Goal: Communication & Community: Answer question/provide support

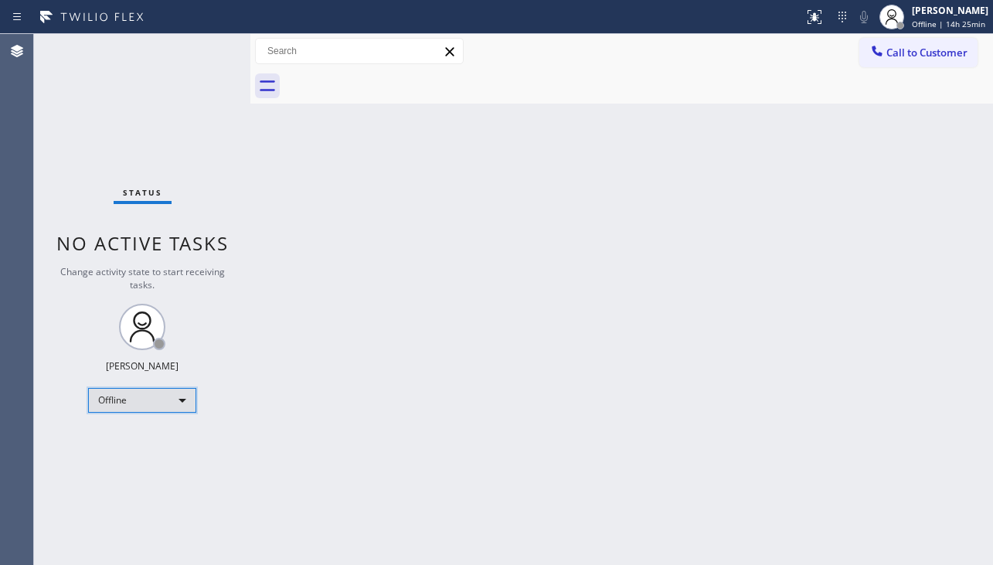
click at [136, 397] on div "Offline" at bounding box center [142, 400] width 108 height 25
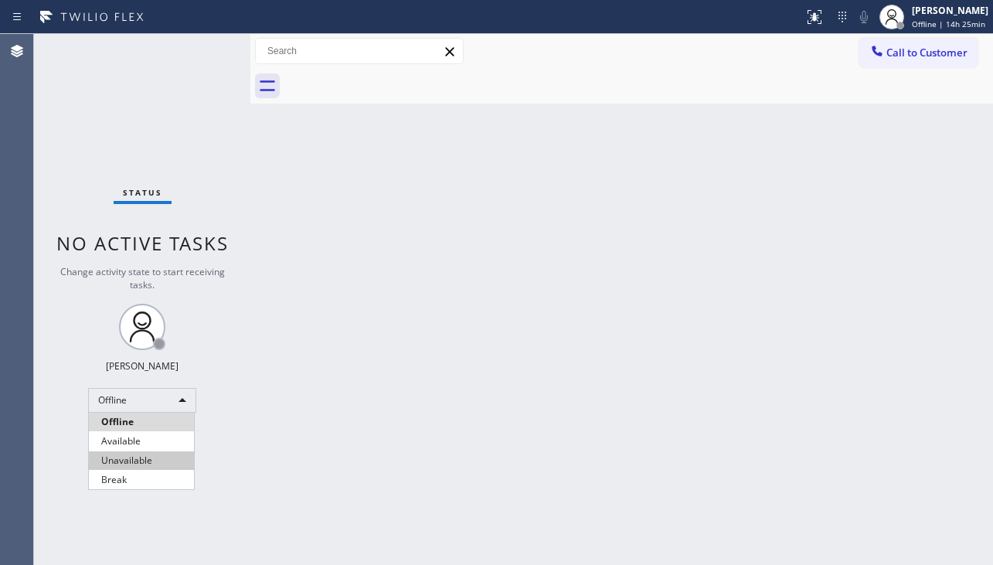
click at [107, 462] on li "Unavailable" at bounding box center [141, 461] width 105 height 19
click at [957, 329] on div "Back to Dashboard Change Sender ID Customers Technicians Select a contact Outbo…" at bounding box center [621, 299] width 743 height 531
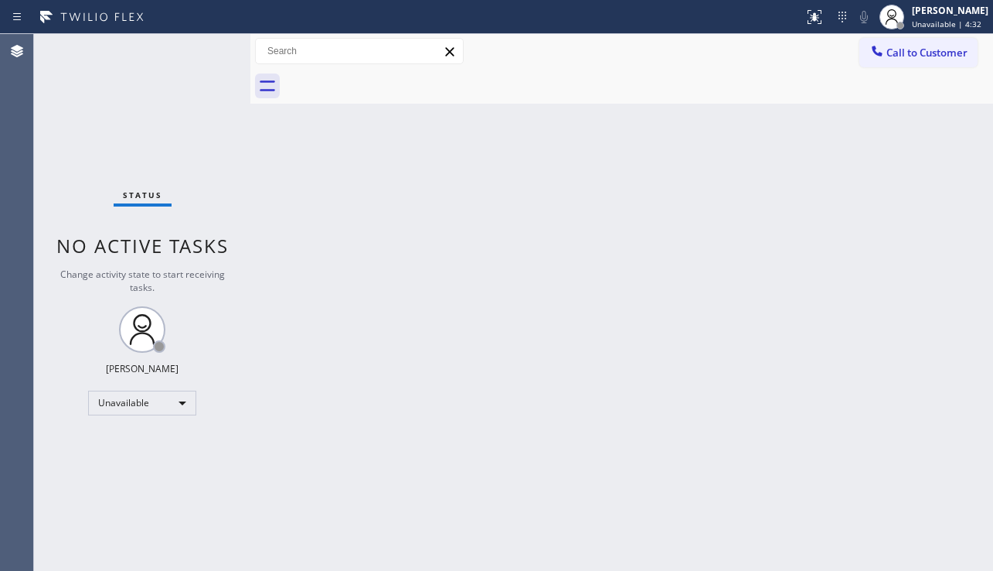
click at [646, 219] on div "Back to Dashboard Change Sender ID Customers Technicians Select a contact Outbo…" at bounding box center [621, 302] width 743 height 537
click at [736, 248] on div "Back to Dashboard Change Sender ID Customers Technicians Select a contact Outbo…" at bounding box center [621, 302] width 743 height 537
click at [104, 189] on div "Status No active tasks Change activity state to start receiving tasks. [PERSON_…" at bounding box center [142, 302] width 216 height 537
click at [444, 297] on div "Back to Dashboard Change Sender ID Customers Technicians Select a contact Outbo…" at bounding box center [621, 302] width 743 height 537
click at [458, 462] on div "Back to Dashboard Change Sender ID Customers Technicians Select a contact Outbo…" at bounding box center [621, 302] width 743 height 537
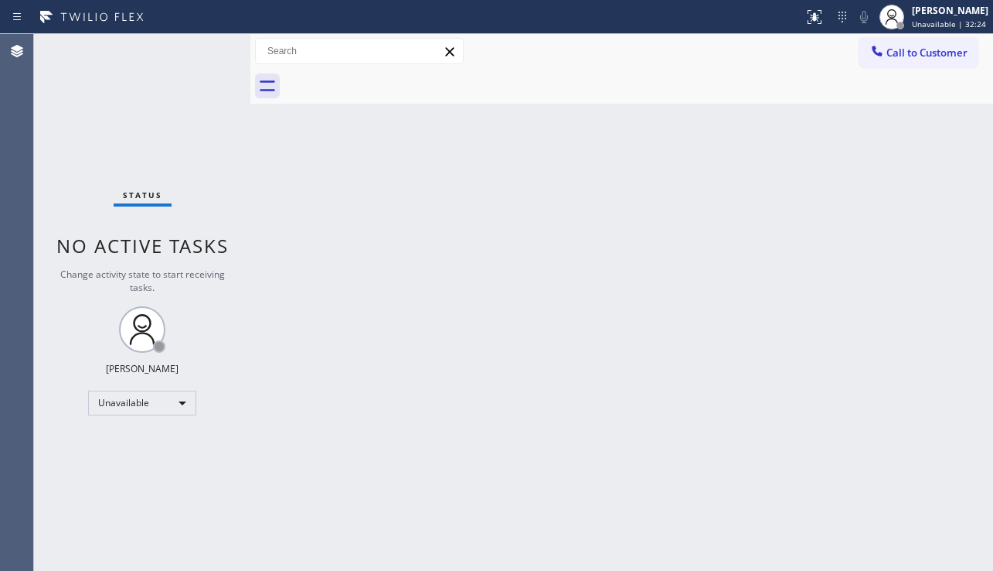
click at [458, 462] on div "Back to Dashboard Change Sender ID Customers Technicians Select a contact Outbo…" at bounding box center [621, 302] width 743 height 537
click at [457, 546] on div "Back to Dashboard Change Sender ID Customers Technicians Select a contact Outbo…" at bounding box center [621, 302] width 743 height 537
click at [398, 281] on div "Back to Dashboard Change Sender ID Customers Technicians Select a contact Outbo…" at bounding box center [621, 302] width 743 height 537
click at [585, 469] on div "Back to Dashboard Change Sender ID Customers Technicians Select a contact Outbo…" at bounding box center [621, 302] width 743 height 537
click at [625, 403] on div "Back to Dashboard Change Sender ID Customers Technicians Select a contact Outbo…" at bounding box center [621, 302] width 743 height 537
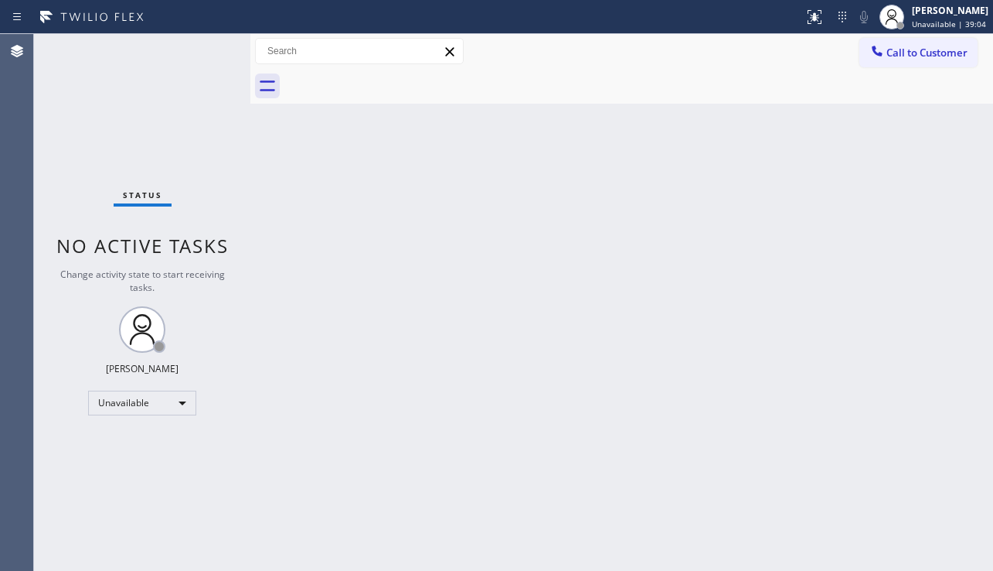
click at [932, 252] on div "Back to Dashboard Change Sender ID Customers Technicians Select a contact Outbo…" at bounding box center [621, 302] width 743 height 537
click at [902, 49] on span "Call to Customer" at bounding box center [927, 53] width 81 height 14
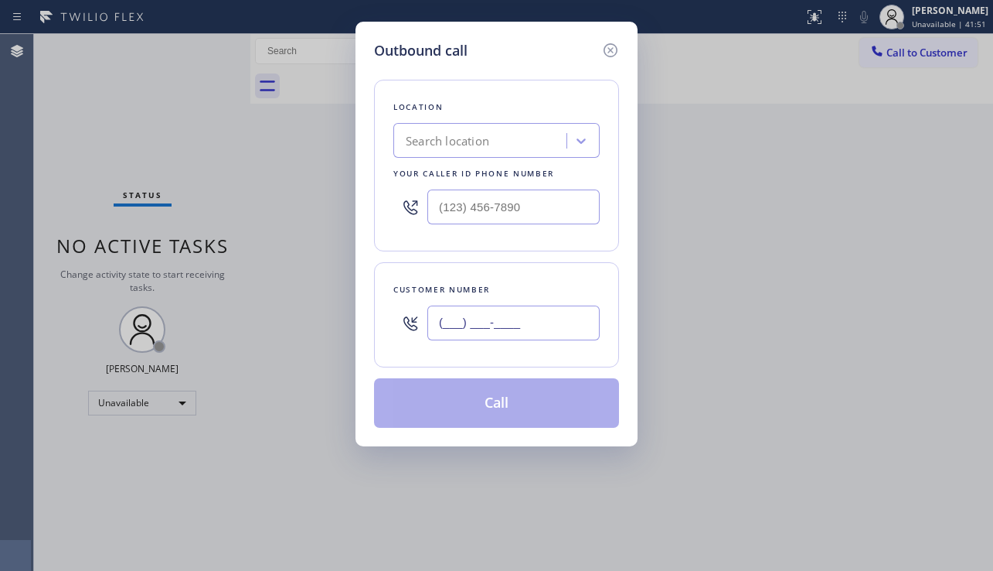
click at [442, 313] on input "(___) ___-____" at bounding box center [514, 322] width 172 height 35
paste input "602) 524-9200"
type input "[PHONE_NUMBER]"
type input "(___) ___-____"
click at [521, 216] on input "(___) ___-____" at bounding box center [514, 206] width 172 height 35
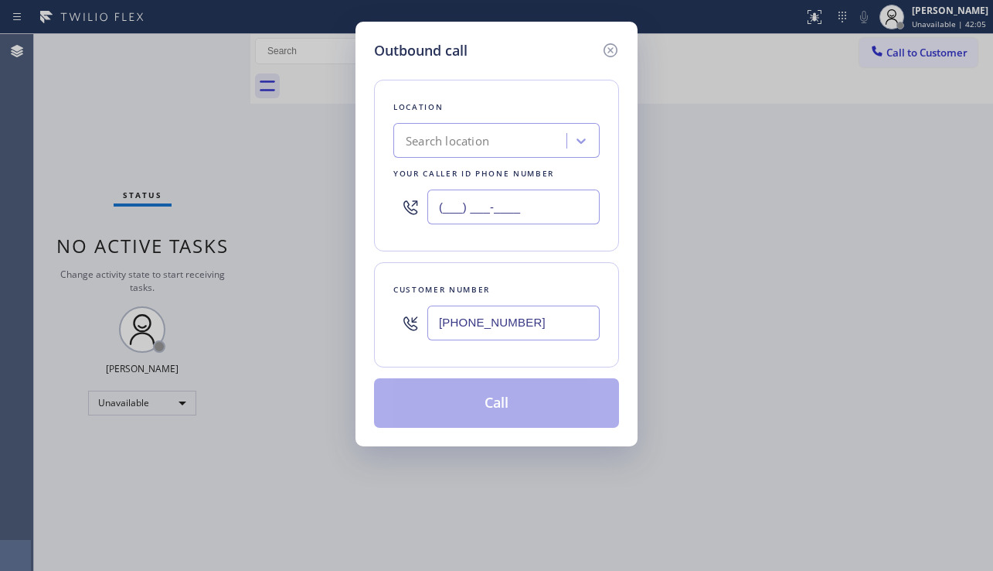
click at [465, 203] on input "(___) ___-____" at bounding box center [514, 206] width 172 height 35
paste input "602) 878-4370"
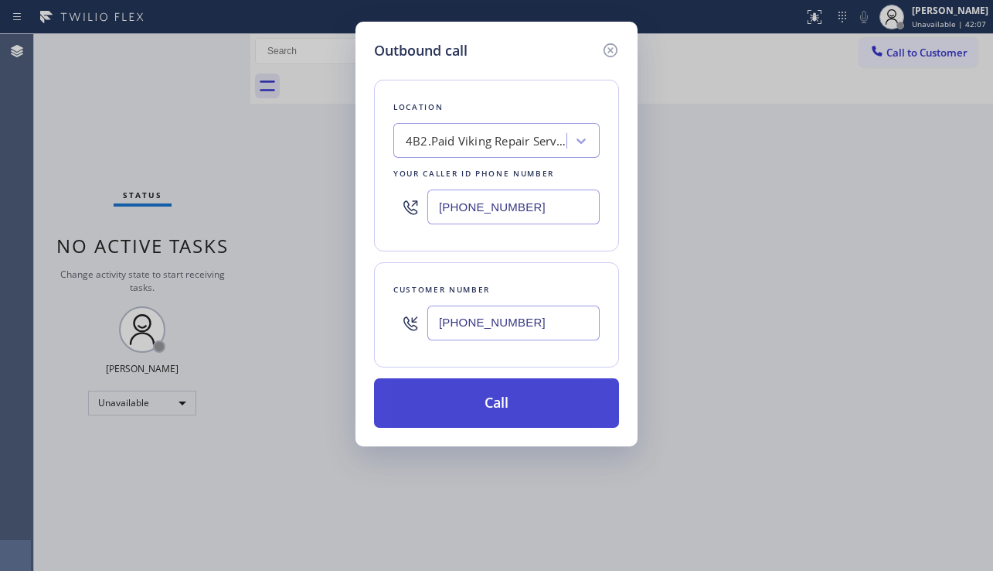
click at [480, 402] on button "Call" at bounding box center [496, 402] width 245 height 49
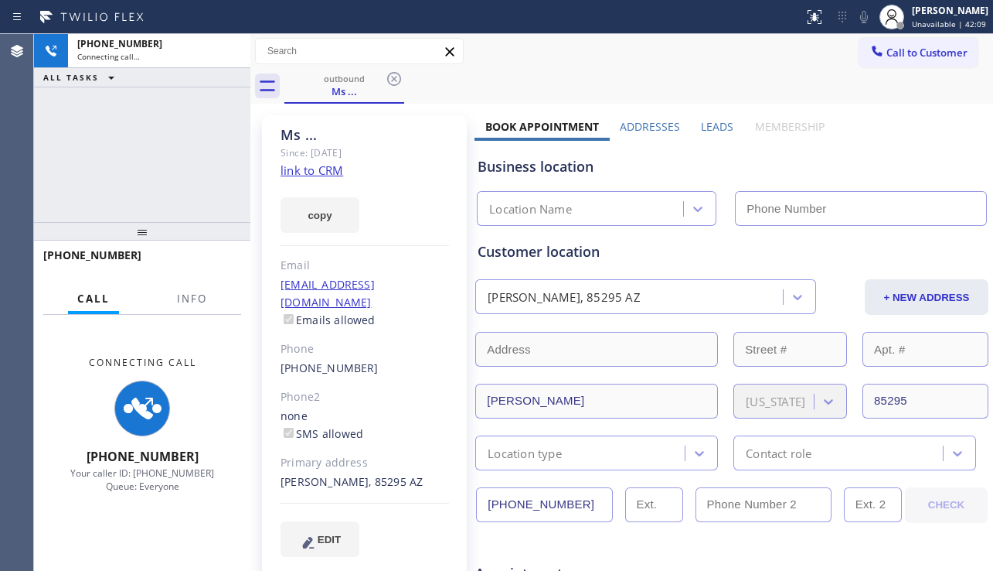
type input "[PHONE_NUMBER]"
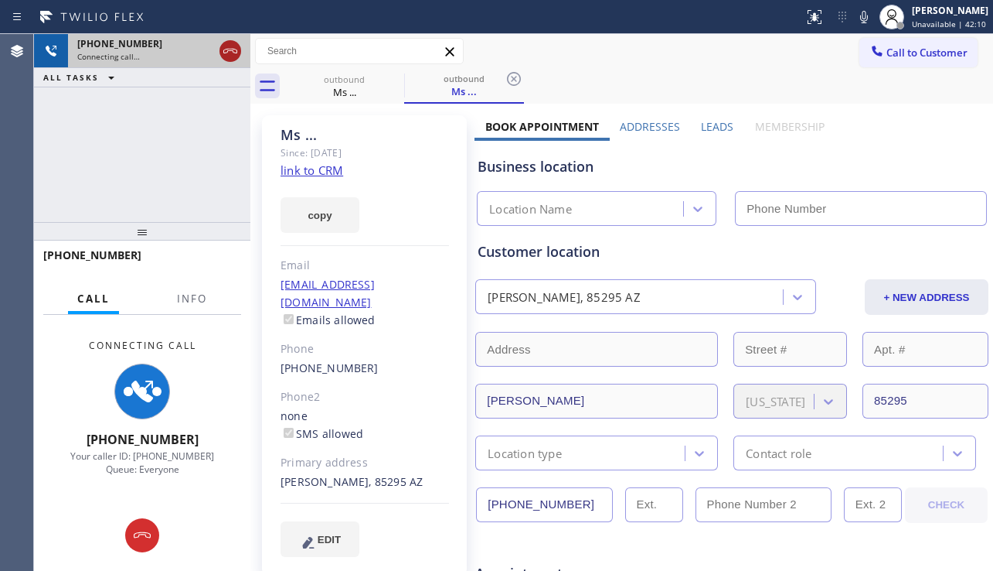
click at [230, 51] on icon at bounding box center [230, 51] width 19 height 19
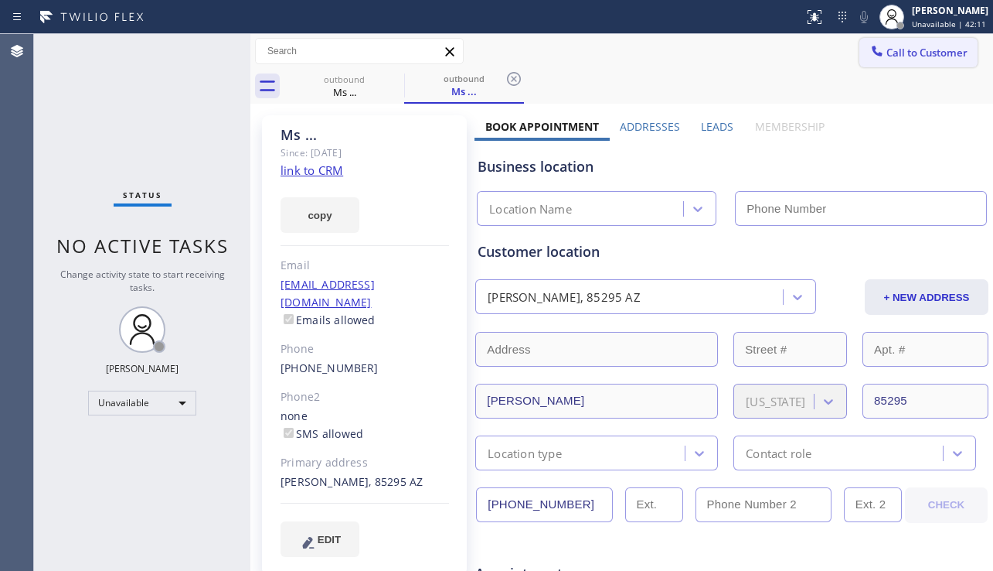
click at [908, 60] on button "Call to Customer" at bounding box center [919, 52] width 118 height 29
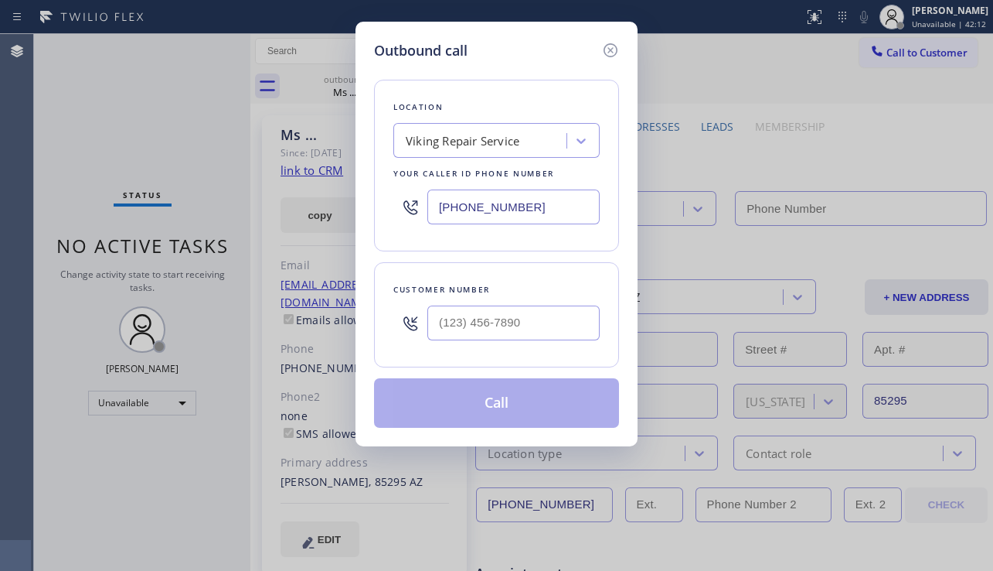
type input "[PHONE_NUMBER]"
click at [517, 338] on input "(___) ___-____" at bounding box center [514, 322] width 172 height 35
paste input "847) 912-5777"
type input "[PHONE_NUMBER]"
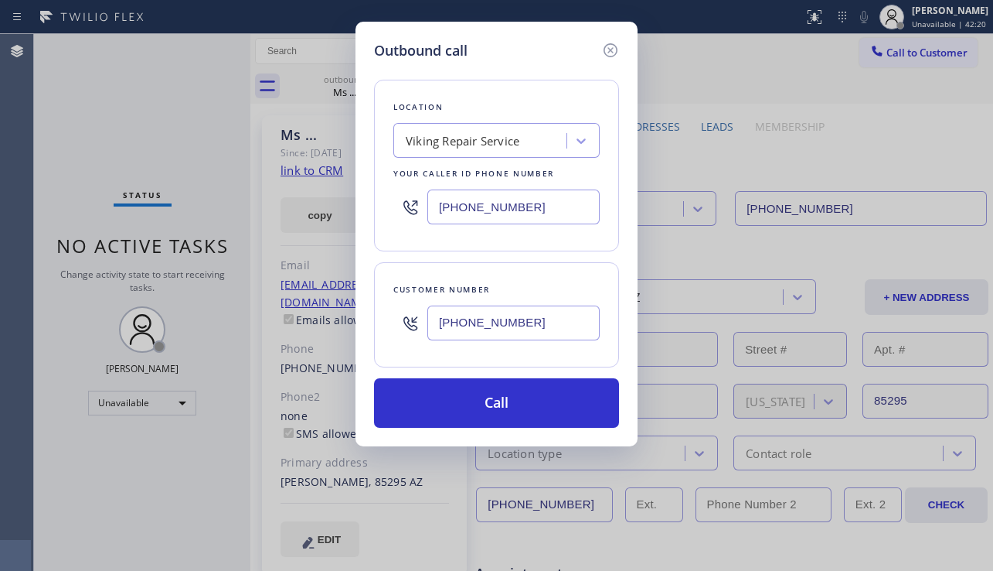
drag, startPoint x: 576, startPoint y: 222, endPoint x: 390, endPoint y: 210, distance: 186.0
click at [390, 210] on div "Location Viking Repair Service Your caller id phone number [PHONE_NUMBER]" at bounding box center [496, 166] width 245 height 172
paste input "30) 557-8337"
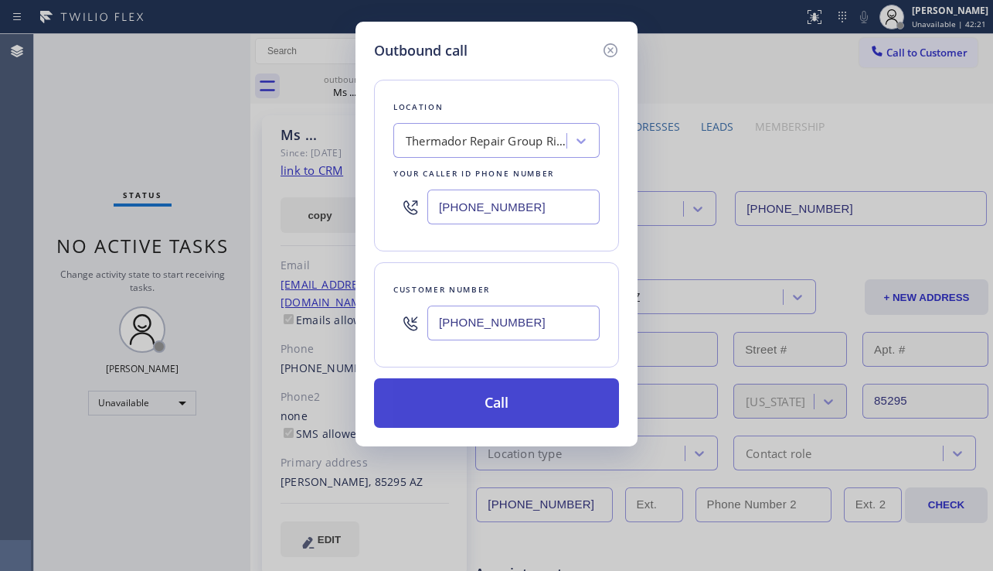
type input "[PHONE_NUMBER]"
click at [499, 391] on button "Call" at bounding box center [496, 402] width 245 height 49
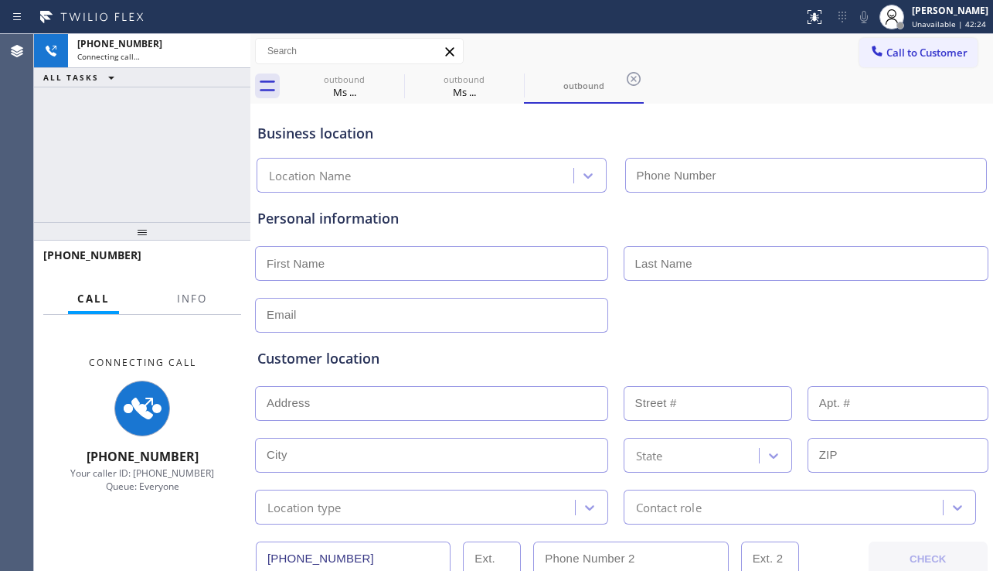
type input "[PHONE_NUMBER]"
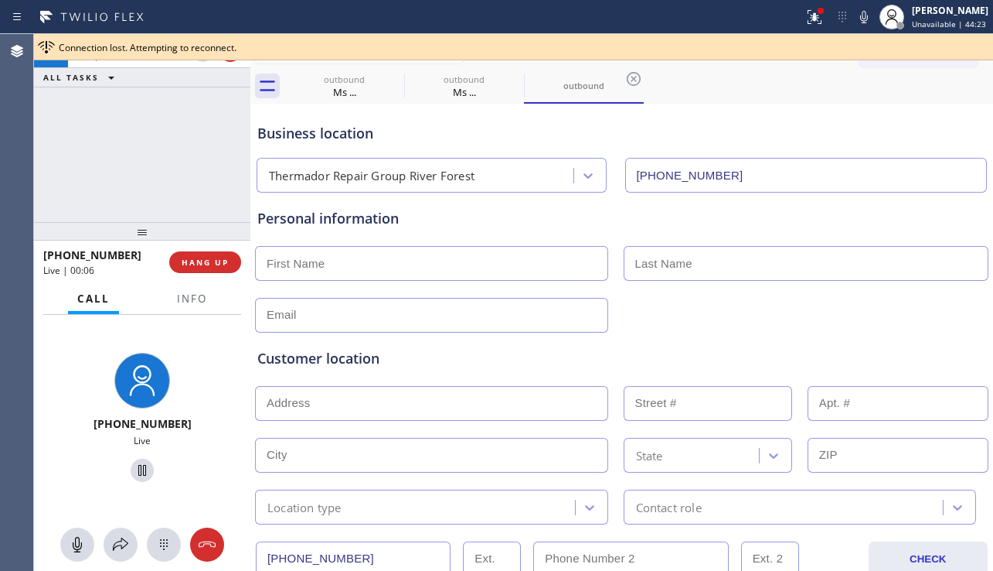
click at [397, 219] on div "Personal information" at bounding box center [621, 218] width 729 height 21
click at [392, 220] on div "Personal information" at bounding box center [621, 218] width 729 height 21
click at [377, 222] on div "Personal information" at bounding box center [621, 218] width 729 height 21
click at [399, 221] on div "Personal information" at bounding box center [621, 218] width 729 height 21
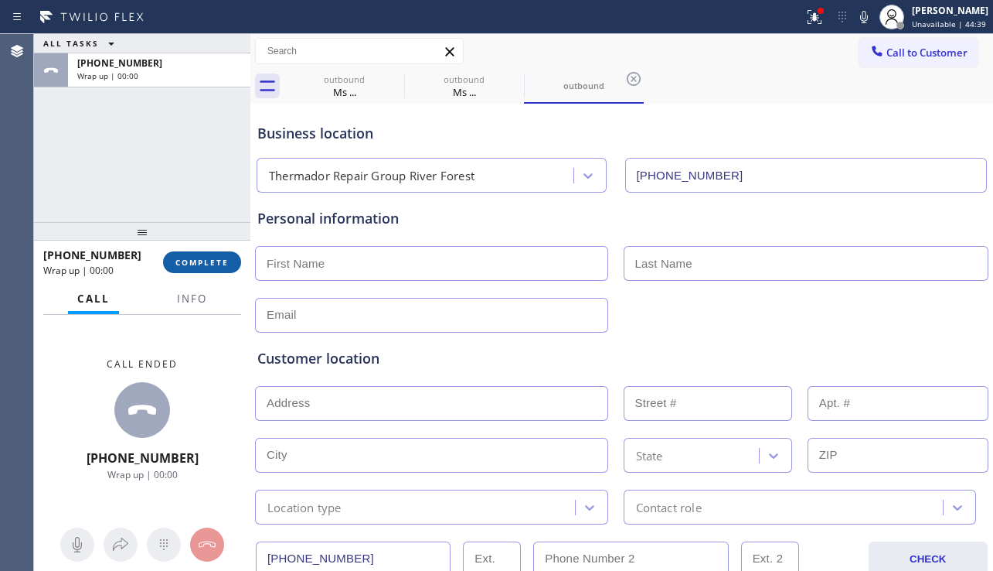
click at [230, 262] on button "COMPLETE" at bounding box center [202, 262] width 78 height 22
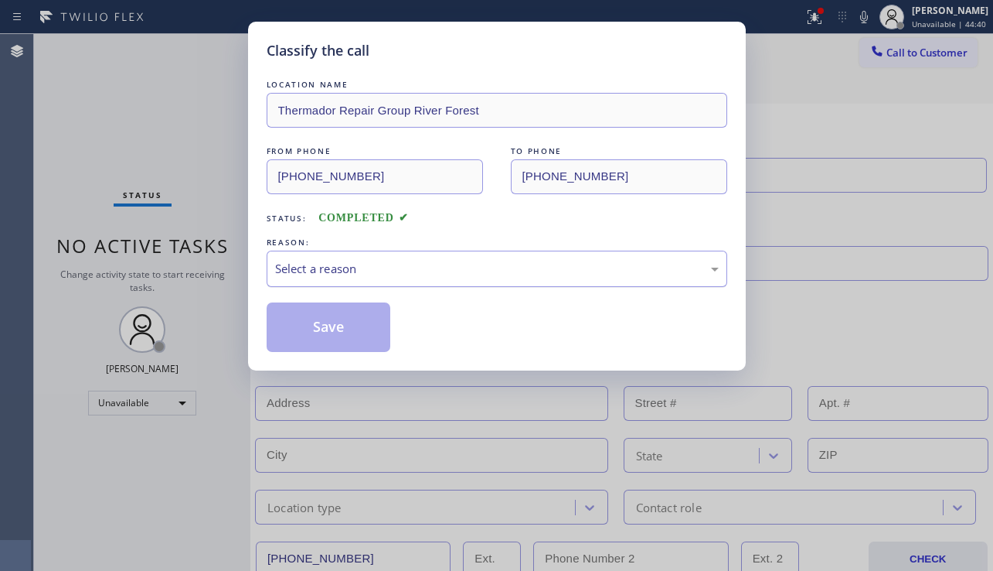
click at [408, 268] on div "Select a reason" at bounding box center [497, 269] width 444 height 18
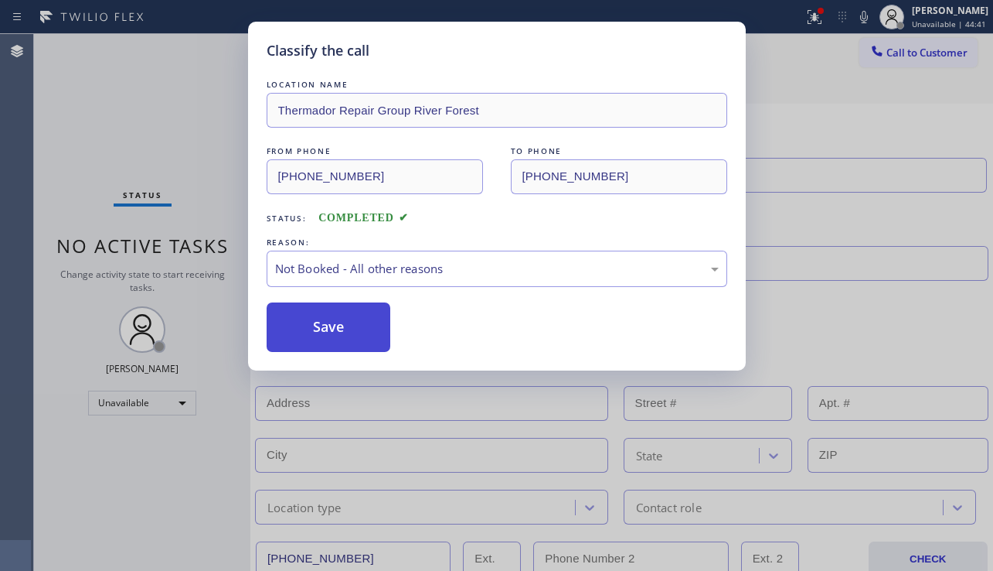
click at [352, 327] on button "Save" at bounding box center [329, 326] width 124 height 49
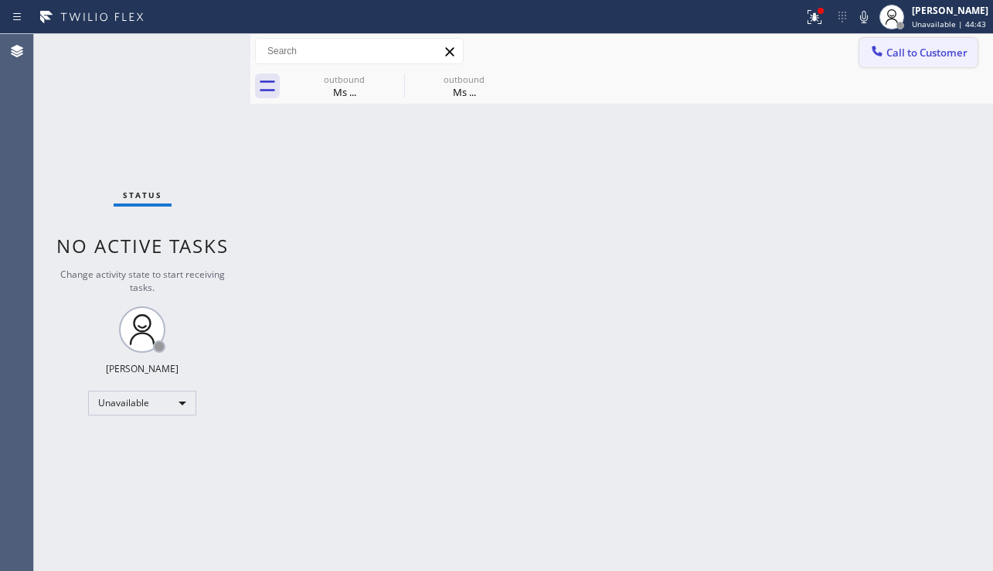
click at [882, 54] on icon at bounding box center [877, 51] width 10 height 10
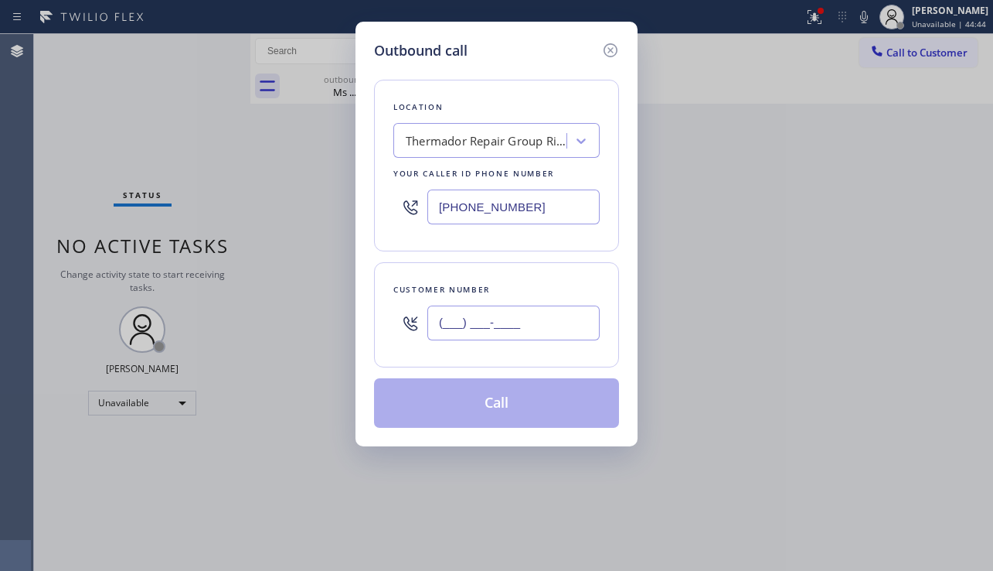
click at [506, 324] on input "(___) ___-____" at bounding box center [514, 322] width 172 height 35
paste input "847) 912-5777"
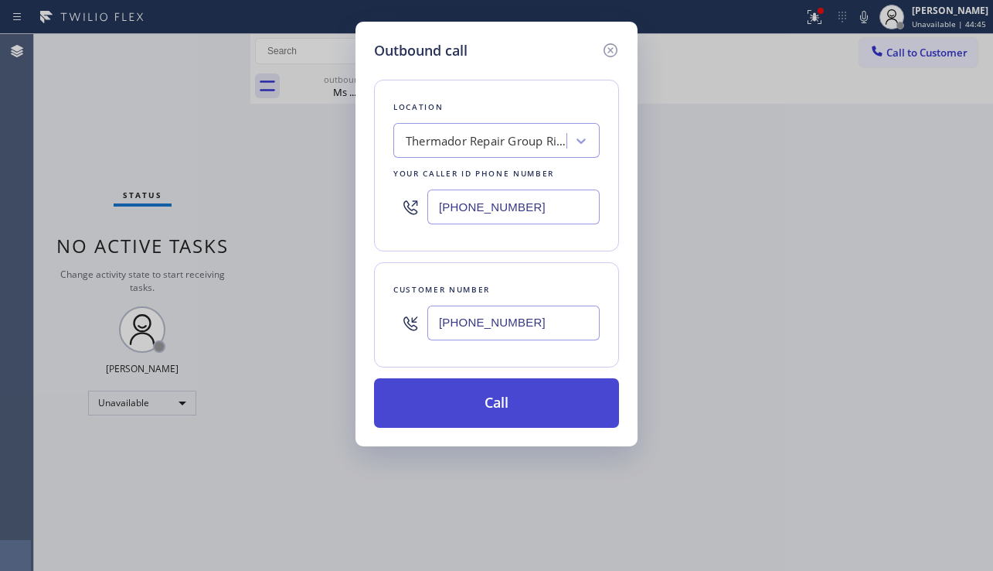
type input "[PHONE_NUMBER]"
click at [498, 394] on button "Call" at bounding box center [496, 402] width 245 height 49
click at [492, 396] on button "Call" at bounding box center [496, 402] width 245 height 49
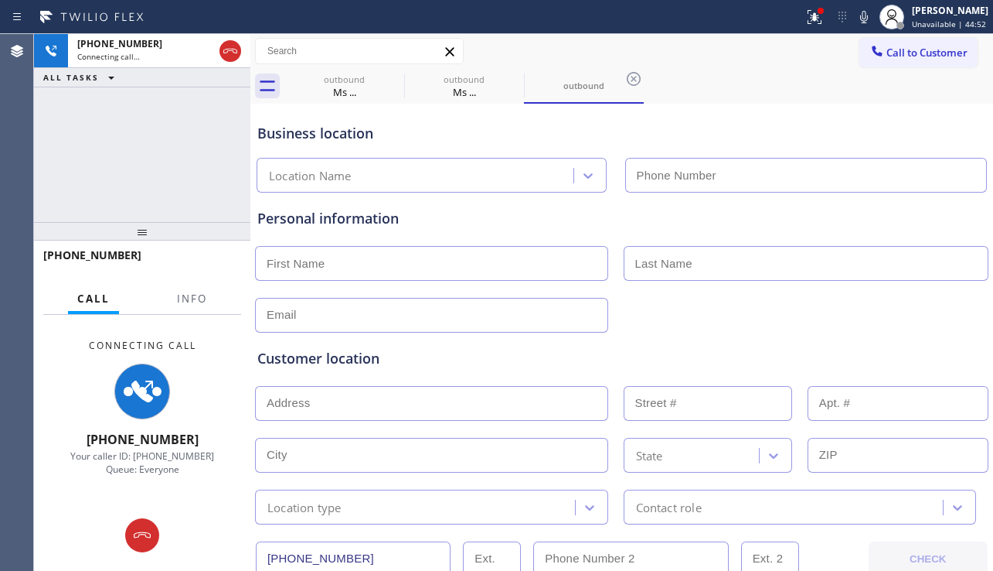
type input "[PHONE_NUMBER]"
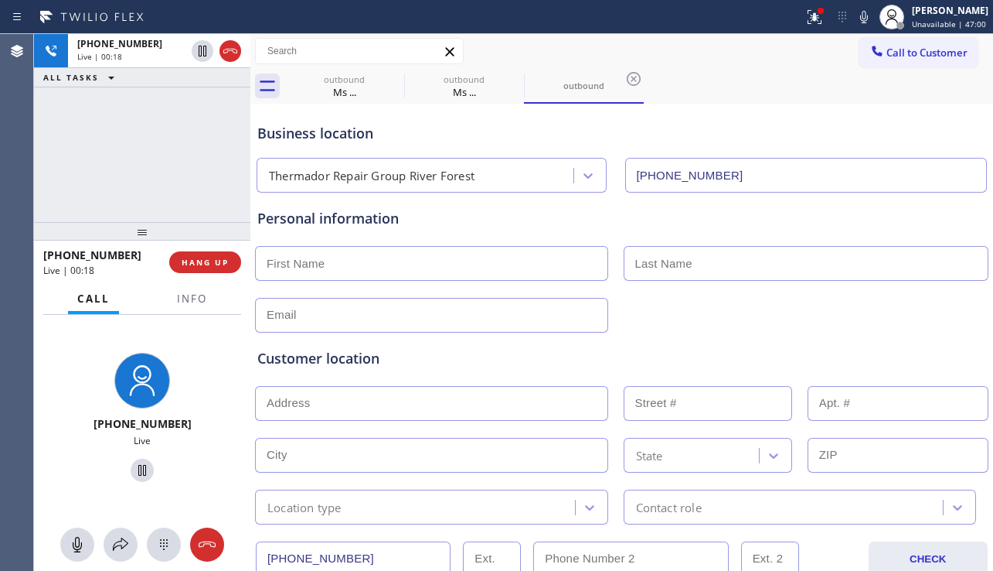
click at [307, 400] on input "text" at bounding box center [431, 403] width 353 height 35
paste input "[STREET_ADDRESS][PERSON_NAME]"
type input "[STREET_ADDRESS][PERSON_NAME]"
type input "2670"
type input "[GEOGRAPHIC_DATA]"
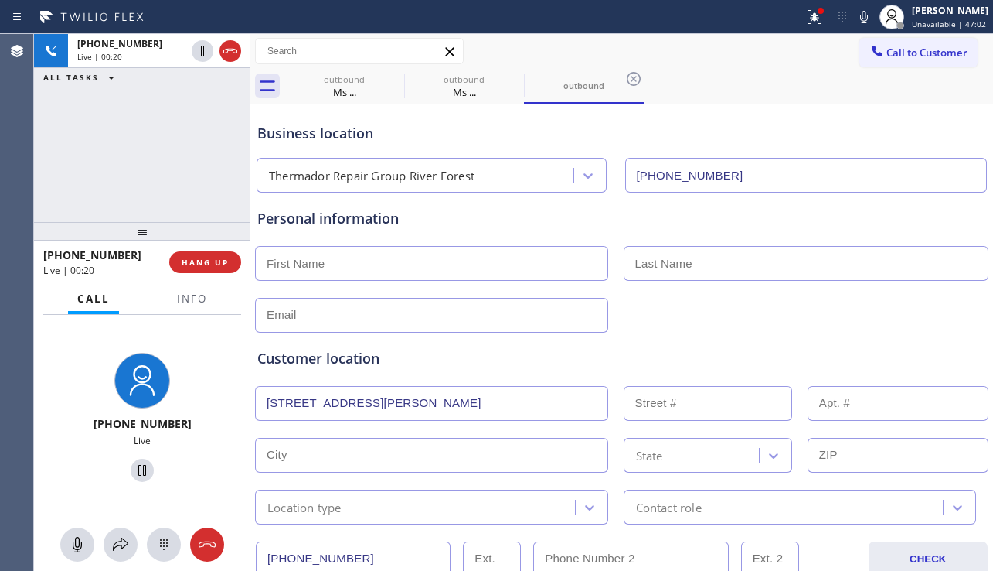
type input "60035"
click at [428, 514] on div "Location type" at bounding box center [417, 506] width 315 height 27
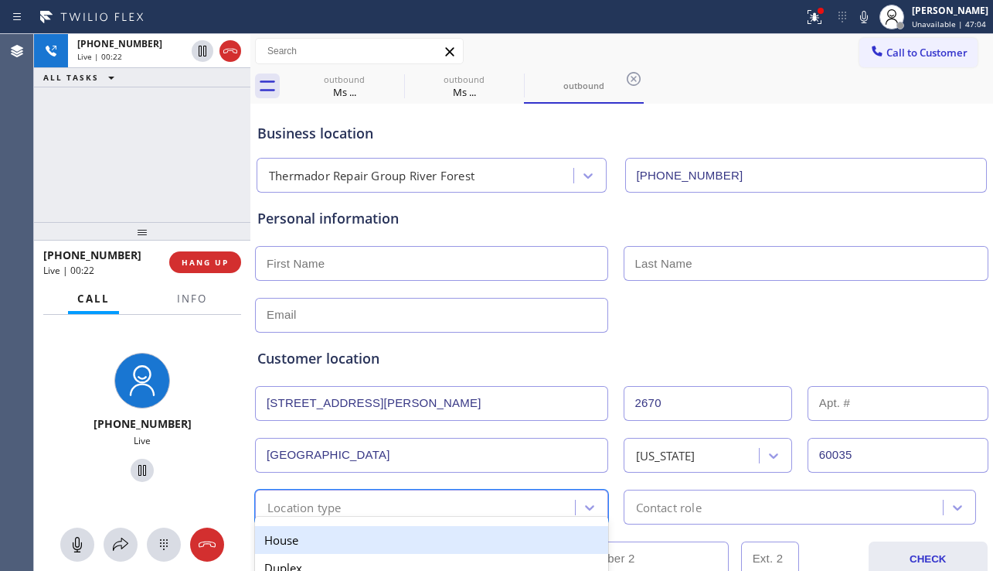
click at [363, 536] on div "House" at bounding box center [431, 540] width 353 height 28
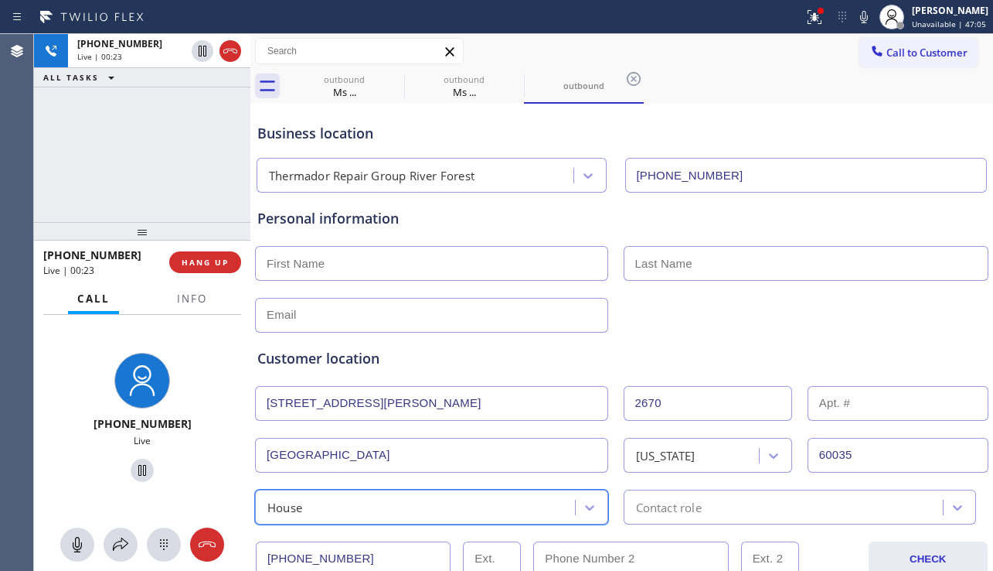
click at [640, 507] on div "Contact role" at bounding box center [669, 507] width 66 height 18
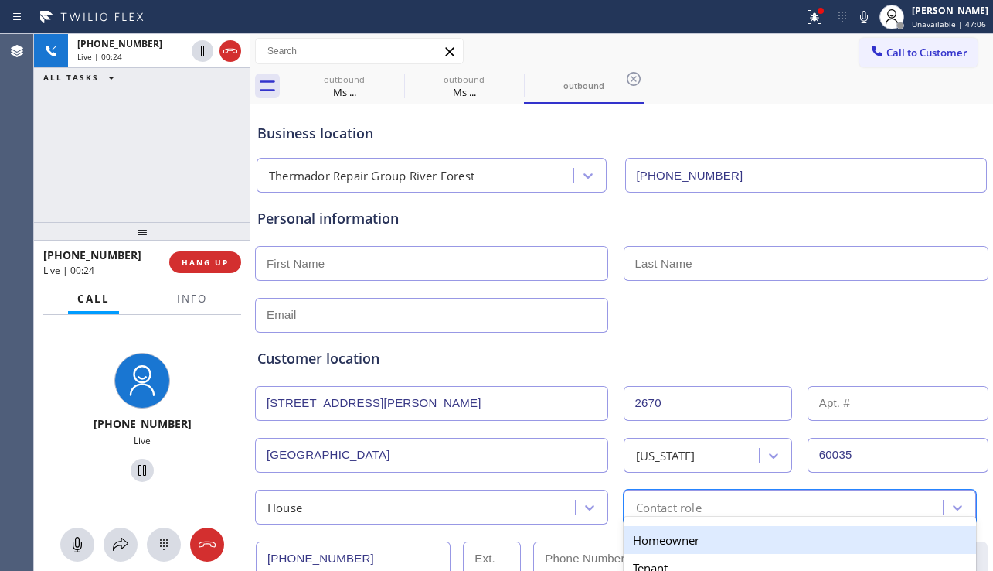
click at [629, 536] on div "Homeowner" at bounding box center [800, 540] width 353 height 28
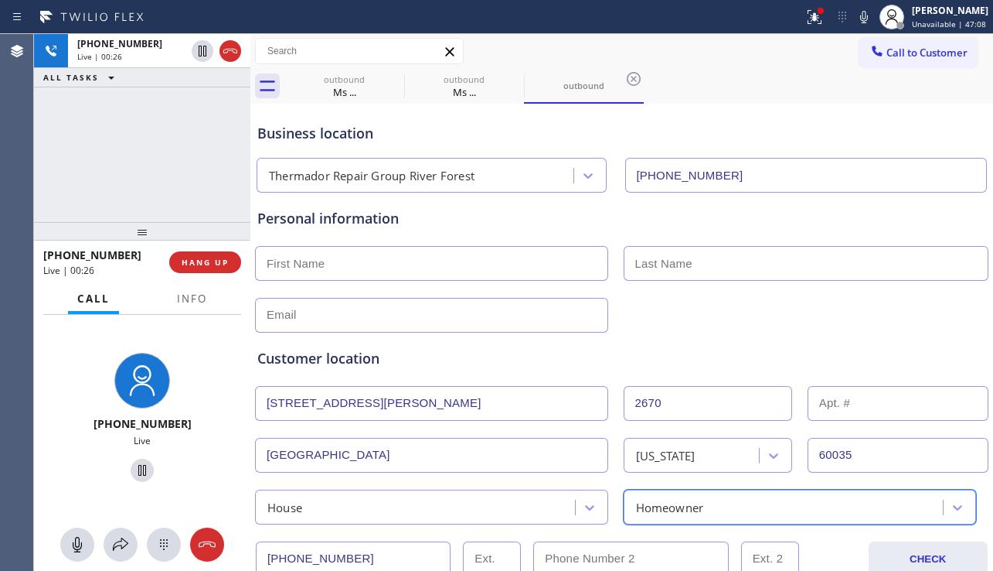
click at [666, 344] on div "Customer location >> ADD NEW ADDRESS << + NEW ADDRESS [STREET_ADDRESS][PERSON_N…" at bounding box center [621, 428] width 735 height 192
click at [364, 262] on input "text" at bounding box center [431, 263] width 353 height 35
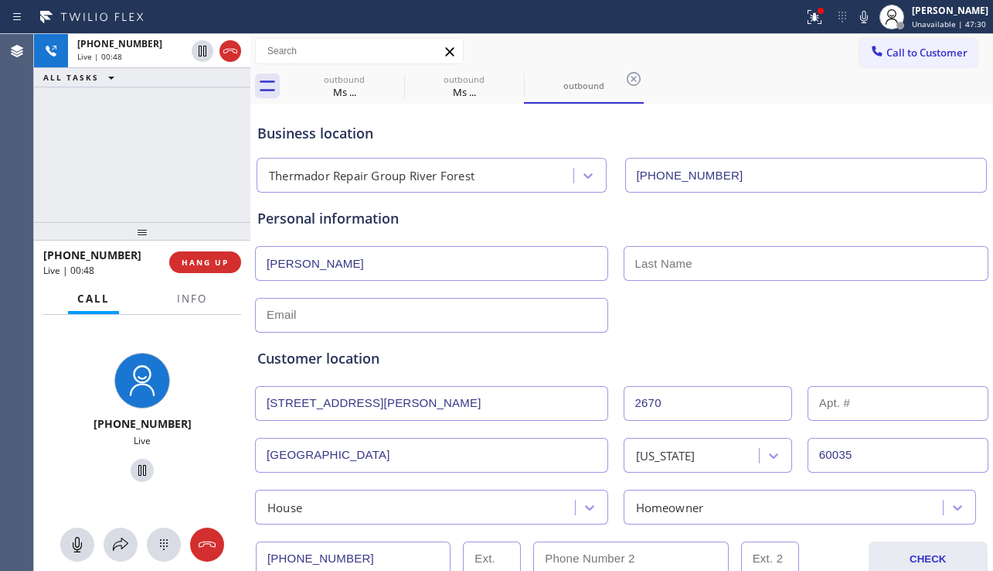
type input "[PERSON_NAME]"
click at [698, 256] on input "text" at bounding box center [807, 263] width 366 height 35
click at [441, 311] on input "text" at bounding box center [431, 315] width 353 height 35
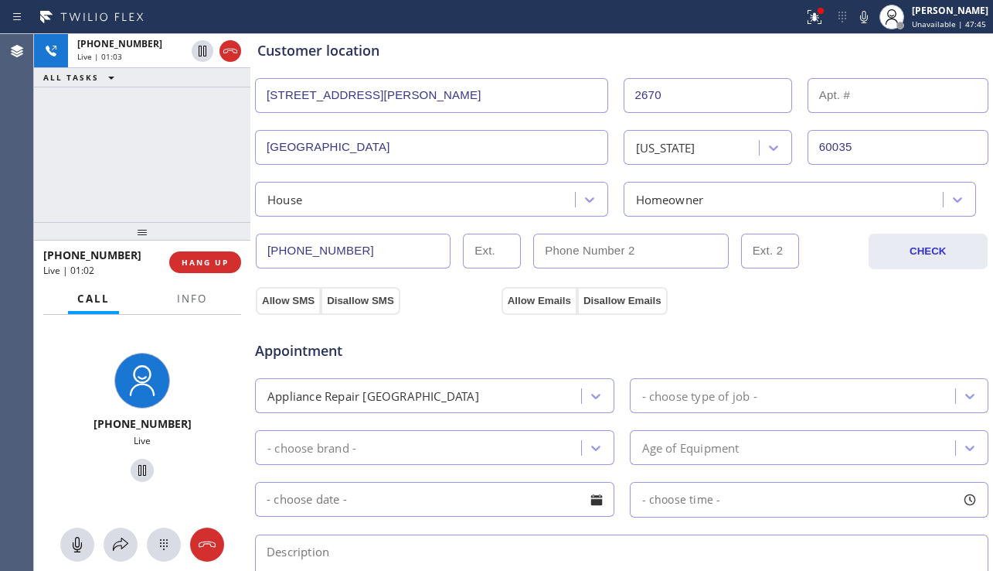
scroll to position [309, 0]
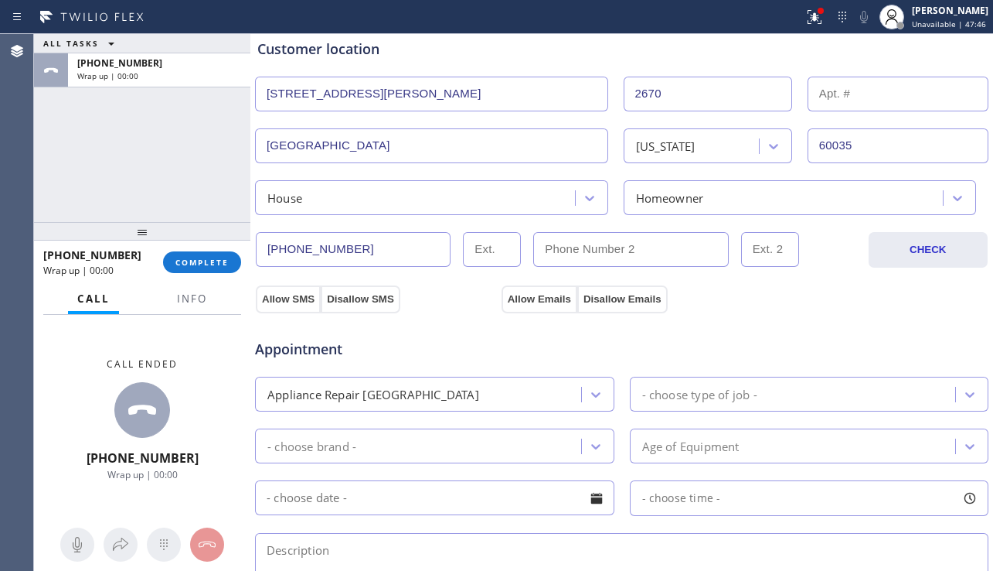
type input "[EMAIL_ADDRESS][DOMAIN_NAME]"
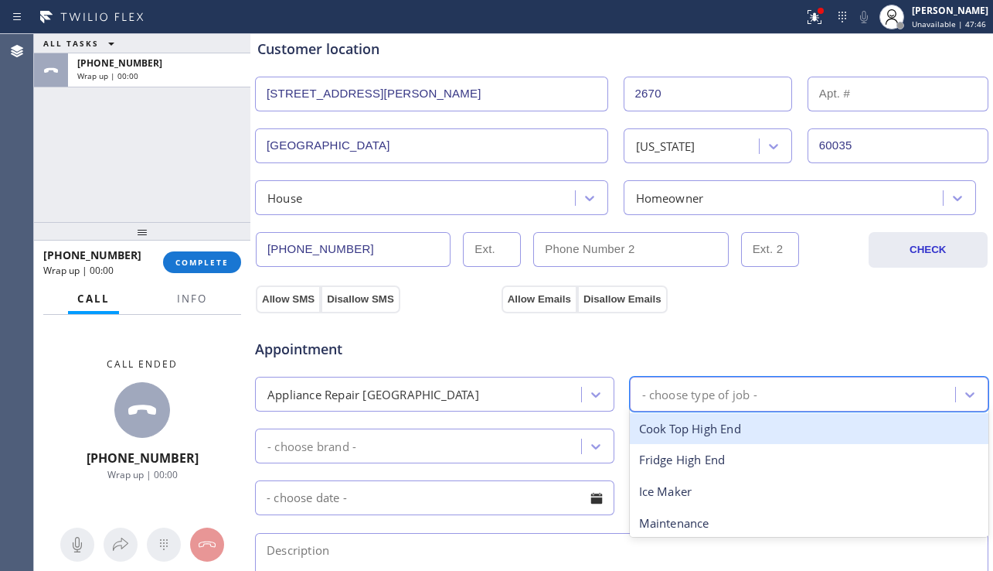
click at [712, 391] on div "- choose type of job -" at bounding box center [699, 394] width 115 height 18
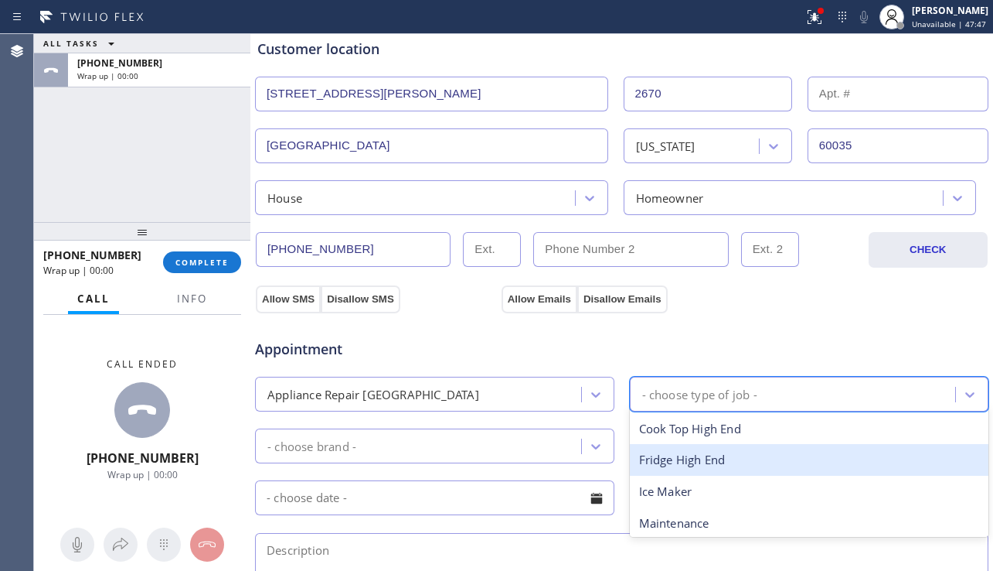
click at [683, 451] on div "Fridge High End" at bounding box center [810, 460] width 360 height 32
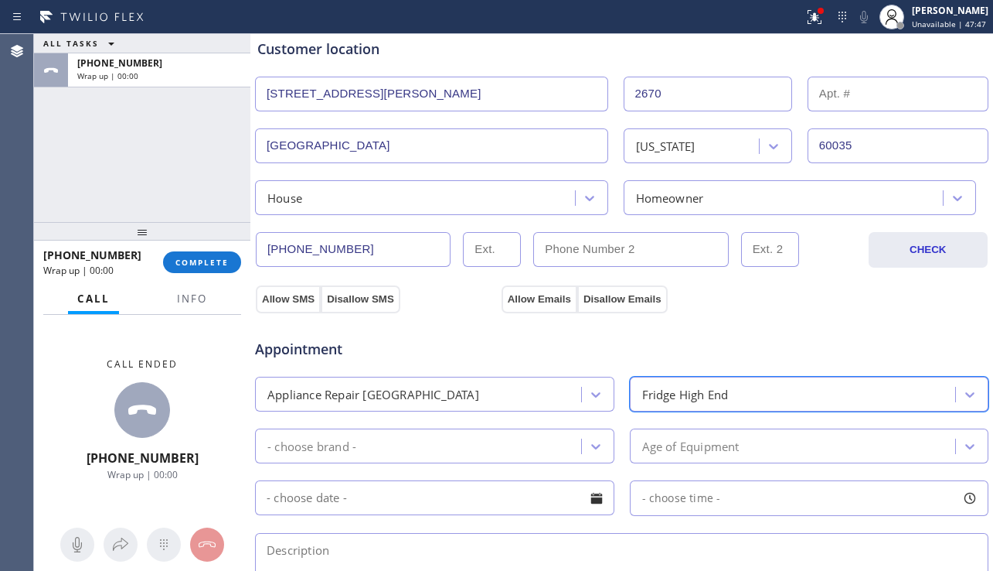
click at [540, 442] on div "- choose brand -" at bounding box center [421, 445] width 322 height 27
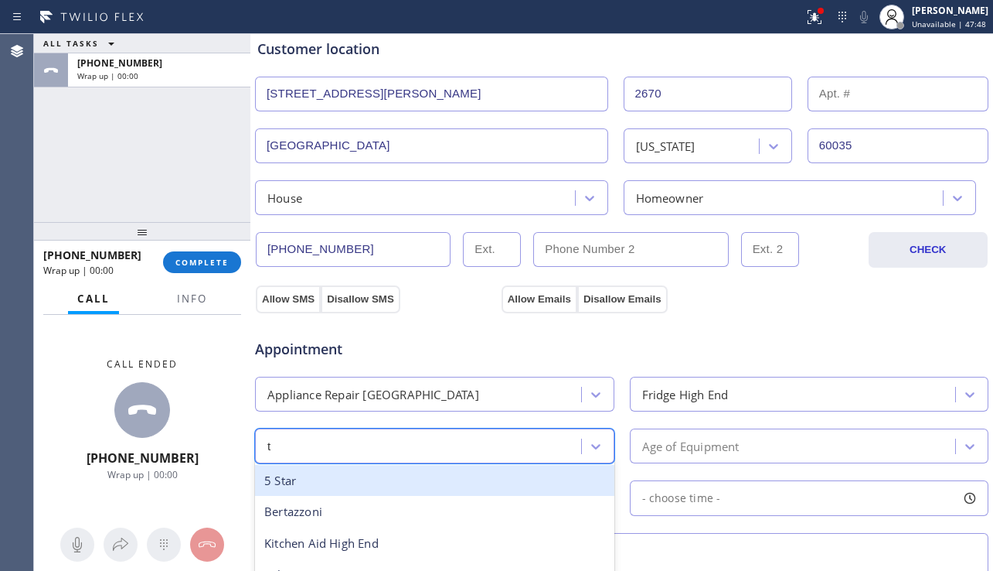
type input "th"
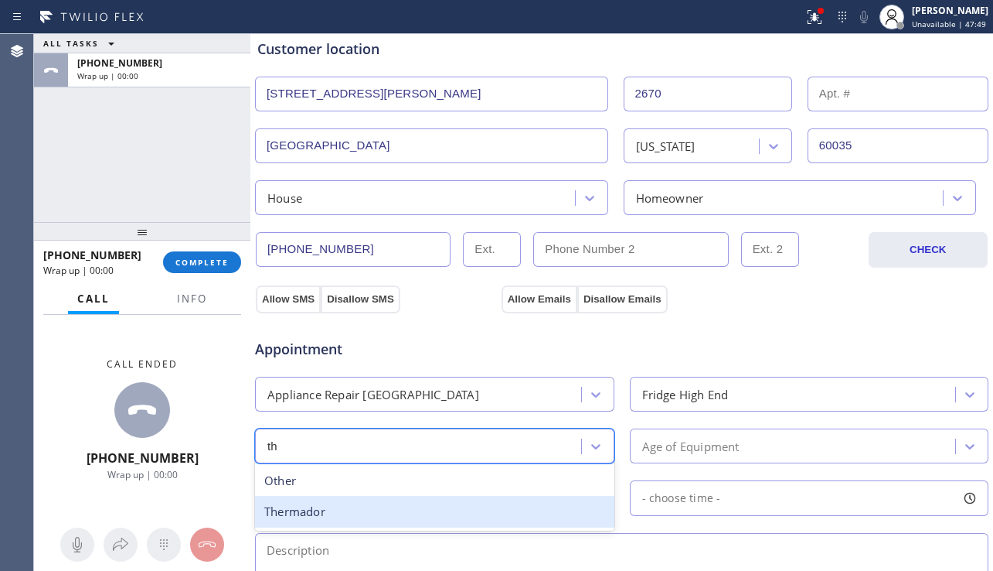
click at [413, 502] on div "Thermador" at bounding box center [435, 512] width 360 height 32
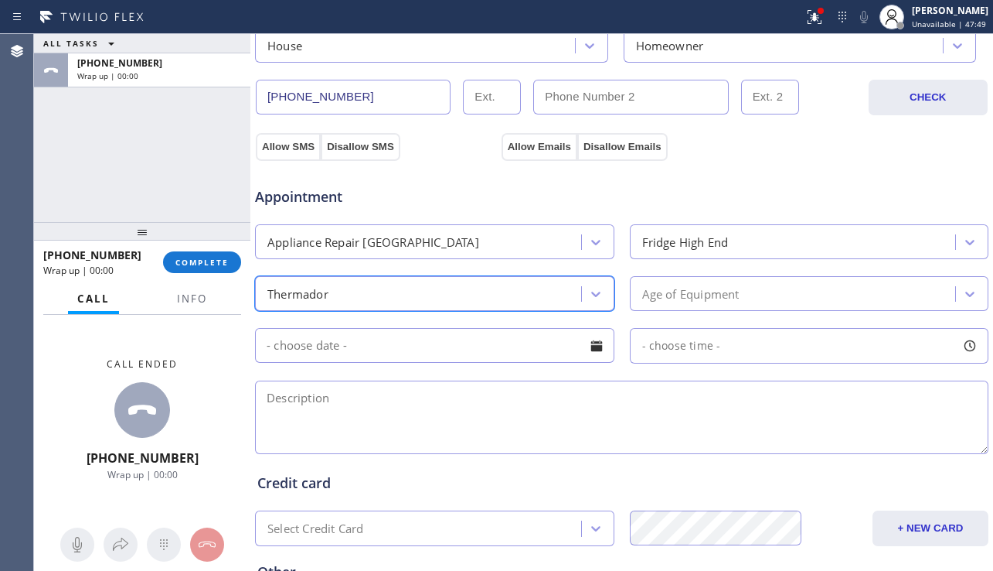
scroll to position [464, 0]
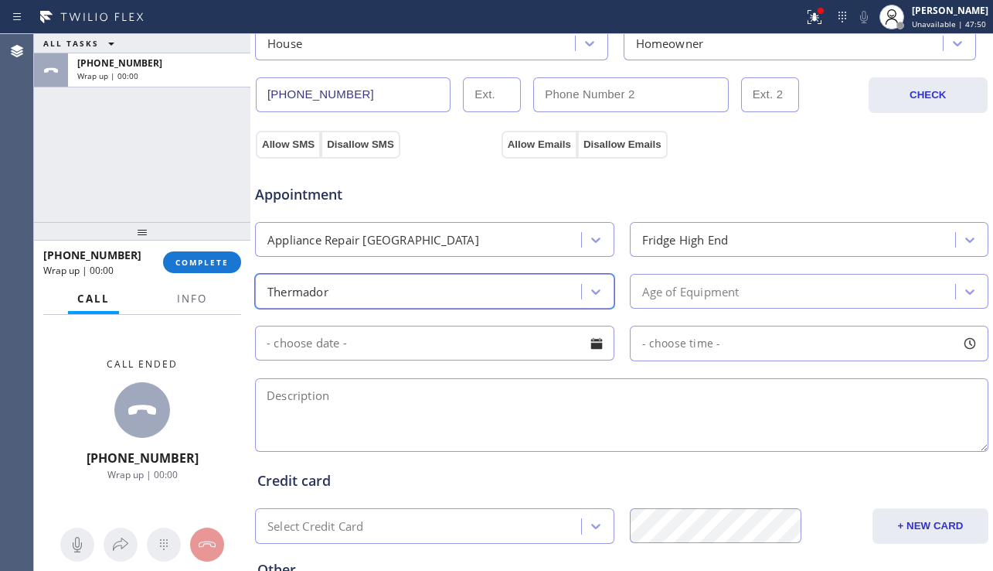
click at [724, 290] on div "Age of Equipment" at bounding box center [690, 291] width 97 height 18
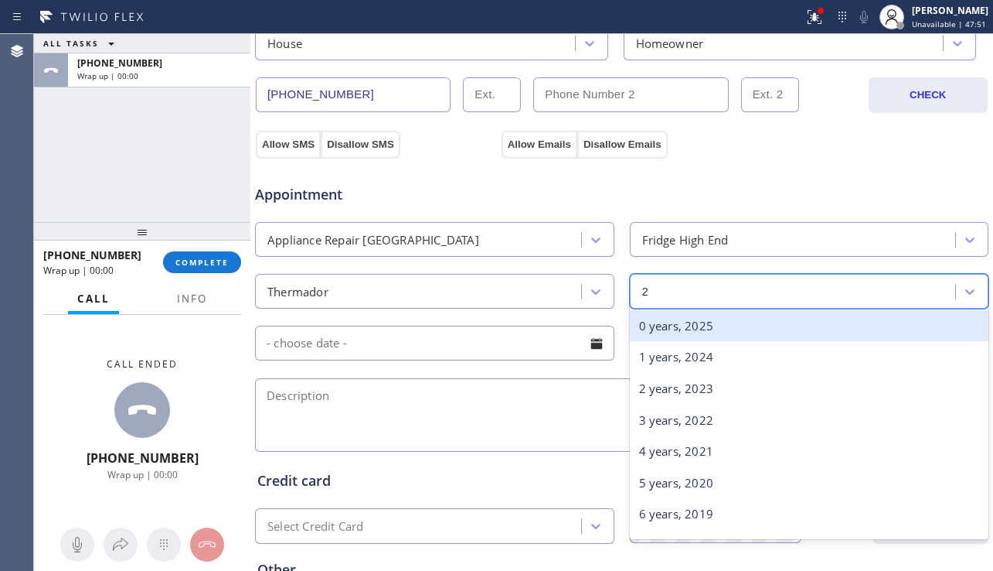
type input "20"
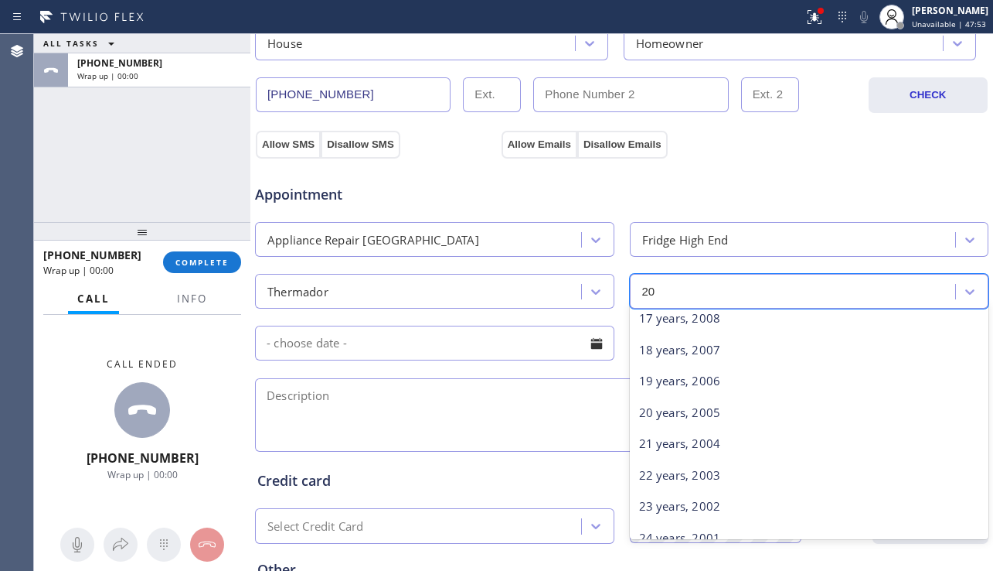
scroll to position [590, 0]
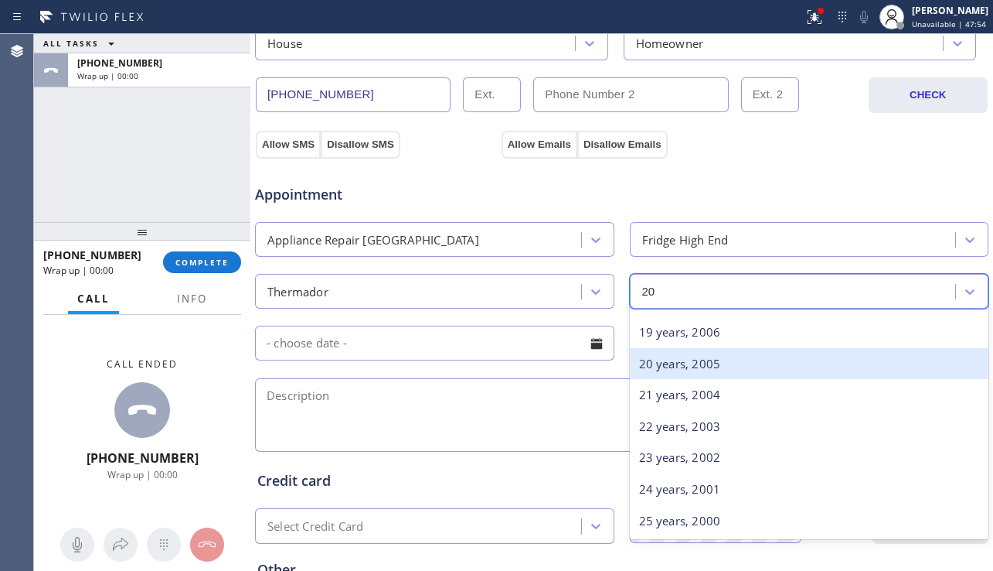
click at [680, 372] on div "20 years, 2005" at bounding box center [810, 364] width 360 height 32
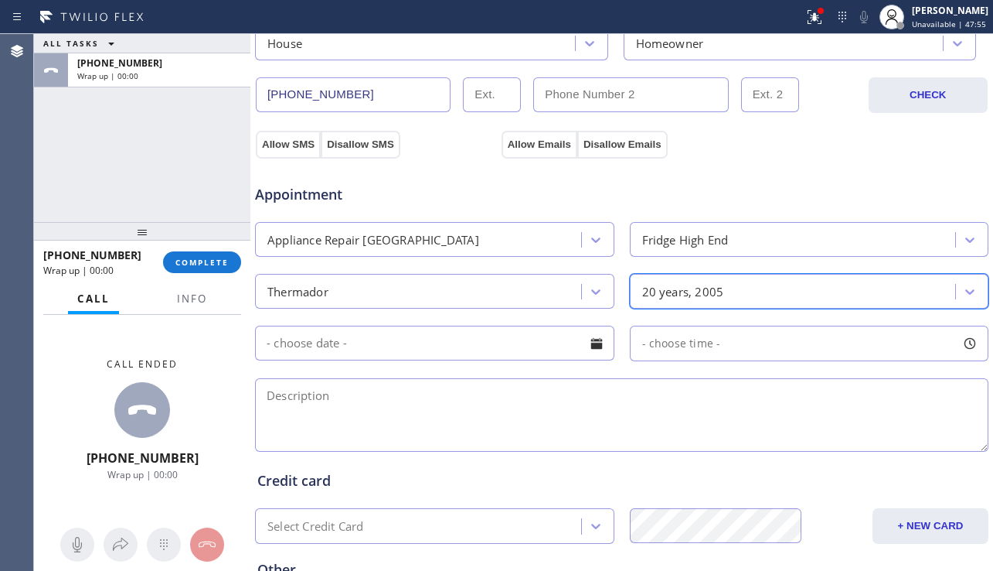
click at [585, 343] on div at bounding box center [597, 343] width 26 height 26
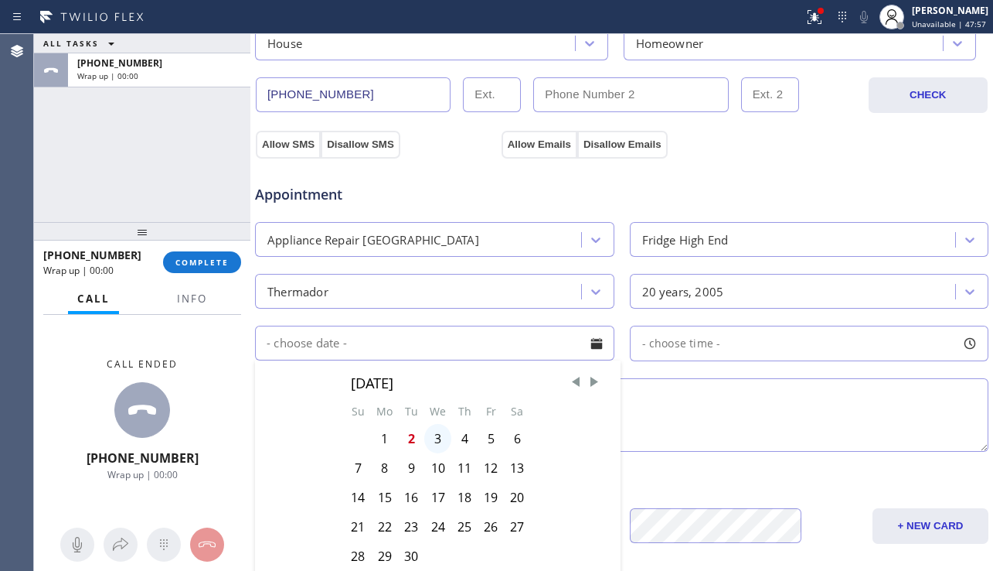
click at [431, 438] on div "3" at bounding box center [437, 438] width 27 height 29
type input "[DATE]"
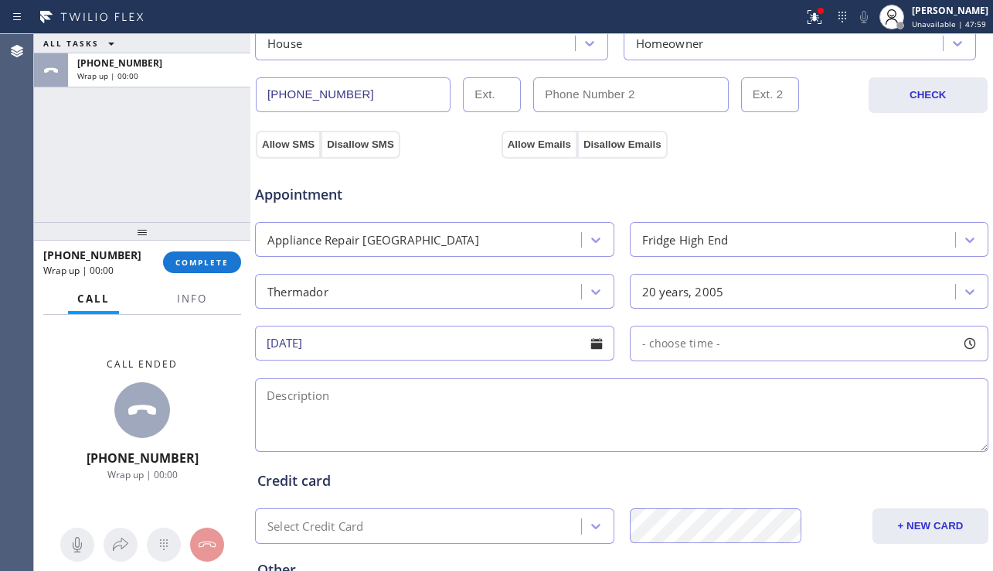
click at [742, 349] on div "- choose time -" at bounding box center [810, 343] width 360 height 36
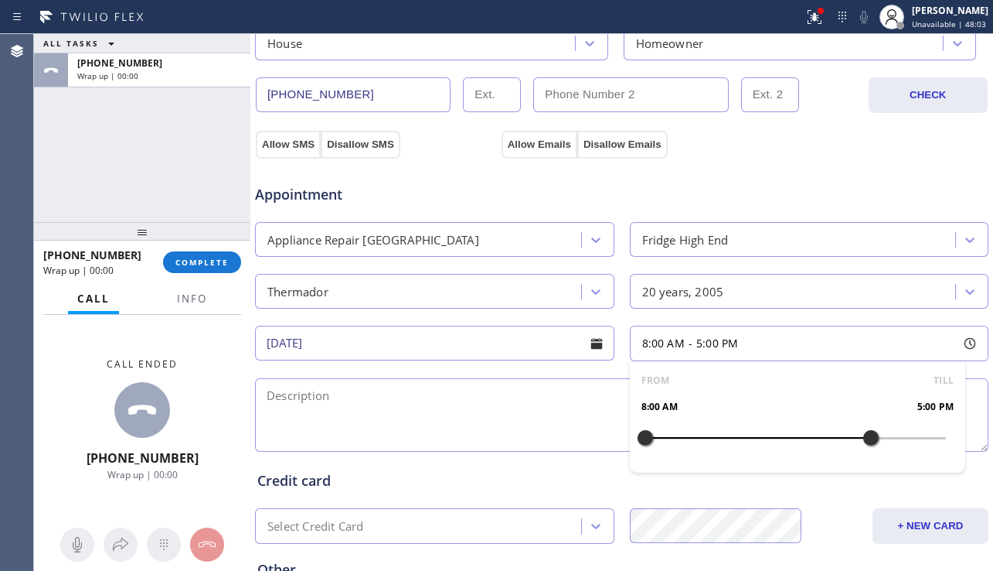
drag, startPoint x: 720, startPoint y: 436, endPoint x: 861, endPoint y: 443, distance: 141.7
click at [862, 443] on div at bounding box center [871, 437] width 19 height 32
drag, startPoint x: 644, startPoint y: 430, endPoint x: 789, endPoint y: 438, distance: 144.8
click at [789, 438] on div at bounding box center [795, 437] width 19 height 32
click at [483, 394] on textarea at bounding box center [622, 414] width 734 height 73
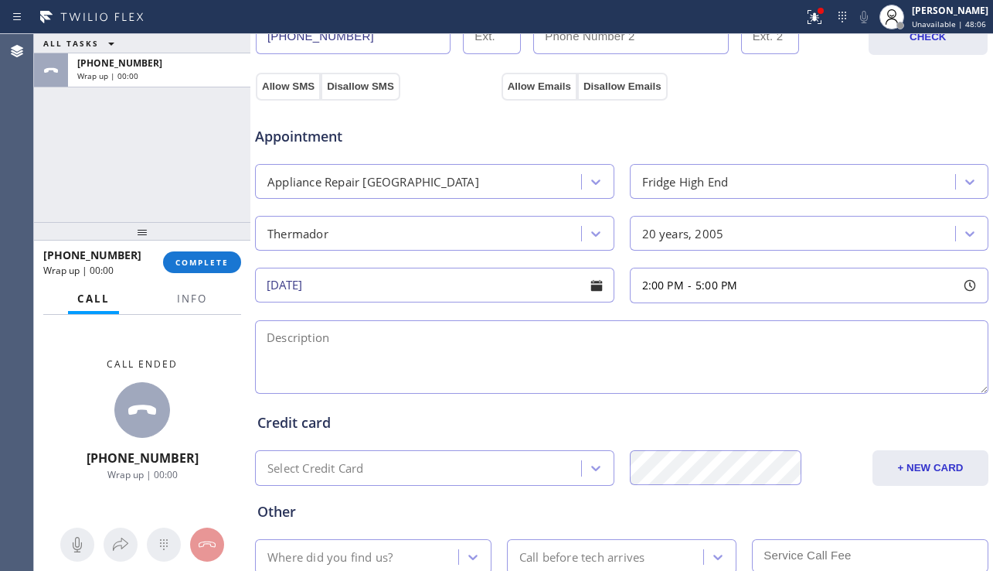
scroll to position [619, 0]
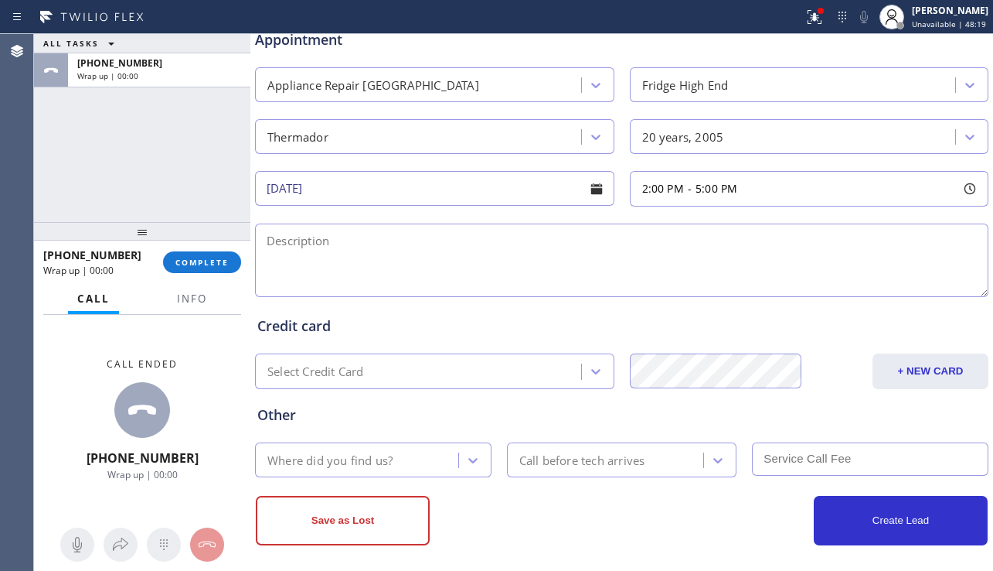
click at [360, 268] on textarea at bounding box center [622, 259] width 734 height 73
click at [327, 269] on textarea at bounding box center [622, 259] width 734 height 73
paste textarea "2-5 | no scf | thermador | fridge | not cooling enough | [DEMOGRAPHIC_DATA] | […"
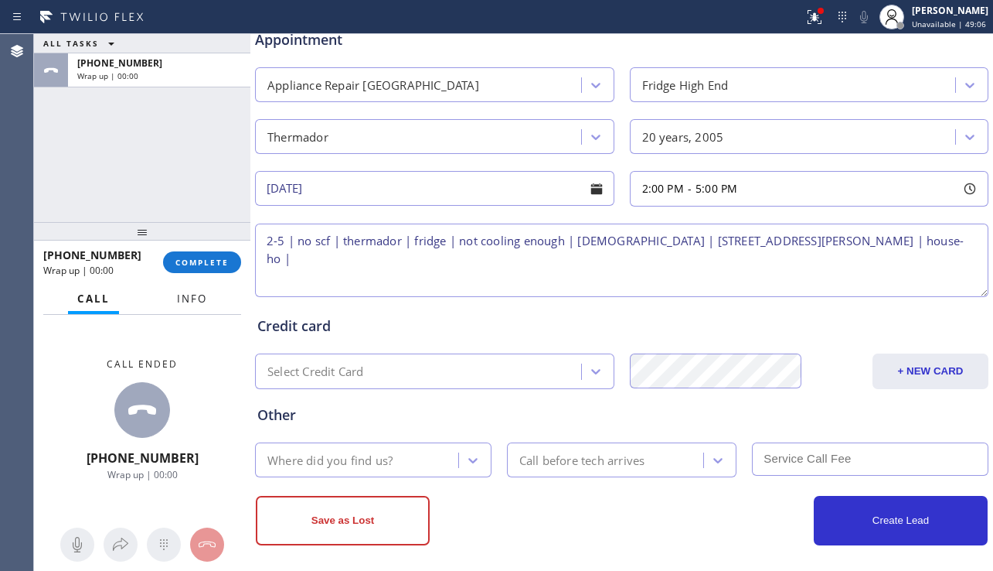
click at [185, 302] on span "Info" at bounding box center [192, 298] width 30 height 14
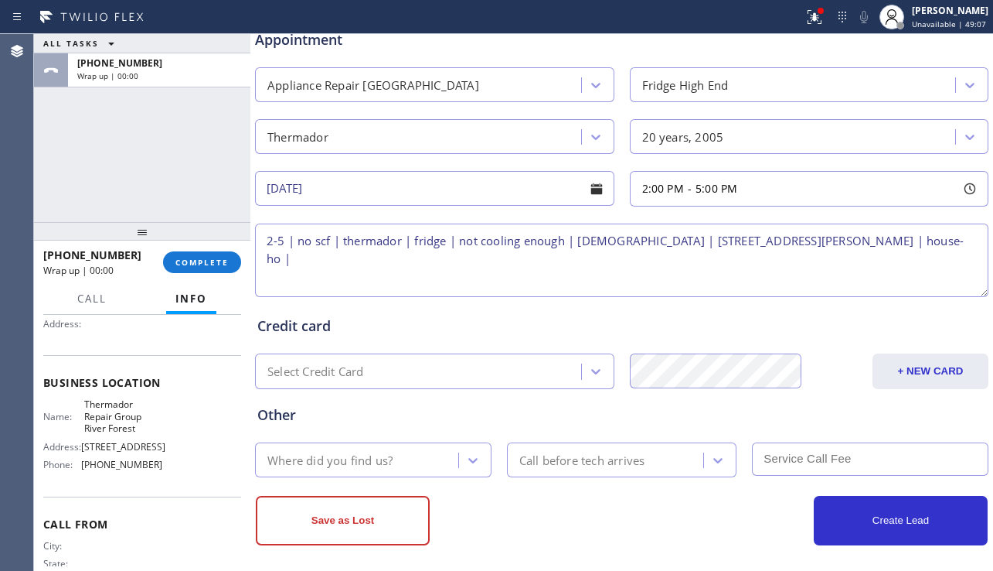
scroll to position [155, 0]
drag, startPoint x: 81, startPoint y: 407, endPoint x: 138, endPoint y: 431, distance: 61.7
click at [138, 431] on div "Name: Thermador Repair Group River Forest" at bounding box center [102, 415] width 119 height 36
copy span "Thermador Repair Group River Forest"
click at [951, 242] on textarea "2-5 | no scf | thermador | fridge | not cooling enough | [DEMOGRAPHIC_DATA] | […" at bounding box center [622, 259] width 734 height 73
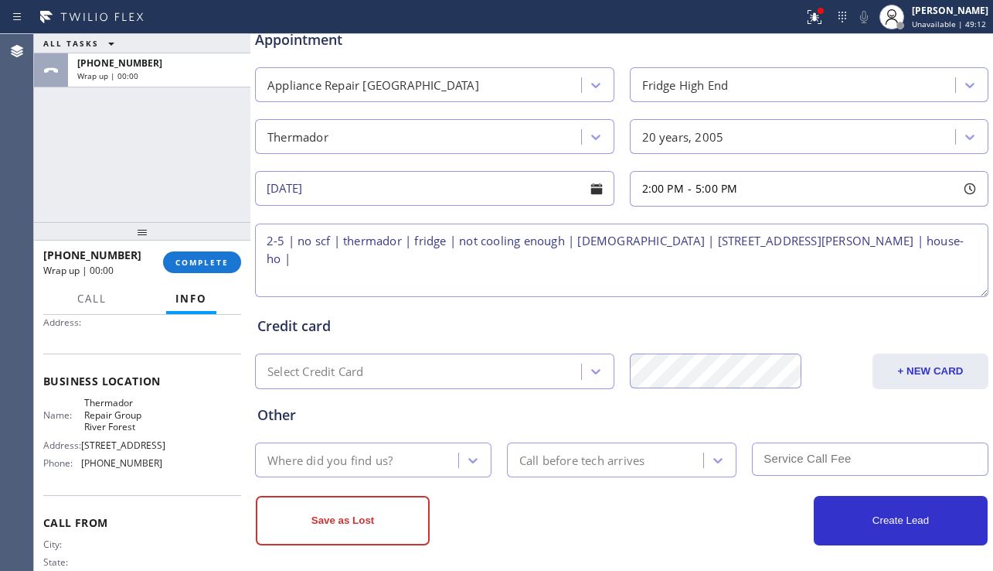
paste textarea "Thermador Repair Group River Forest"
type textarea "2-5 | no scf | thermador | fridge | not cooling enough | [DEMOGRAPHIC_DATA] | […"
click at [360, 456] on div "Where did you find us?" at bounding box center [330, 460] width 125 height 18
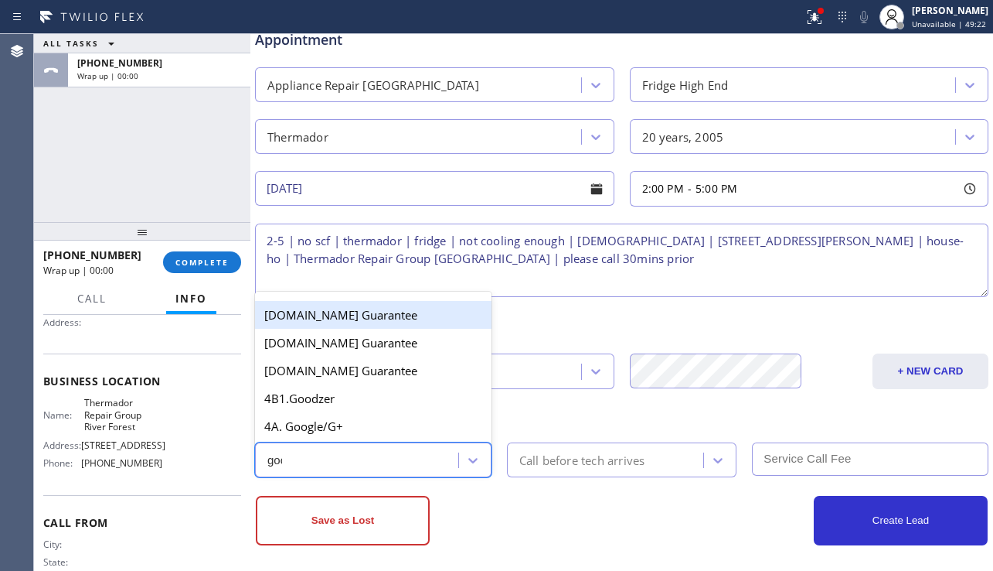
type input "goog"
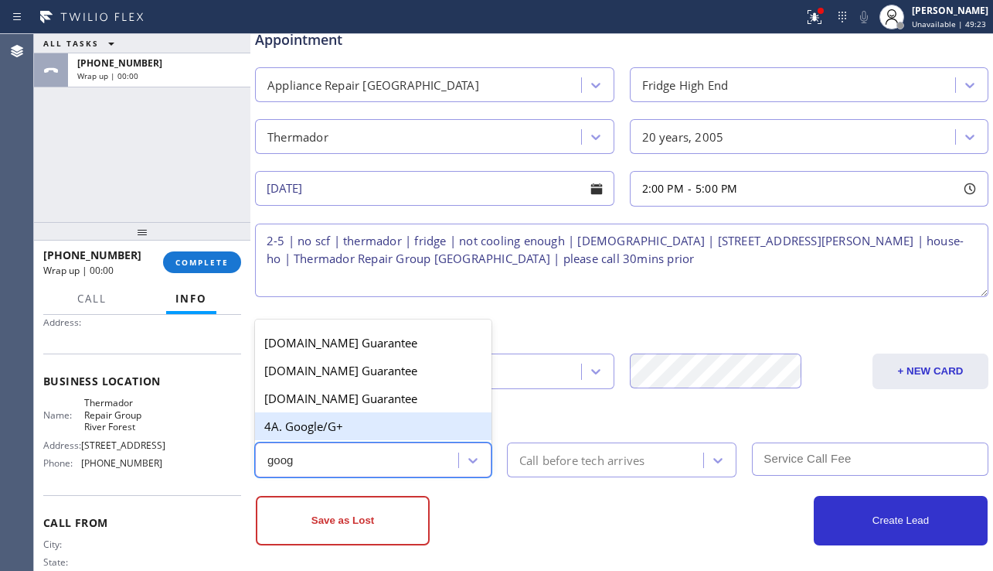
click at [370, 430] on div "4A. Google/G+" at bounding box center [373, 426] width 237 height 28
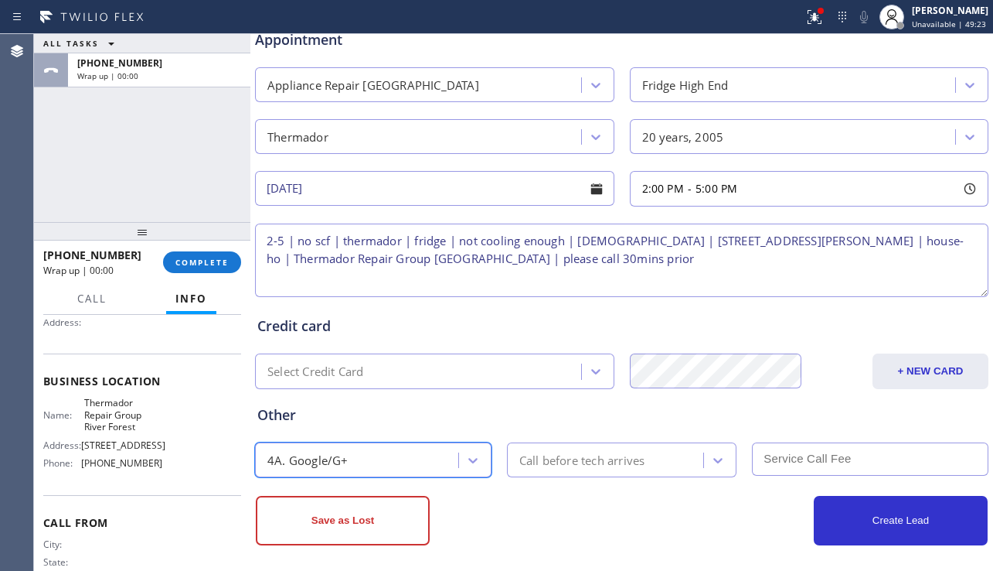
click at [574, 464] on div "Call before tech arrives" at bounding box center [583, 460] width 126 height 18
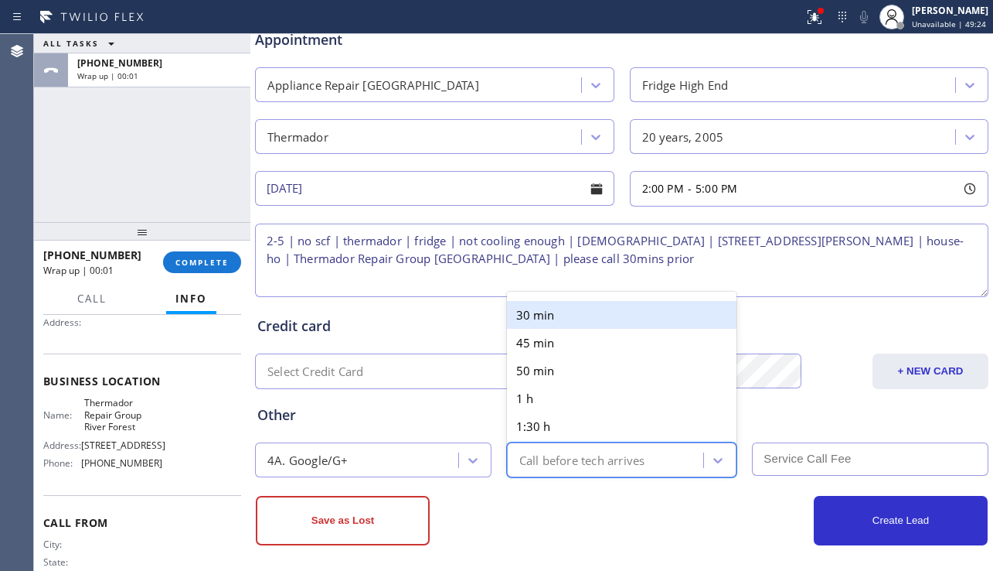
drag, startPoint x: 554, startPoint y: 322, endPoint x: 563, endPoint y: 320, distance: 8.8
click at [554, 322] on div "30 min" at bounding box center [622, 315] width 230 height 28
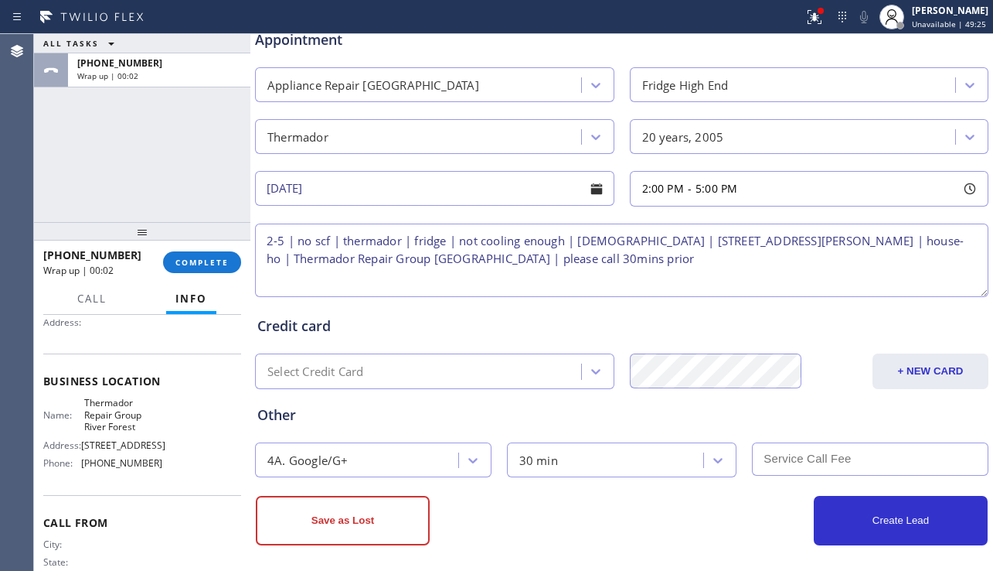
click at [755, 460] on input "text" at bounding box center [870, 458] width 237 height 33
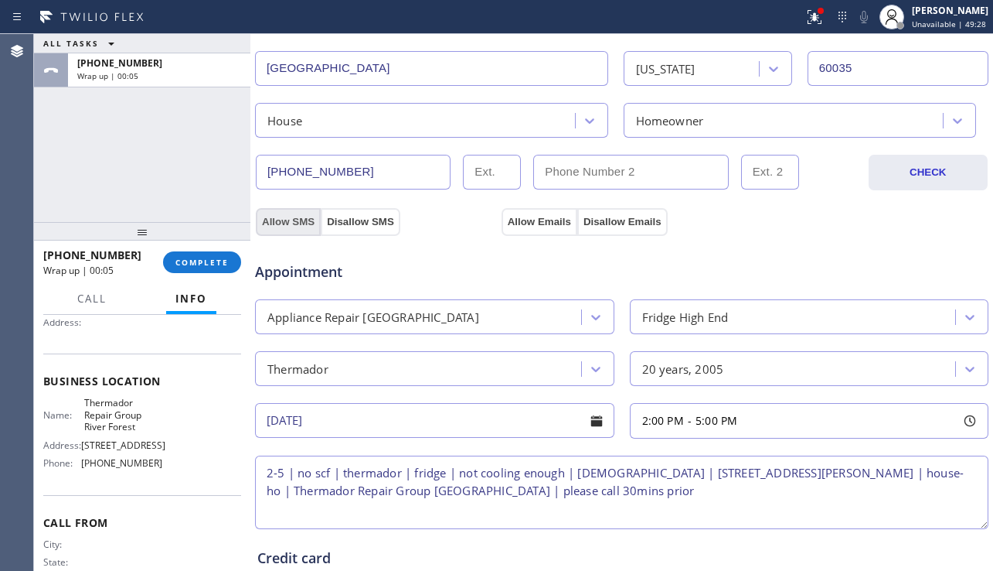
type input "0"
click at [288, 216] on button "Allow SMS" at bounding box center [288, 222] width 65 height 28
click at [544, 227] on button "Allow Emails" at bounding box center [540, 222] width 76 height 28
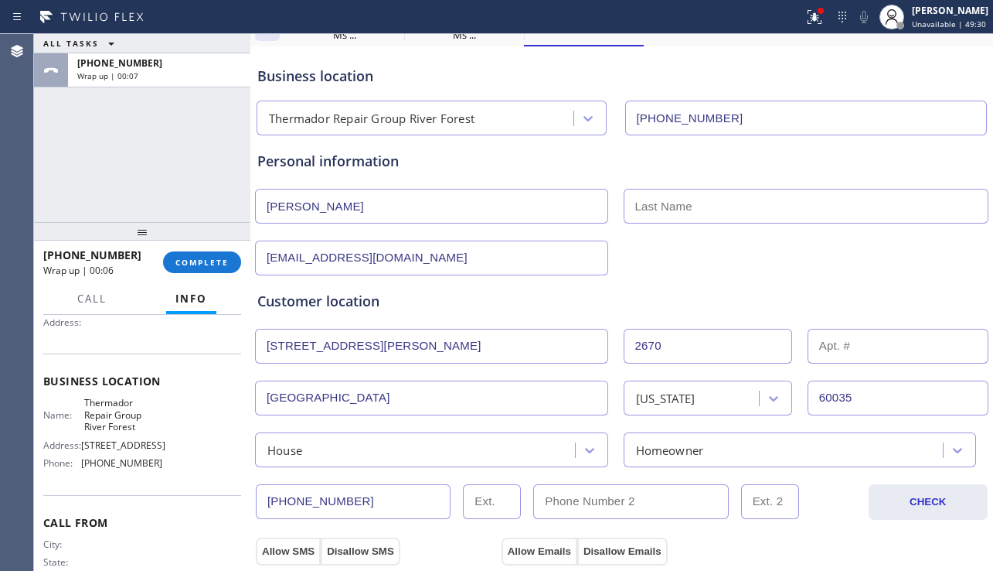
scroll to position [0, 0]
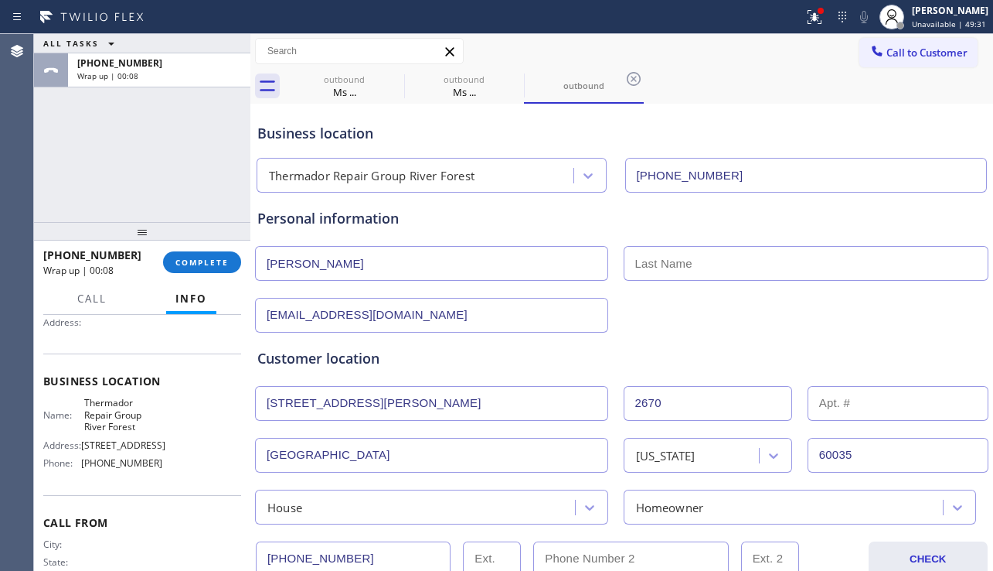
click at [656, 258] on input "text" at bounding box center [807, 263] width 366 height 35
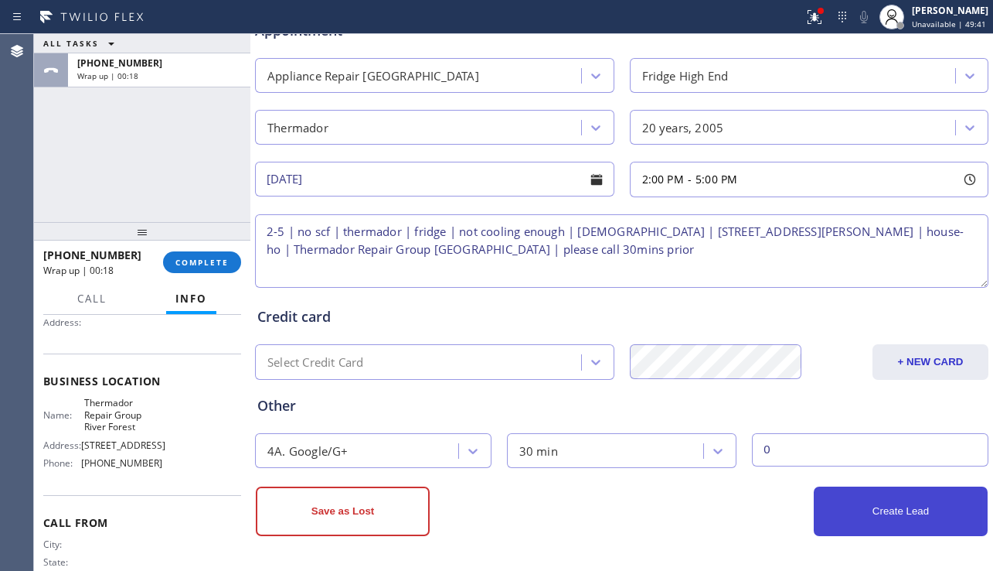
type input "Vilbum"
click at [855, 516] on button "Create Lead" at bounding box center [901, 510] width 174 height 49
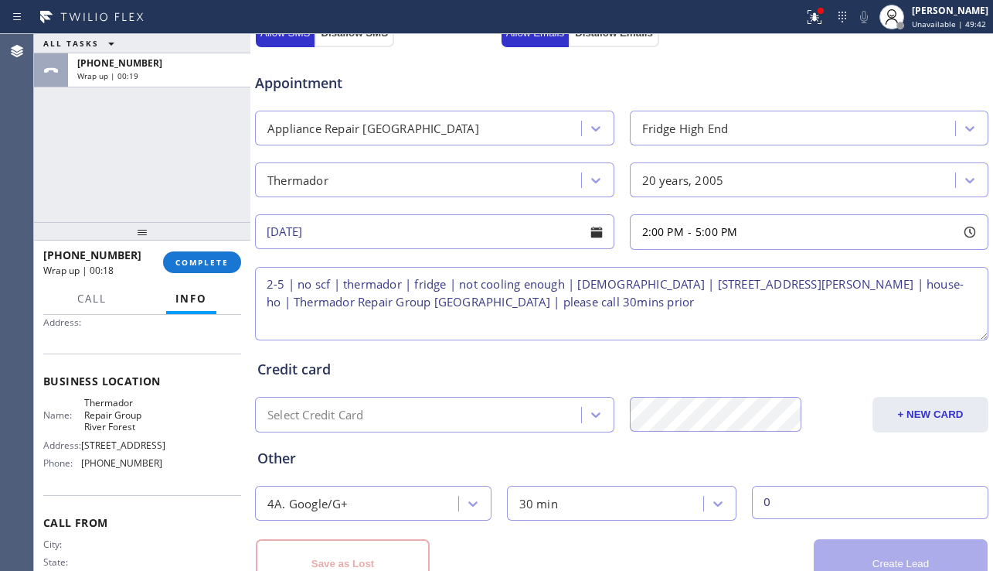
scroll to position [680, 0]
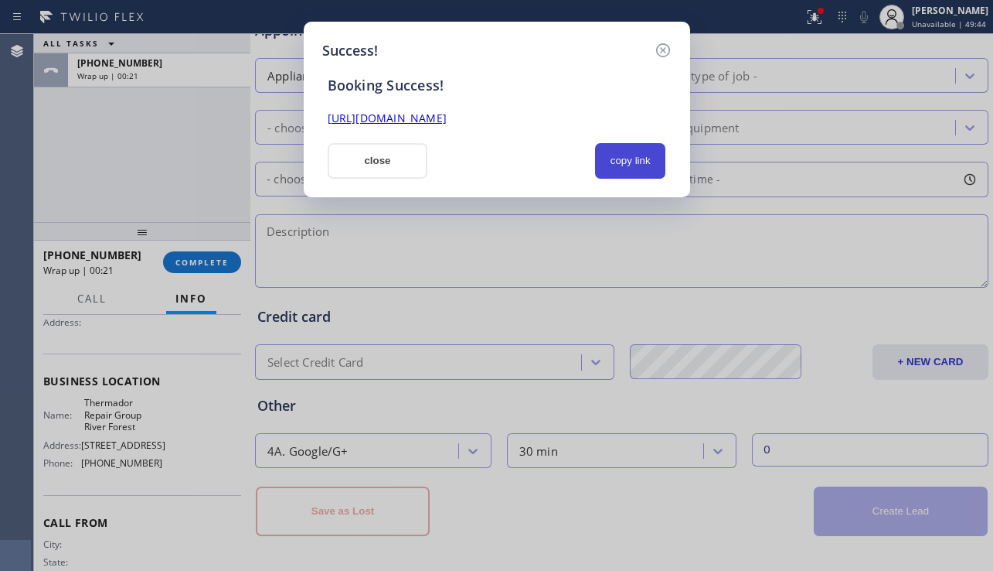
click at [626, 158] on button "copy link" at bounding box center [630, 161] width 71 height 36
click at [447, 113] on link "[URL][DOMAIN_NAME]" at bounding box center [387, 118] width 119 height 15
click at [371, 167] on button "close" at bounding box center [378, 161] width 101 height 36
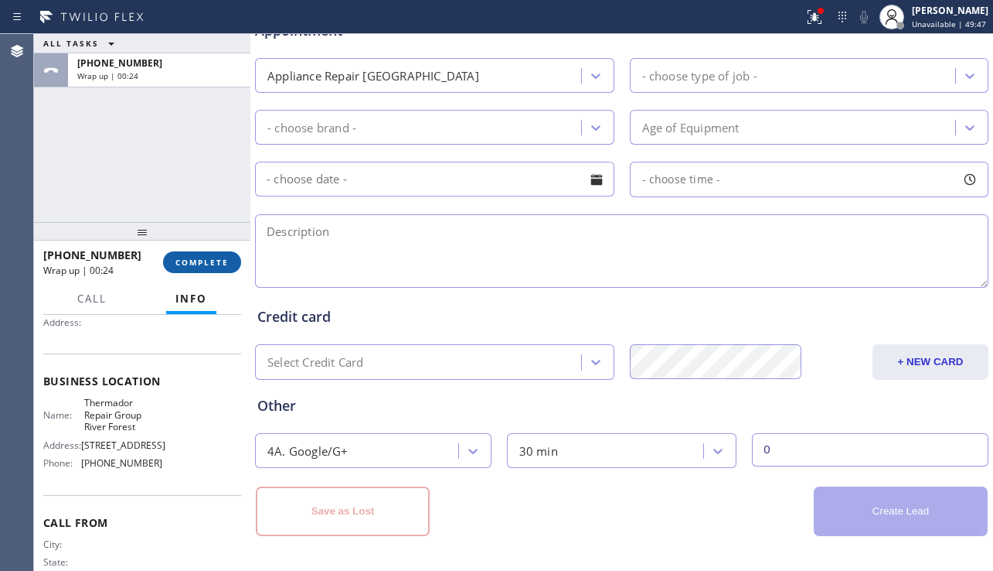
click at [213, 265] on span "COMPLETE" at bounding box center [202, 262] width 53 height 11
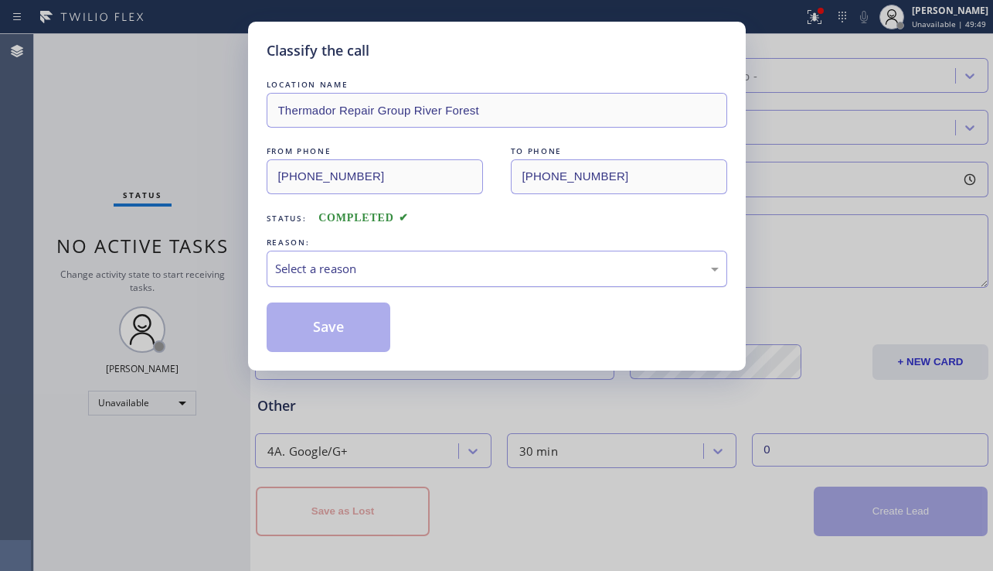
click at [377, 256] on div "Select a reason" at bounding box center [497, 268] width 461 height 36
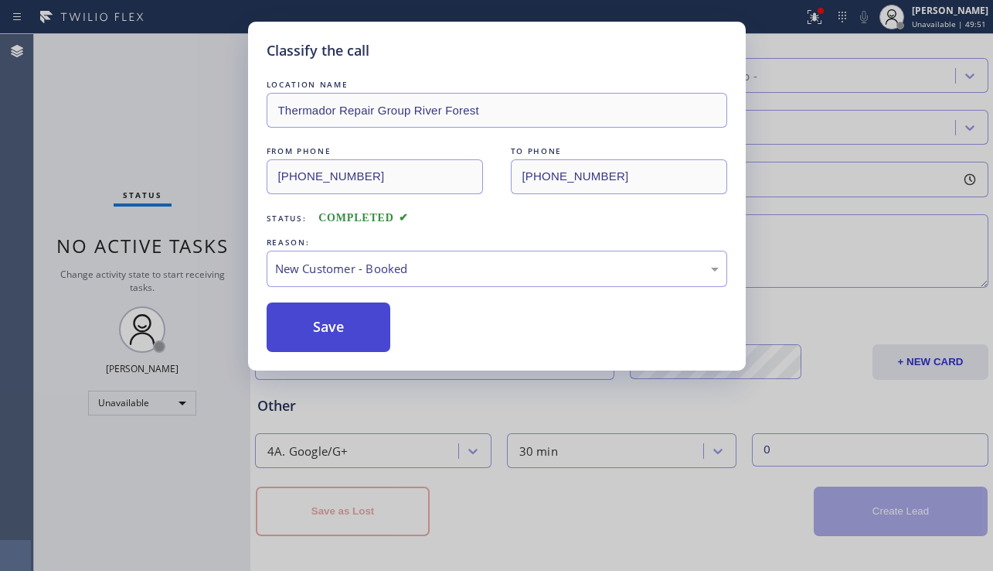
click at [314, 324] on button "Save" at bounding box center [329, 326] width 124 height 49
type input "[PHONE_NUMBER]"
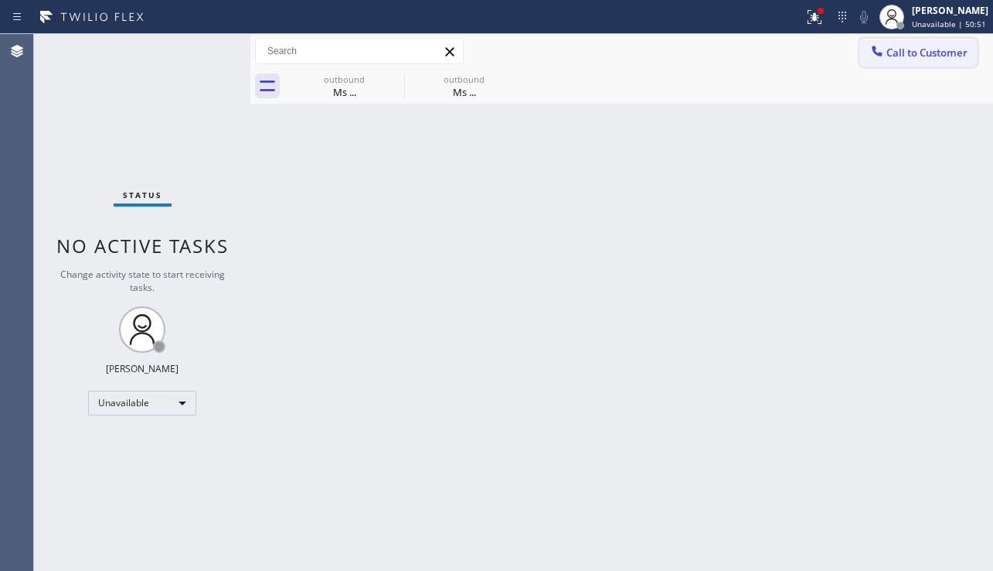
click at [929, 42] on button "Call to Customer" at bounding box center [919, 52] width 118 height 29
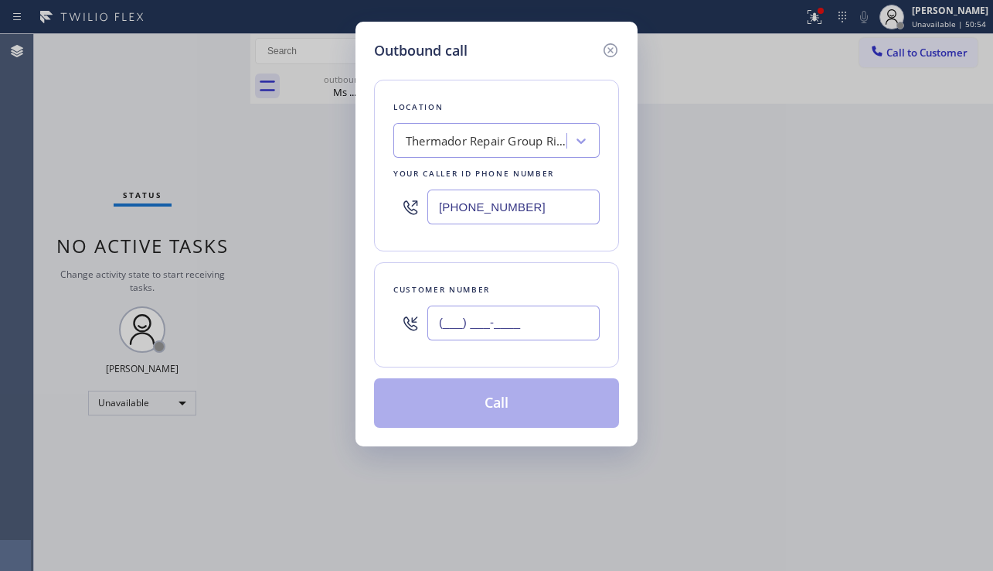
click at [528, 322] on input "(___) ___-____" at bounding box center [514, 322] width 172 height 35
paste input "818) 867-8108"
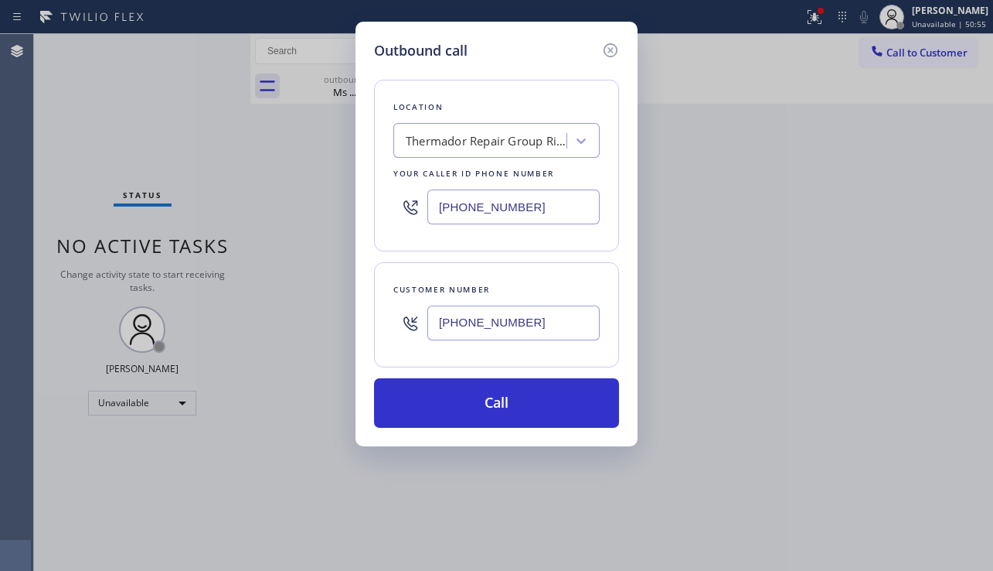
type input "[PHONE_NUMBER]"
drag, startPoint x: 582, startPoint y: 208, endPoint x: 369, endPoint y: 213, distance: 213.5
click at [369, 213] on div "Outbound call Location Thermador Repair Group [GEOGRAPHIC_DATA] Your caller id …" at bounding box center [497, 234] width 282 height 424
paste input "818) 485-446"
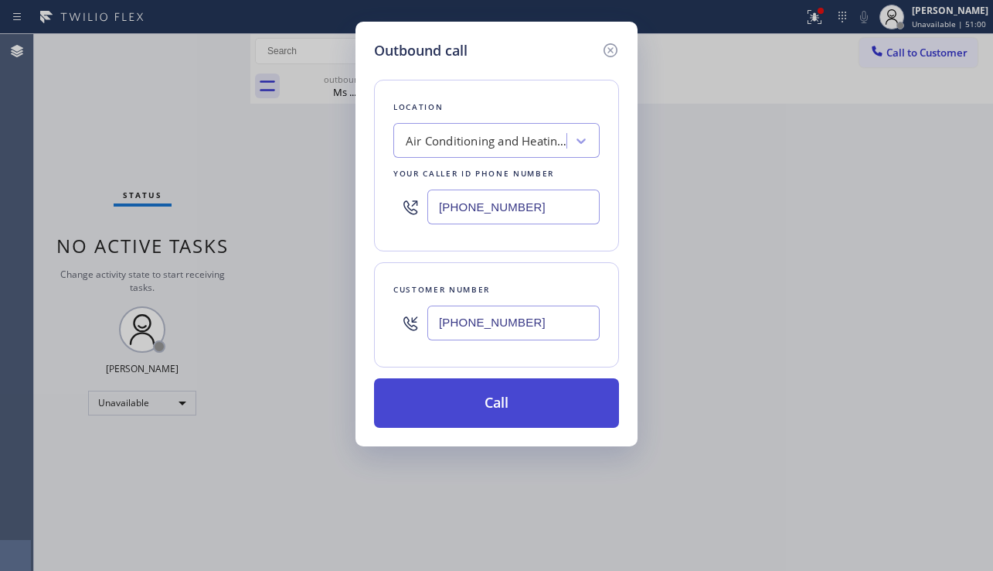
type input "[PHONE_NUMBER]"
click at [482, 414] on button "Call" at bounding box center [496, 402] width 245 height 49
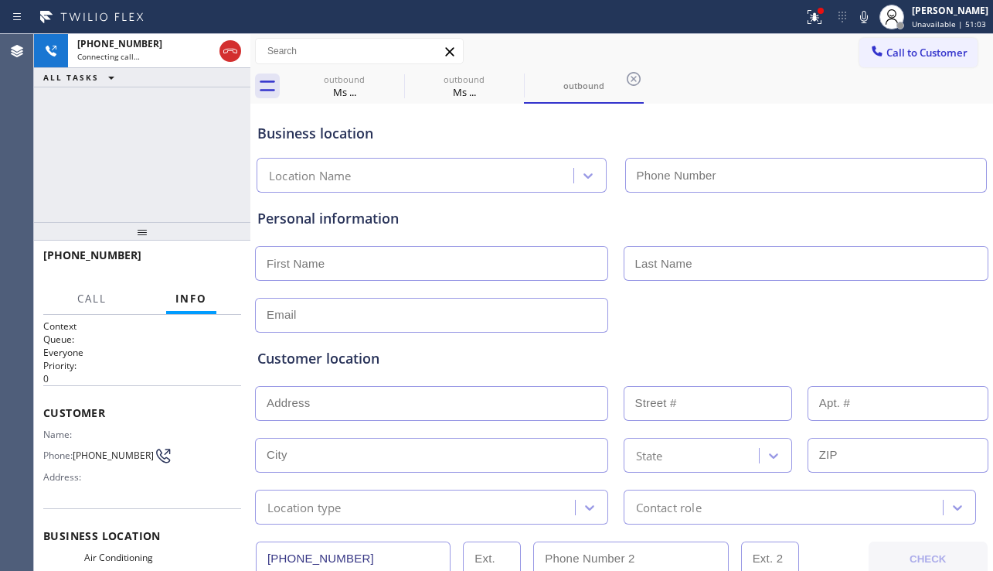
type input "[PHONE_NUMBER]"
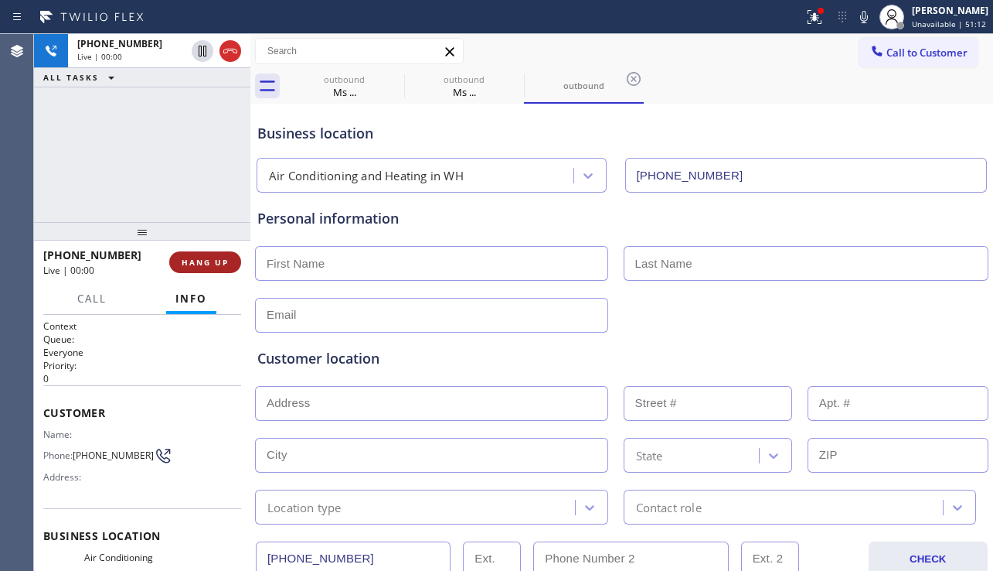
click at [218, 264] on span "HANG UP" at bounding box center [205, 262] width 47 height 11
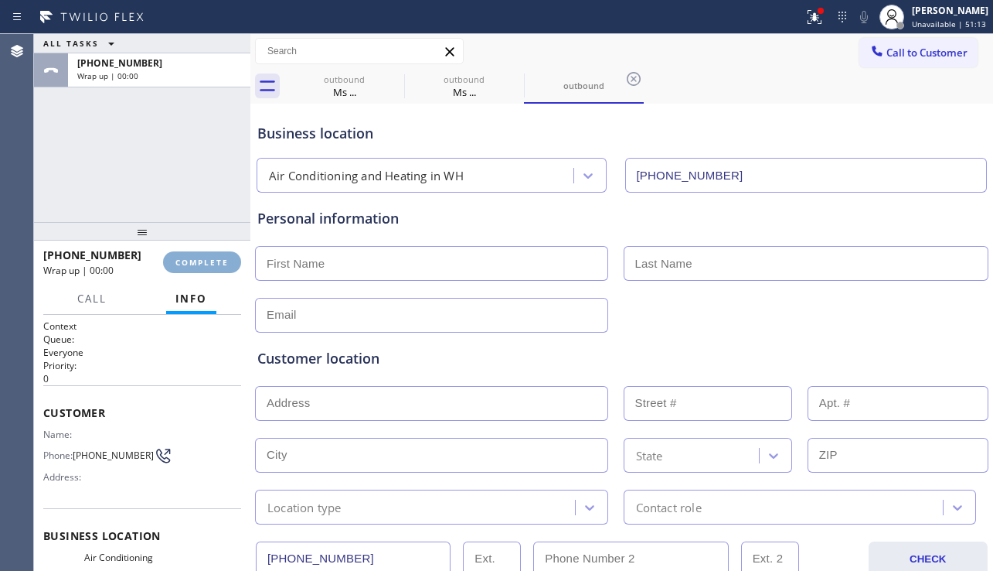
click at [218, 264] on span "COMPLETE" at bounding box center [202, 262] width 53 height 11
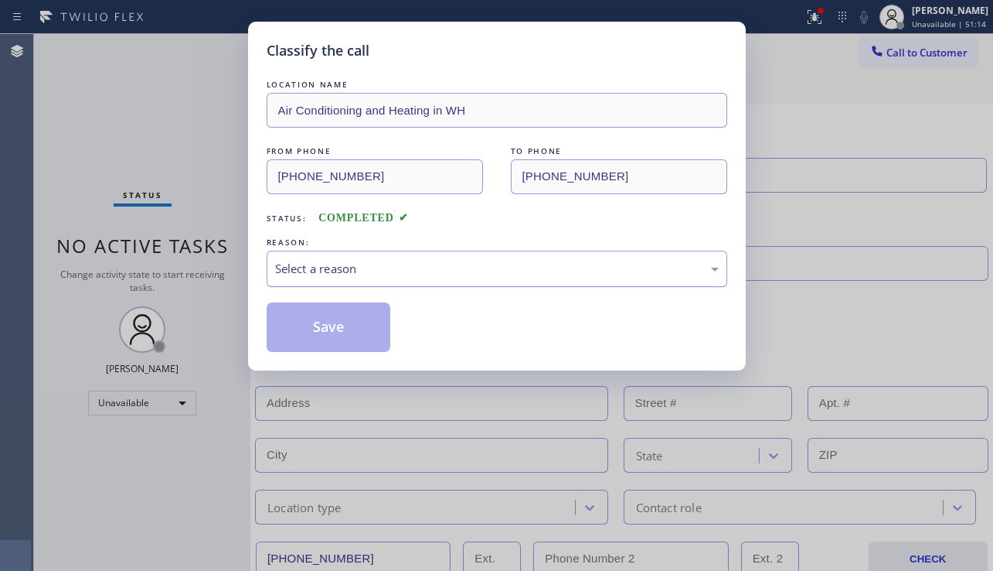
click at [414, 268] on div "Select a reason" at bounding box center [497, 269] width 444 height 18
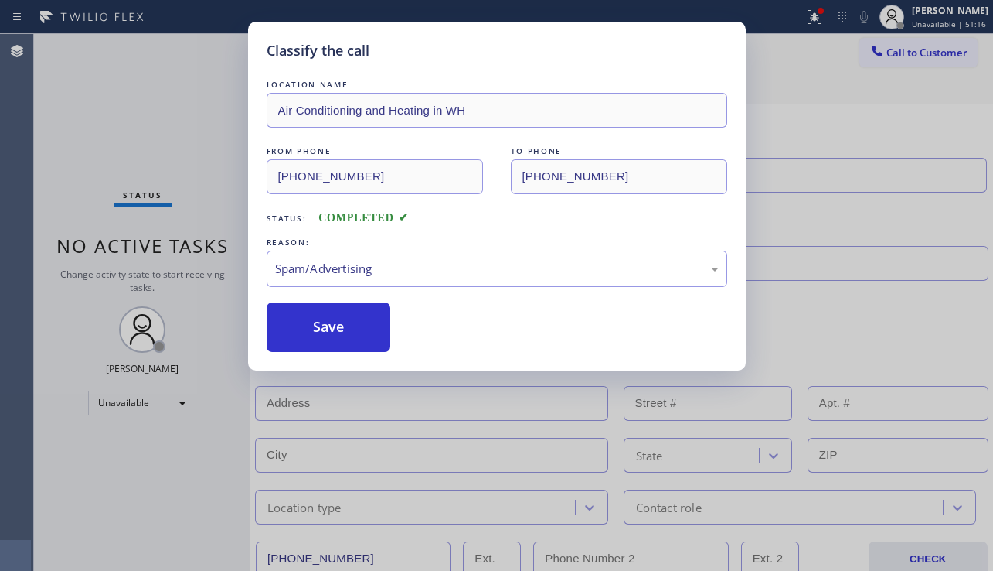
drag, startPoint x: 317, startPoint y: 333, endPoint x: 19, endPoint y: 339, distance: 297.7
click at [318, 333] on button "Save" at bounding box center [329, 326] width 124 height 49
type input "[PHONE_NUMBER]"
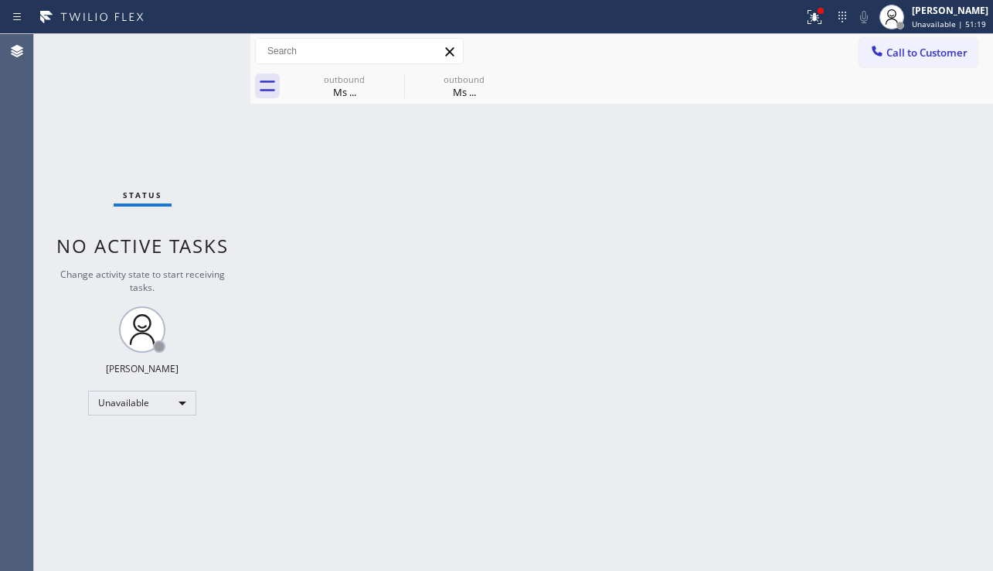
click at [380, 338] on div "Back to Dashboard Change Sender ID Customers Technicians Select a contact Outbo…" at bounding box center [621, 302] width 743 height 537
click at [390, 74] on icon at bounding box center [394, 79] width 14 height 14
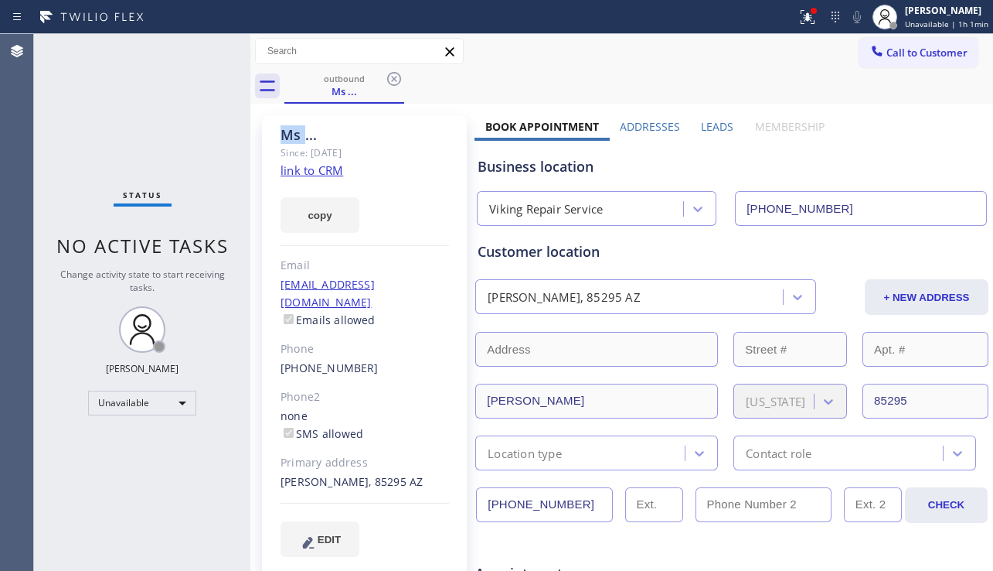
click at [390, 74] on icon at bounding box center [394, 79] width 14 height 14
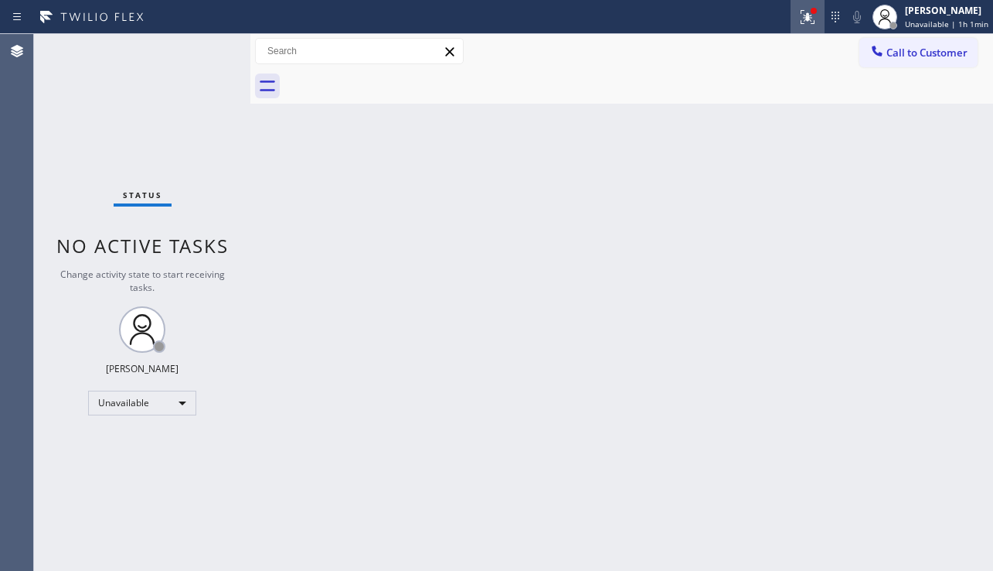
click at [801, 20] on icon at bounding box center [805, 15] width 9 height 11
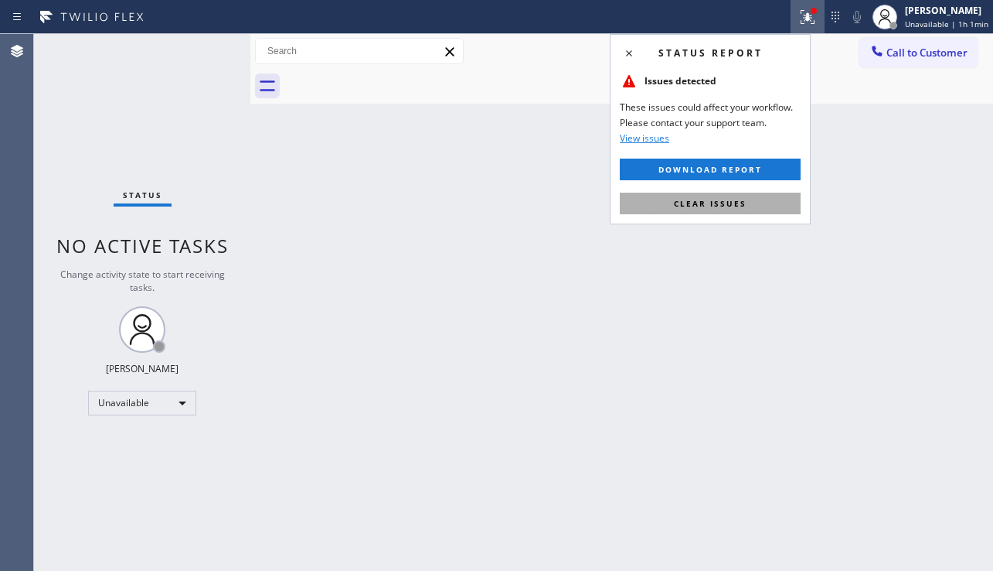
click at [694, 205] on span "Clear issues" at bounding box center [710, 203] width 73 height 11
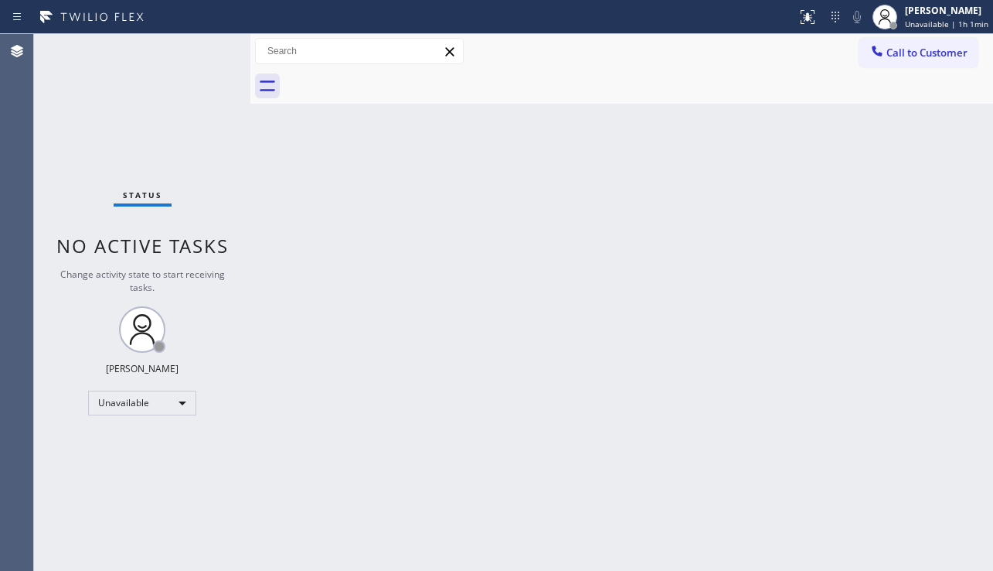
click at [633, 229] on div "Back to Dashboard Change Sender ID Customers Technicians Select a contact Outbo…" at bounding box center [621, 302] width 743 height 537
drag, startPoint x: 95, startPoint y: 453, endPoint x: 104, endPoint y: 449, distance: 10.1
click at [95, 453] on div "Status No active tasks Change activity state to start receiving tasks. [PERSON_…" at bounding box center [142, 302] width 216 height 537
click at [668, 423] on div "Back to Dashboard Change Sender ID Customers Technicians Select a contact Outbo…" at bounding box center [621, 302] width 743 height 537
click at [957, 281] on div "Back to Dashboard Change Sender ID Customers Technicians Select a contact Outbo…" at bounding box center [621, 302] width 743 height 537
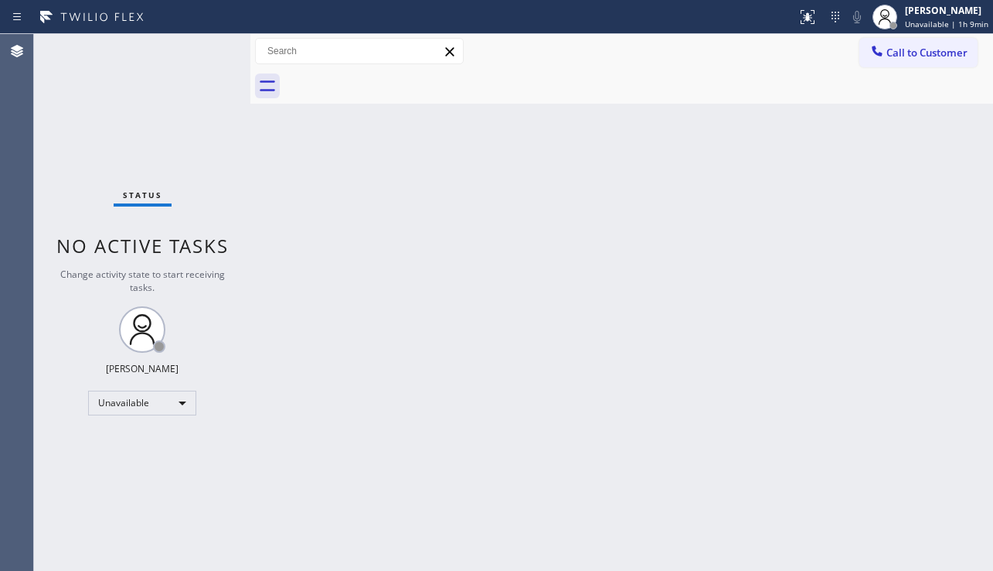
click at [893, 63] on button "Call to Customer" at bounding box center [919, 52] width 118 height 29
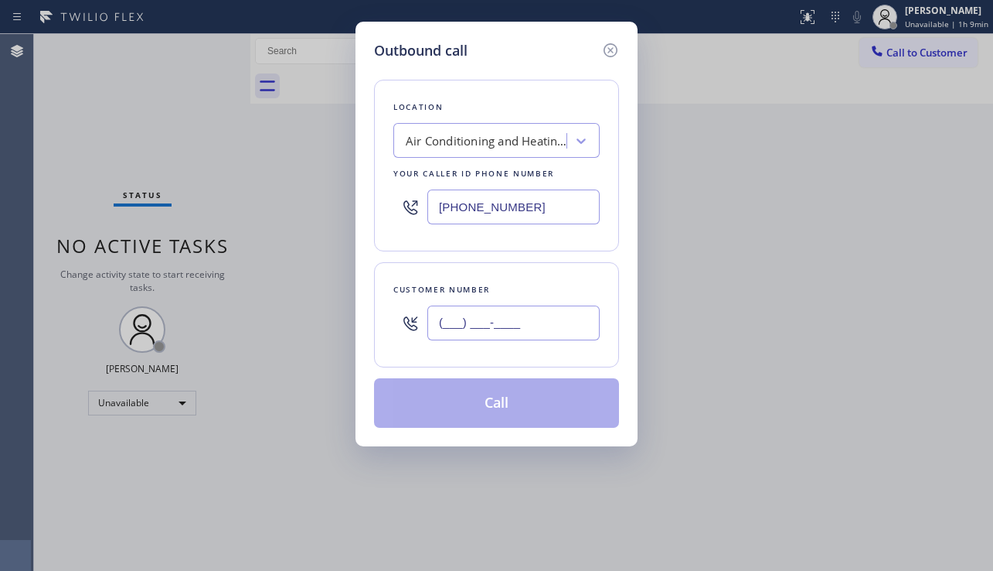
click at [500, 310] on input "(___) ___-____" at bounding box center [514, 322] width 172 height 35
paste input "310) 508-5336"
type input "[PHONE_NUMBER]"
click at [451, 141] on div "Air Conditioning and Heating in WH" at bounding box center [487, 141] width 162 height 18
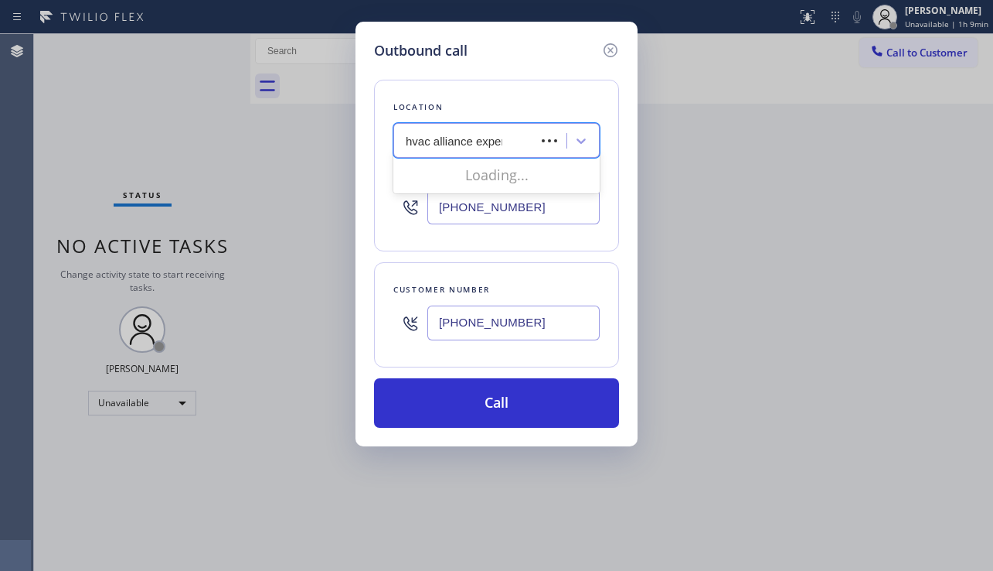
type input "hvac alliance expert"
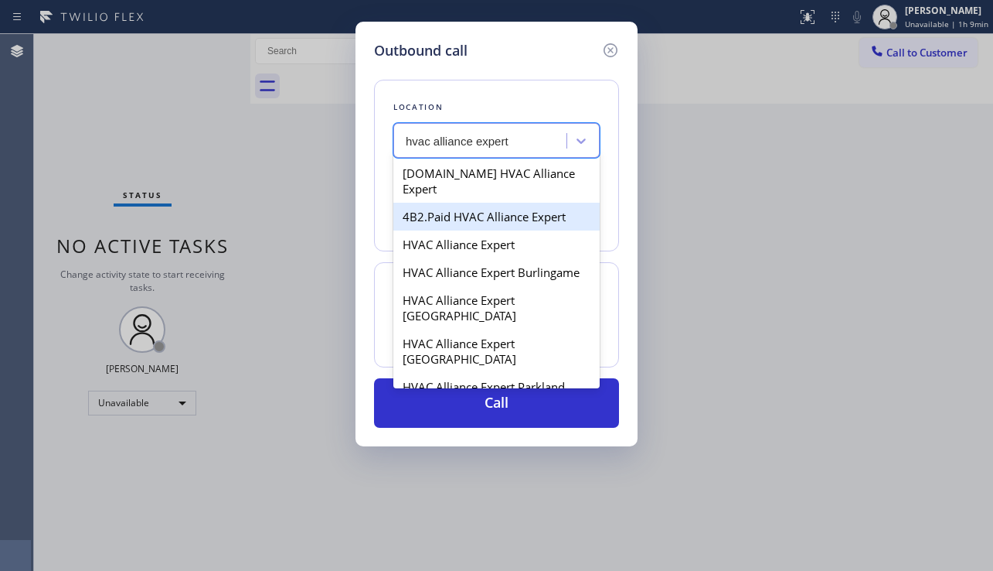
click at [520, 203] on div "4B2.Paid HVAC Alliance Expert" at bounding box center [497, 217] width 206 height 28
type input "[PHONE_NUMBER]"
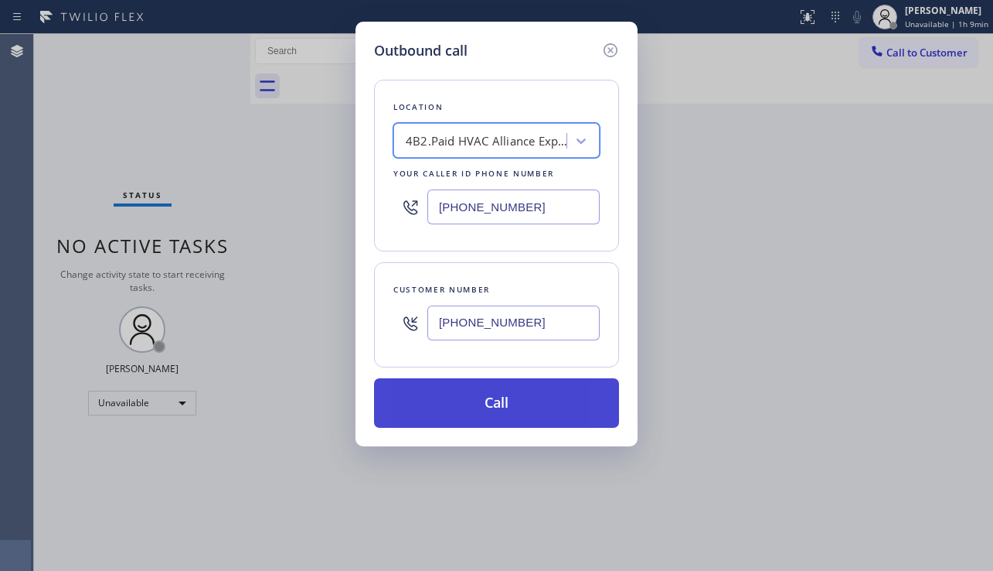
click at [447, 401] on button "Call" at bounding box center [496, 402] width 245 height 49
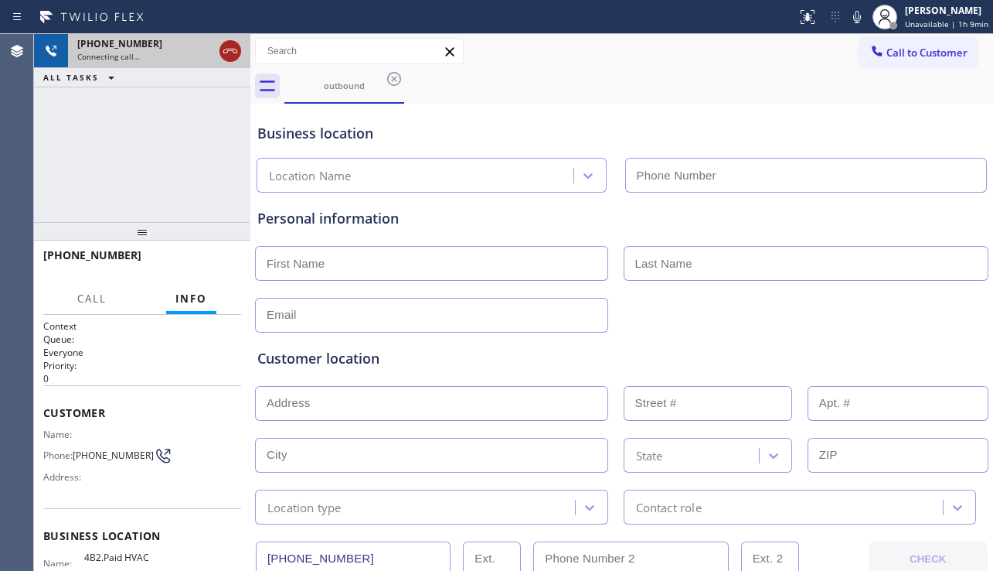
click at [232, 53] on icon at bounding box center [230, 51] width 19 height 19
type input "[PHONE_NUMBER]"
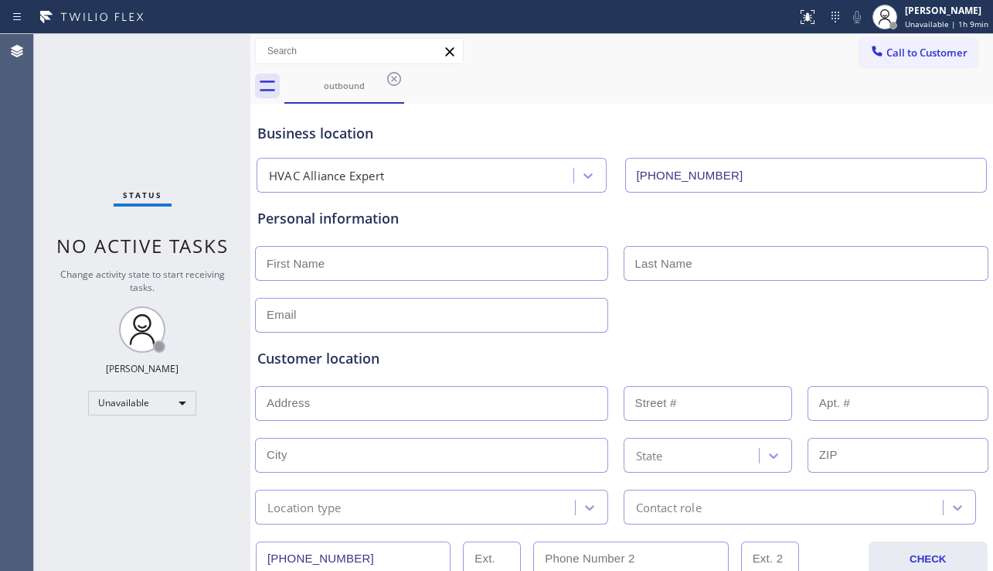
click at [302, 263] on input "text" at bounding box center [431, 263] width 353 height 35
click at [322, 266] on input "text" at bounding box center [431, 263] width 353 height 35
paste input "[PERSON_NAME]"
type input "[PERSON_NAME]"
click at [675, 270] on input "text" at bounding box center [807, 263] width 366 height 35
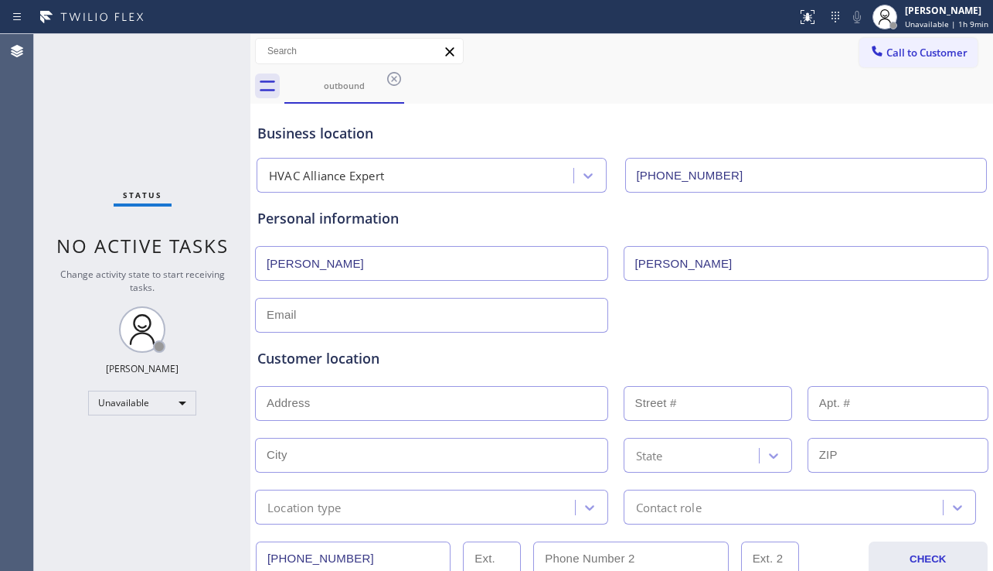
type input "[PERSON_NAME]"
click at [528, 324] on input "text" at bounding box center [431, 315] width 353 height 35
click at [102, 462] on div "Status No active tasks Change activity state to start receiving tasks. [PERSON_…" at bounding box center [142, 302] width 216 height 537
click at [328, 322] on input "text" at bounding box center [431, 315] width 353 height 35
paste input "[EMAIL_ADDRESS][DOMAIN_NAME]"
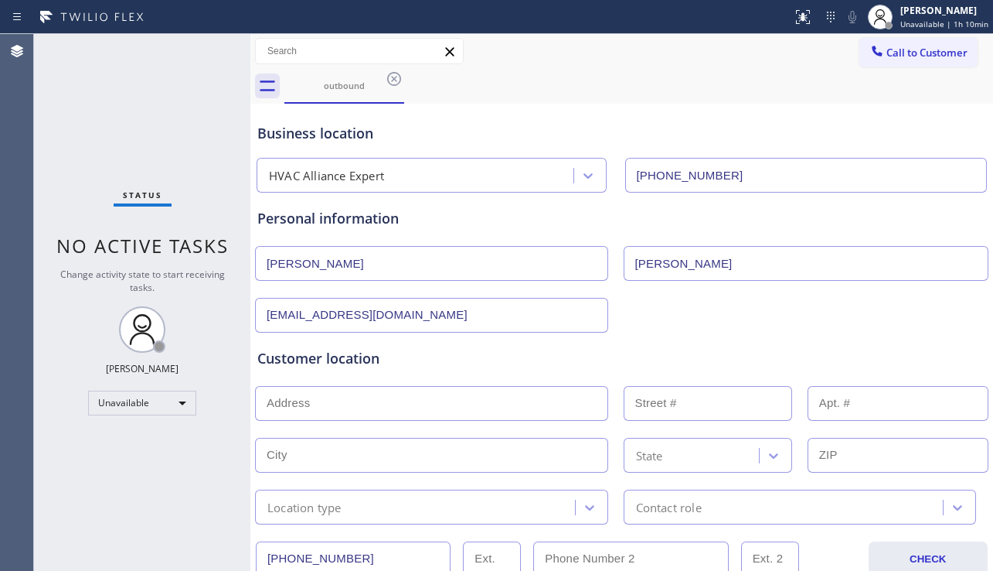
type input "[EMAIL_ADDRESS][DOMAIN_NAME]"
click at [112, 504] on div "Status No active tasks Change activity state to start receiving tasks. [PERSON_…" at bounding box center [142, 302] width 216 height 537
click at [315, 410] on input "text" at bounding box center [431, 403] width 353 height 35
paste input "[STREET_ADDRESS]"
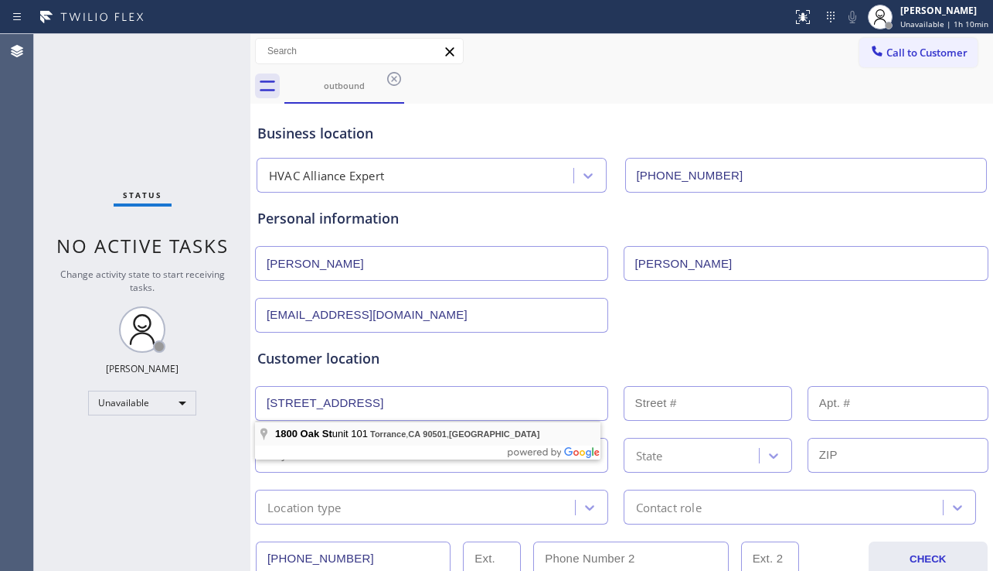
type input "[STREET_ADDRESS]"
type input "1800"
type input "Torrance"
type input "90501"
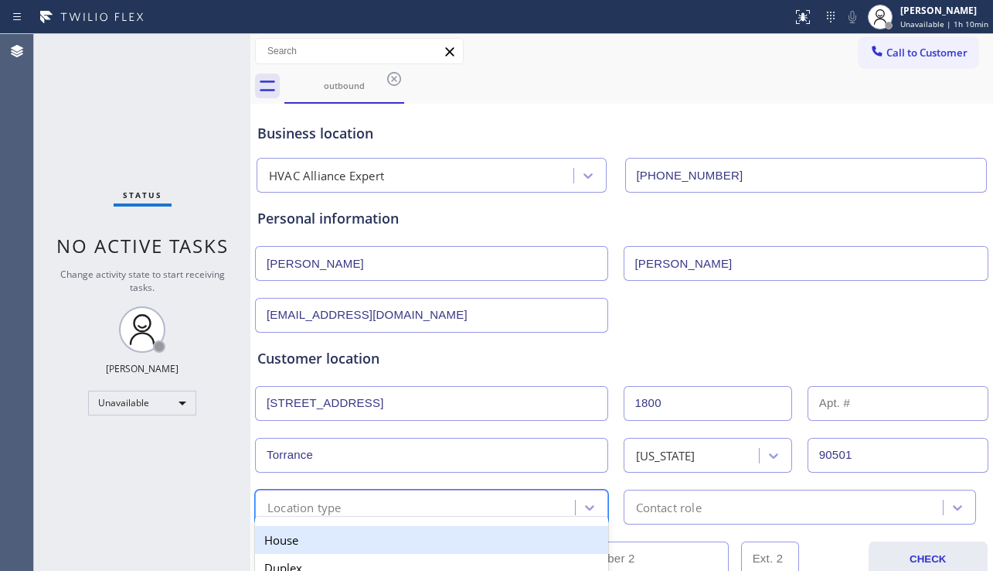
click at [396, 507] on div "Location type" at bounding box center [417, 506] width 315 height 27
click at [353, 531] on div "House" at bounding box center [431, 540] width 353 height 28
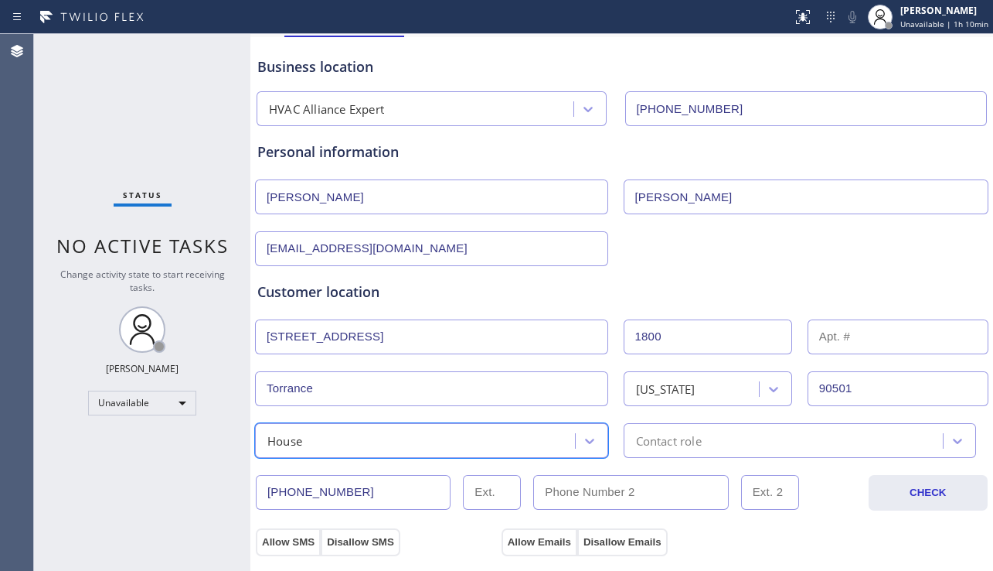
scroll to position [155, 0]
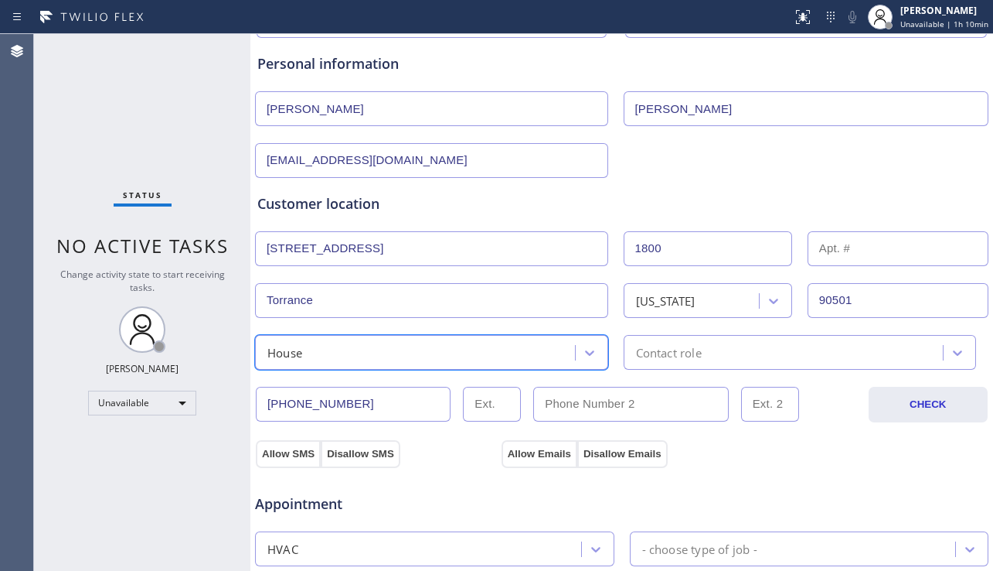
click at [756, 346] on div "Contact role" at bounding box center [786, 352] width 315 height 27
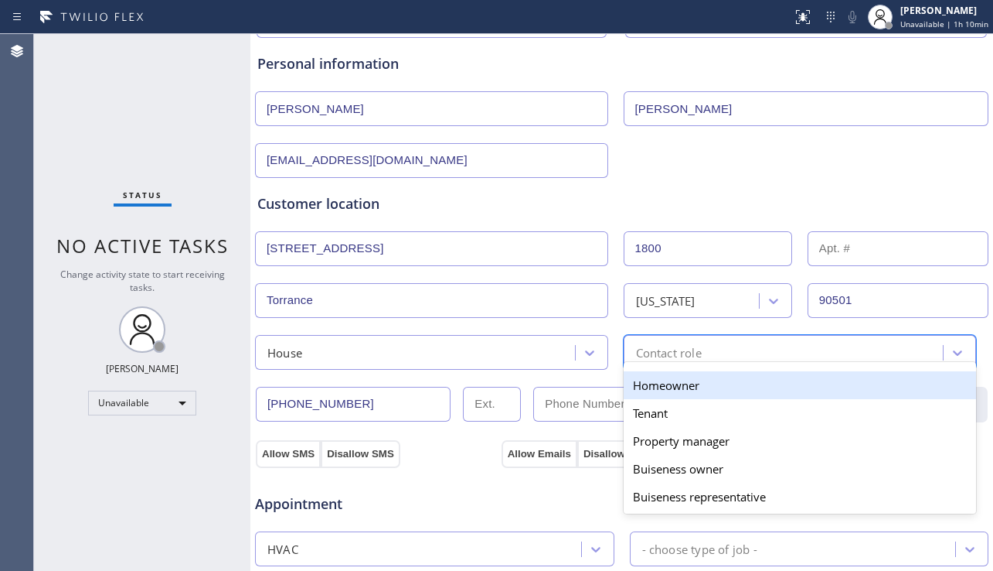
click at [694, 381] on div "Homeowner" at bounding box center [800, 385] width 353 height 28
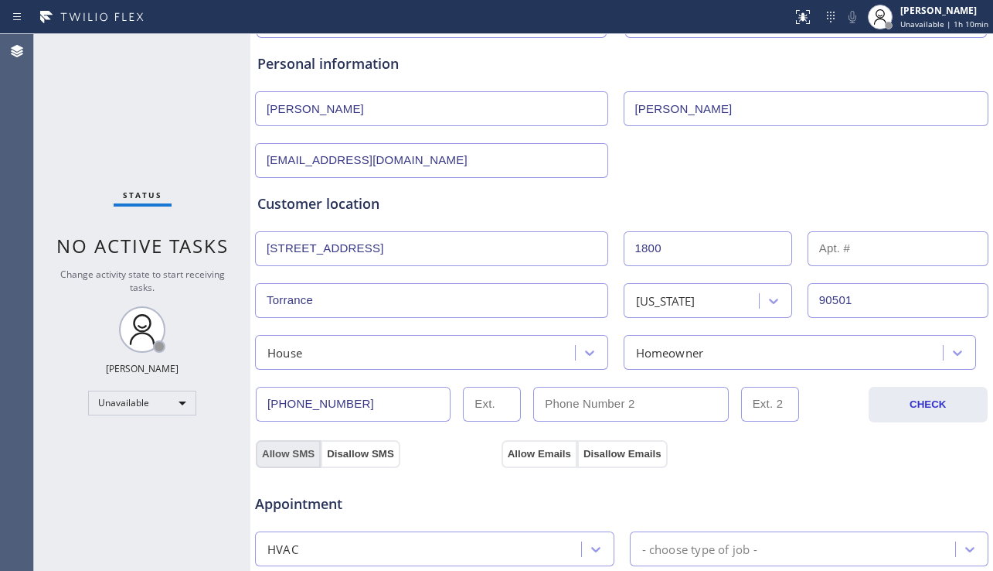
drag, startPoint x: 298, startPoint y: 451, endPoint x: 458, endPoint y: 448, distance: 160.8
click at [299, 451] on button "Allow SMS" at bounding box center [288, 454] width 65 height 28
click at [522, 452] on button "Allow Emails" at bounding box center [540, 454] width 76 height 28
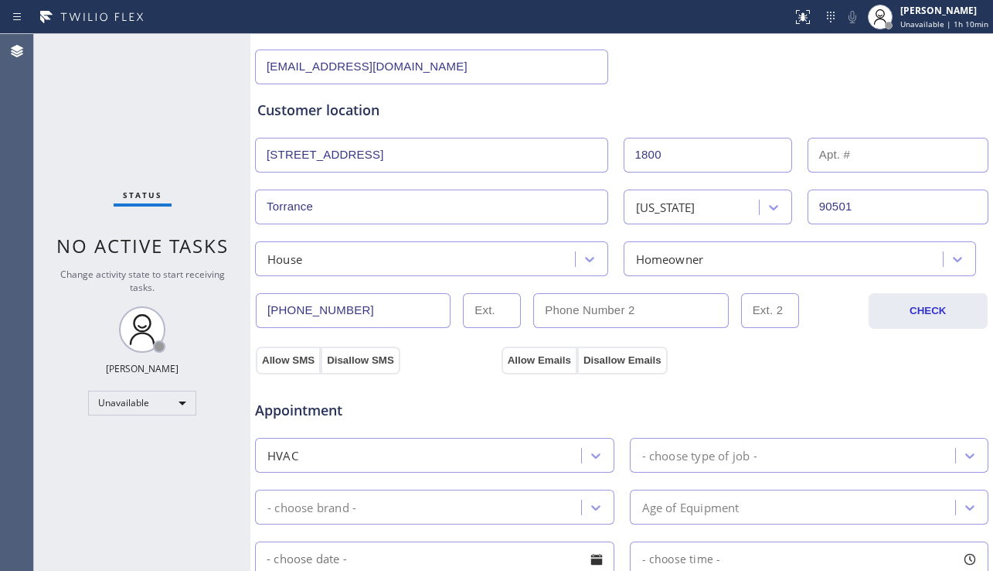
scroll to position [387, 0]
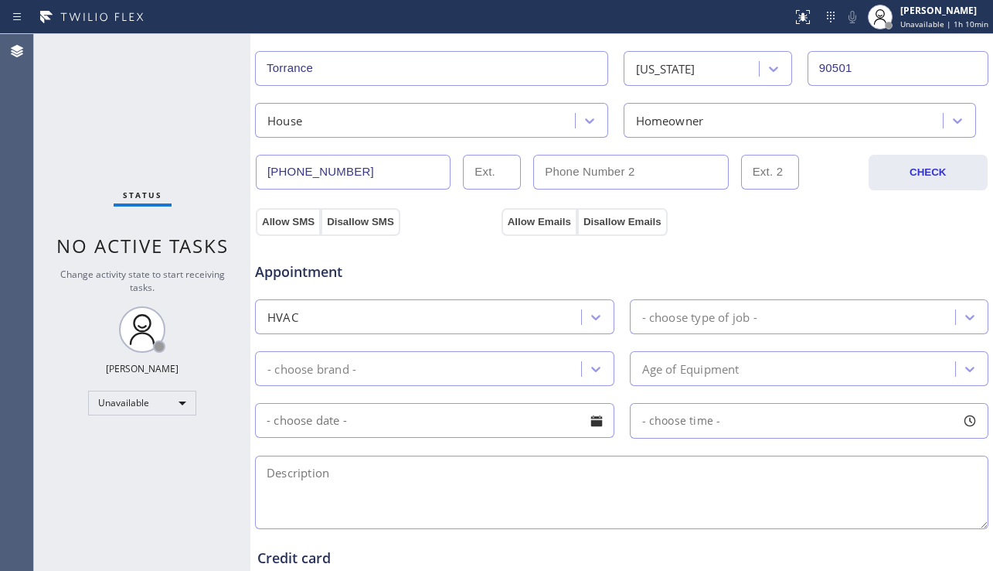
click at [123, 501] on div "Status No active tasks Change activity state to start receiving tasks. [PERSON_…" at bounding box center [142, 302] width 216 height 537
click at [591, 419] on div at bounding box center [597, 420] width 26 height 26
click at [414, 515] on div "2" at bounding box center [411, 515] width 26 height 29
type input "[DATE]"
click at [686, 429] on div "- choose time -" at bounding box center [676, 421] width 90 height 18
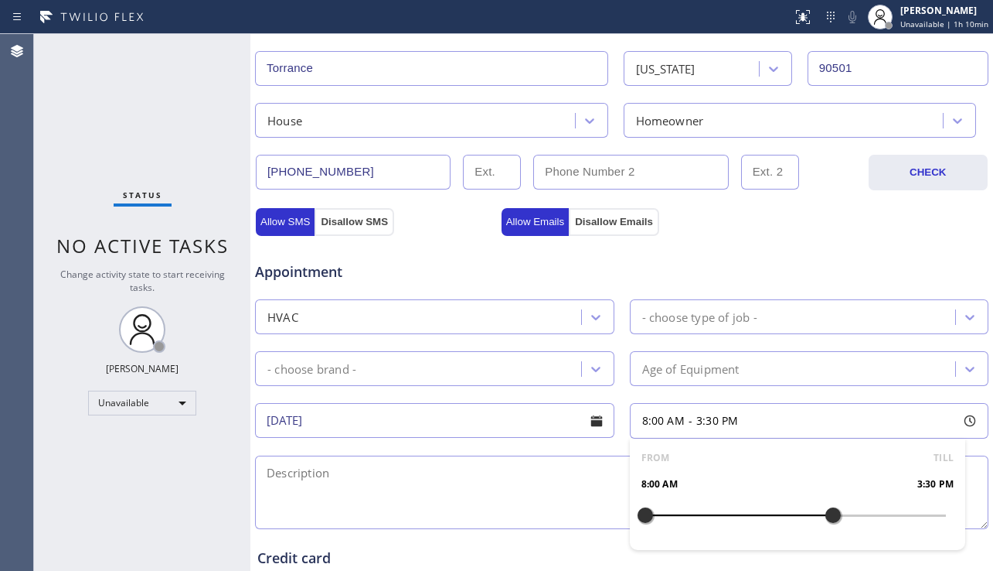
drag, startPoint x: 707, startPoint y: 515, endPoint x: 818, endPoint y: 514, distance: 111.3
click at [824, 514] on div at bounding box center [833, 515] width 19 height 32
click at [736, 509] on div at bounding box center [745, 515] width 19 height 32
click at [812, 513] on div at bounding box center [821, 515] width 19 height 32
click at [629, 261] on div "Appointment" at bounding box center [622, 262] width 737 height 39
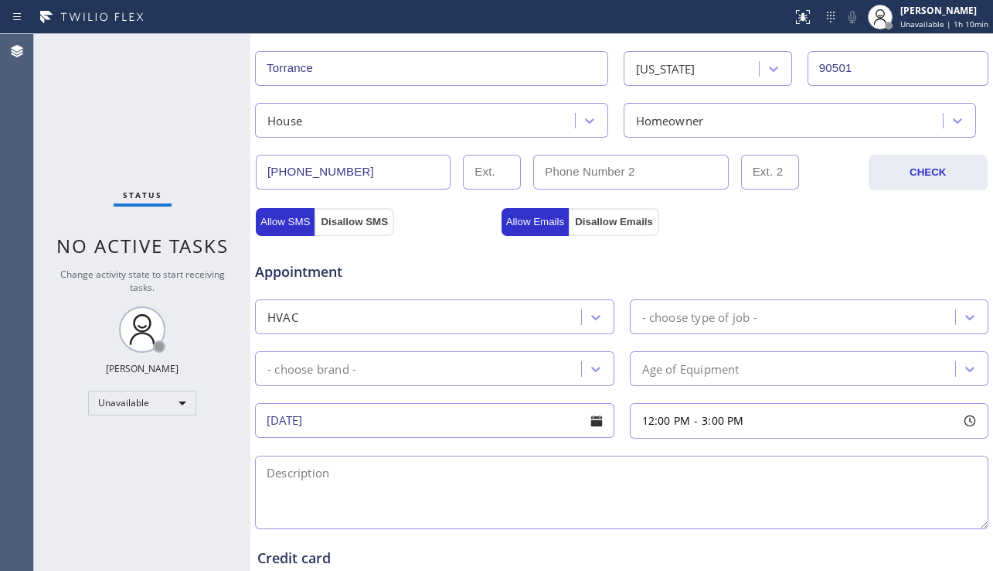
click at [675, 319] on div "- choose type of job -" at bounding box center [699, 317] width 115 height 18
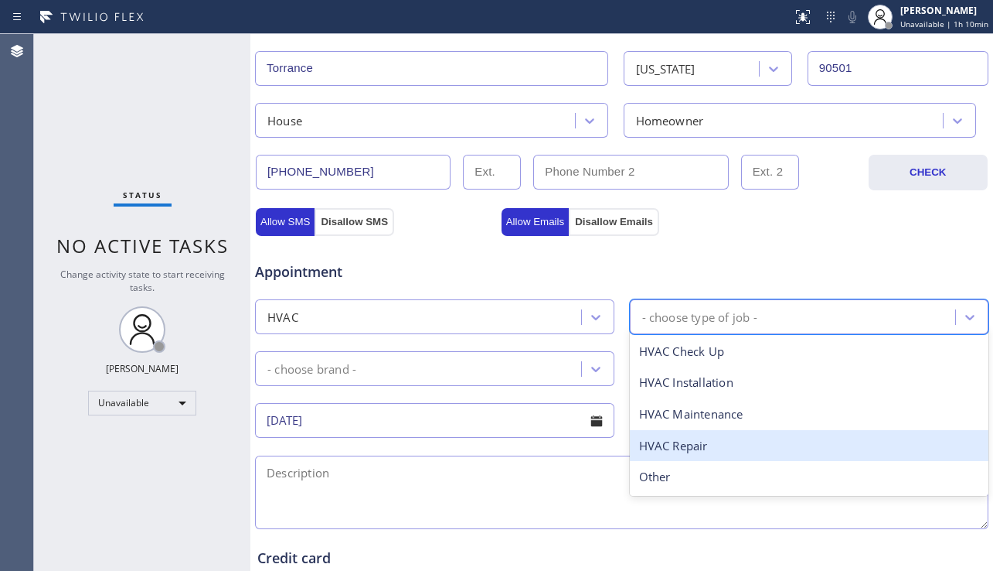
click at [688, 439] on div "HVAC Repair" at bounding box center [810, 446] width 360 height 32
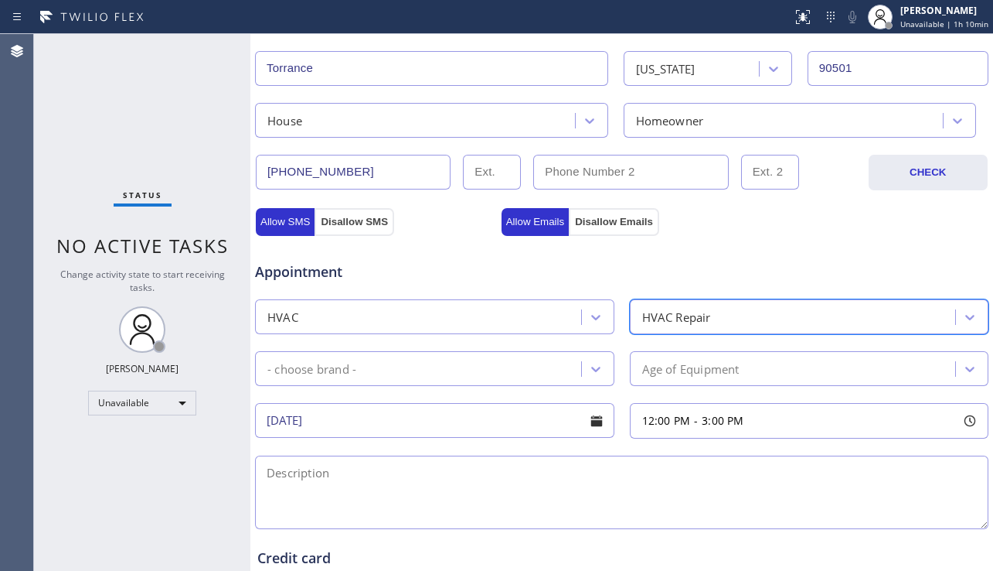
click at [557, 366] on div "- choose brand -" at bounding box center [421, 368] width 322 height 27
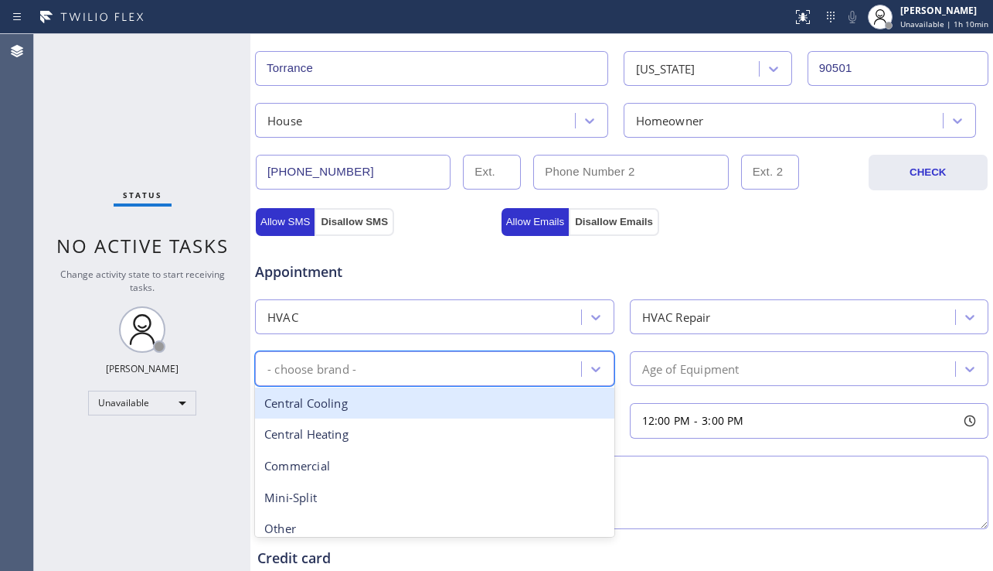
click at [448, 402] on div "Central Cooling" at bounding box center [435, 403] width 360 height 32
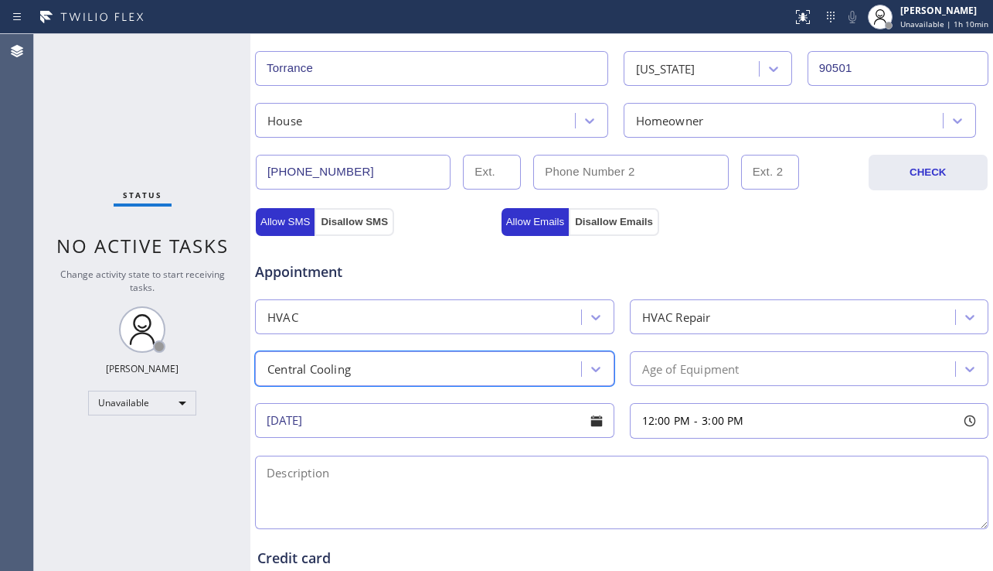
scroll to position [541, 0]
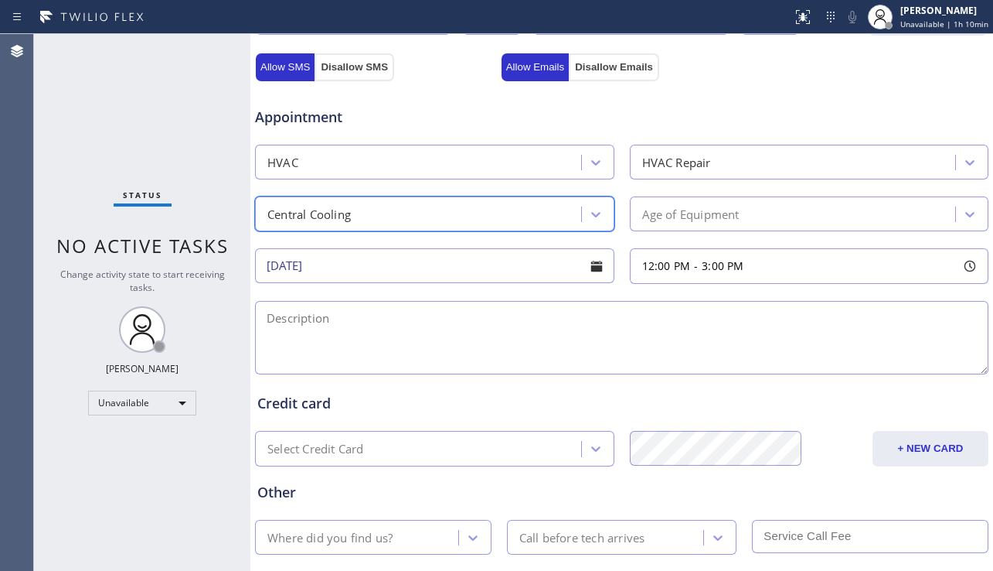
click at [300, 318] on textarea at bounding box center [622, 337] width 734 height 73
paste textarea "[STREET_ADDRESS]"
click at [300, 317] on textarea "12-3 | [STREET_ADDRESS]" at bounding box center [622, 337] width 734 height 73
drag, startPoint x: 83, startPoint y: 438, endPoint x: 224, endPoint y: 437, distance: 141.5
click at [83, 438] on div "Status No active tasks Change activity state to start receiving tasks. [PERSON_…" at bounding box center [142, 302] width 216 height 537
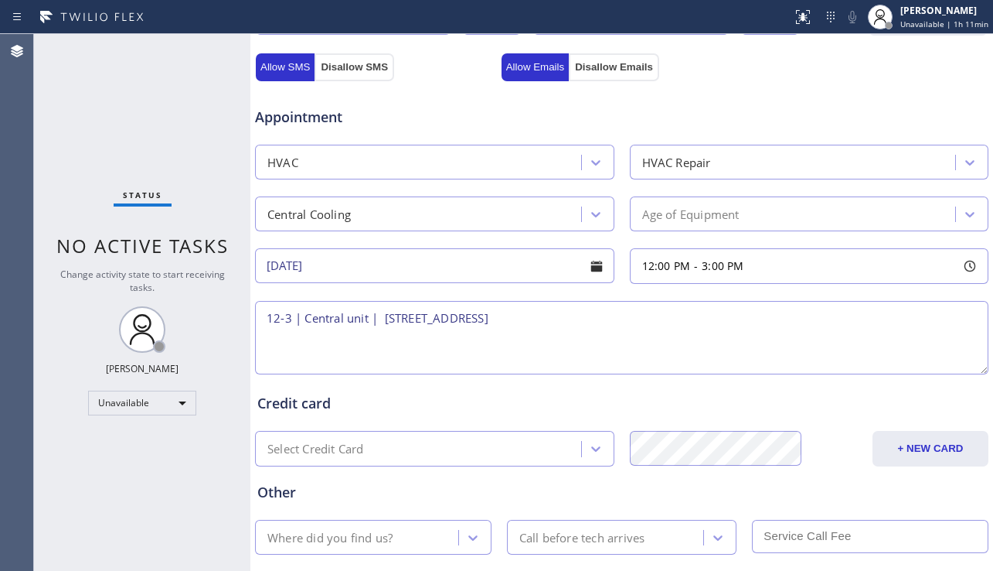
click at [305, 322] on textarea "12-3 | Central unit | [STREET_ADDRESS]" at bounding box center [622, 337] width 734 height 73
paste textarea "condenser not turning on, breakers are tripping ,patio, easy access"
drag, startPoint x: 706, startPoint y: 320, endPoint x: 336, endPoint y: 322, distance: 369.6
click at [336, 322] on textarea "12-3 | $69 | condenser not turning on, breakers are tripping ,patio, easy acces…" at bounding box center [622, 337] width 734 height 73
click at [411, 319] on textarea "12-3 | $69 | Central unit | [STREET_ADDRESS]" at bounding box center [622, 337] width 734 height 73
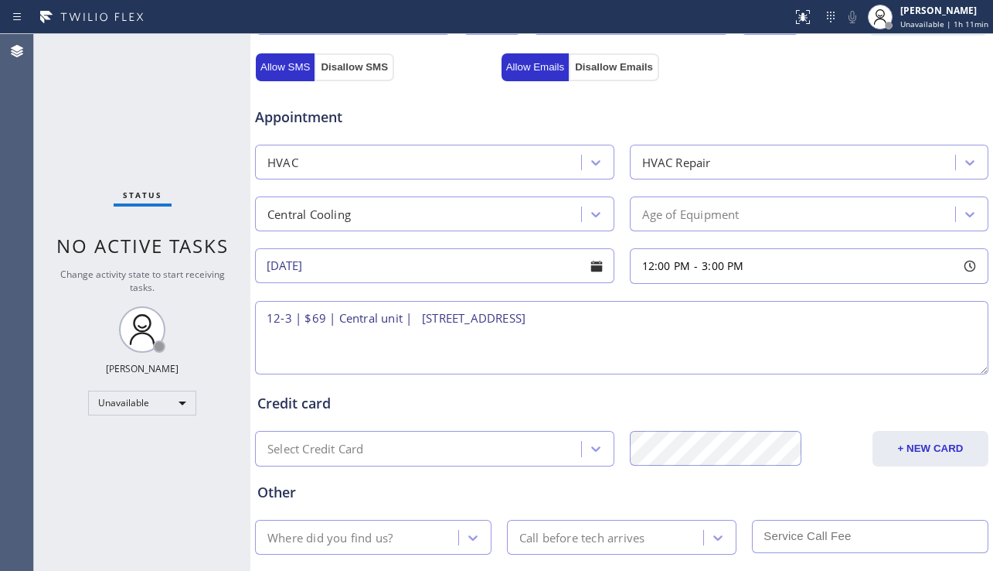
paste textarea "condenser not turning on, breakers are tripping ,patio, easy access"
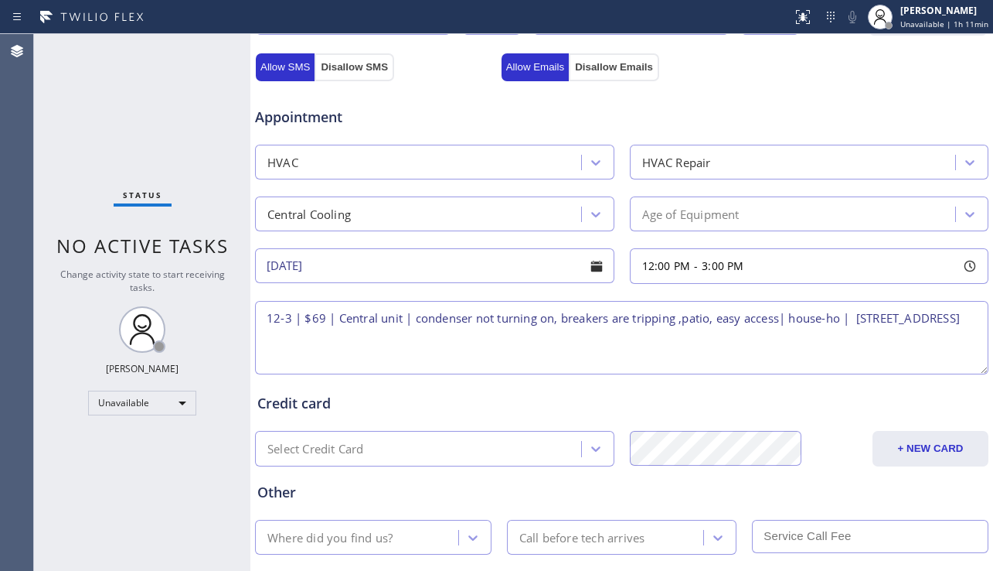
click at [452, 341] on textarea "12-3 | $69 | Central unit | condenser not turning on, breakers are tripping ,pa…" at bounding box center [622, 337] width 734 height 73
type textarea "12-3 | $69 | Central unit | condenser not turning on, breakers are tripping ,pa…"
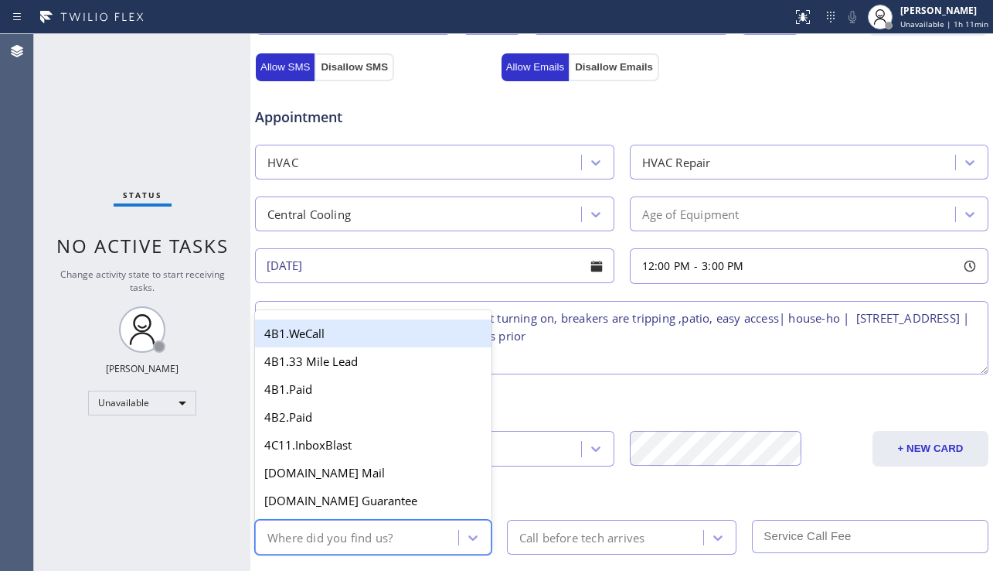
click at [374, 539] on div "Where did you find us?" at bounding box center [330, 537] width 125 height 18
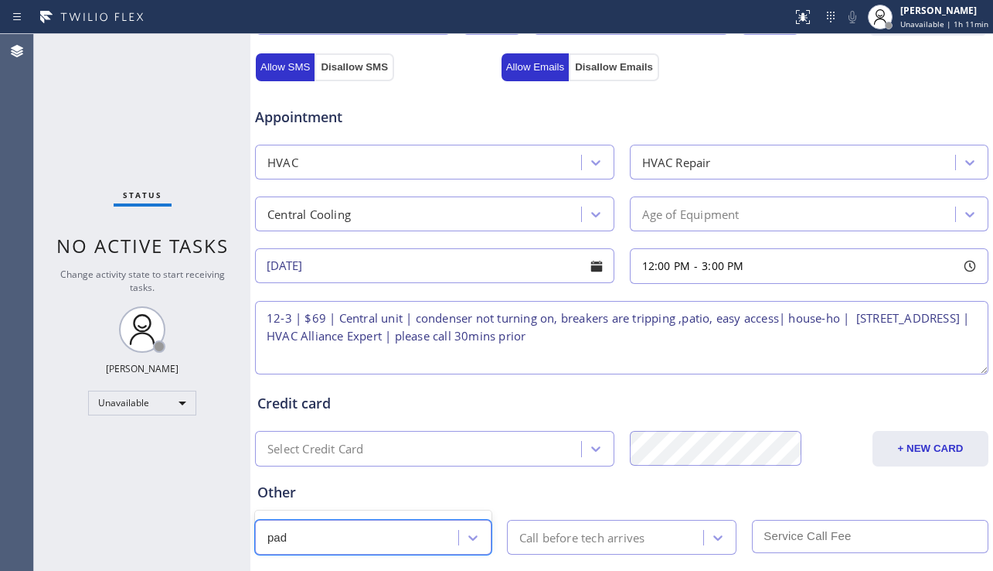
type input "pa"
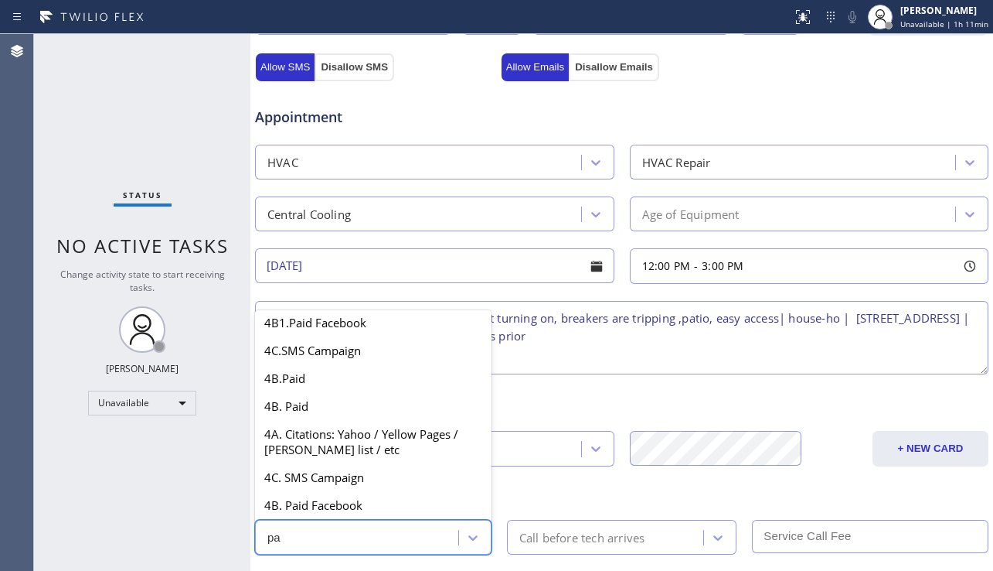
scroll to position [152, 0]
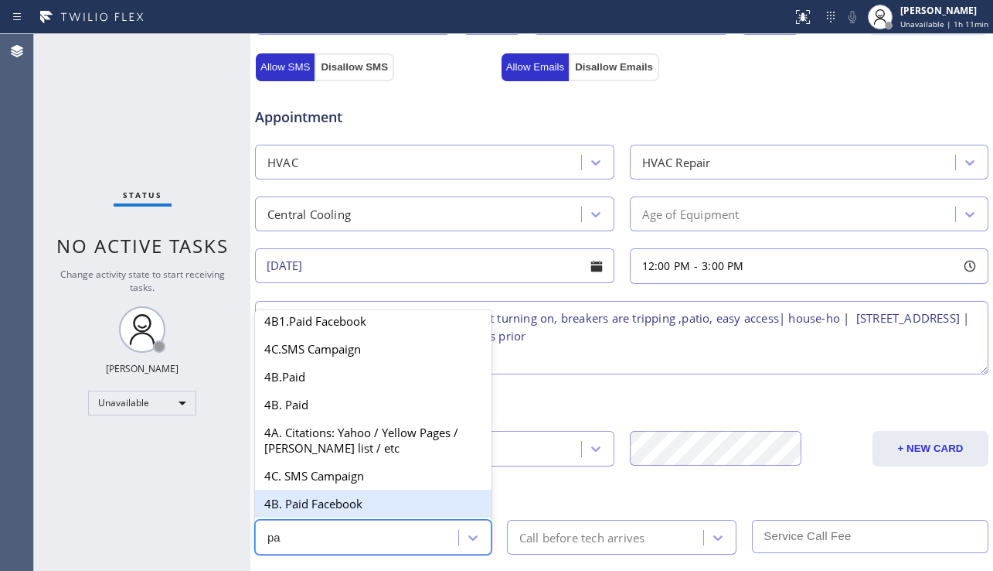
click at [332, 494] on div "4B. Paid Facebook" at bounding box center [373, 503] width 237 height 28
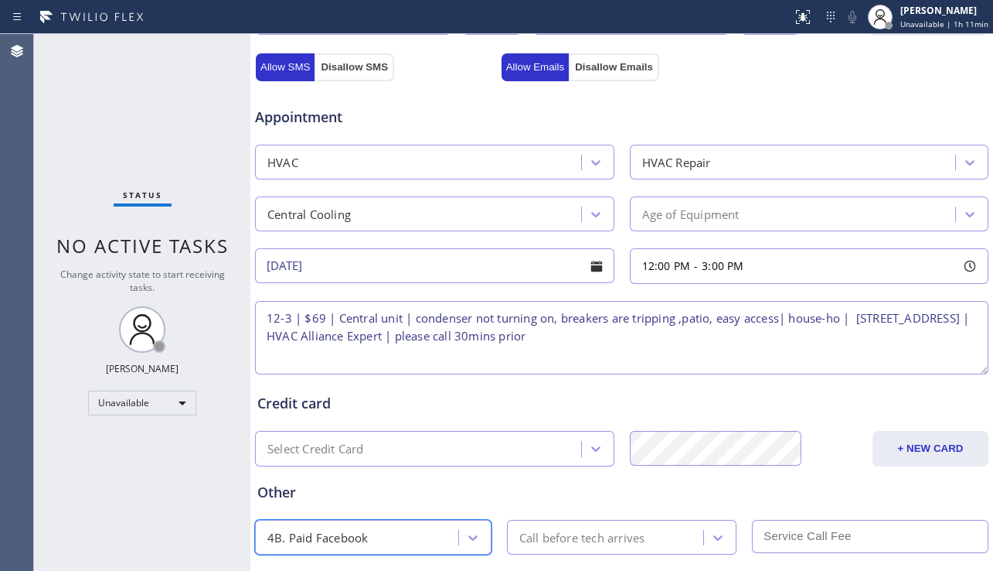
click at [537, 527] on div "Call before tech arrives" at bounding box center [608, 536] width 193 height 27
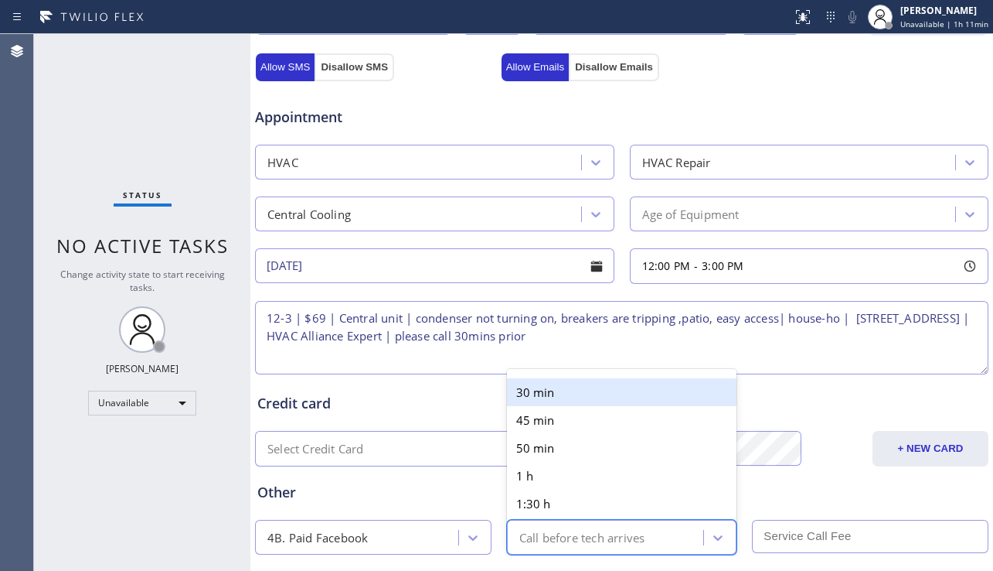
click at [546, 401] on div "30 min" at bounding box center [622, 392] width 230 height 28
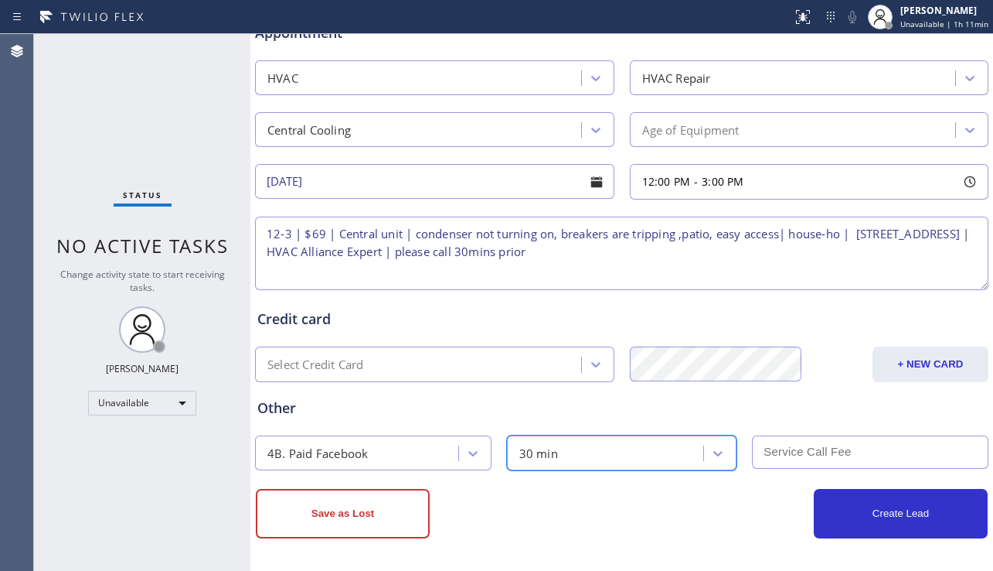
scroll to position [628, 0]
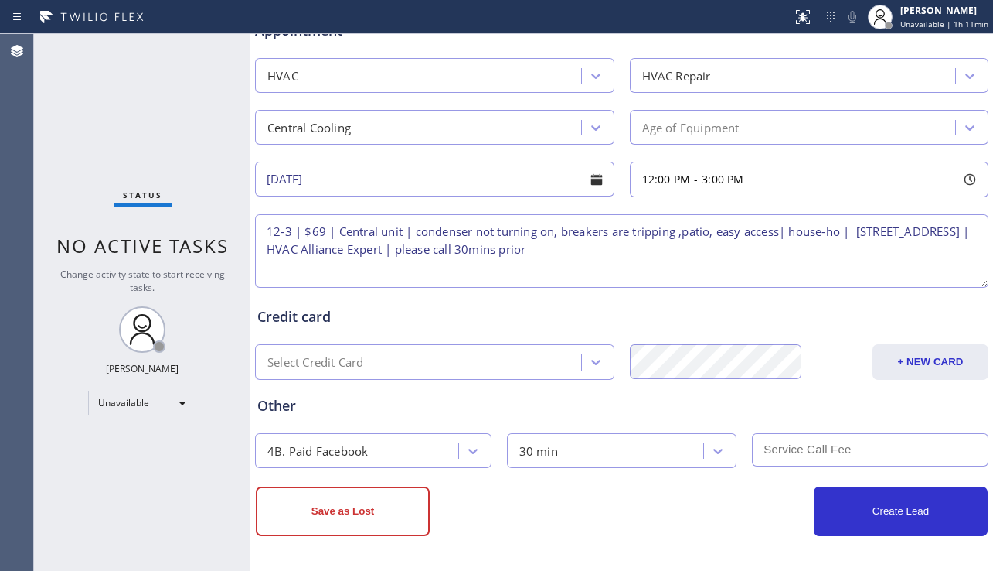
click at [802, 452] on input "text" at bounding box center [870, 449] width 237 height 33
type input "69"
drag, startPoint x: 142, startPoint y: 450, endPoint x: 293, endPoint y: 453, distance: 150.8
click at [142, 450] on div "Status No active tasks Change activity state to start receiving tasks. [PERSON_…" at bounding box center [142, 302] width 216 height 537
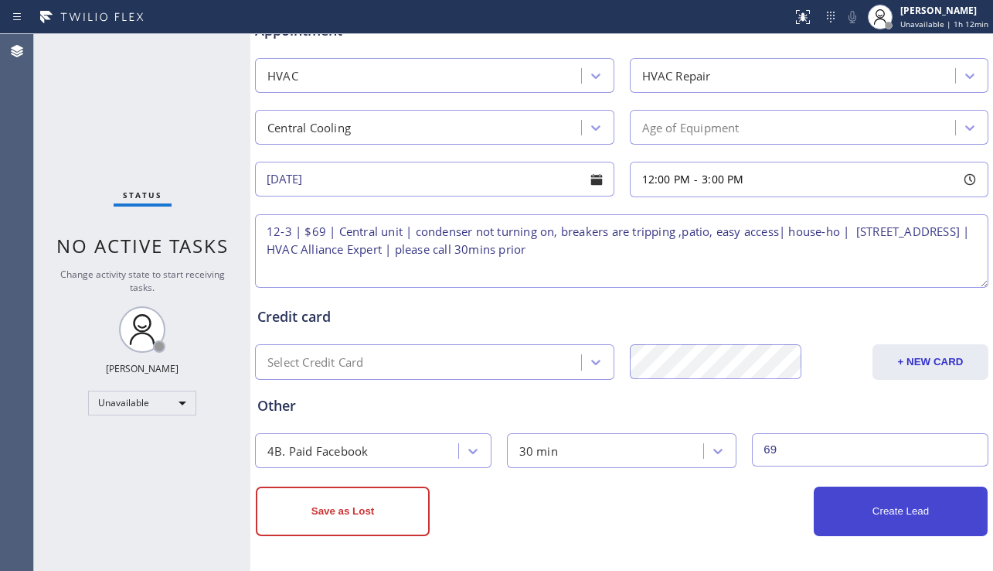
click at [847, 502] on button "Create Lead" at bounding box center [901, 510] width 174 height 49
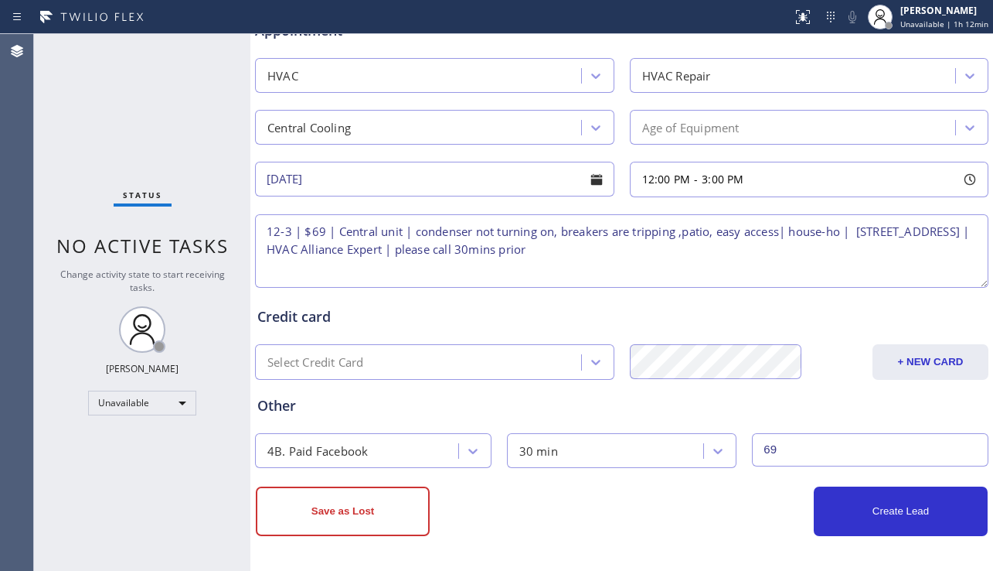
scroll to position [680, 0]
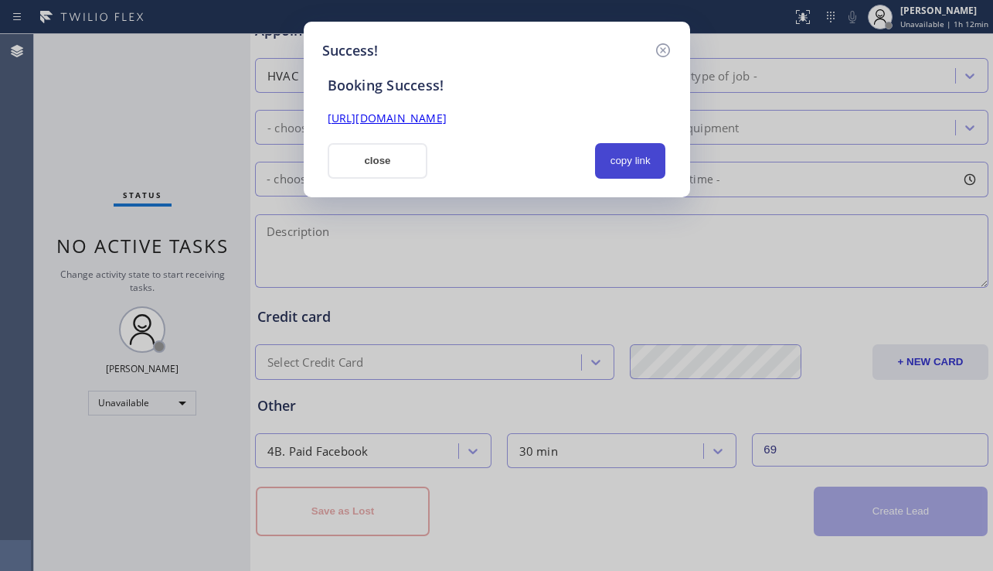
click at [651, 159] on button "copy link" at bounding box center [630, 161] width 71 height 36
click at [447, 121] on link "[URL][DOMAIN_NAME]" at bounding box center [387, 118] width 119 height 15
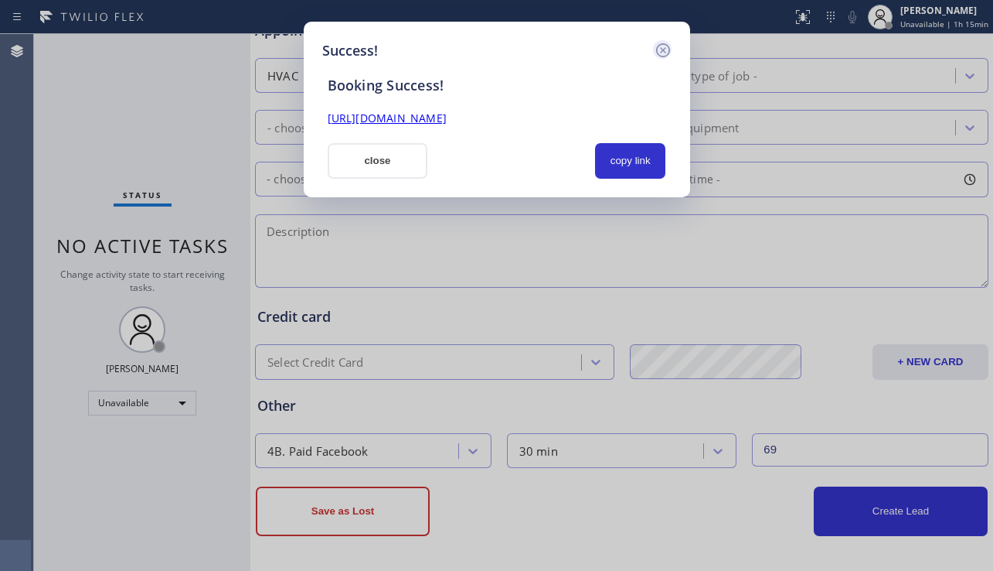
click at [659, 47] on icon at bounding box center [663, 50] width 19 height 19
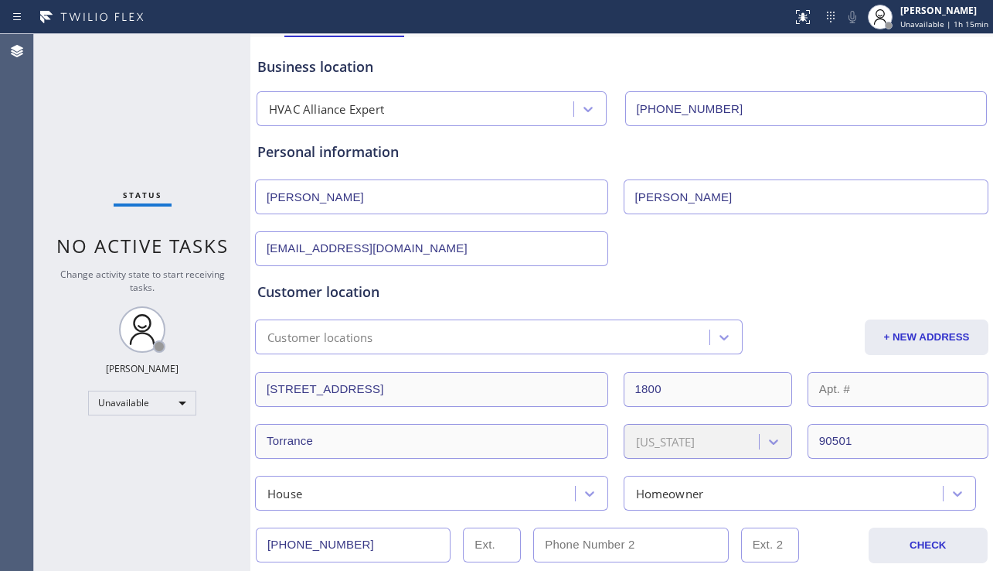
scroll to position [0, 0]
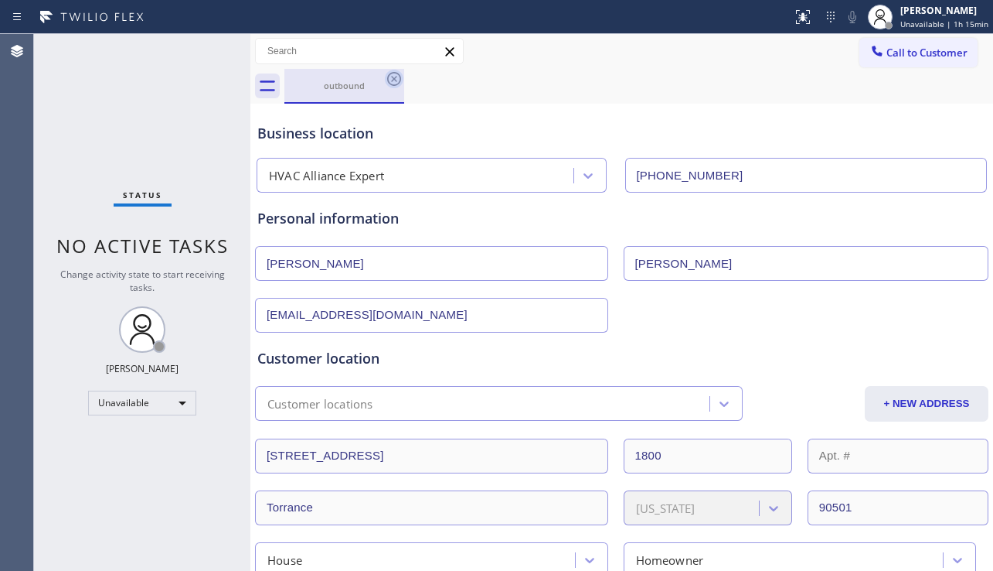
click at [398, 80] on icon at bounding box center [394, 79] width 19 height 19
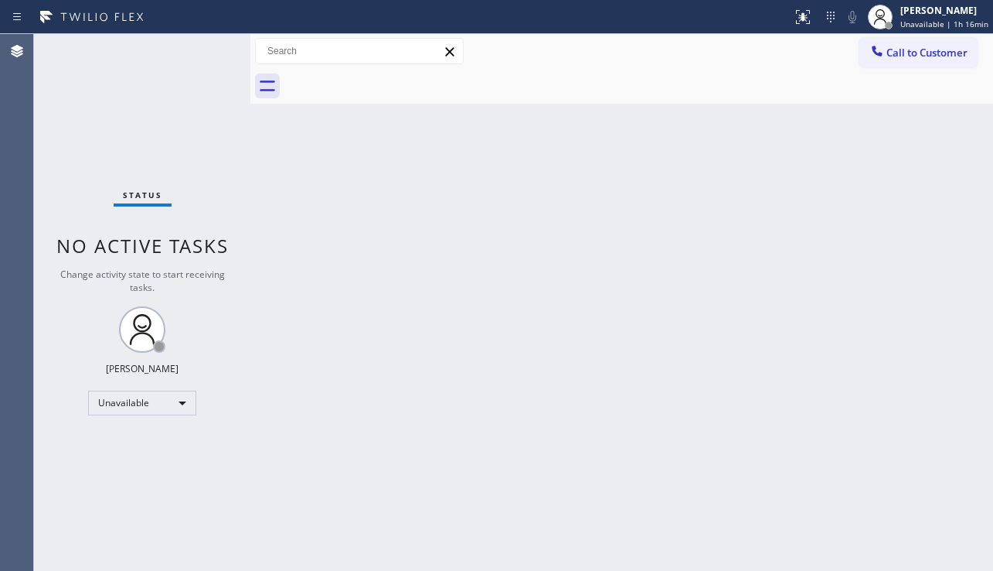
click at [588, 182] on div "Back to Dashboard Change Sender ID Customers Technicians Select a contact Outbo…" at bounding box center [621, 302] width 743 height 537
click at [131, 477] on div "Status No active tasks Change activity state to start receiving tasks. [PERSON_…" at bounding box center [142, 302] width 216 height 537
click at [485, 294] on div "Back to Dashboard Change Sender ID Customers Technicians Select a contact Outbo…" at bounding box center [621, 302] width 743 height 537
click at [145, 452] on div "Status No active tasks Change activity state to start receiving tasks. [PERSON_…" at bounding box center [142, 302] width 216 height 537
click at [124, 500] on div "Status No active tasks Change activity state to start receiving tasks. [PERSON_…" at bounding box center [142, 302] width 216 height 537
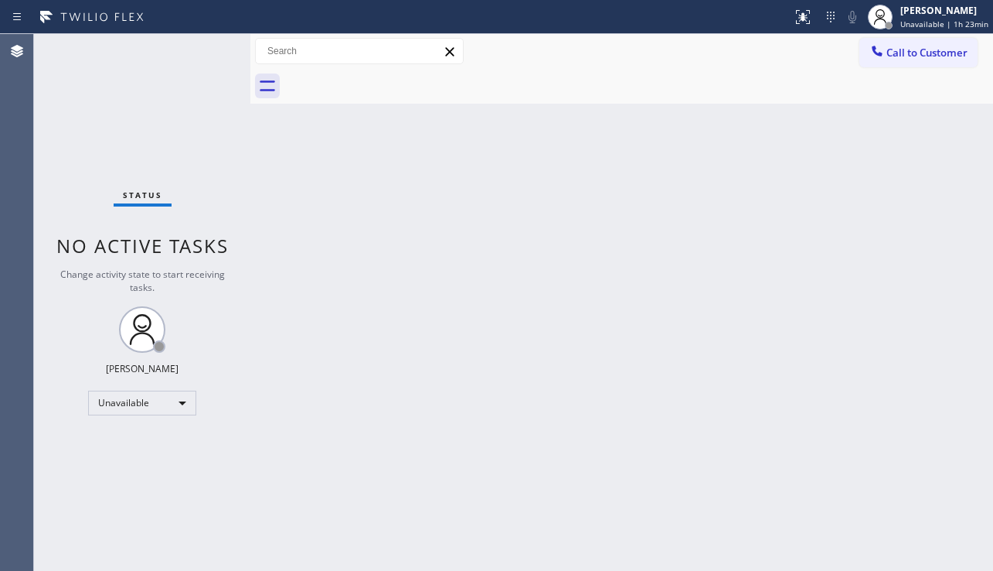
click at [425, 229] on div "Back to Dashboard Change Sender ID Customers Technicians Select a contact Outbo…" at bounding box center [621, 302] width 743 height 537
click at [150, 461] on div "Status No active tasks Change activity state to start receiving tasks. [PERSON_…" at bounding box center [142, 302] width 216 height 537
click at [617, 276] on div "Back to Dashboard Change Sender ID Customers Technicians Select a contact Outbo…" at bounding box center [621, 302] width 743 height 537
click at [908, 46] on span "Call to Customer" at bounding box center [927, 53] width 81 height 14
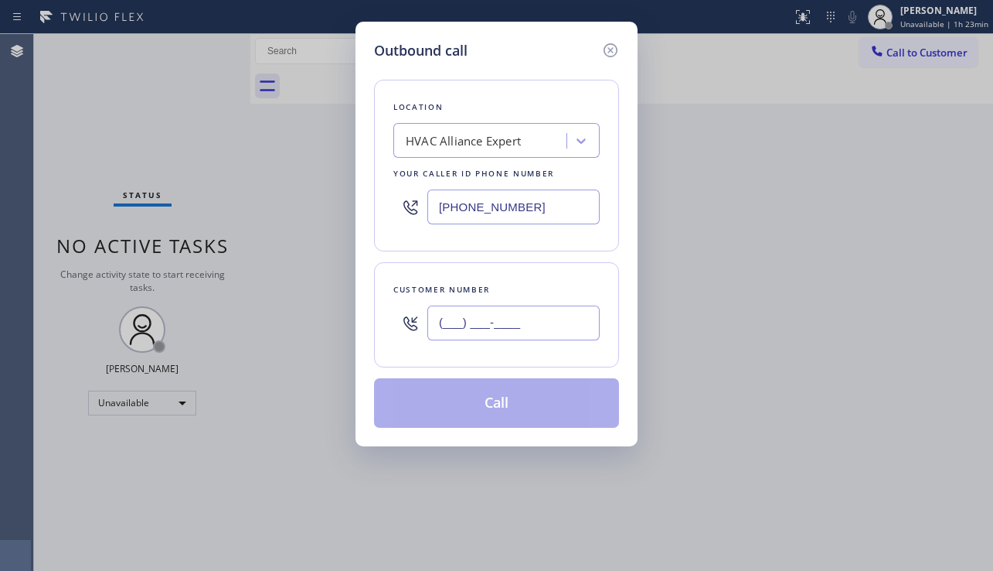
click at [504, 322] on input "(___) ___-____" at bounding box center [514, 322] width 172 height 35
paste input "323) 805-1889"
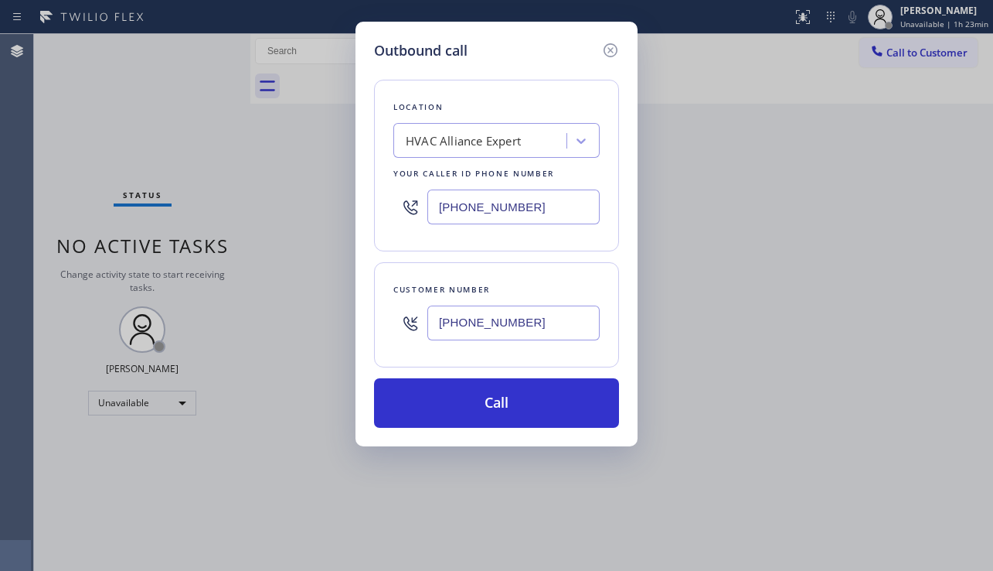
type input "[PHONE_NUMBER]"
drag, startPoint x: 549, startPoint y: 203, endPoint x: 404, endPoint y: 204, distance: 144.6
click at [404, 204] on div "[PHONE_NUMBER]" at bounding box center [497, 207] width 206 height 50
paste input "562) 203-0218"
type input "[PHONE_NUMBER]"
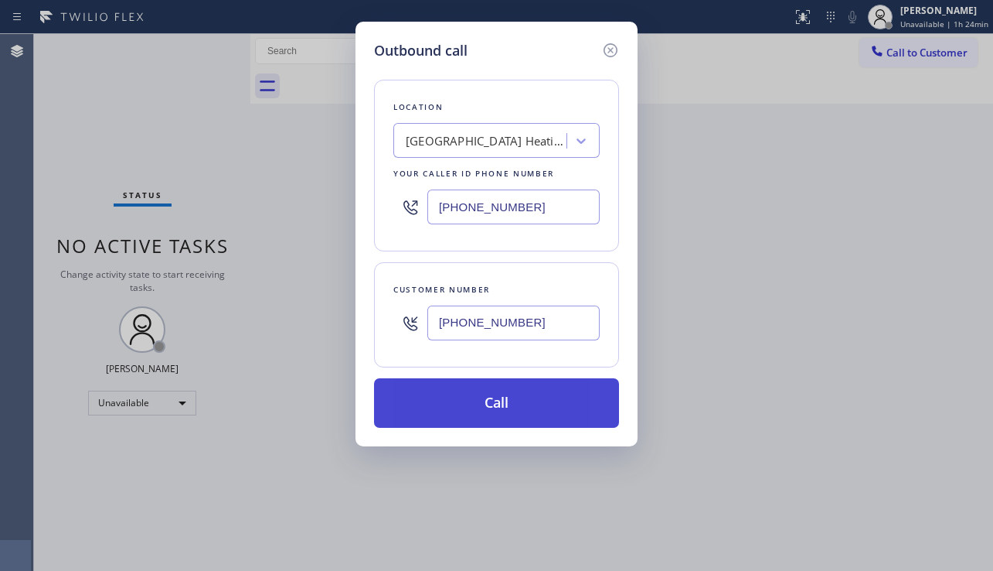
click at [492, 411] on button "Call" at bounding box center [496, 402] width 245 height 49
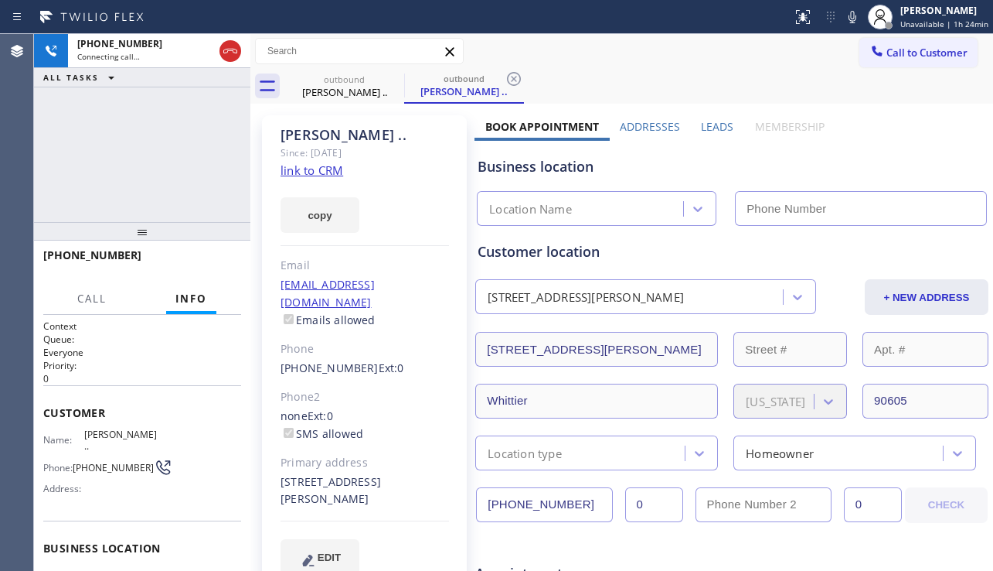
click at [704, 128] on label "Leads" at bounding box center [717, 126] width 32 height 15
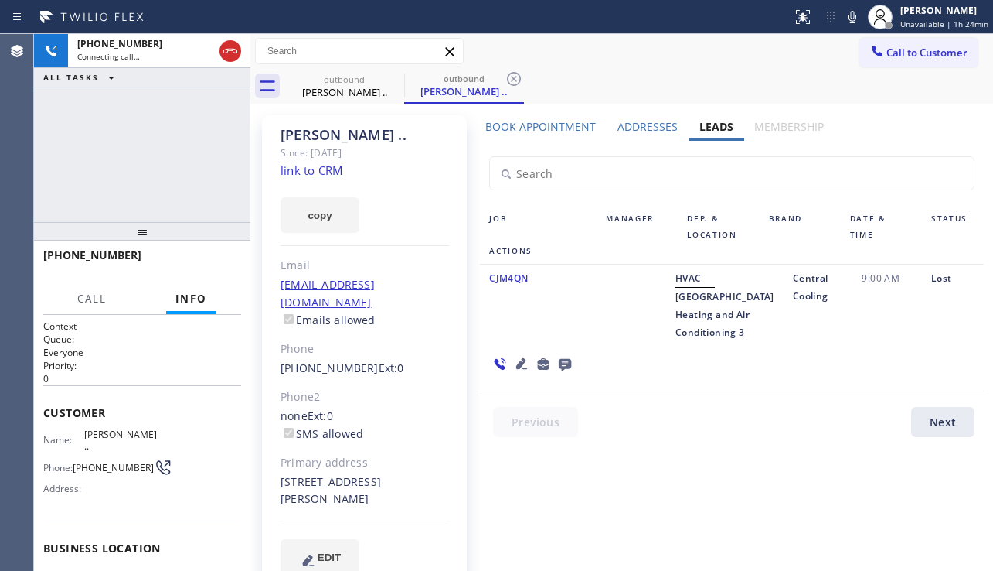
click at [571, 359] on icon at bounding box center [565, 365] width 12 height 12
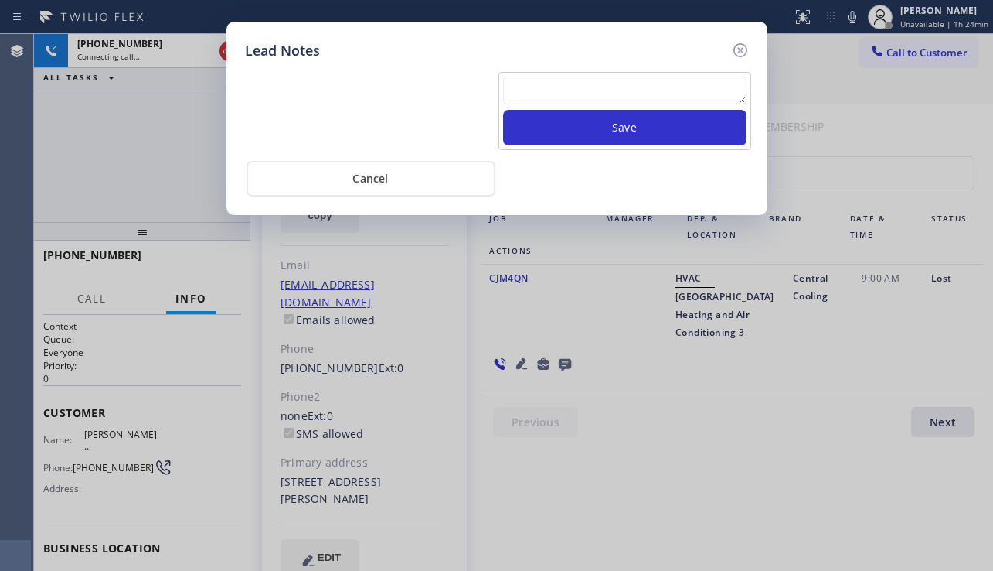
click at [650, 91] on textarea at bounding box center [625, 91] width 244 height 28
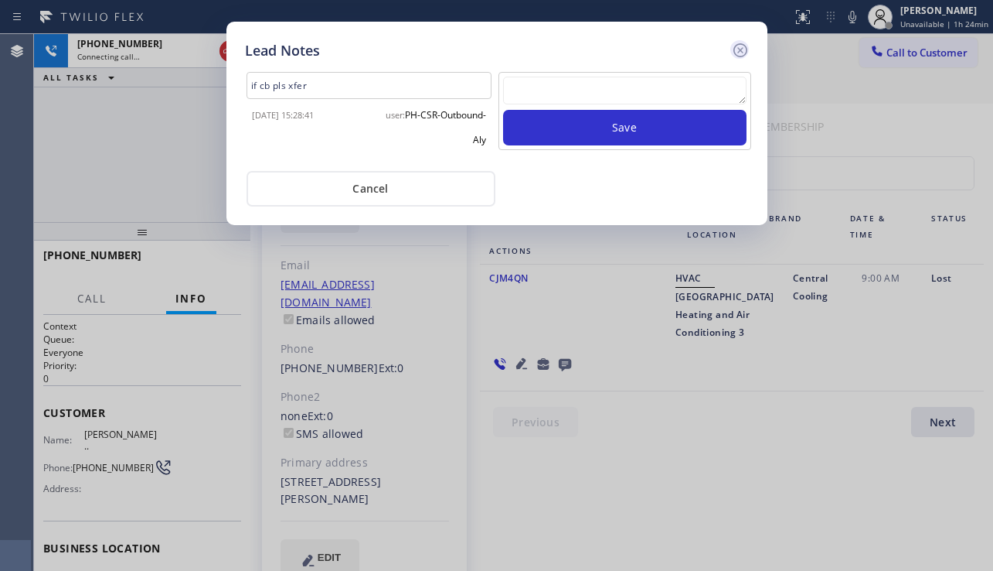
click at [734, 52] on icon at bounding box center [740, 50] width 14 height 14
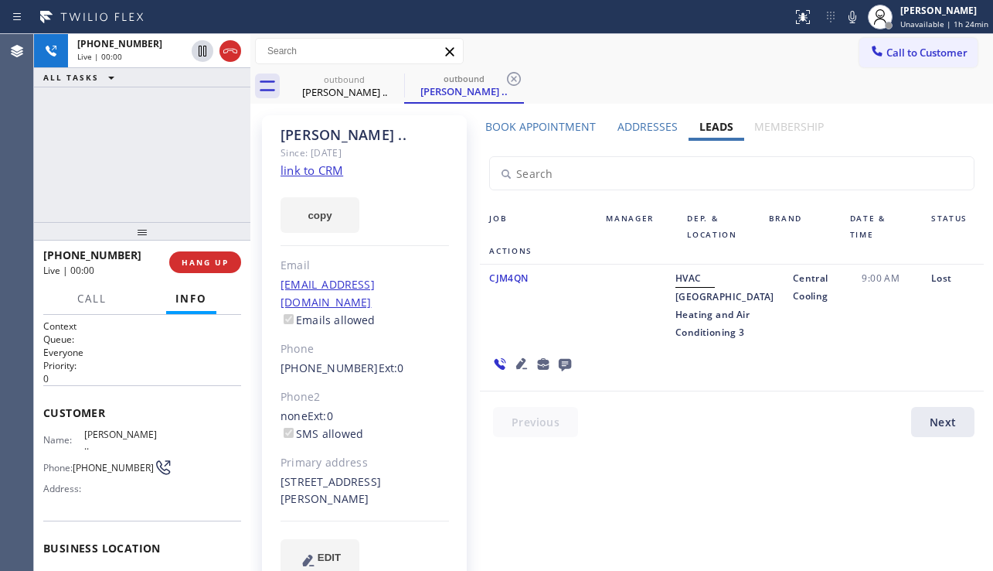
click at [556, 519] on div "Book Appointment Addresses Leads Membership Business location [GEOGRAPHIC_DATA]…" at bounding box center [732, 360] width 515 height 482
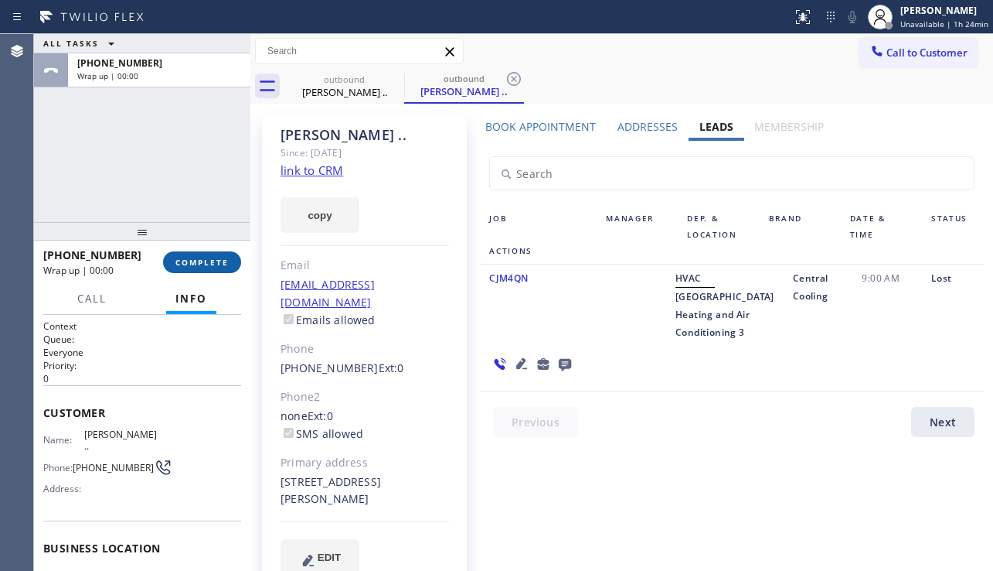
click at [206, 265] on span "COMPLETE" at bounding box center [202, 262] width 53 height 11
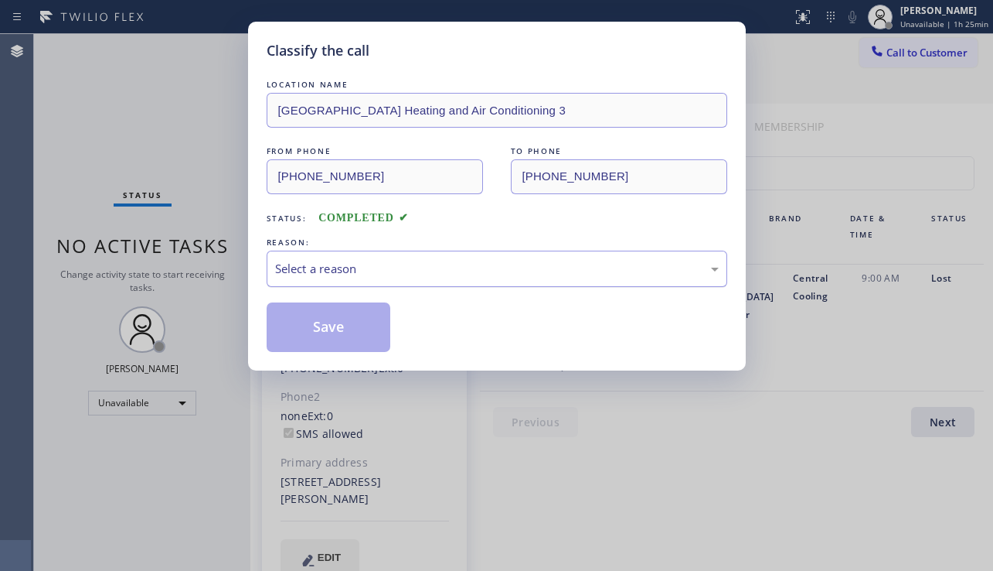
click at [357, 264] on div "Select a reason" at bounding box center [497, 269] width 444 height 18
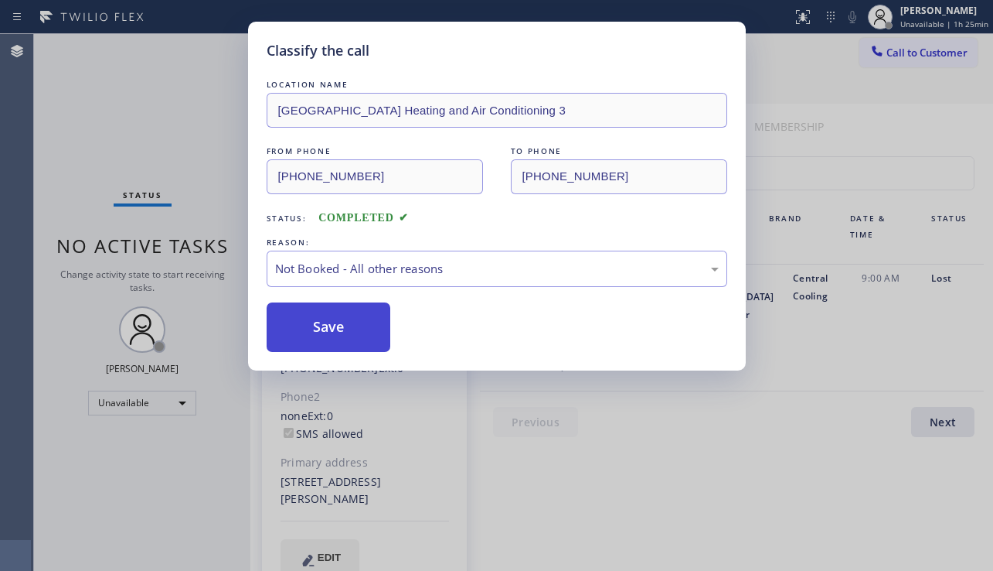
click at [339, 331] on button "Save" at bounding box center [329, 326] width 124 height 49
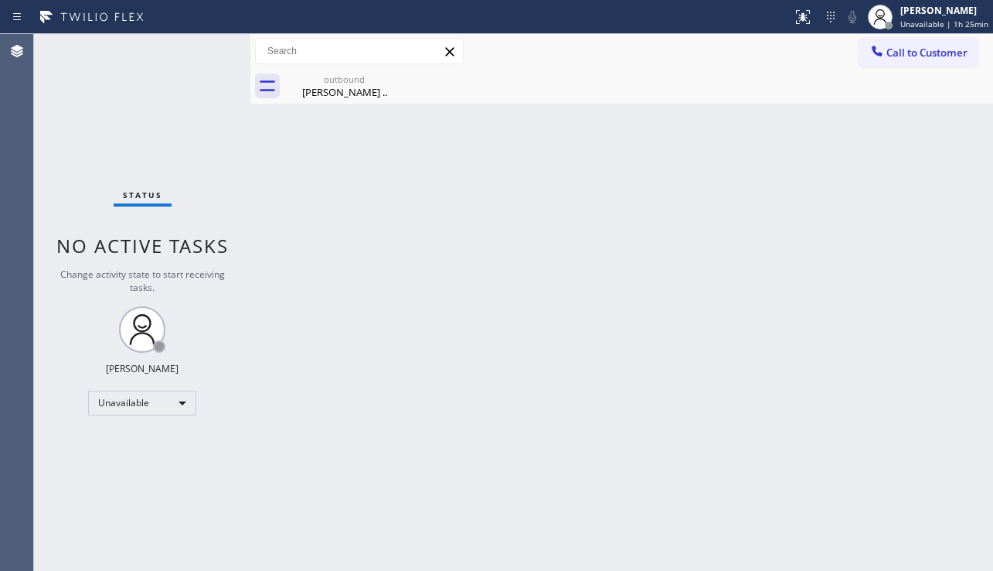
click at [106, 181] on div "Status No active tasks Change activity state to start receiving tasks. [PERSON_…" at bounding box center [142, 302] width 216 height 537
click at [346, 87] on div "[PERSON_NAME] .." at bounding box center [344, 92] width 117 height 14
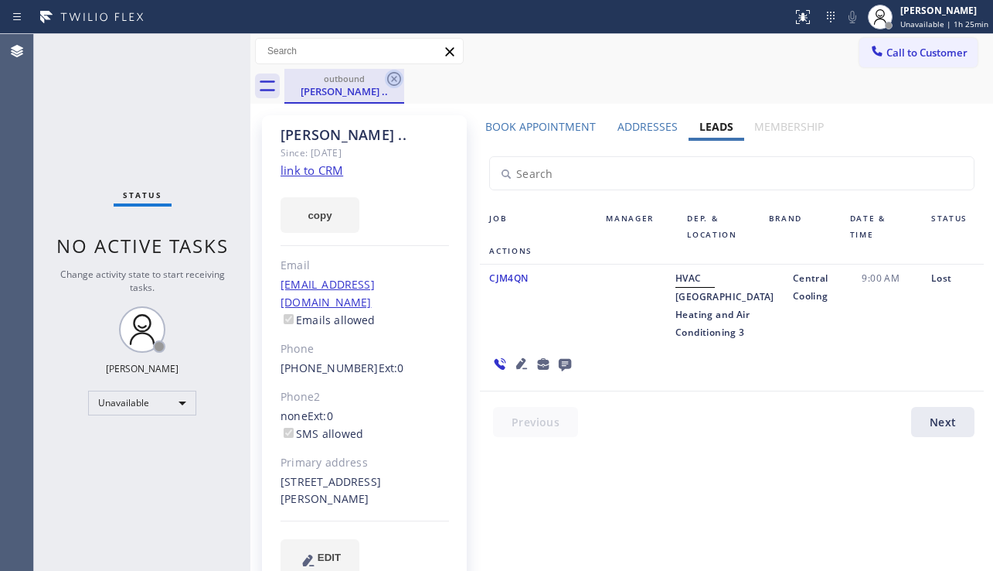
click at [390, 73] on icon at bounding box center [394, 79] width 19 height 19
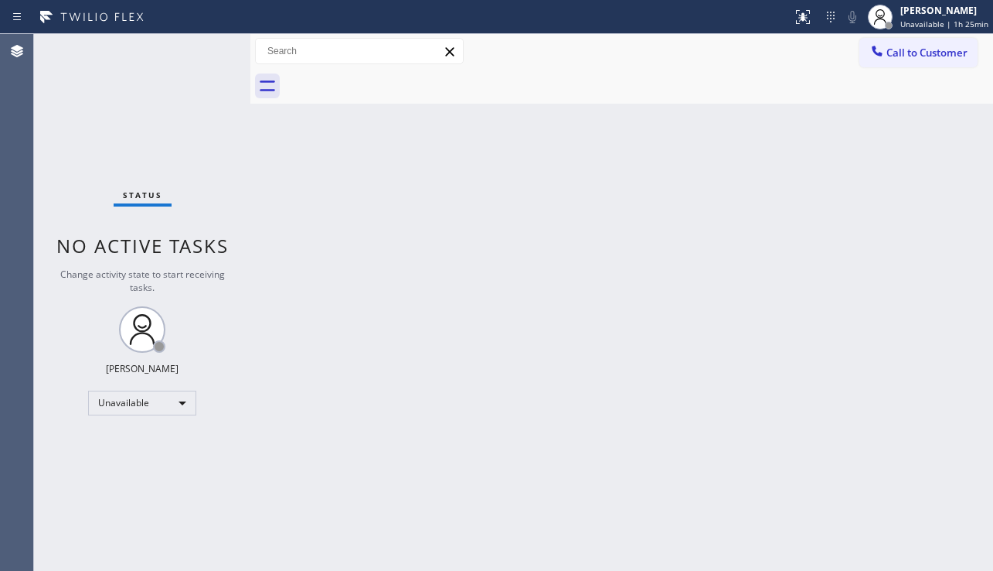
click at [405, 201] on div "Back to Dashboard Change Sender ID Customers Technicians Select a contact Outbo…" at bounding box center [621, 302] width 743 height 537
click at [382, 472] on div "Back to Dashboard Change Sender ID Customers Technicians Select a contact Outbo…" at bounding box center [621, 302] width 743 height 537
click at [912, 403] on div "Back to Dashboard Change Sender ID Customers Technicians Select a contact Outbo…" at bounding box center [621, 302] width 743 height 537
click at [388, 377] on div "Back to Dashboard Change Sender ID Customers Technicians Select a contact Outbo…" at bounding box center [621, 302] width 743 height 537
click at [969, 364] on div "Back to Dashboard Change Sender ID Customers Technicians Select a contact Outbo…" at bounding box center [621, 302] width 743 height 537
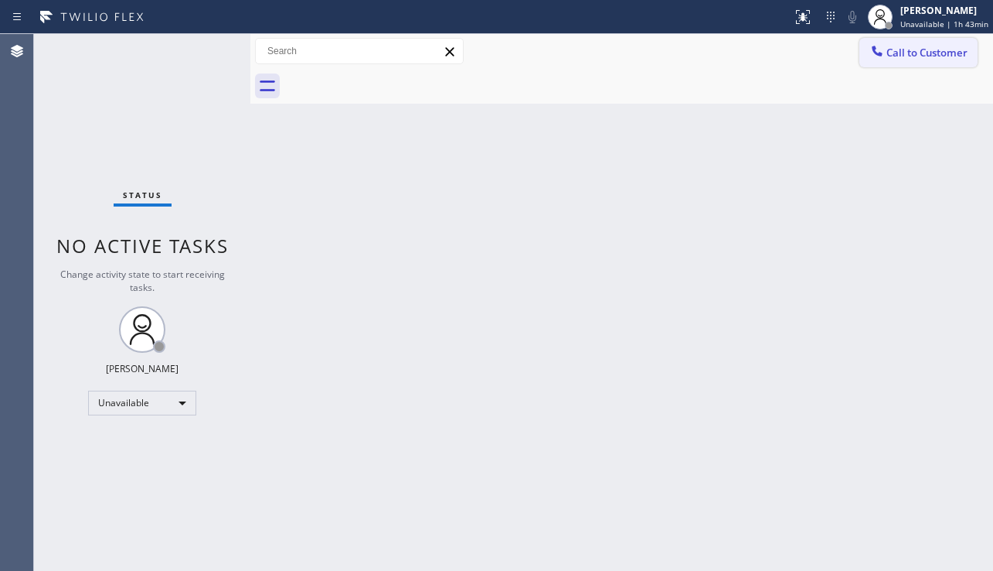
click at [911, 53] on span "Call to Customer" at bounding box center [927, 53] width 81 height 14
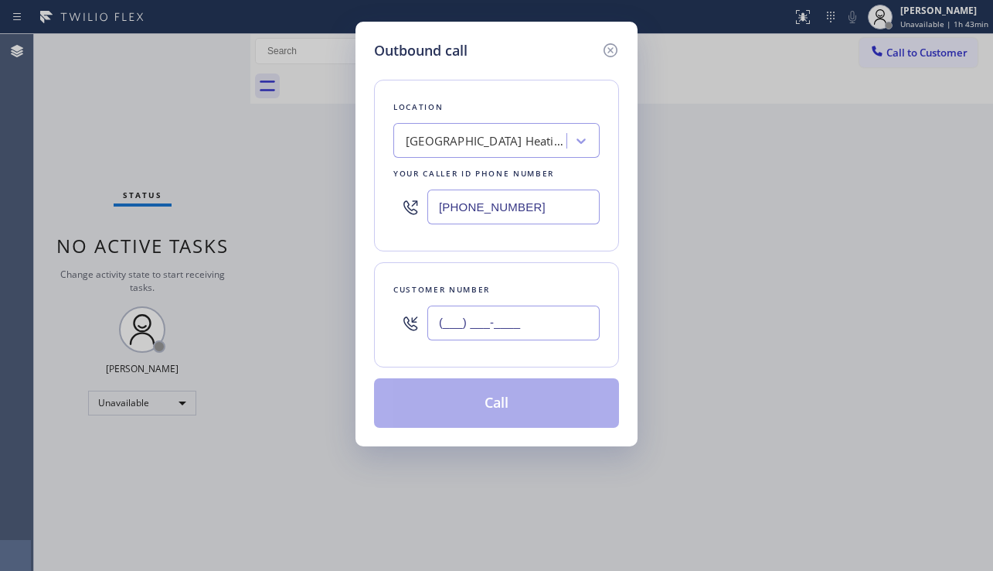
click at [445, 319] on input "(___) ___-____" at bounding box center [514, 322] width 172 height 35
paste input "617) 448-5355"
type input "[PHONE_NUMBER]"
click at [448, 134] on div "[GEOGRAPHIC_DATA] Heating and Air Conditioning 3" at bounding box center [487, 141] width 162 height 18
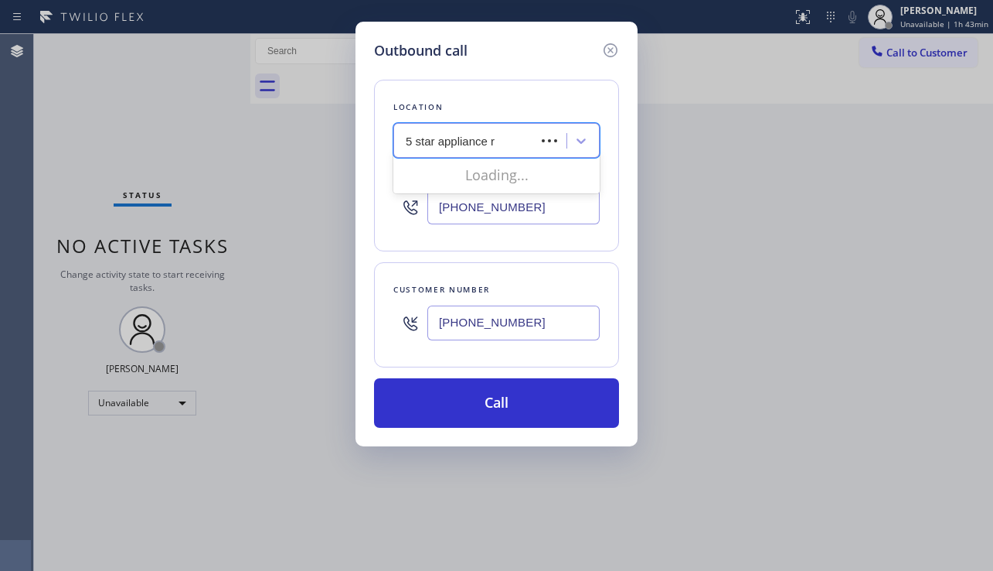
type input "5 star appliance re"
type input "[PHONE_NUMBER]"
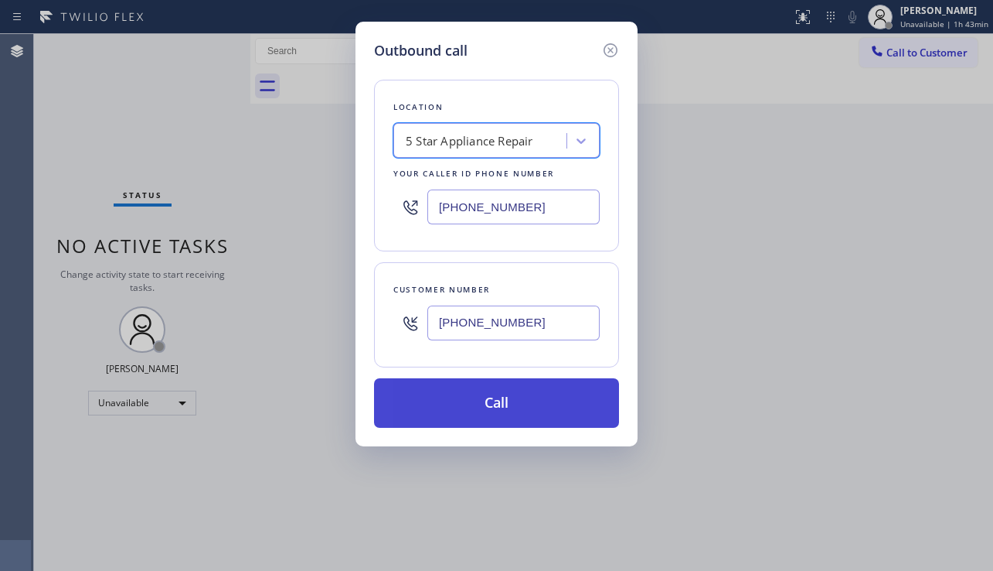
click at [509, 408] on button "Call" at bounding box center [496, 402] width 245 height 49
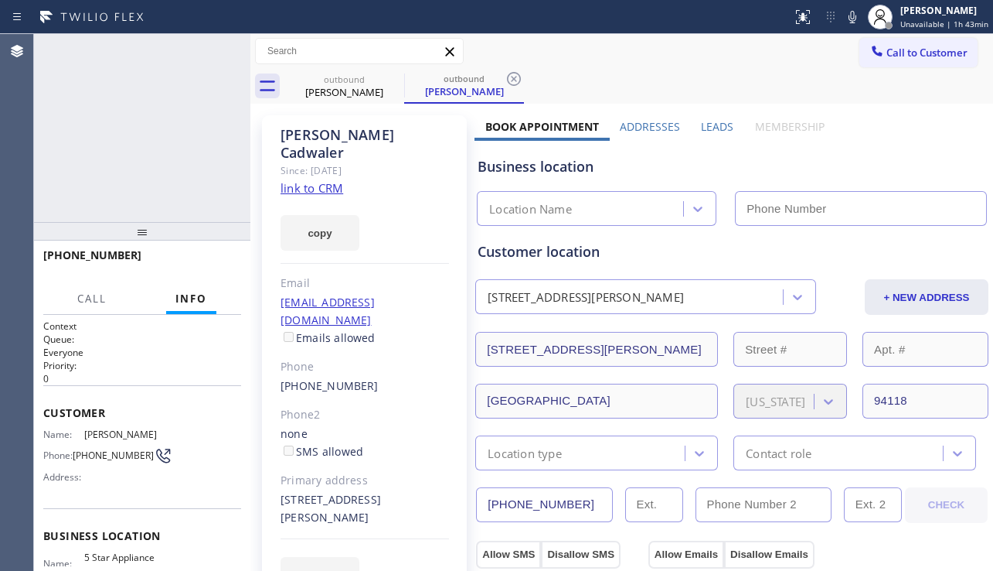
type input "[PHONE_NUMBER]"
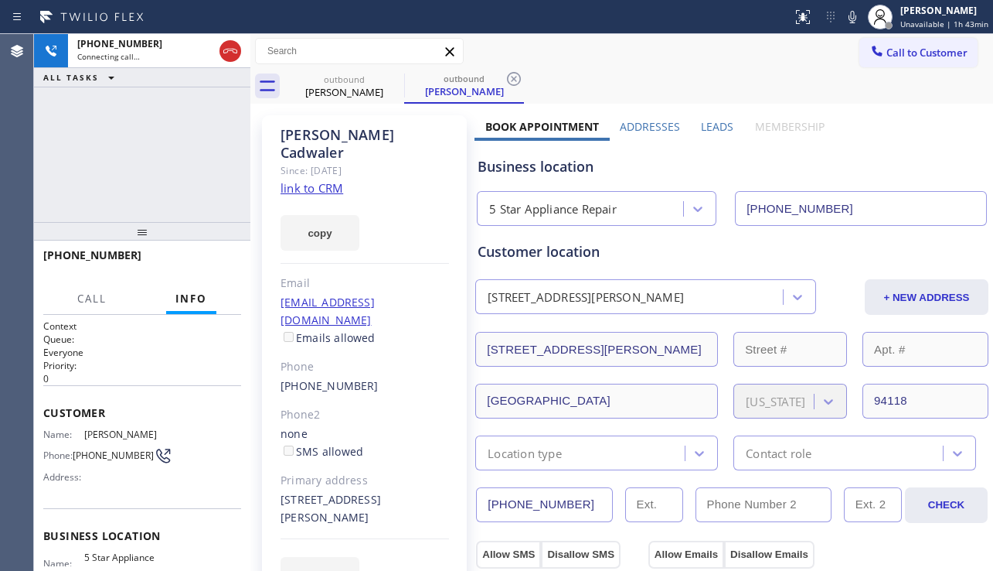
click at [711, 123] on label "Leads" at bounding box center [717, 126] width 32 height 15
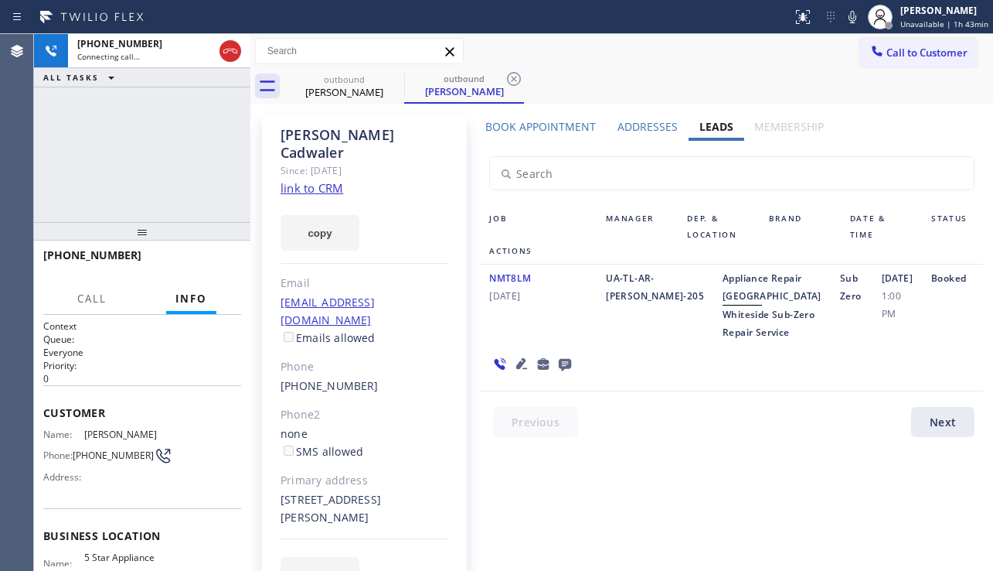
click at [516, 373] on icon at bounding box center [522, 363] width 19 height 19
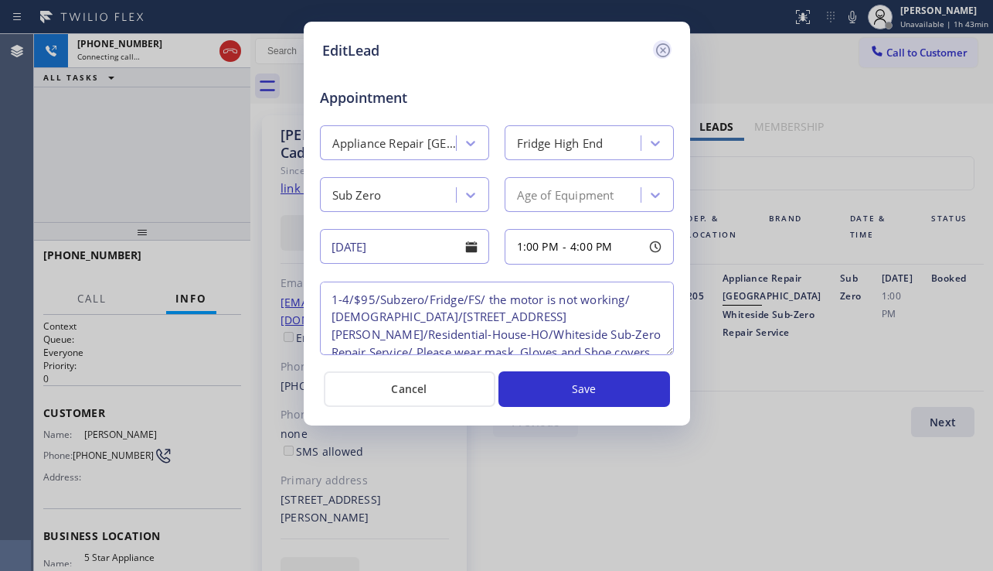
click at [659, 50] on icon at bounding box center [663, 50] width 19 height 19
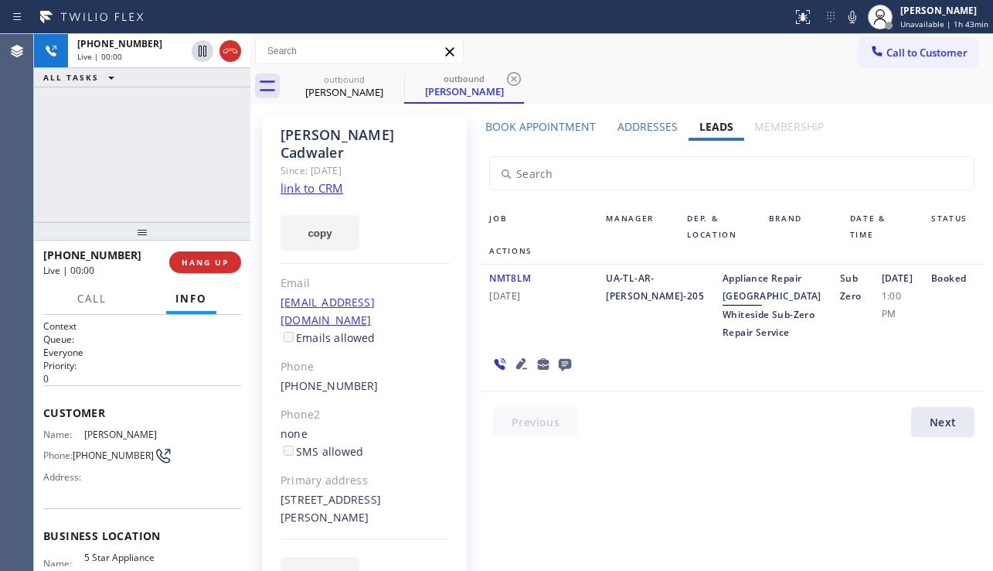
drag, startPoint x: 923, startPoint y: 375, endPoint x: 774, endPoint y: 360, distance: 149.9
click at [923, 341] on div "Booked" at bounding box center [953, 305] width 62 height 72
click at [188, 257] on span "HANG UP" at bounding box center [205, 262] width 47 height 11
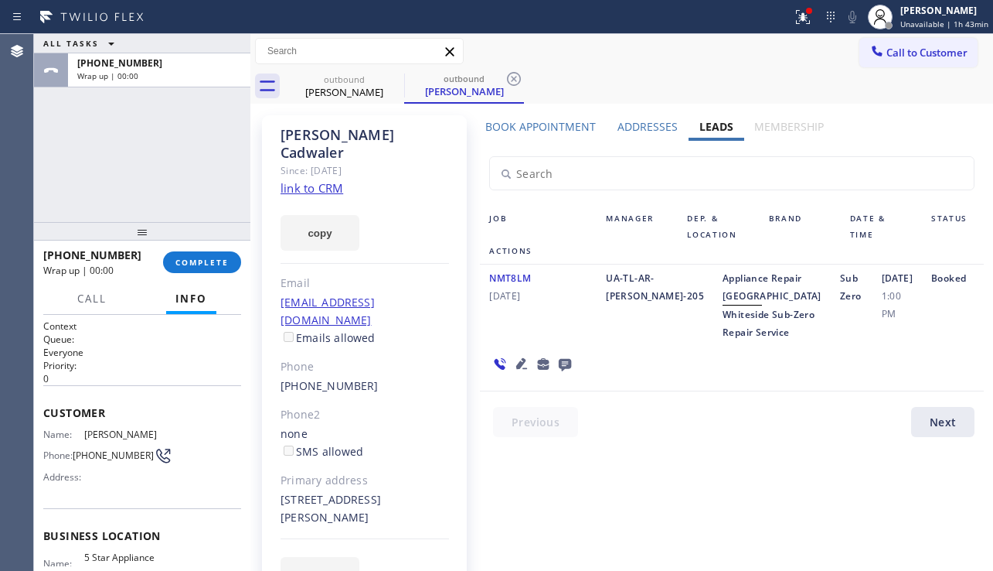
click at [165, 254] on div "[PHONE_NUMBER] Wrap up | 00:00 COMPLETE" at bounding box center [142, 262] width 198 height 40
click at [217, 257] on span "COMPLETE" at bounding box center [202, 262] width 53 height 11
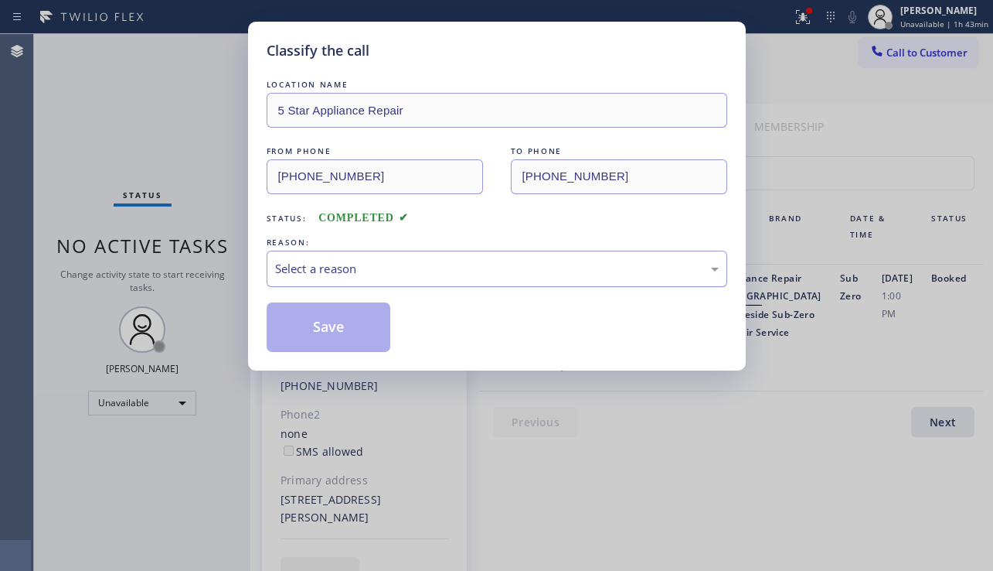
click at [454, 277] on div "Select a reason" at bounding box center [497, 269] width 444 height 18
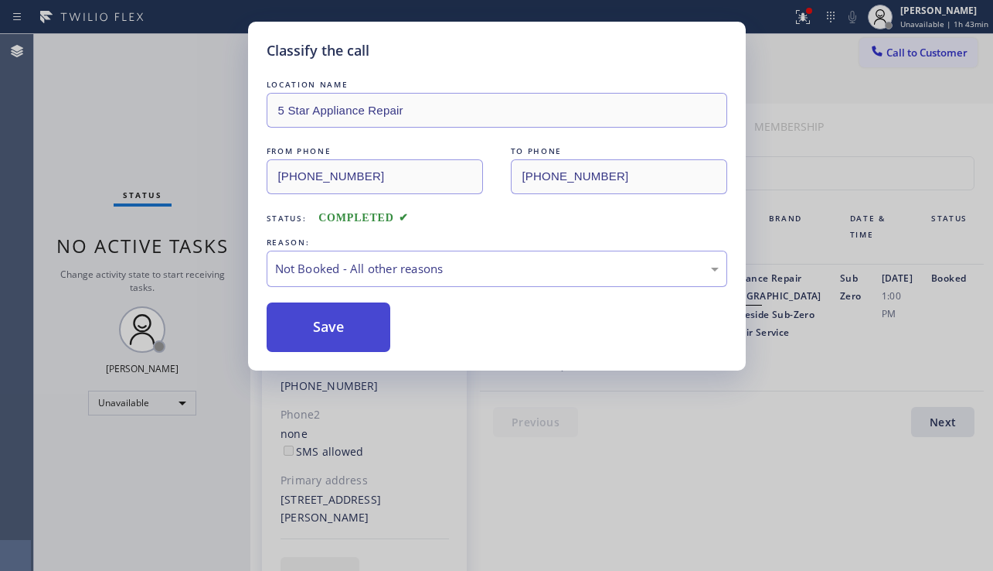
click at [324, 324] on button "Save" at bounding box center [329, 326] width 124 height 49
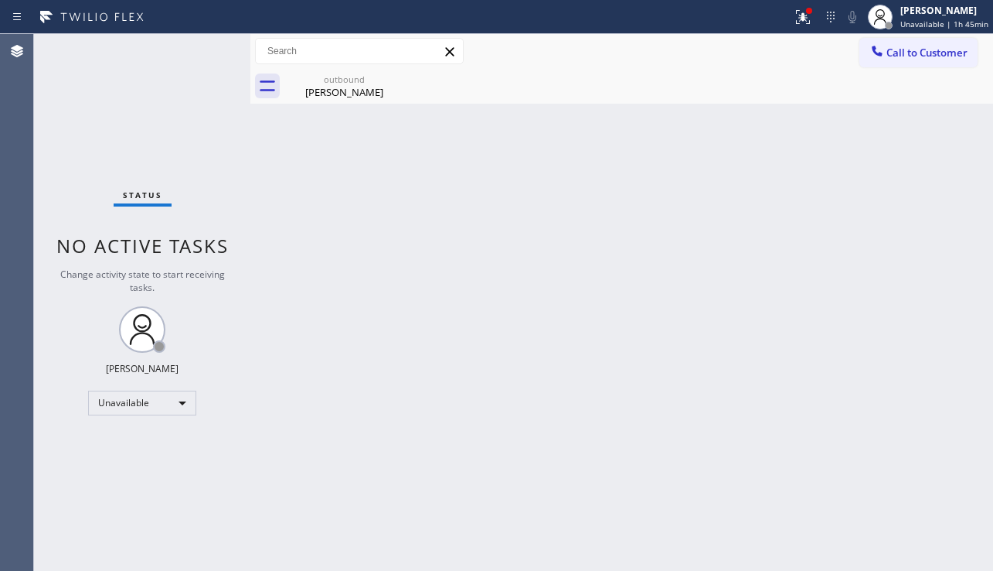
click at [933, 278] on div "Back to Dashboard Change Sender ID Customers Technicians Select a contact Outbo…" at bounding box center [621, 302] width 743 height 537
click at [794, 8] on icon at bounding box center [803, 17] width 19 height 19
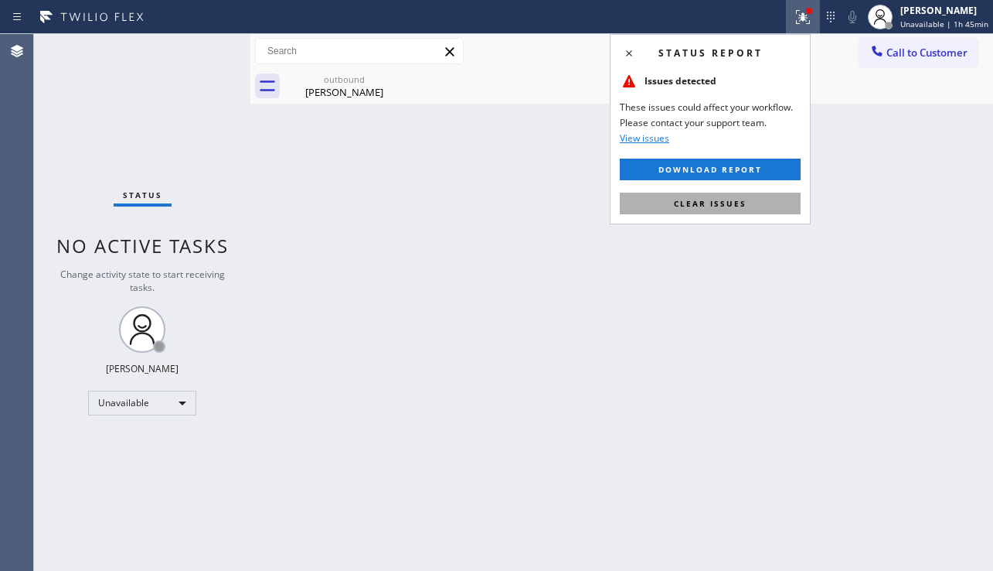
click at [700, 195] on button "Clear issues" at bounding box center [710, 204] width 181 height 22
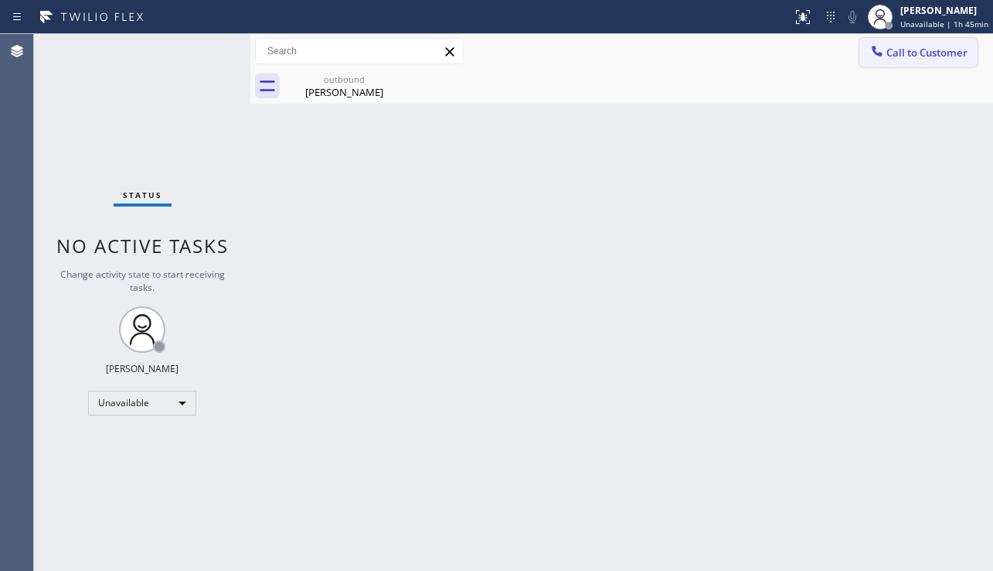
click at [922, 63] on button "Call to Customer" at bounding box center [919, 52] width 118 height 29
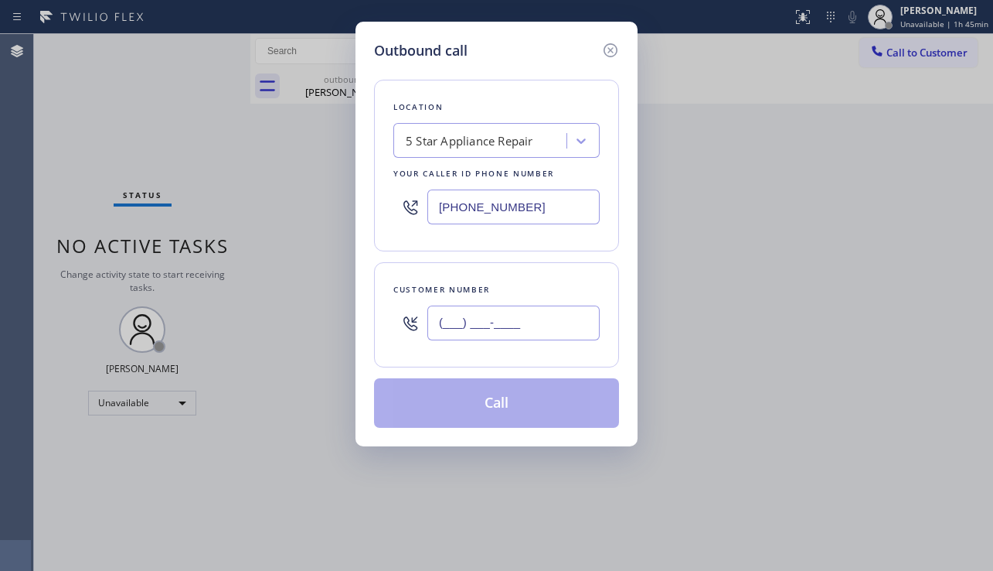
click at [459, 308] on input "(___) ___-____" at bounding box center [514, 322] width 172 height 35
paste input "916) 730-1656"
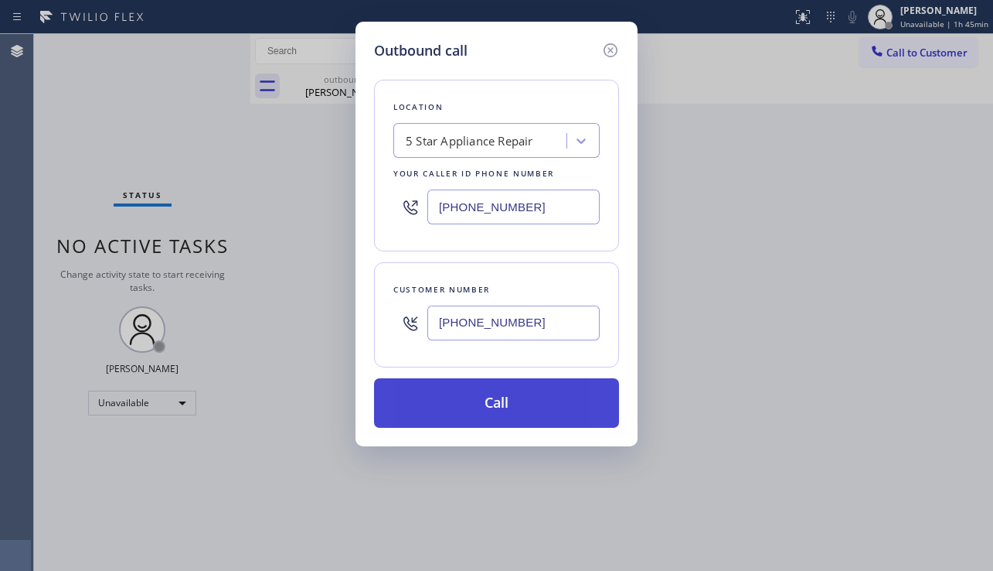
type input "[PHONE_NUMBER]"
drag, startPoint x: 479, startPoint y: 404, endPoint x: 474, endPoint y: 386, distance: 18.4
click at [478, 404] on button "Call" at bounding box center [496, 402] width 245 height 49
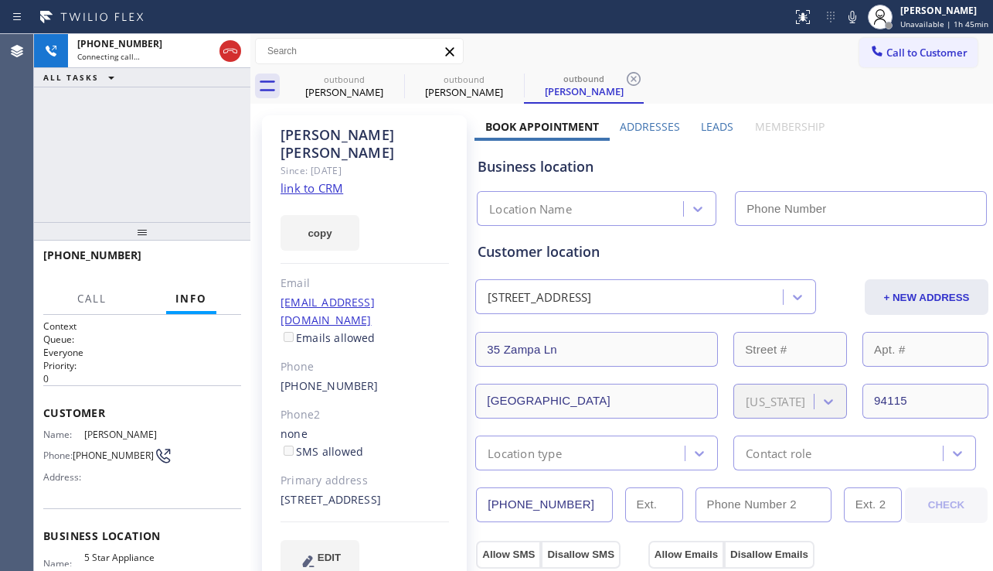
type input "[PHONE_NUMBER]"
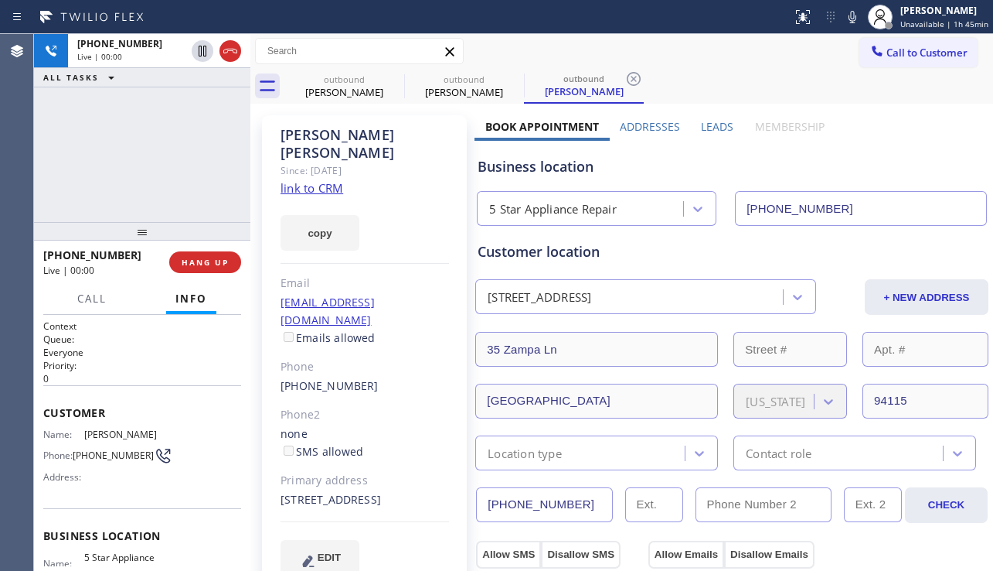
click at [160, 193] on div "[PHONE_NUMBER] Live | 00:00 ALL TASKS ALL TASKS ACTIVE TASKS TASKS IN WRAP UP" at bounding box center [142, 128] width 216 height 188
click at [713, 128] on label "Leads" at bounding box center [717, 126] width 32 height 15
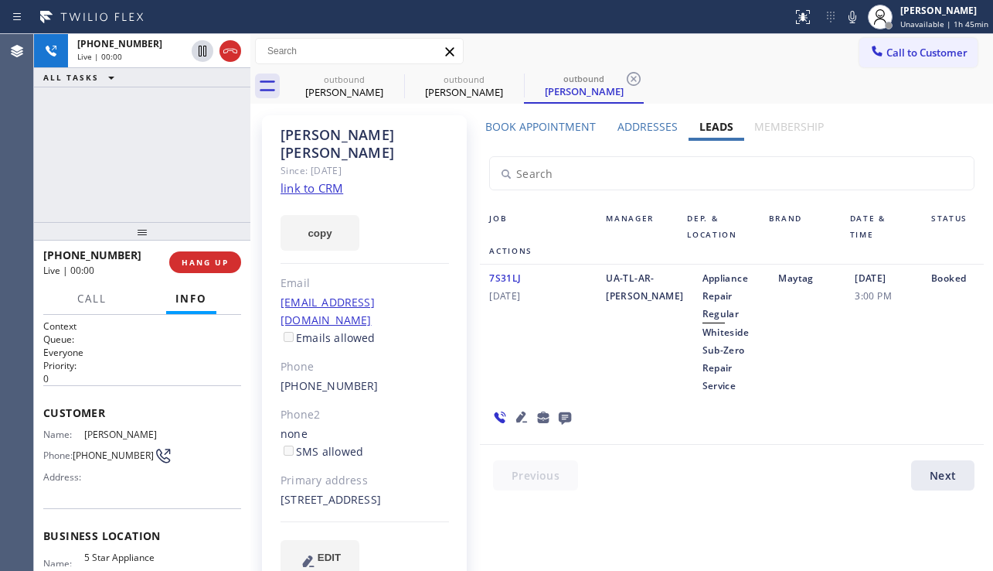
click at [561, 417] on icon at bounding box center [565, 418] width 12 height 12
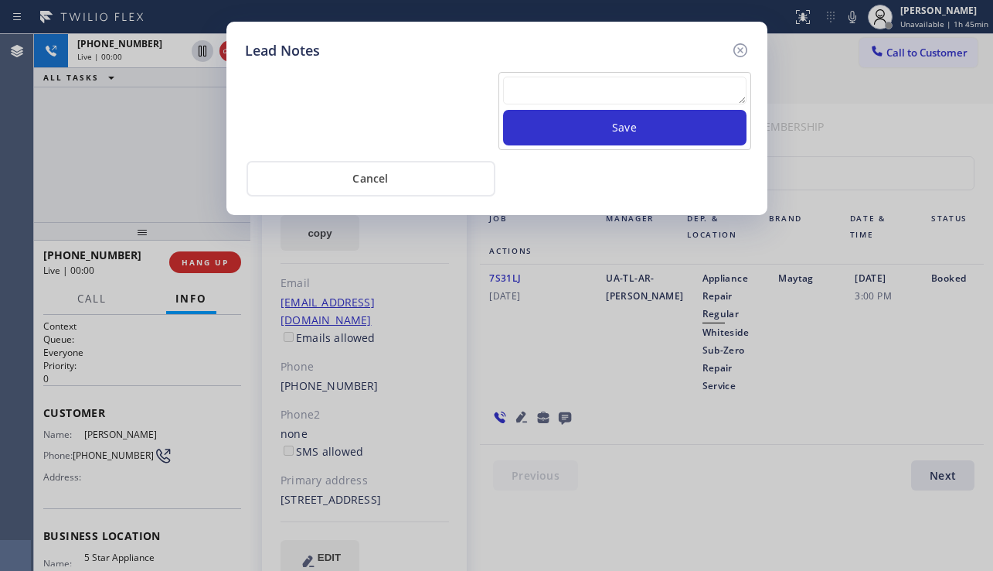
click at [590, 88] on textarea at bounding box center [625, 91] width 244 height 28
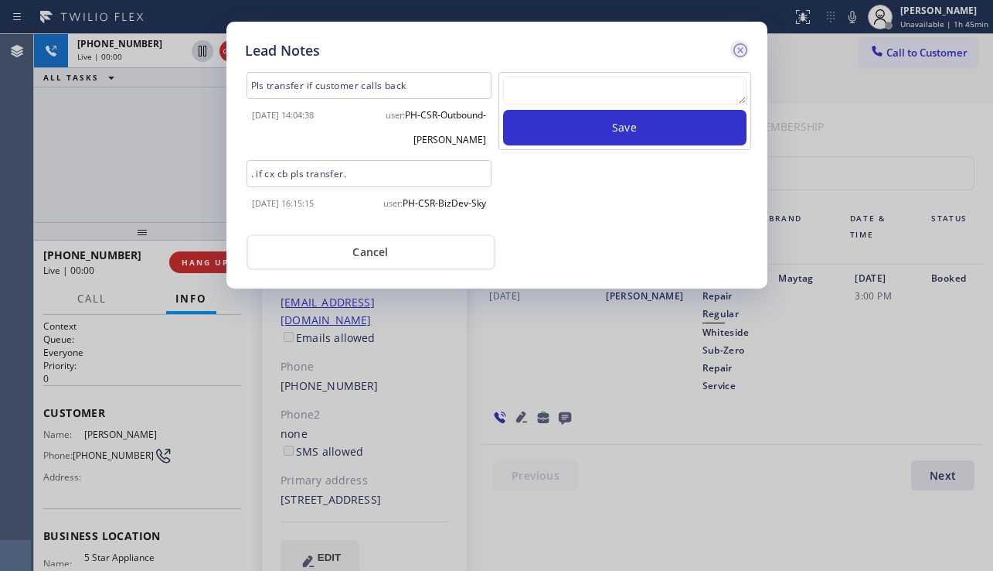
click at [745, 51] on icon at bounding box center [740, 50] width 19 height 19
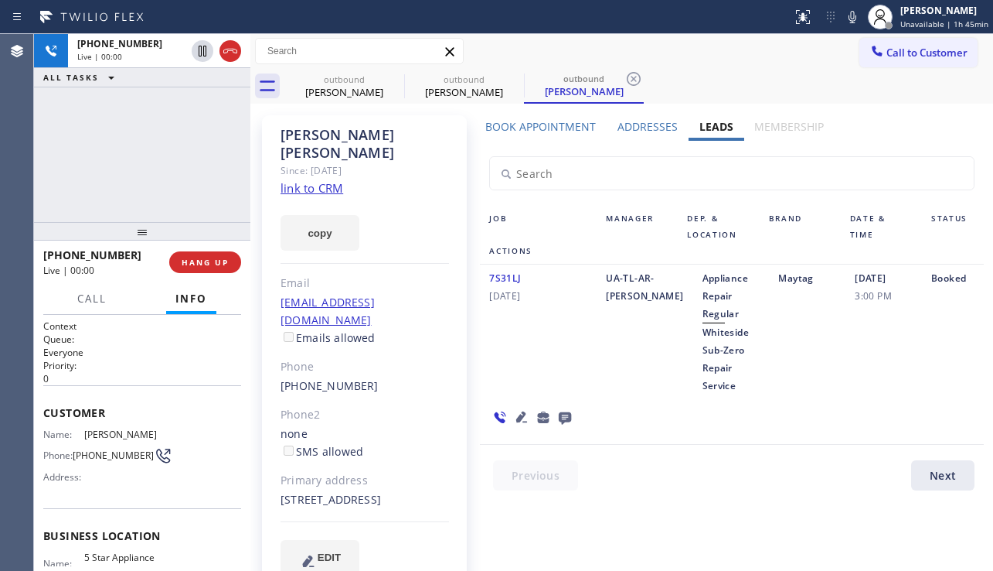
click at [518, 412] on icon at bounding box center [522, 416] width 19 height 19
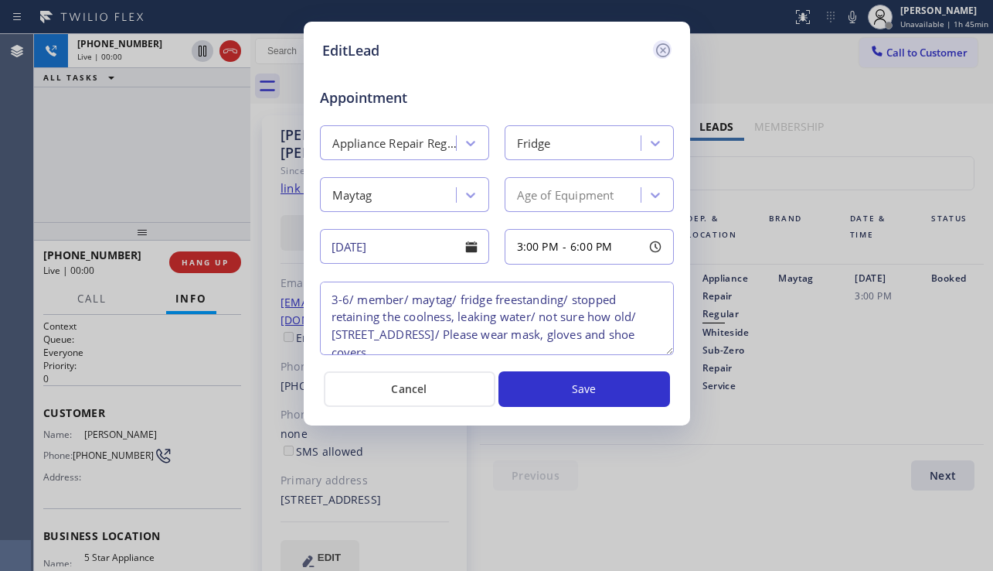
click at [665, 43] on icon at bounding box center [663, 50] width 19 height 19
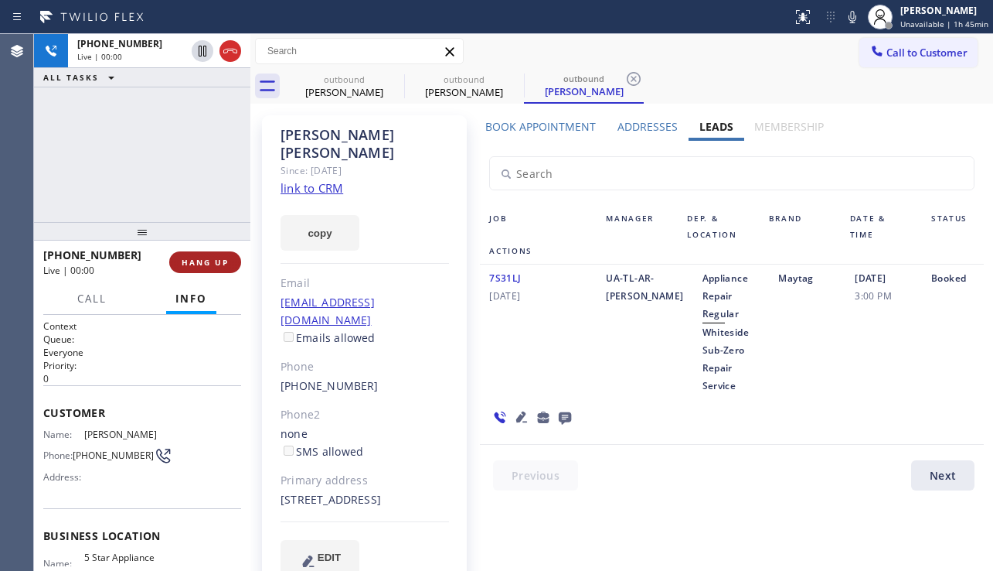
click at [194, 265] on span "HANG UP" at bounding box center [205, 262] width 47 height 11
click at [195, 264] on span "HANG UP" at bounding box center [205, 262] width 47 height 11
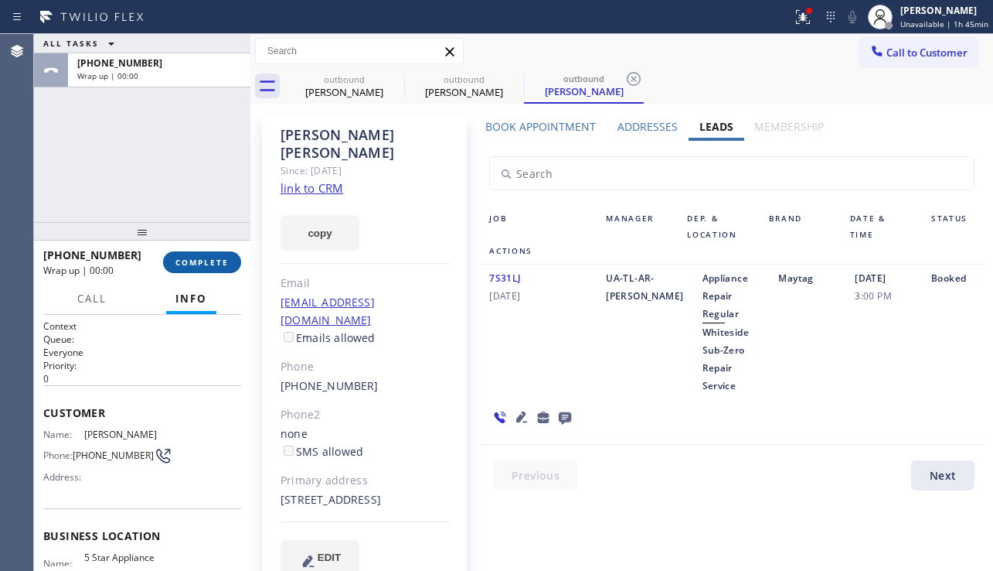
click at [195, 264] on span "COMPLETE" at bounding box center [202, 262] width 53 height 11
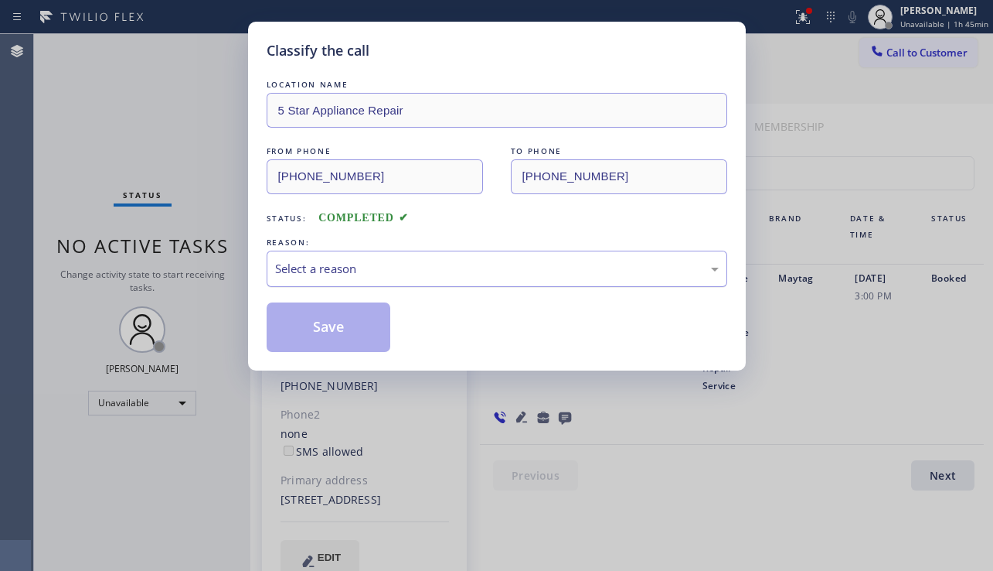
click at [405, 274] on div "Select a reason" at bounding box center [497, 269] width 444 height 18
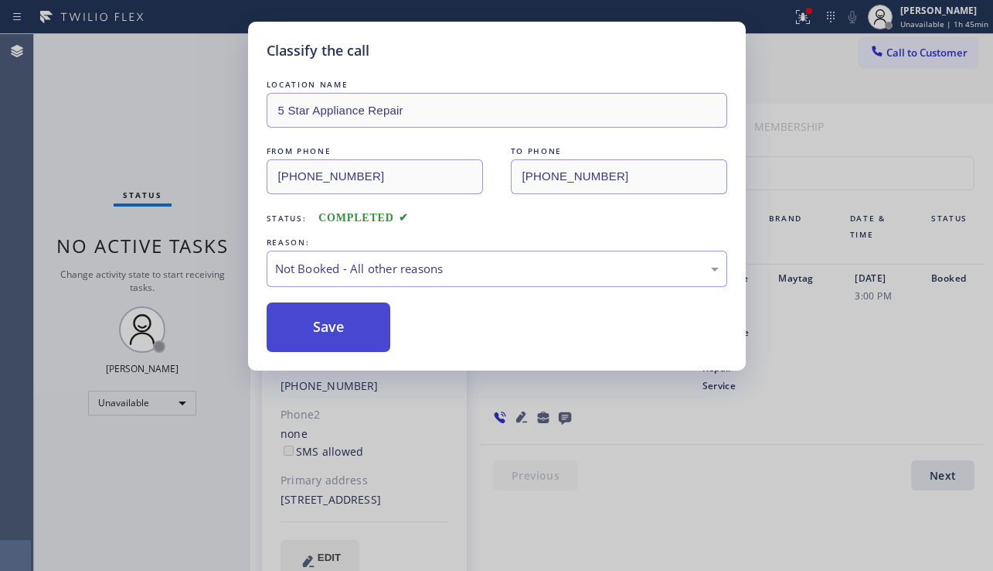
click at [349, 323] on button "Save" at bounding box center [329, 326] width 124 height 49
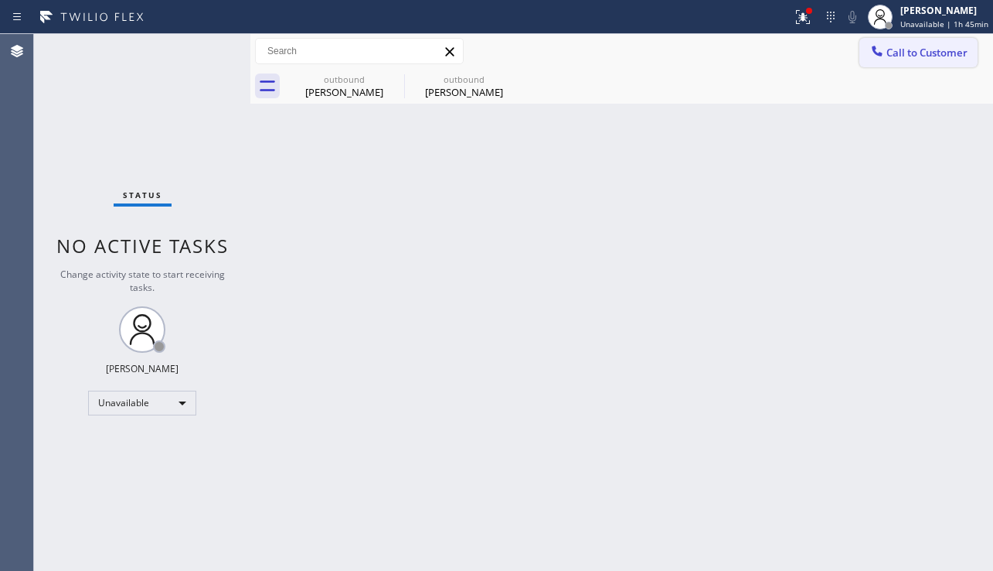
click at [894, 48] on span "Call to Customer" at bounding box center [927, 53] width 81 height 14
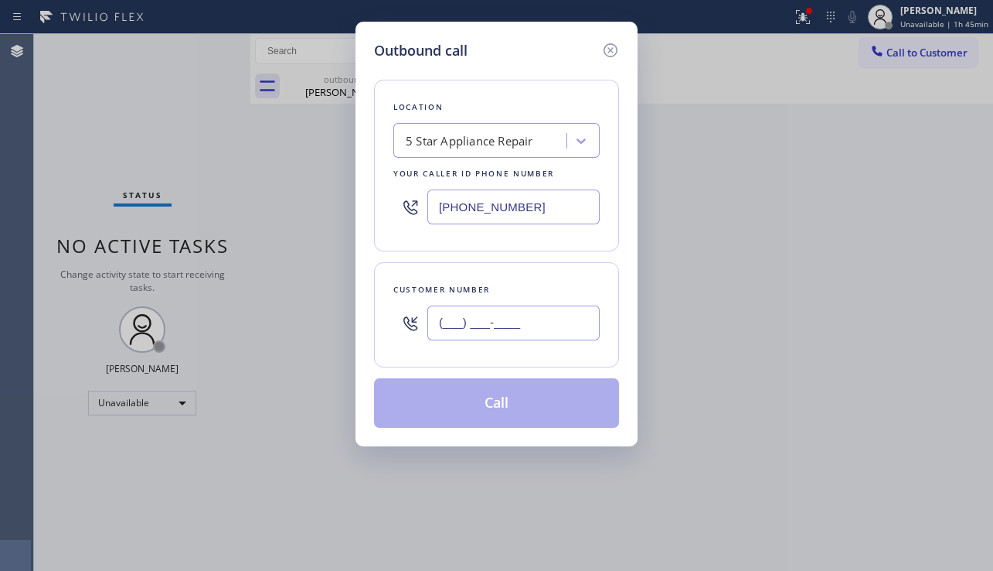
click at [438, 336] on input "(___) ___-____" at bounding box center [514, 322] width 172 height 35
paste input "510) 390-0280"
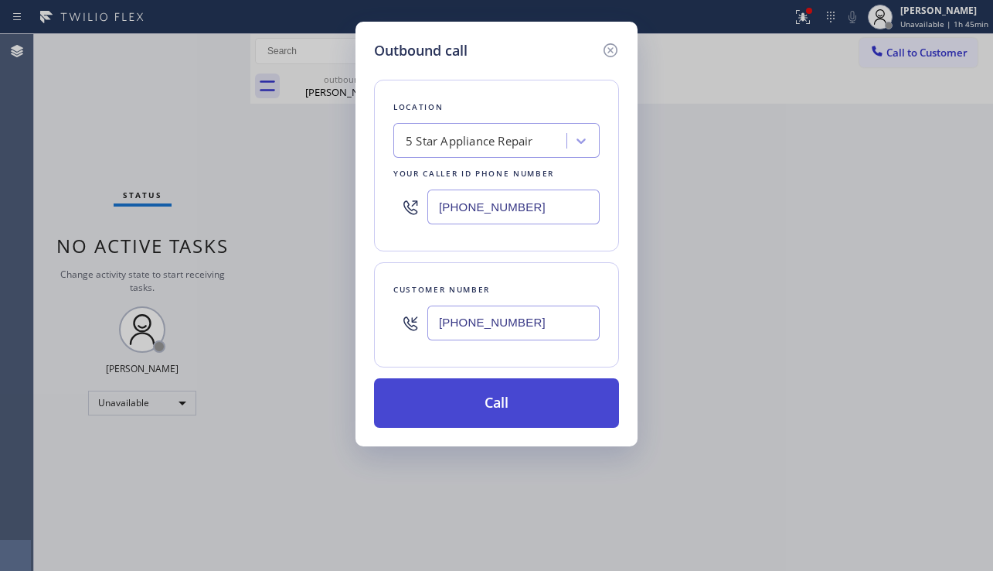
type input "[PHONE_NUMBER]"
click at [512, 406] on button "Call" at bounding box center [496, 402] width 245 height 49
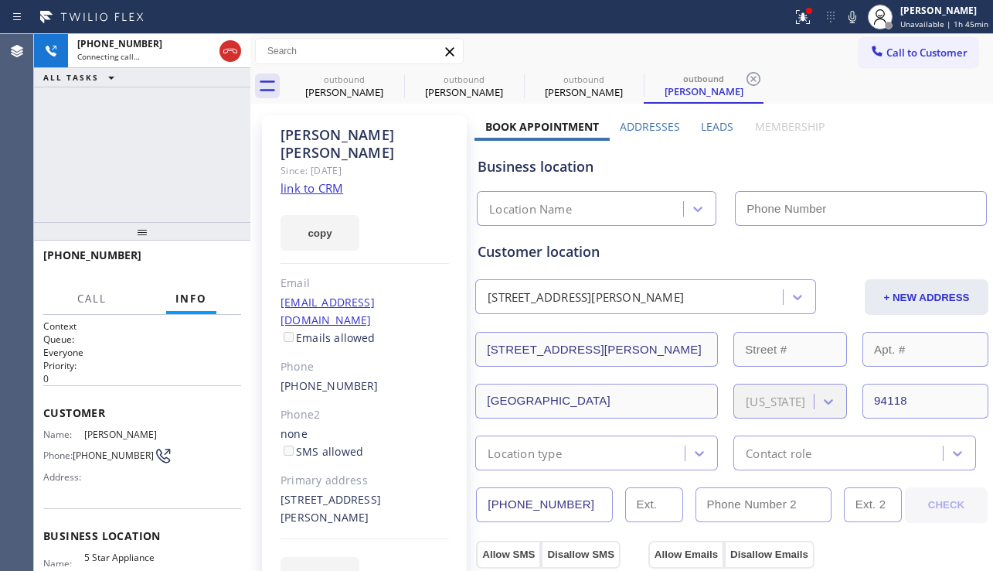
type input "[PHONE_NUMBER]"
click at [409, 557] on div "EDIT" at bounding box center [365, 575] width 169 height 36
drag, startPoint x: 353, startPoint y: 479, endPoint x: 274, endPoint y: 465, distance: 80.2
click at [274, 465] on div "[PERSON_NAME] Since: [DATE] link to CRM copy Email [EMAIL_ADDRESS][DOMAIN_NAME]…" at bounding box center [364, 363] width 205 height 496
click at [366, 491] on div "[STREET_ADDRESS][PERSON_NAME]" at bounding box center [365, 509] width 169 height 36
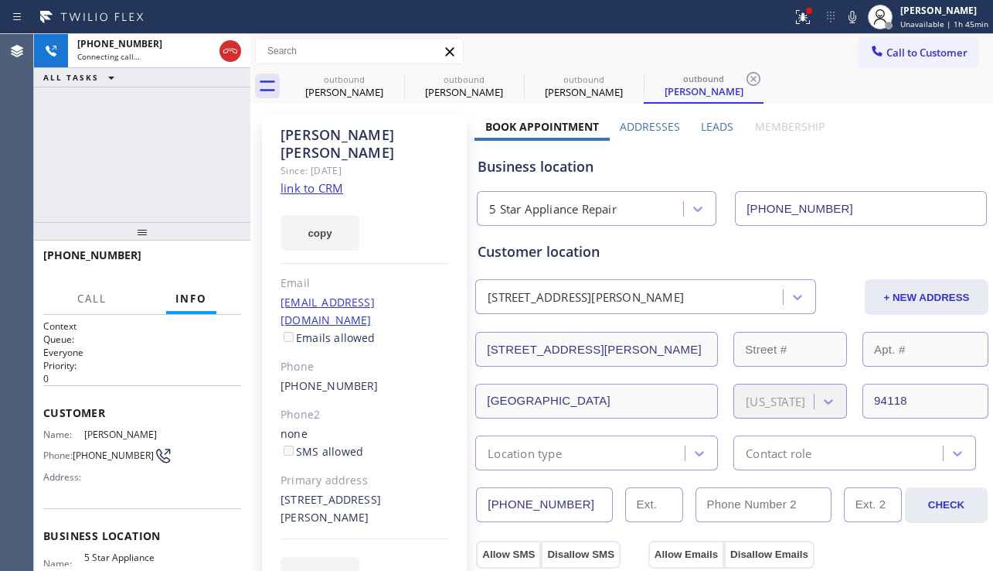
click at [710, 127] on label "Leads" at bounding box center [717, 126] width 32 height 15
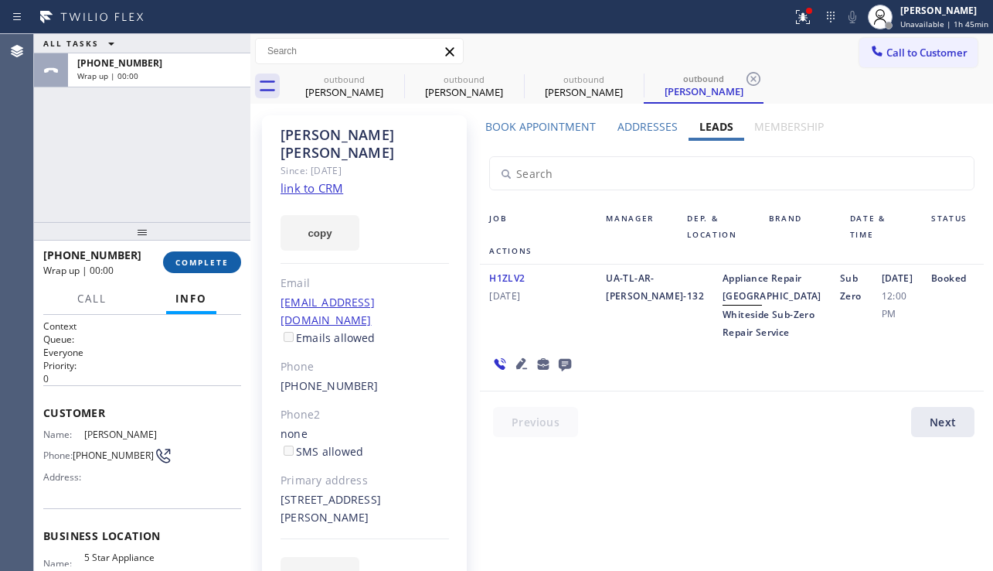
click at [199, 268] on button "COMPLETE" at bounding box center [202, 262] width 78 height 22
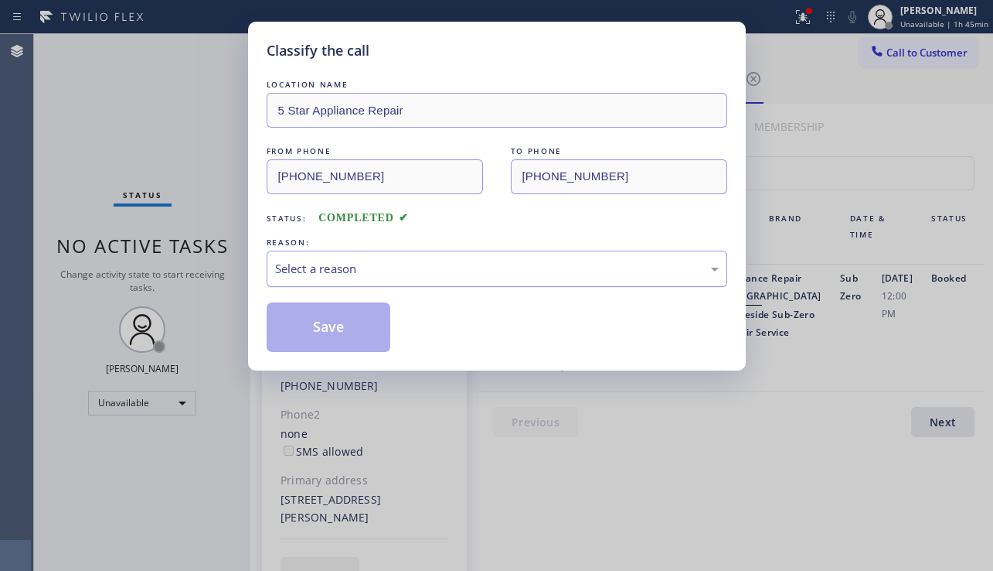
click at [355, 283] on div "Select a reason" at bounding box center [497, 268] width 461 height 36
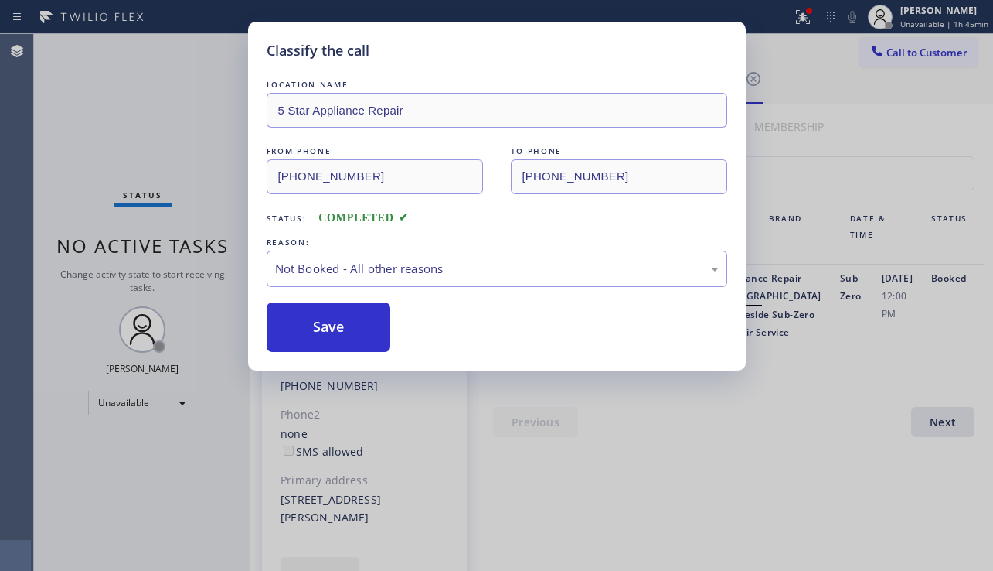
drag, startPoint x: 322, startPoint y: 329, endPoint x: 415, endPoint y: 317, distance: 93.6
click at [322, 329] on button "Save" at bounding box center [329, 326] width 124 height 49
click at [895, 56] on span "Call to Customer" at bounding box center [927, 53] width 81 height 14
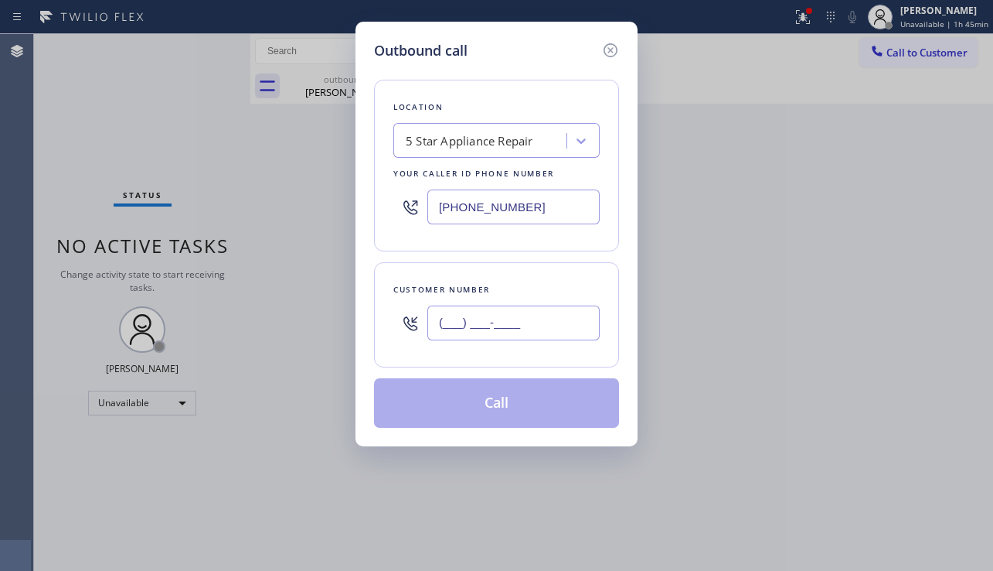
click at [507, 329] on input "(___) ___-____" at bounding box center [514, 322] width 172 height 35
paste input "510) 207-0012"
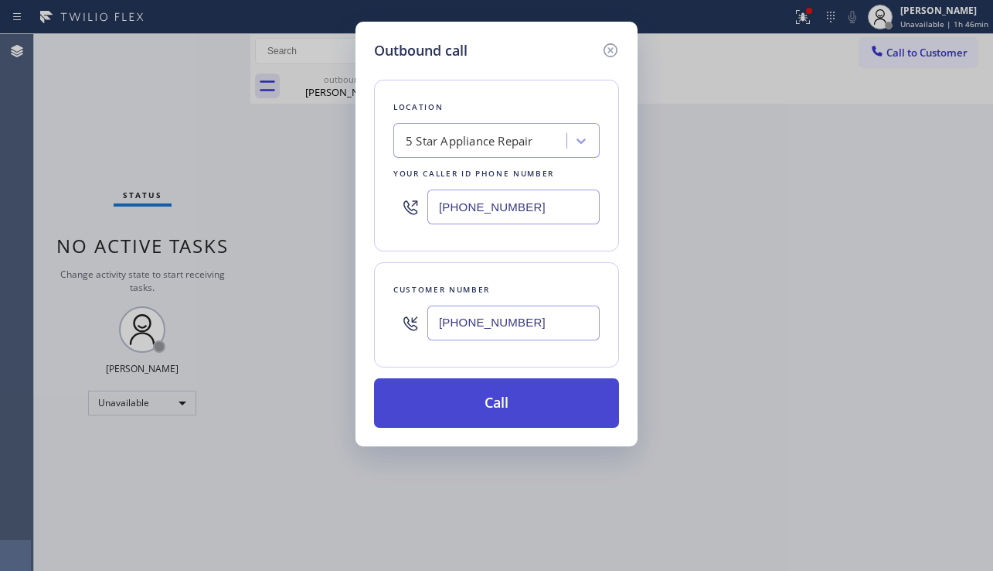
type input "[PHONE_NUMBER]"
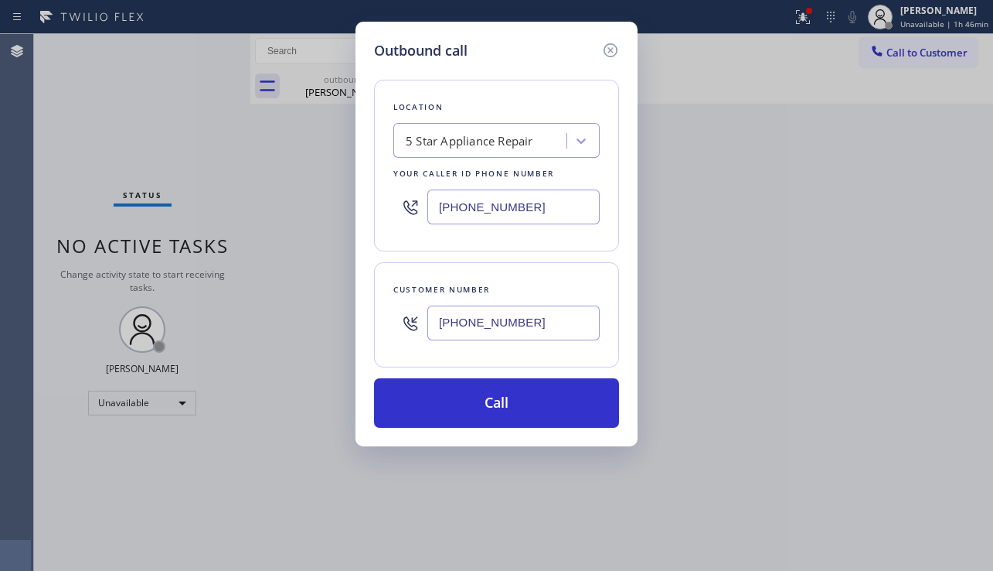
drag, startPoint x: 495, startPoint y: 399, endPoint x: 257, endPoint y: 134, distance: 356.4
click at [494, 399] on button "Call" at bounding box center [496, 402] width 245 height 49
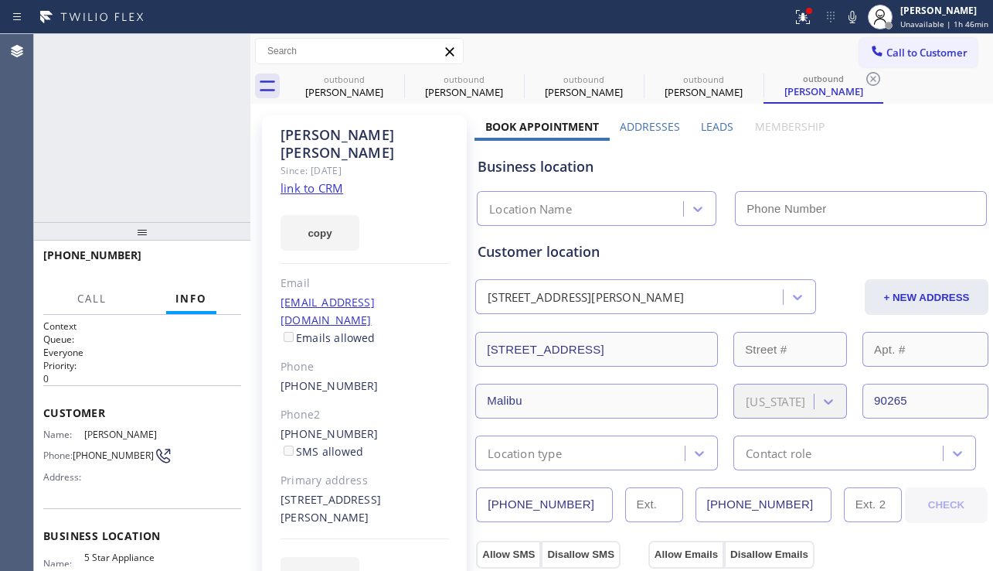
type input "[PHONE_NUMBER]"
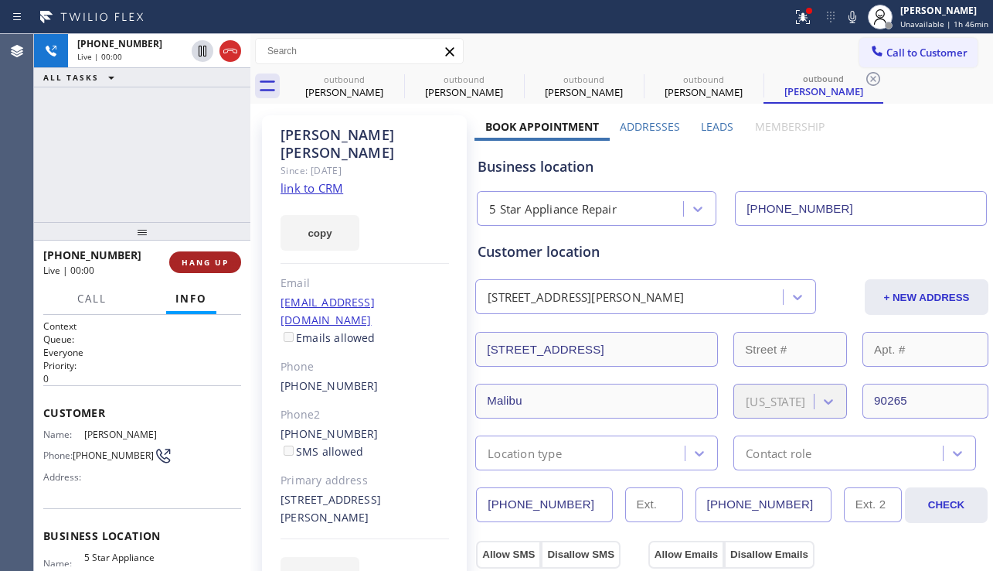
click at [216, 261] on span "HANG UP" at bounding box center [205, 262] width 47 height 11
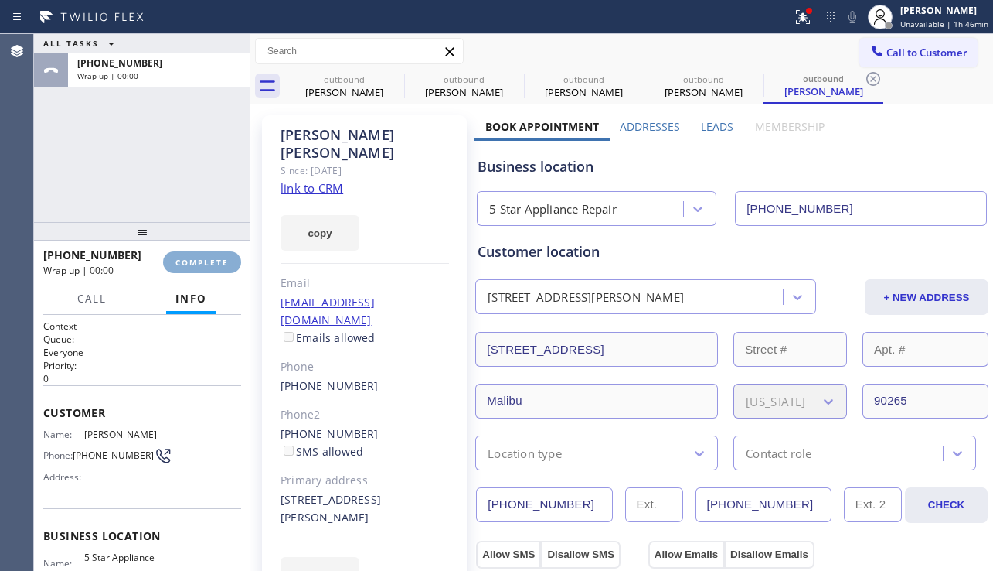
click at [216, 261] on span "COMPLETE" at bounding box center [202, 262] width 53 height 11
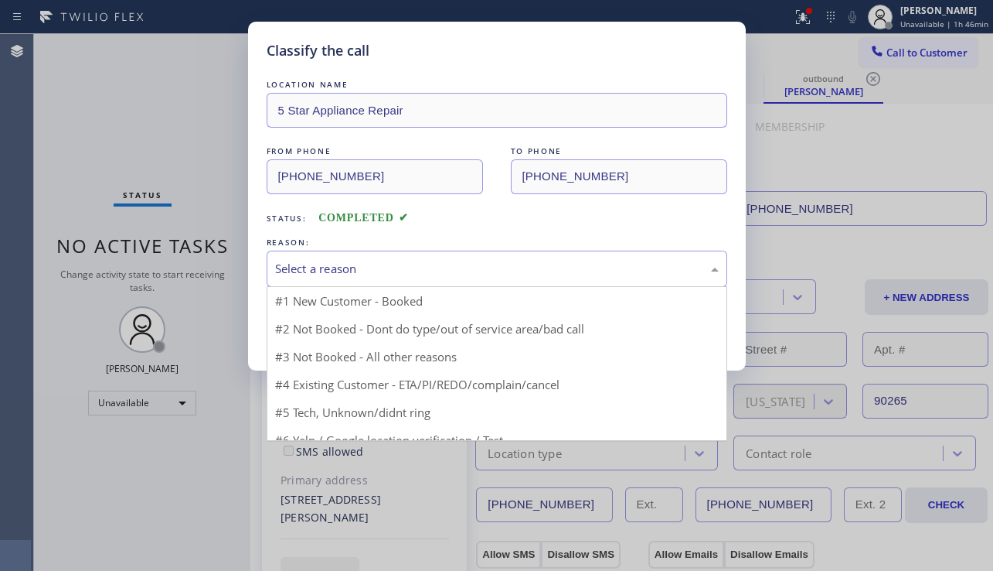
click at [465, 270] on div "Select a reason" at bounding box center [497, 269] width 444 height 18
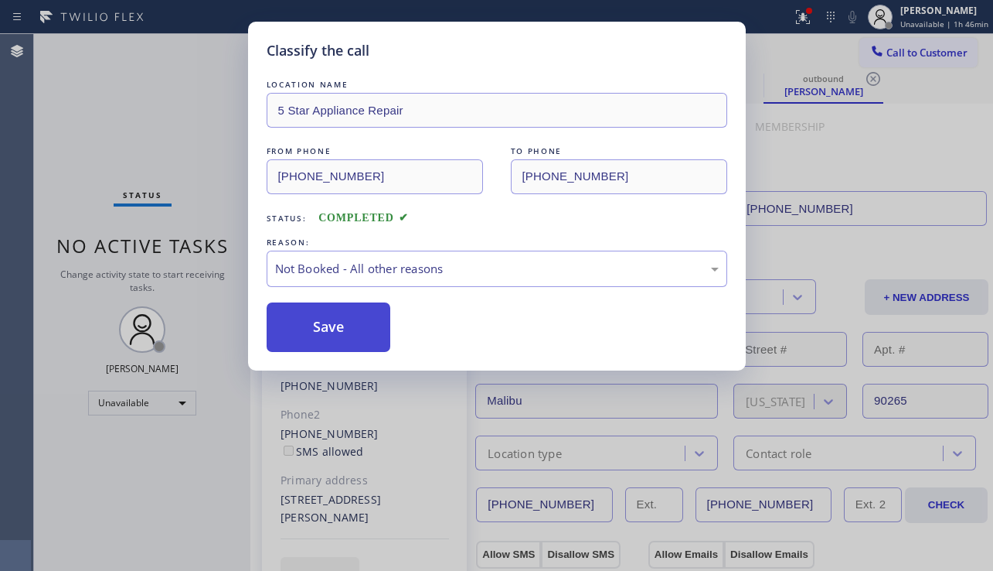
click at [330, 325] on button "Save" at bounding box center [329, 326] width 124 height 49
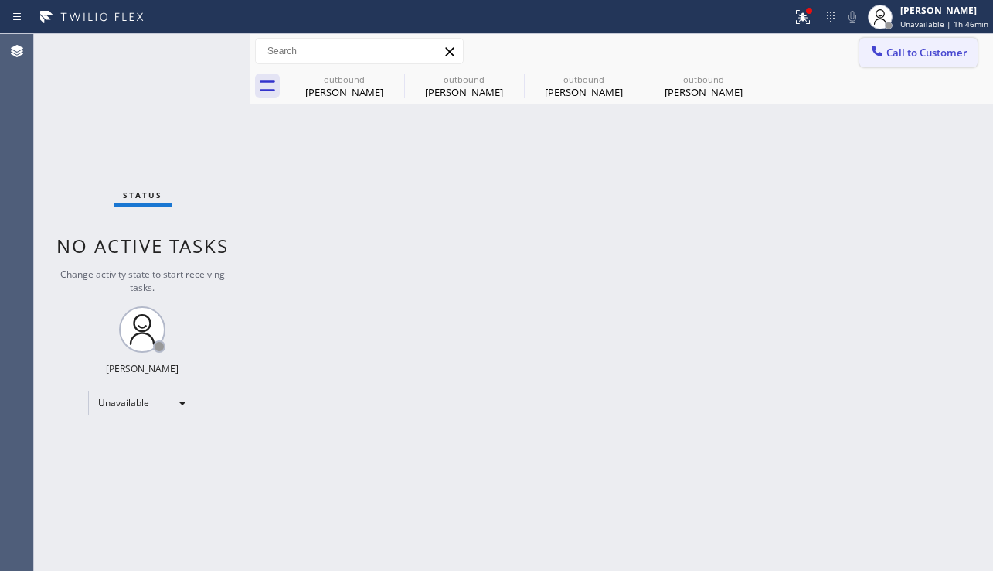
click at [909, 56] on span "Call to Customer" at bounding box center [927, 53] width 81 height 14
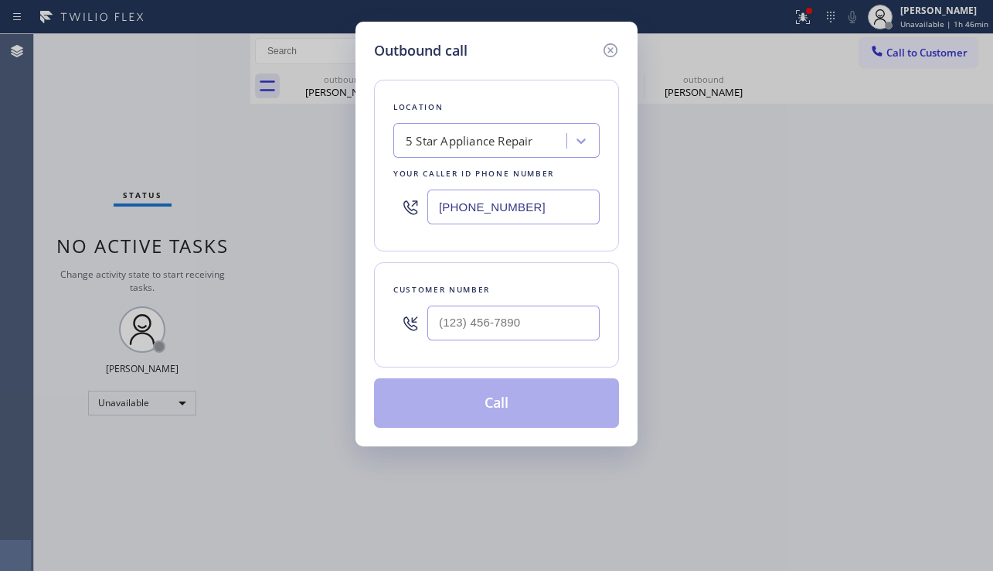
click at [521, 299] on div at bounding box center [514, 323] width 172 height 50
click at [504, 311] on input "(___) ___-____" at bounding box center [514, 322] width 172 height 35
paste input "323) 369-9006"
type input "[PHONE_NUMBER]"
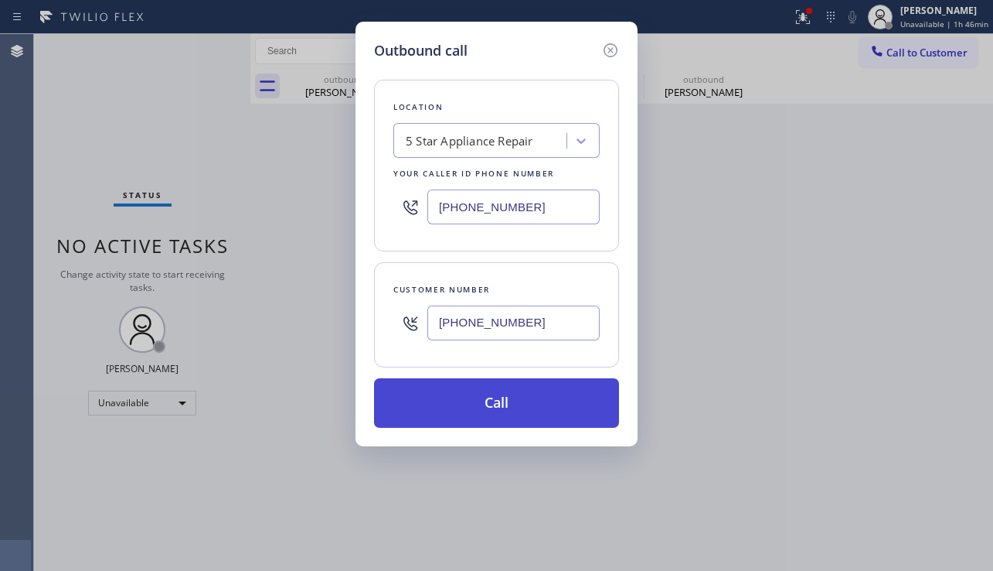
click at [479, 398] on button "Call" at bounding box center [496, 402] width 245 height 49
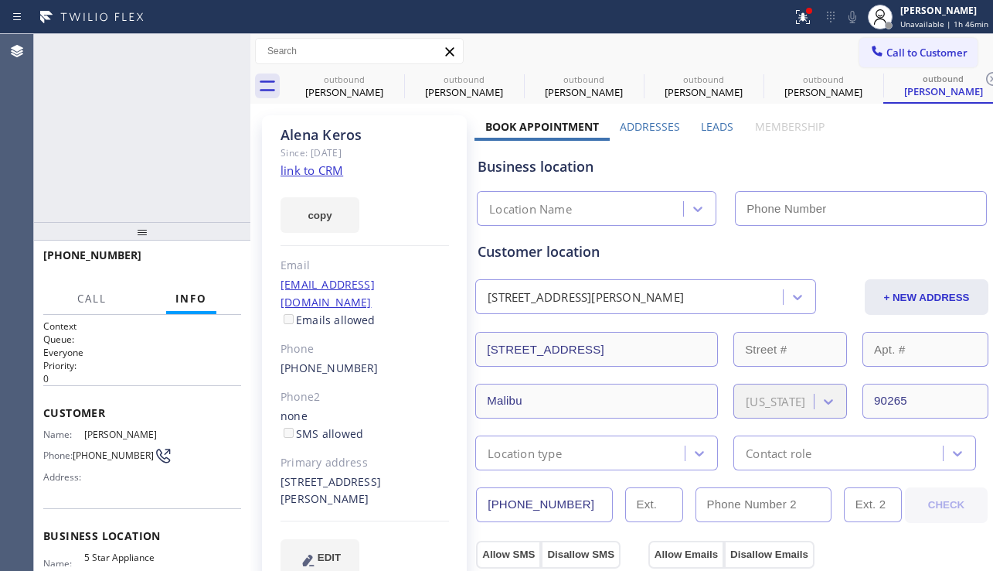
type input "[PHONE_NUMBER]"
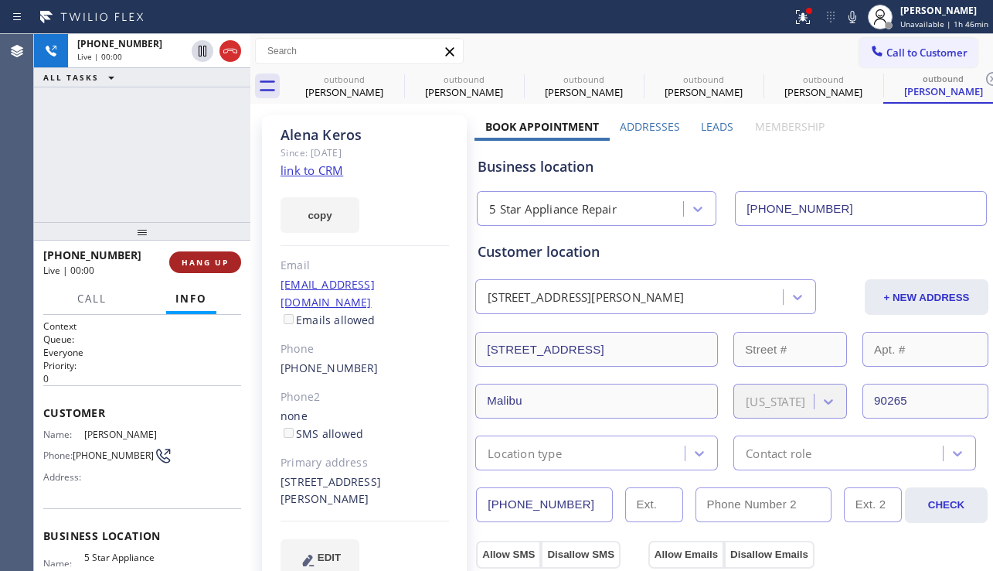
click at [209, 258] on span "HANG UP" at bounding box center [205, 262] width 47 height 11
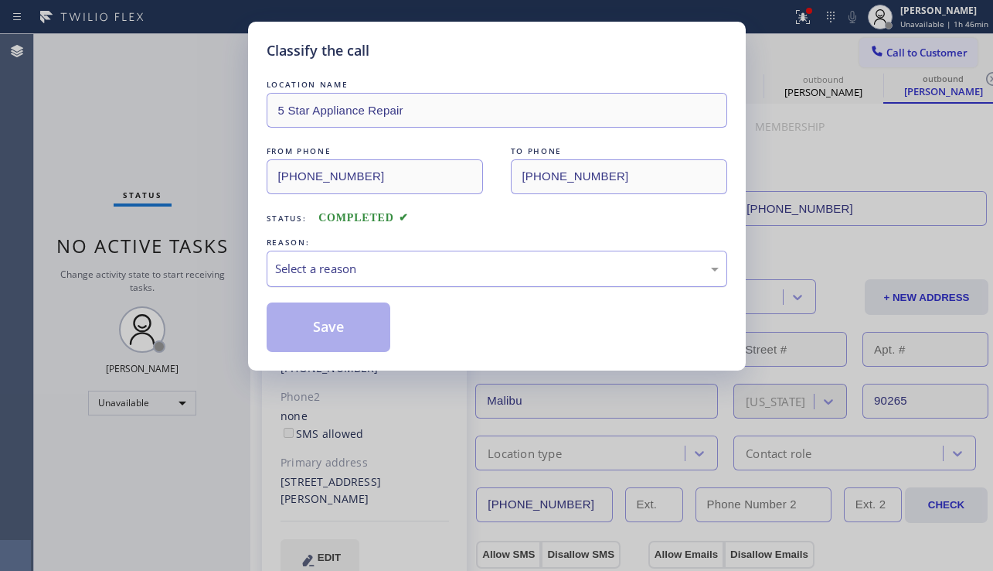
click at [448, 269] on div "Select a reason" at bounding box center [497, 269] width 444 height 18
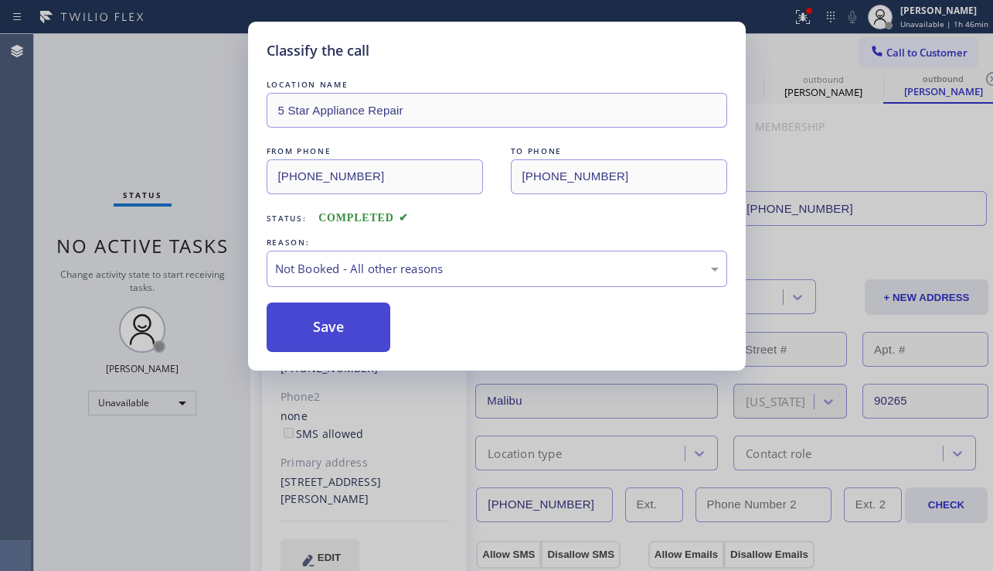
click at [338, 327] on button "Save" at bounding box center [329, 326] width 124 height 49
click at [875, 50] on icon at bounding box center [877, 51] width 10 height 10
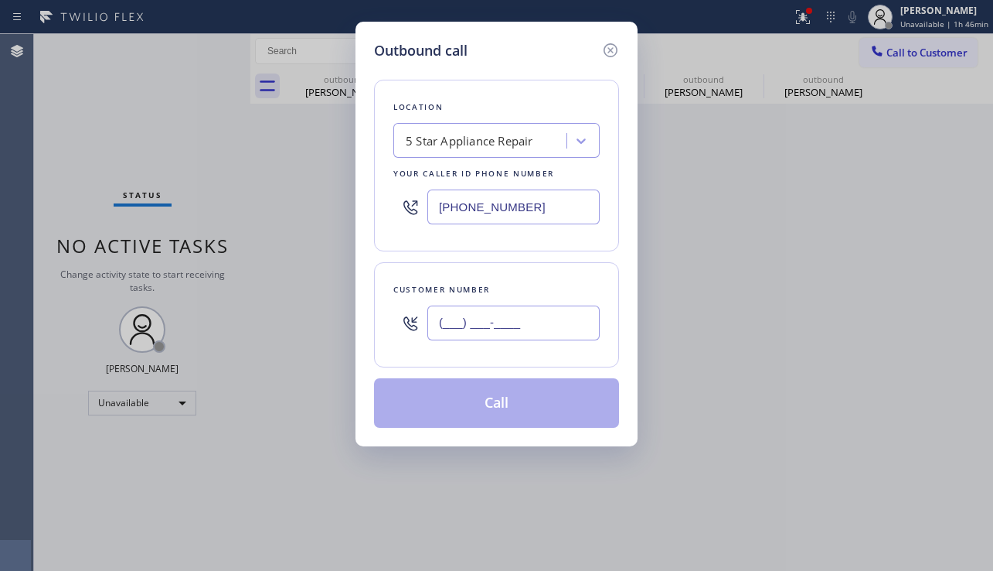
click at [494, 319] on input "(___) ___-____" at bounding box center [514, 322] width 172 height 35
paste input "310) 525-8011"
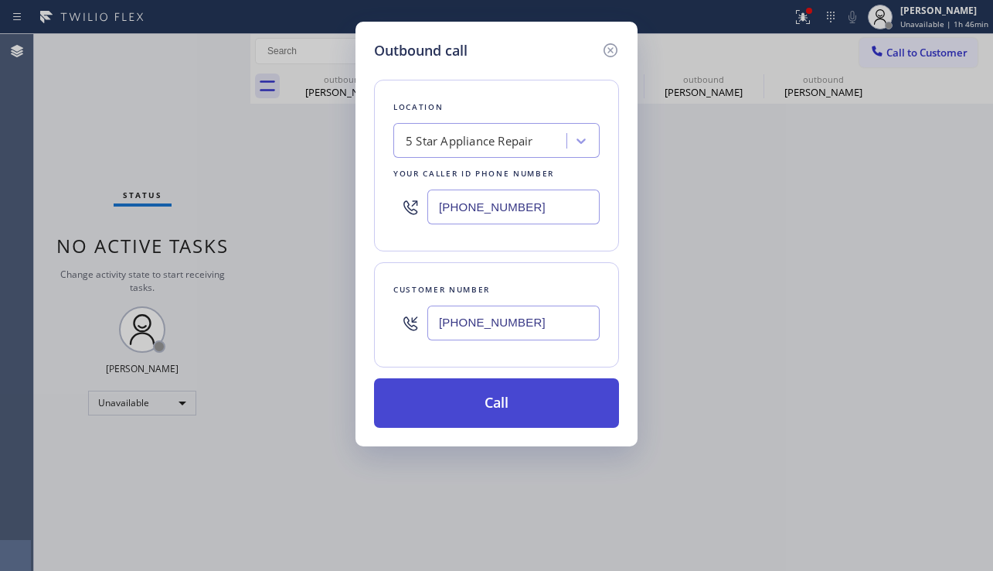
type input "[PHONE_NUMBER]"
drag, startPoint x: 533, startPoint y: 397, endPoint x: 200, endPoint y: 172, distance: 401.4
click at [532, 397] on button "Call" at bounding box center [496, 402] width 245 height 49
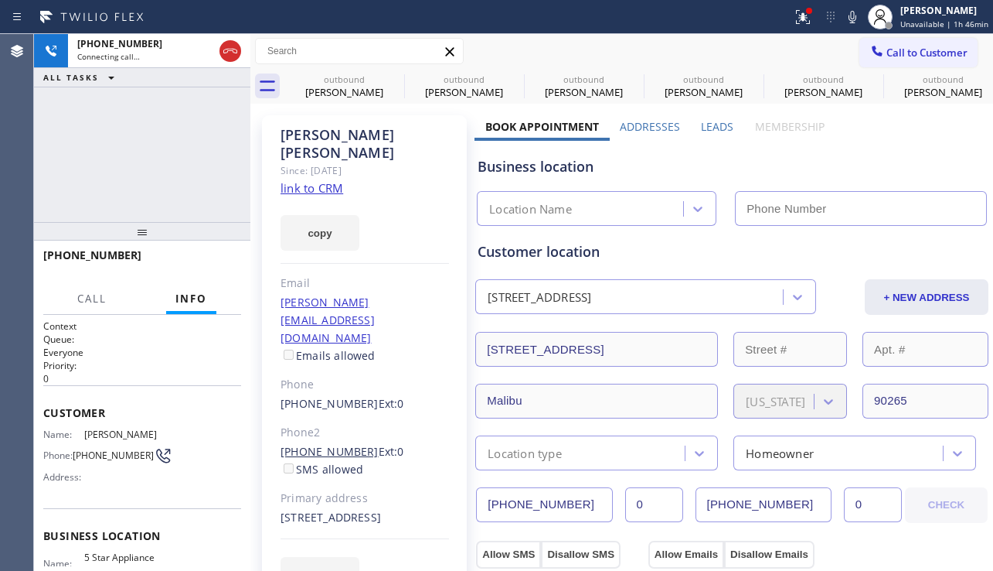
type input "[PHONE_NUMBER]"
click at [159, 199] on div "[PHONE_NUMBER] Connecting call… ALL TASKS ALL TASKS ACTIVE TASKS TASKS IN WRAP …" at bounding box center [142, 128] width 216 height 188
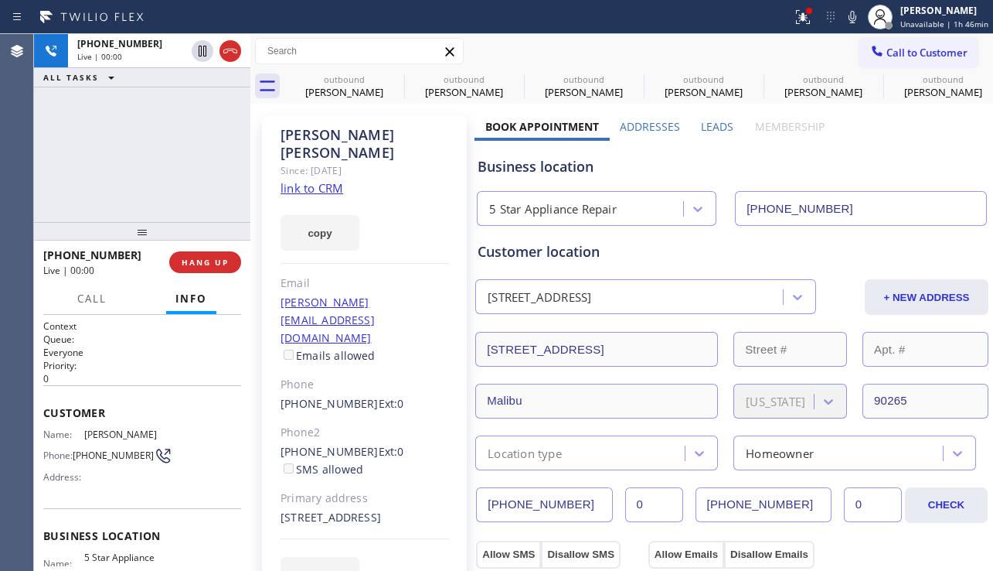
click at [707, 128] on label "Leads" at bounding box center [717, 126] width 32 height 15
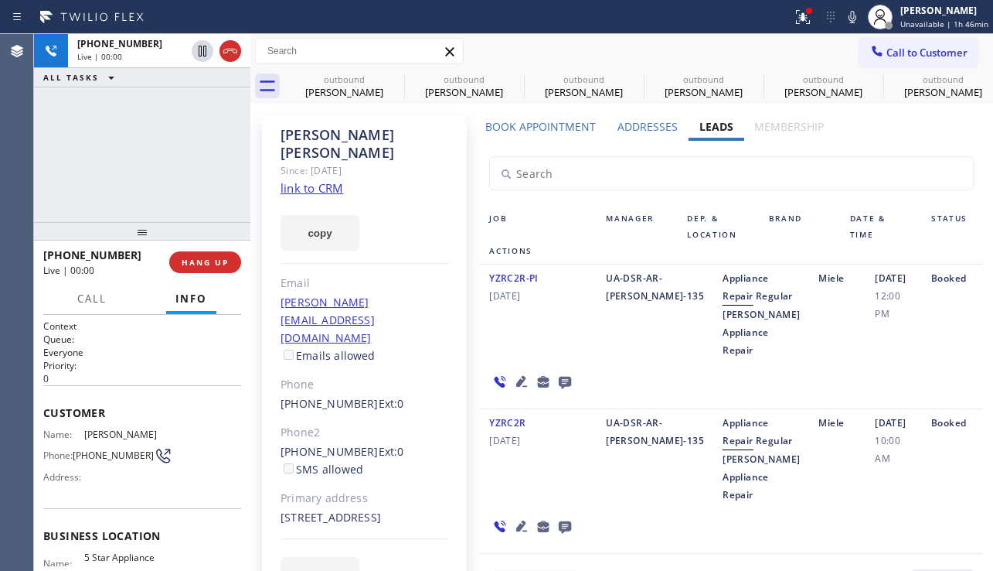
click at [519, 387] on icon at bounding box center [521, 381] width 11 height 11
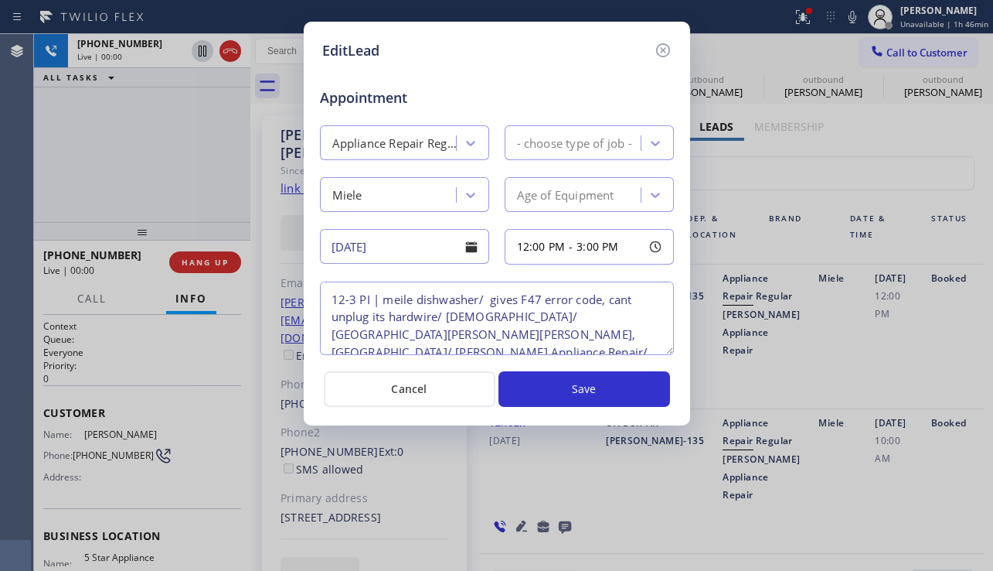
type textarea "12-3 PI | meile dishwasher/ gives F47 error code, cant unplug its hardwire/ [DE…"
click at [664, 55] on icon at bounding box center [663, 50] width 19 height 19
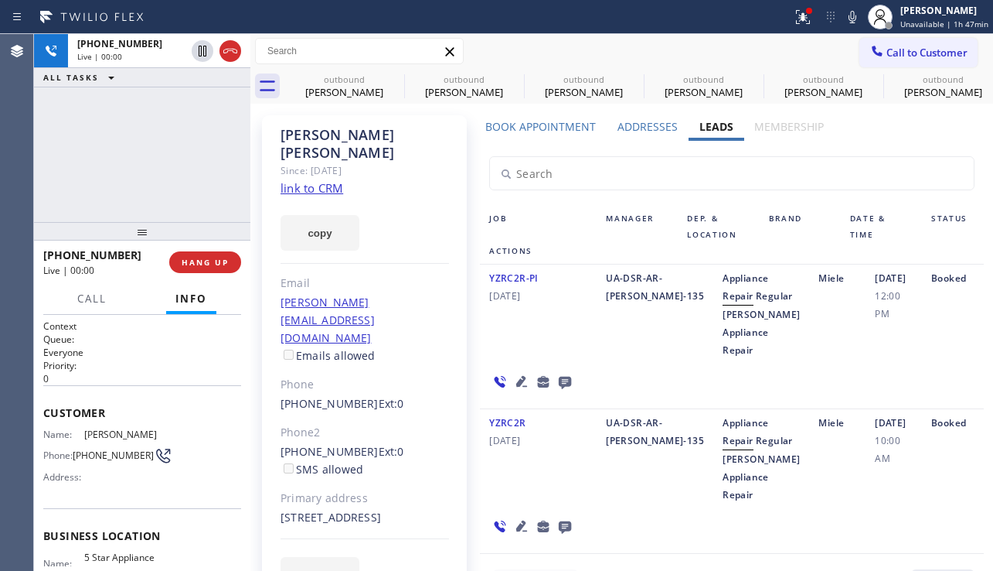
click at [516, 387] on icon at bounding box center [521, 381] width 11 height 11
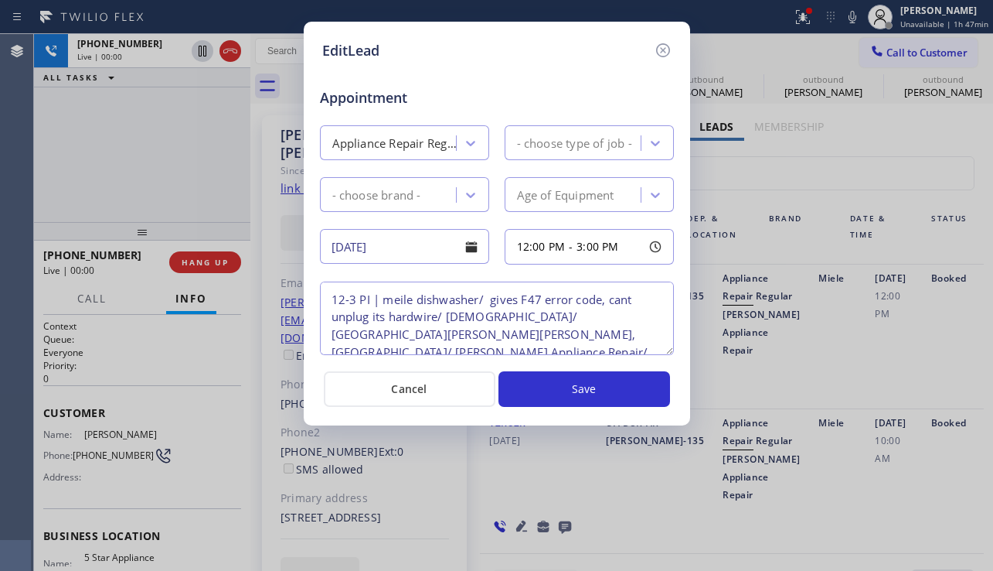
type textarea "12-3 PI | meile dishwasher/ gives F47 error code, cant unplug its hardwire/ [DE…"
click at [665, 49] on icon at bounding box center [663, 50] width 19 height 19
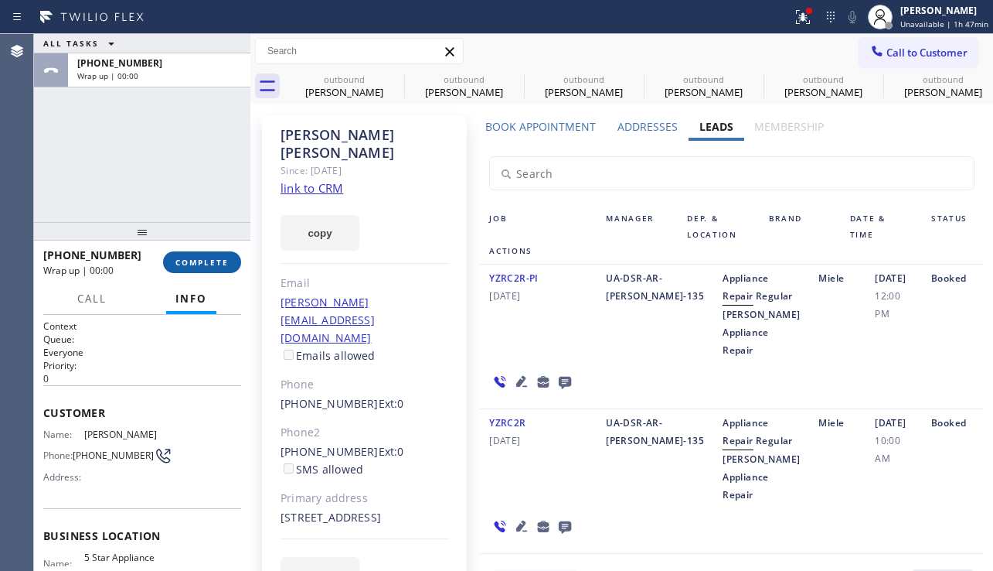
click at [208, 253] on button "COMPLETE" at bounding box center [202, 262] width 78 height 22
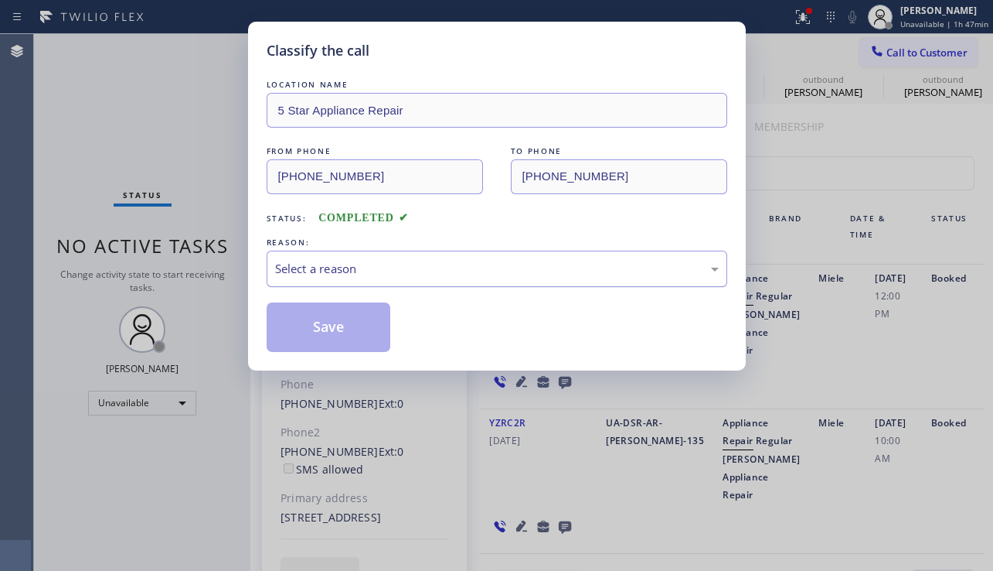
click at [363, 263] on div "Select a reason" at bounding box center [497, 269] width 444 height 18
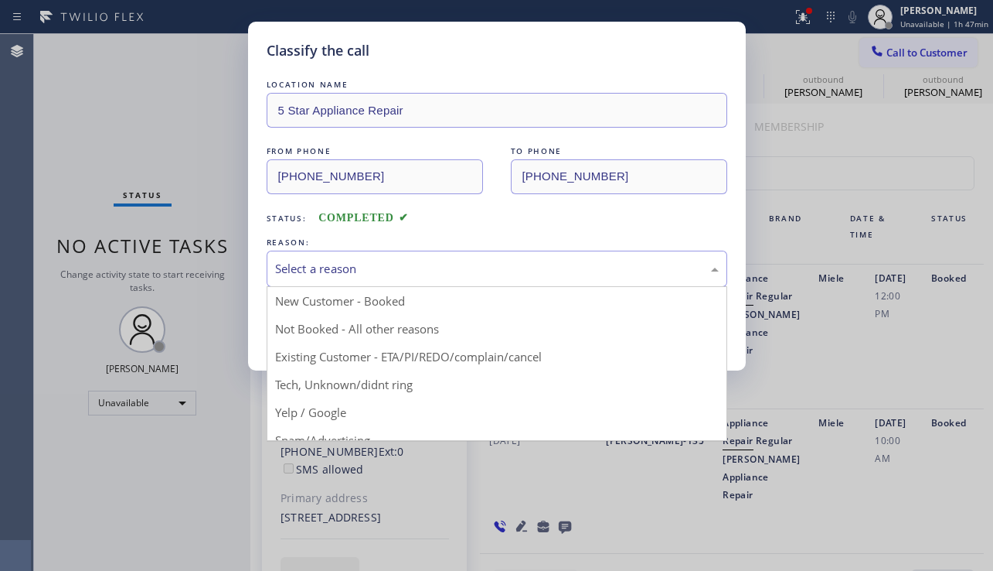
drag, startPoint x: 365, startPoint y: 329, endPoint x: 327, endPoint y: 329, distance: 37.9
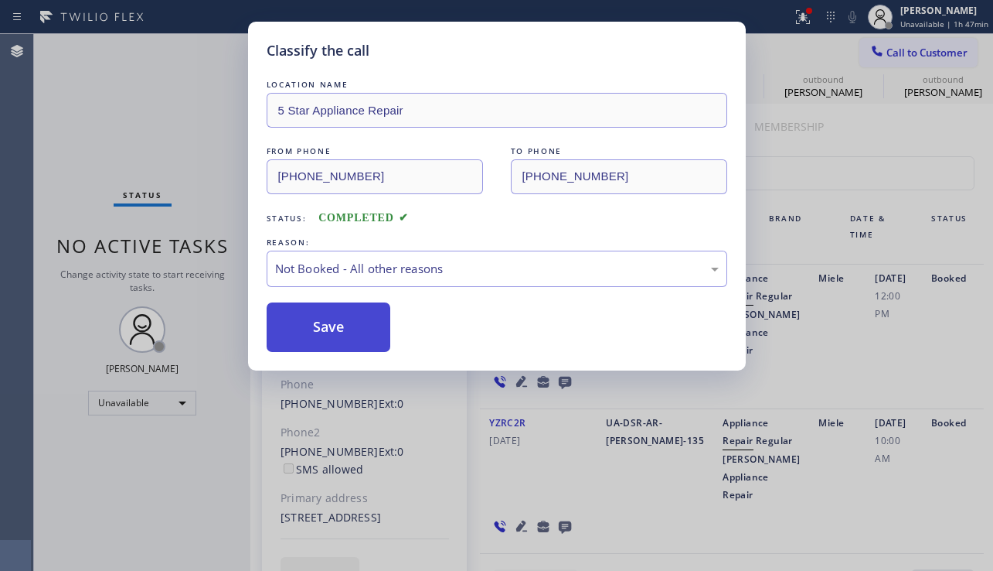
click at [327, 329] on button "Save" at bounding box center [329, 326] width 124 height 49
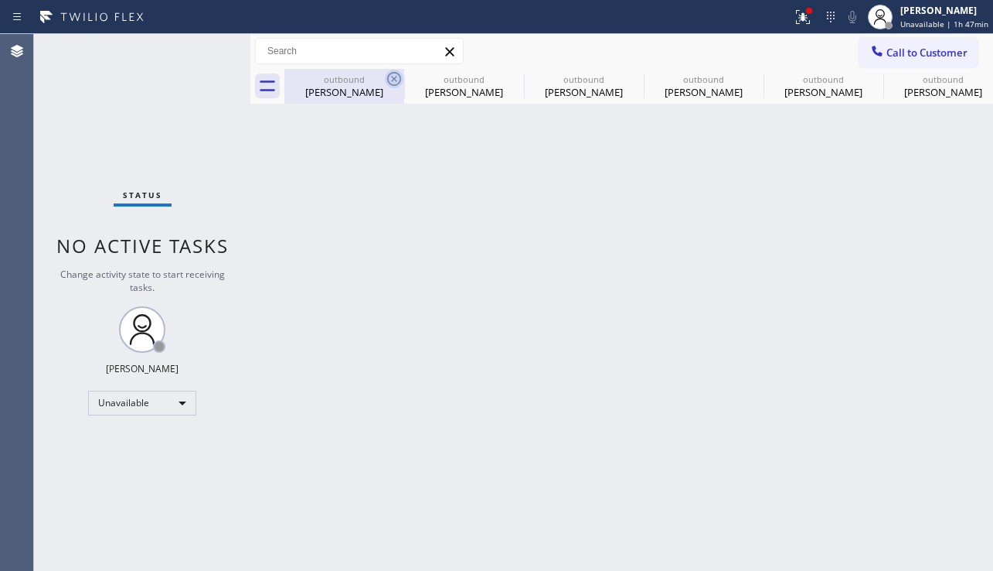
click at [397, 80] on icon at bounding box center [394, 79] width 19 height 19
click at [0, 0] on icon at bounding box center [0, 0] width 0 height 0
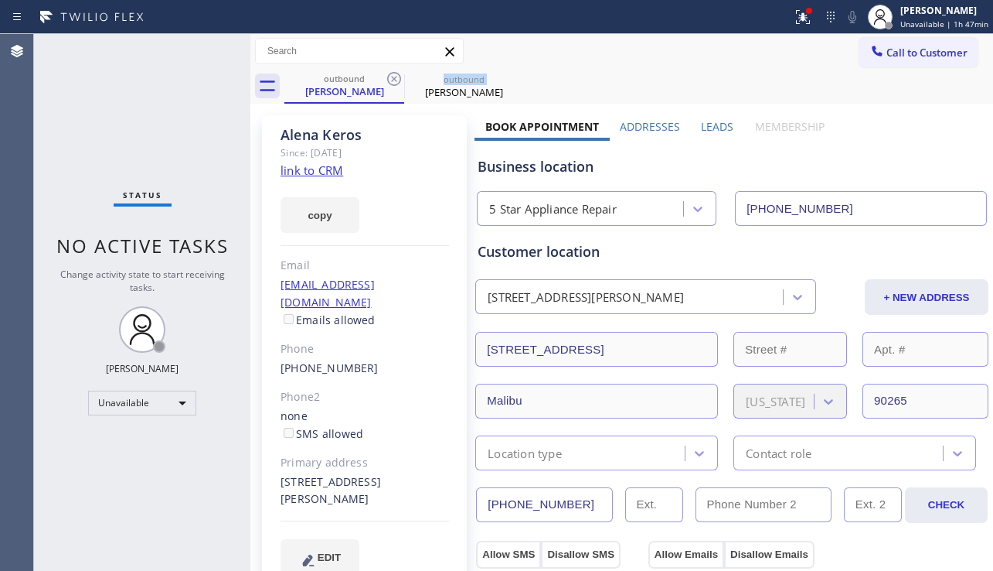
click at [397, 80] on icon at bounding box center [394, 79] width 19 height 19
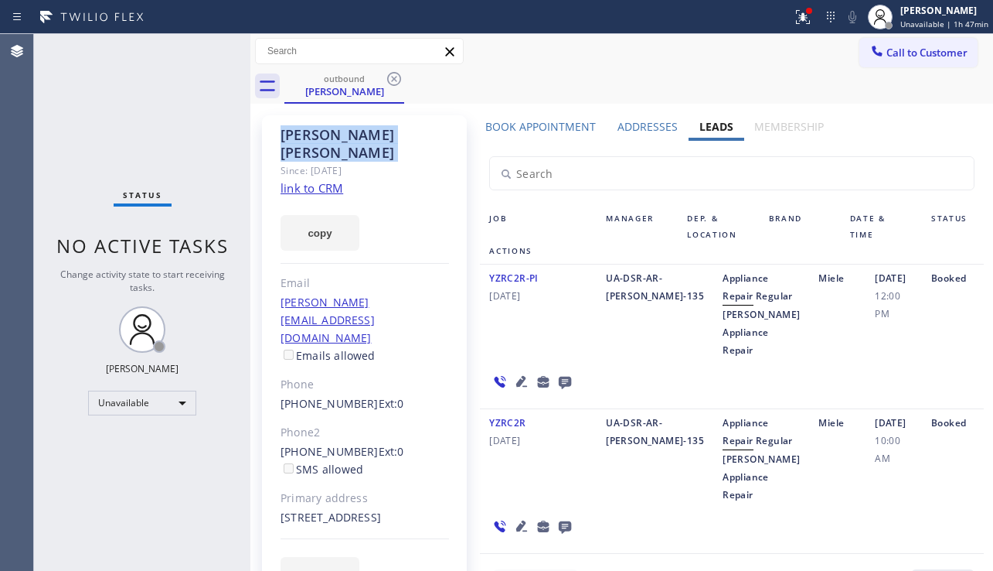
click at [397, 80] on icon at bounding box center [394, 79] width 19 height 19
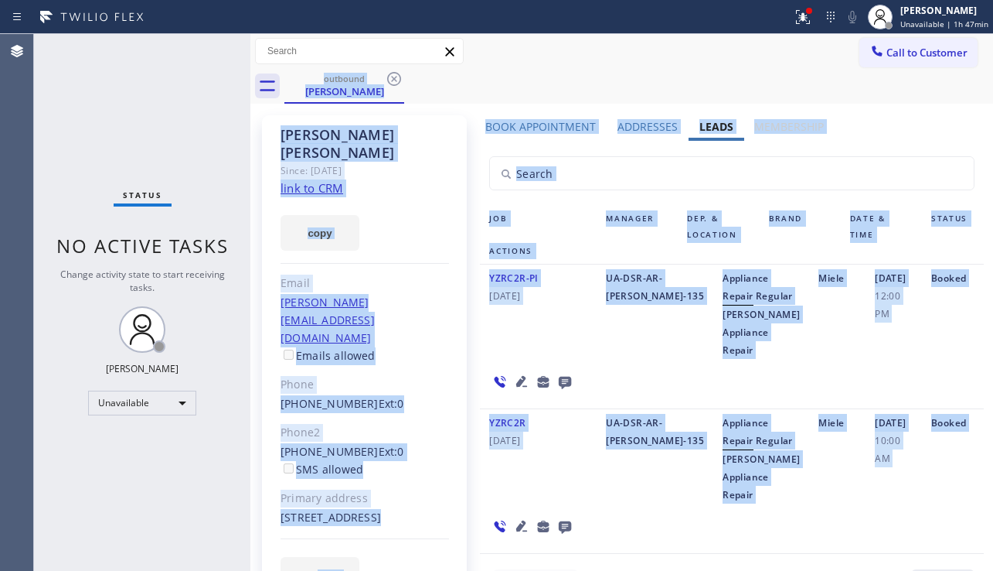
click at [397, 80] on div "outbound [PERSON_NAME]" at bounding box center [639, 86] width 709 height 35
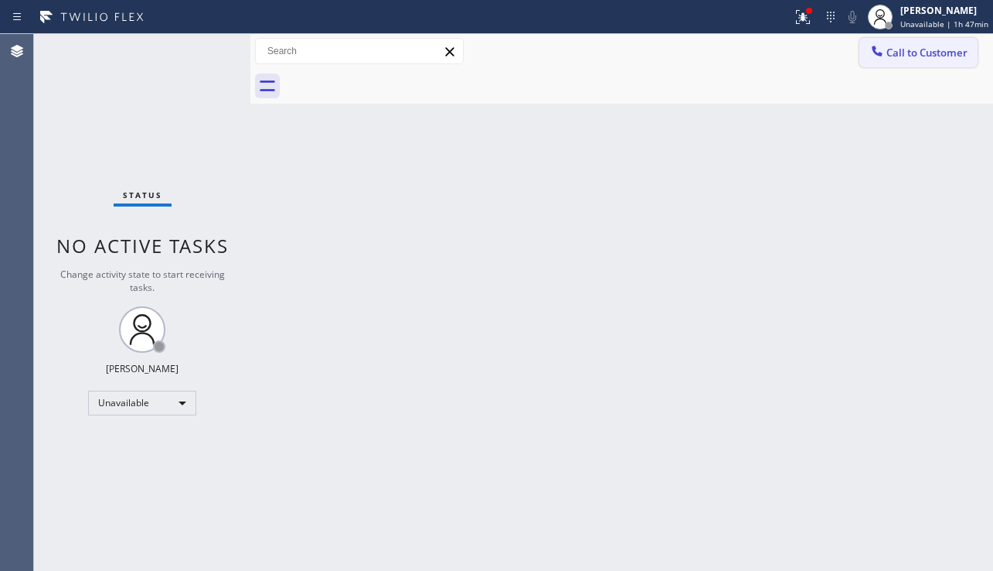
click at [874, 63] on button "Call to Customer" at bounding box center [919, 52] width 118 height 29
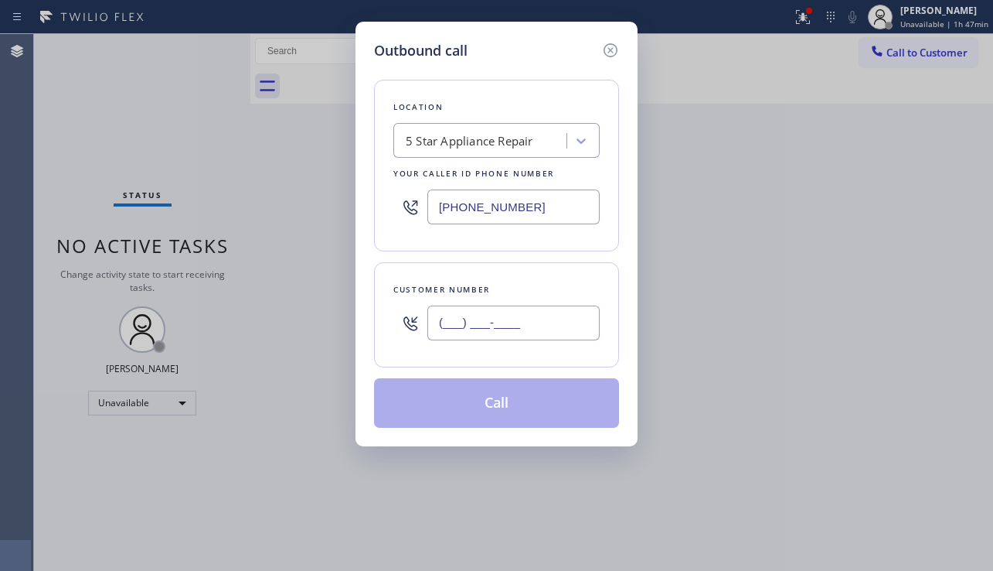
click at [498, 323] on input "(___) ___-____" at bounding box center [514, 322] width 172 height 35
paste input "773) 562-3064"
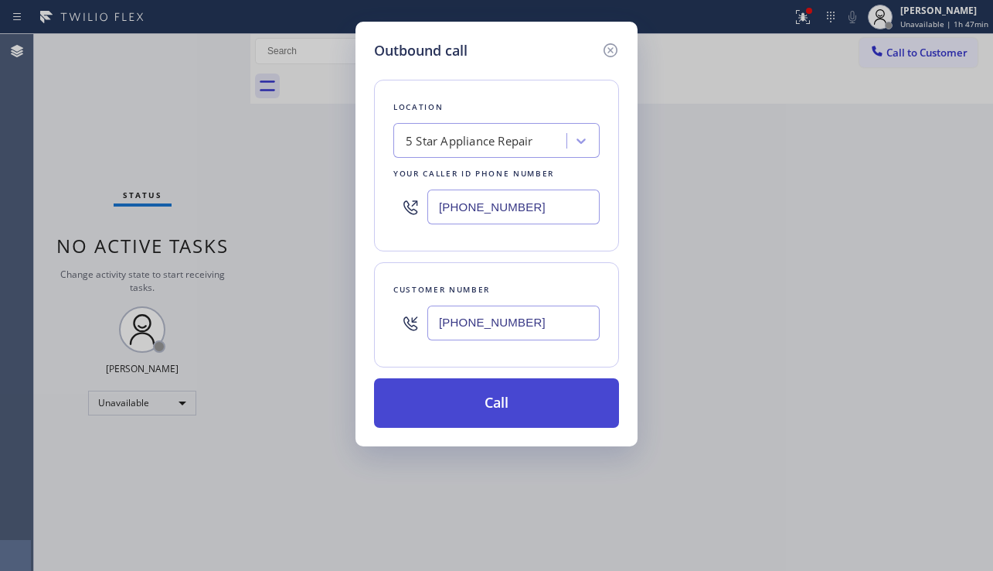
type input "[PHONE_NUMBER]"
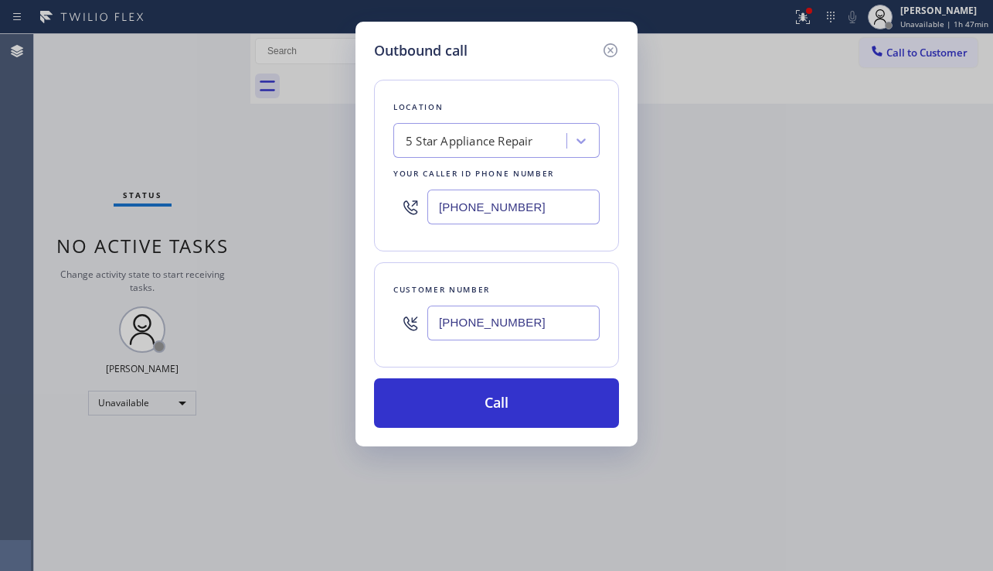
drag, startPoint x: 475, startPoint y: 410, endPoint x: 213, endPoint y: 149, distance: 369.6
click at [474, 409] on button "Call" at bounding box center [496, 402] width 245 height 49
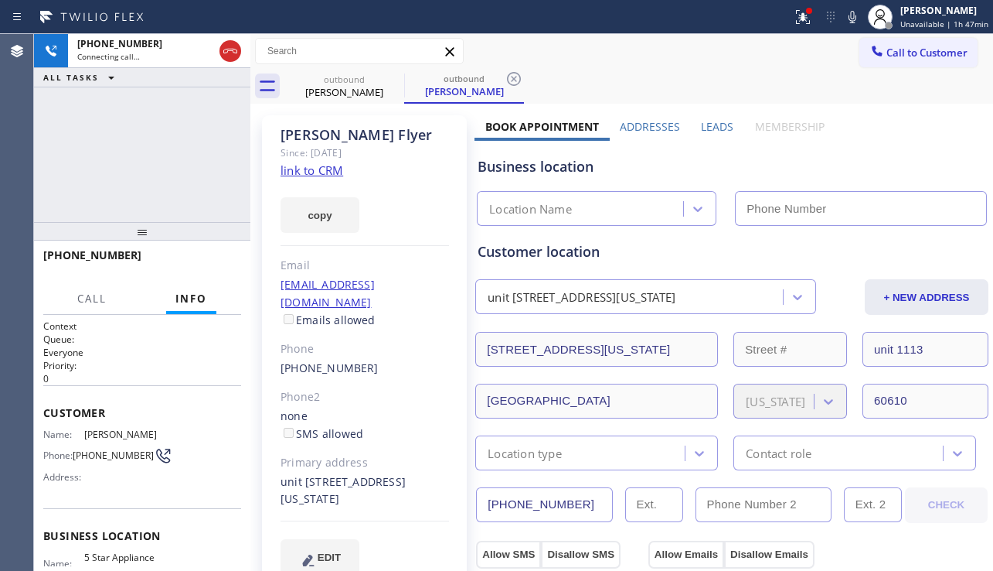
type input "[PHONE_NUMBER]"
click at [707, 131] on label "Leads" at bounding box center [717, 126] width 32 height 15
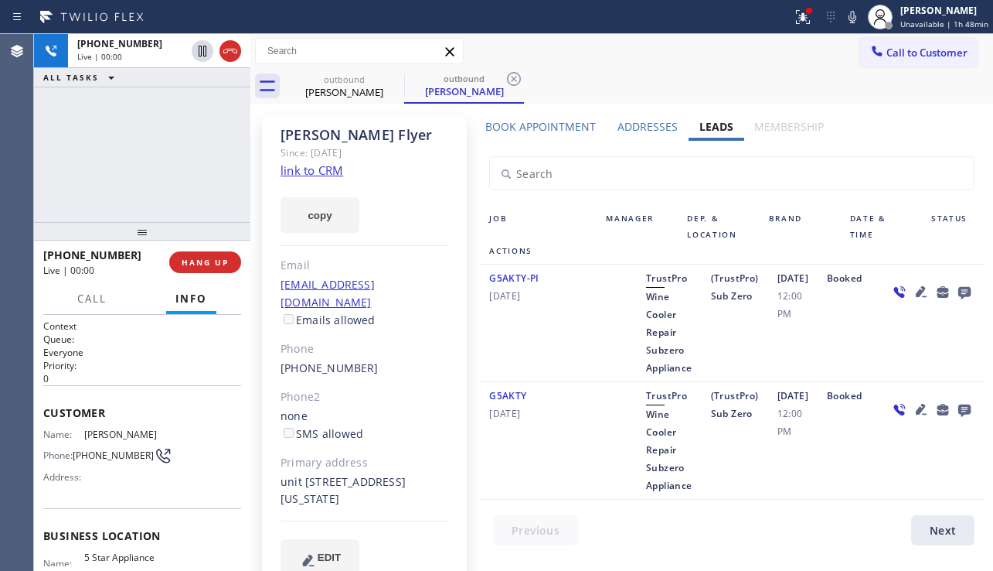
click at [934, 365] on div "G5AKTY-PI [DATE] TrustPro Wine Cooler Repair Subzero Appliance (TrustPro) Sub Z…" at bounding box center [732, 323] width 504 height 118
click at [231, 257] on button "HANG UP" at bounding box center [205, 262] width 72 height 22
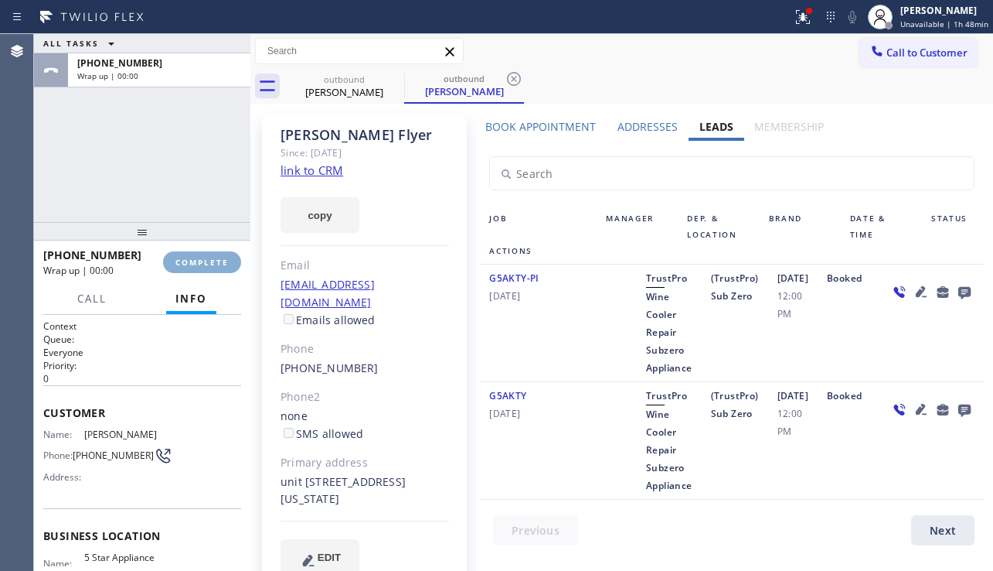
click at [231, 257] on button "COMPLETE" at bounding box center [202, 262] width 78 height 22
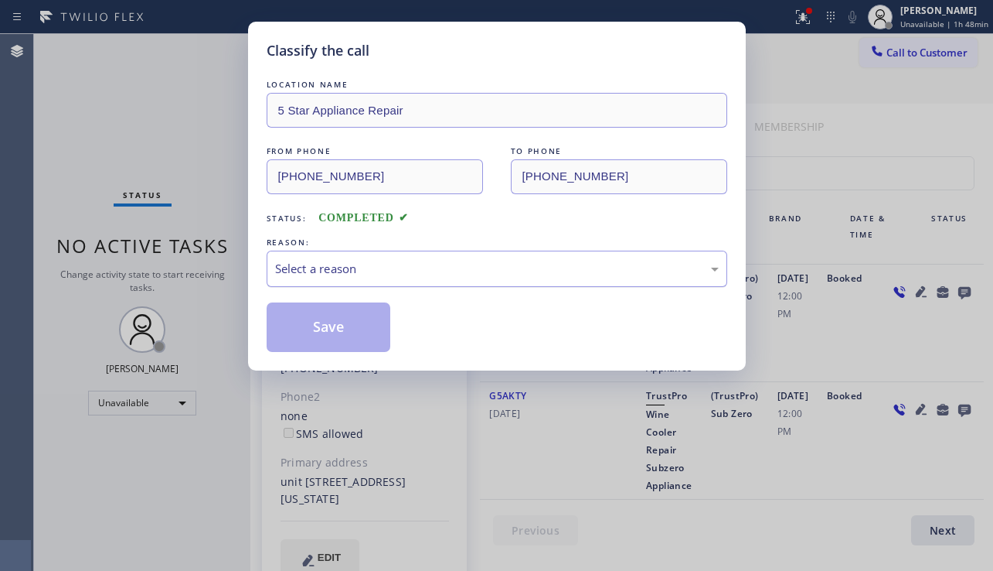
click at [423, 267] on div "Select a reason" at bounding box center [497, 269] width 444 height 18
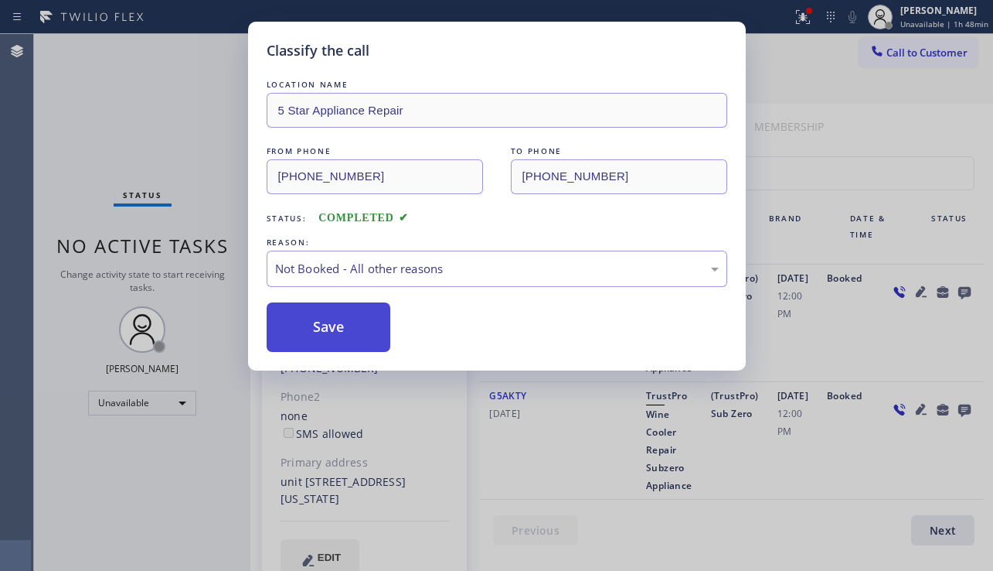
click at [325, 322] on button "Save" at bounding box center [329, 326] width 124 height 49
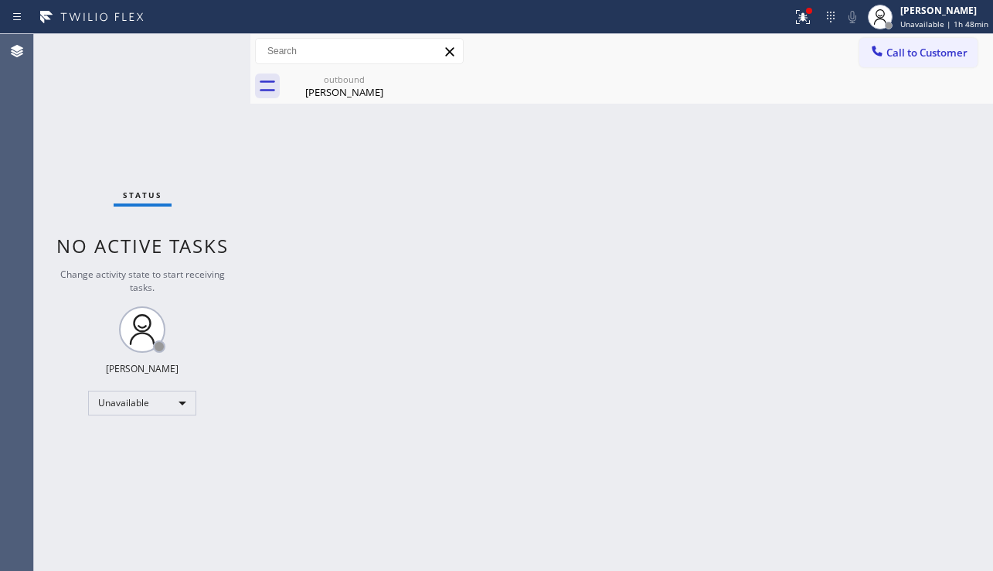
click at [898, 53] on span "Call to Customer" at bounding box center [927, 53] width 81 height 14
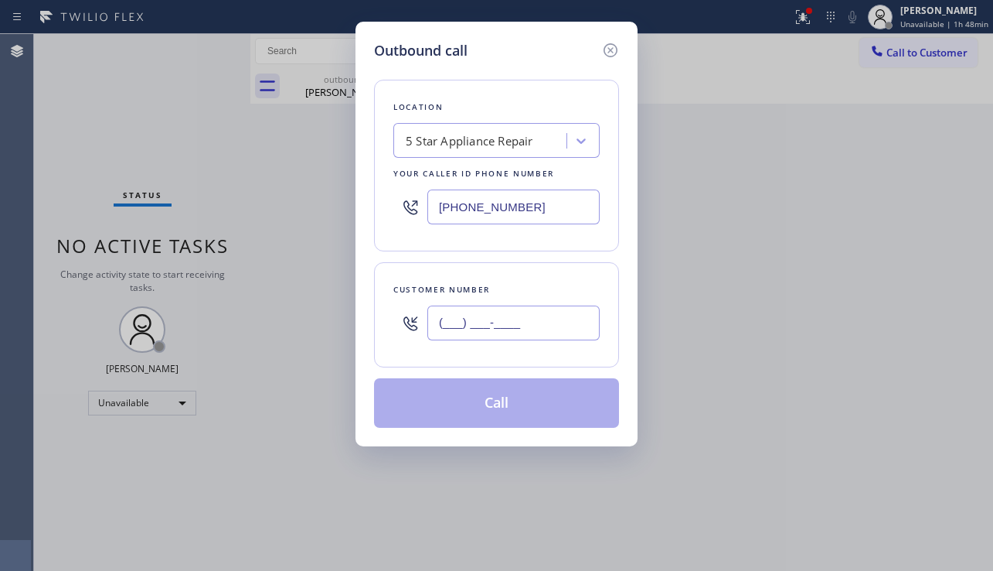
click at [467, 332] on input "(___) ___-____" at bounding box center [514, 322] width 172 height 35
paste input "615) 300-6461"
type input "[PHONE_NUMBER]"
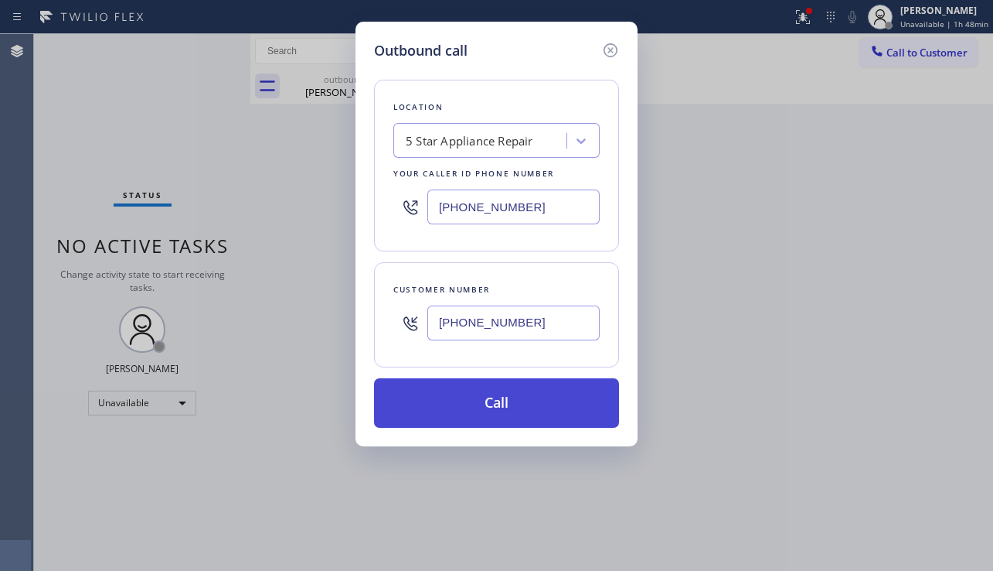
click at [462, 403] on button "Call" at bounding box center [496, 402] width 245 height 49
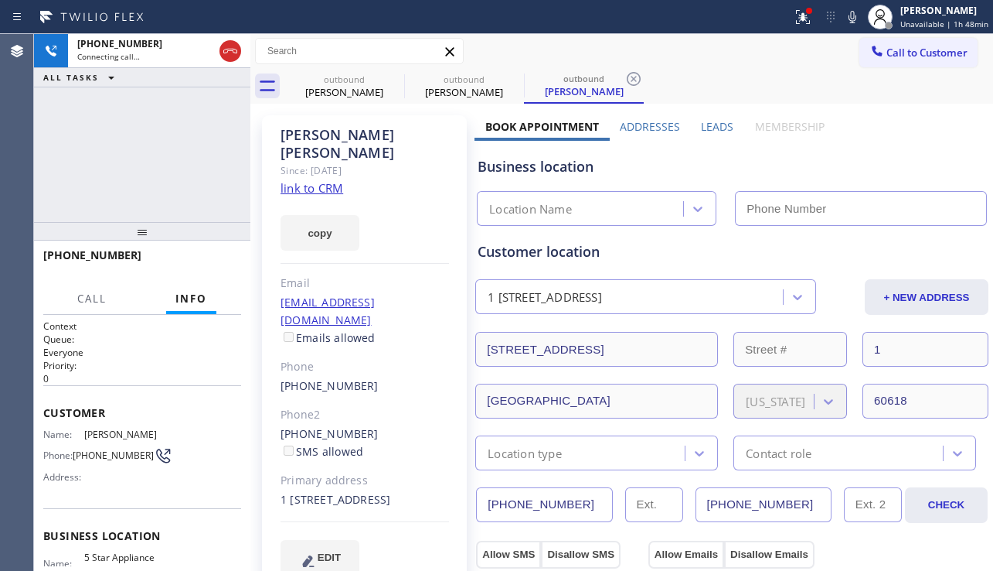
type input "[PHONE_NUMBER]"
click at [132, 162] on div "[PHONE_NUMBER] Live | 00:00 ALL TASKS ALL TASKS ACTIVE TASKS TASKS IN WRAP UP" at bounding box center [142, 128] width 216 height 188
click at [701, 126] on label "Leads" at bounding box center [717, 126] width 32 height 15
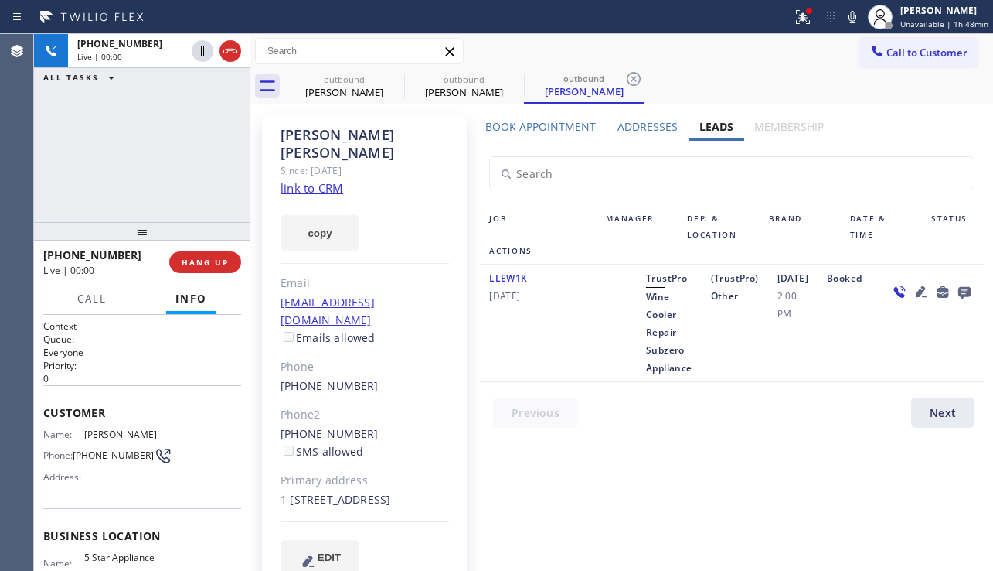
click at [641, 126] on label "Addresses" at bounding box center [648, 126] width 60 height 15
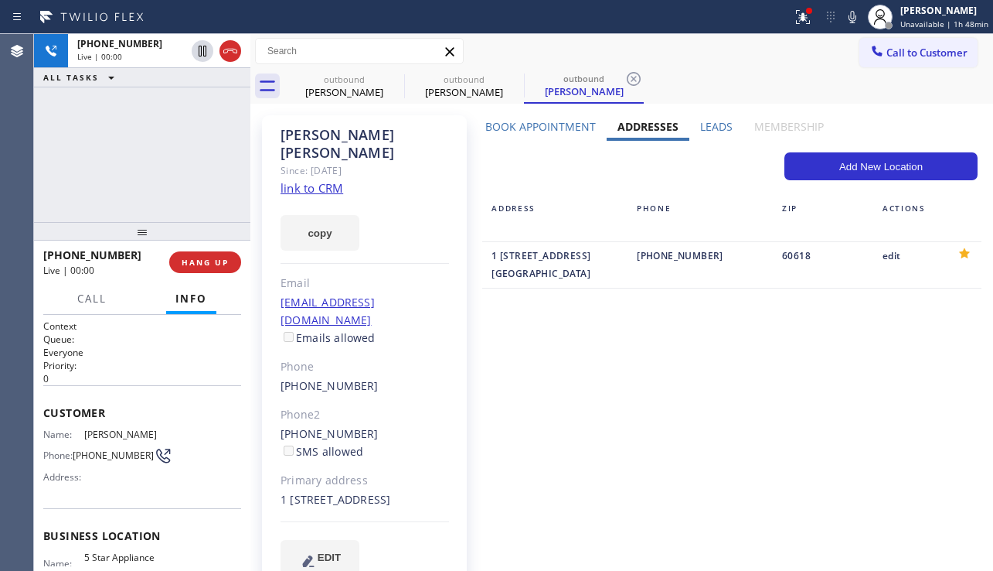
click at [700, 124] on label "Leads" at bounding box center [716, 126] width 32 height 15
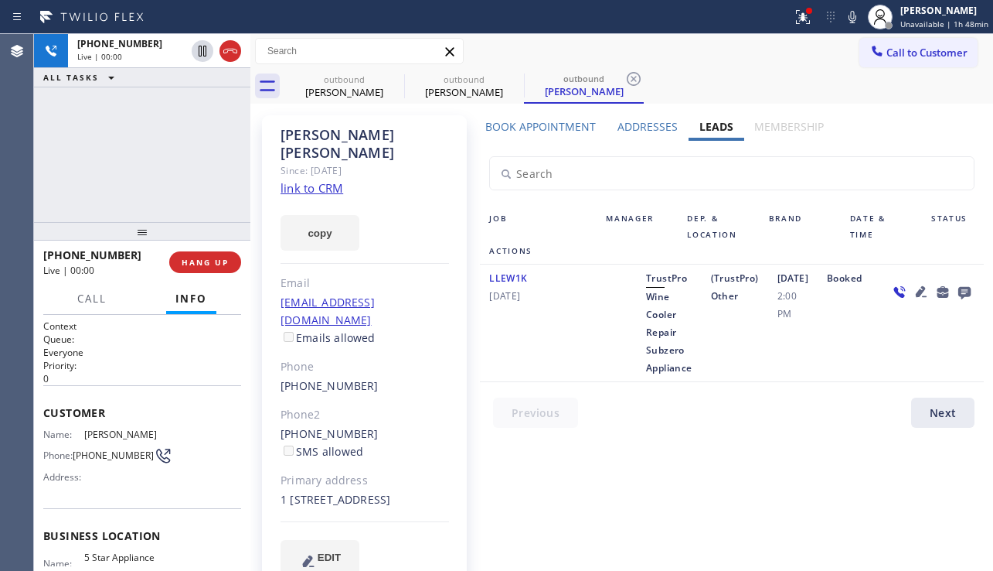
click at [566, 126] on label "Book Appointment" at bounding box center [541, 126] width 111 height 15
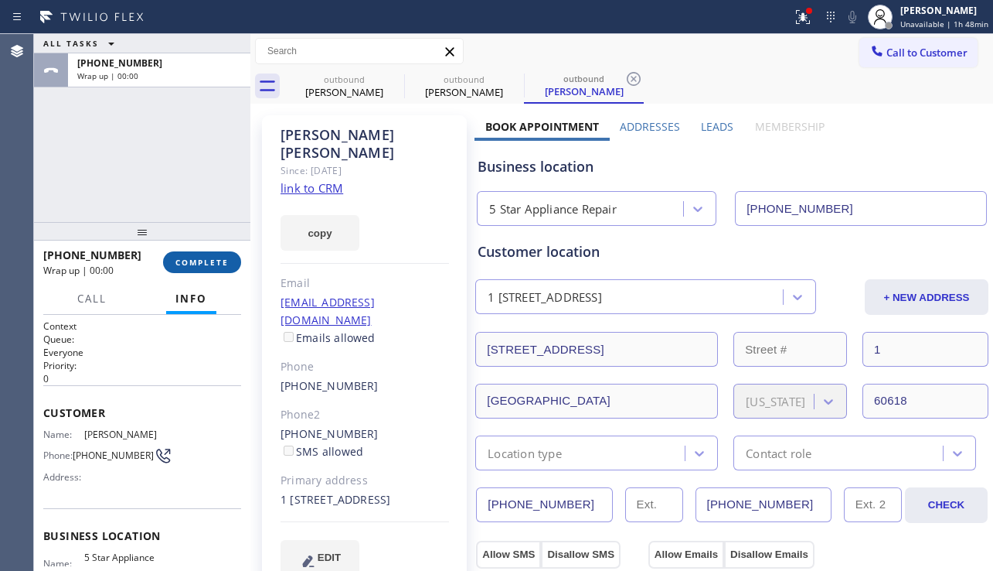
click at [192, 268] on button "COMPLETE" at bounding box center [202, 262] width 78 height 22
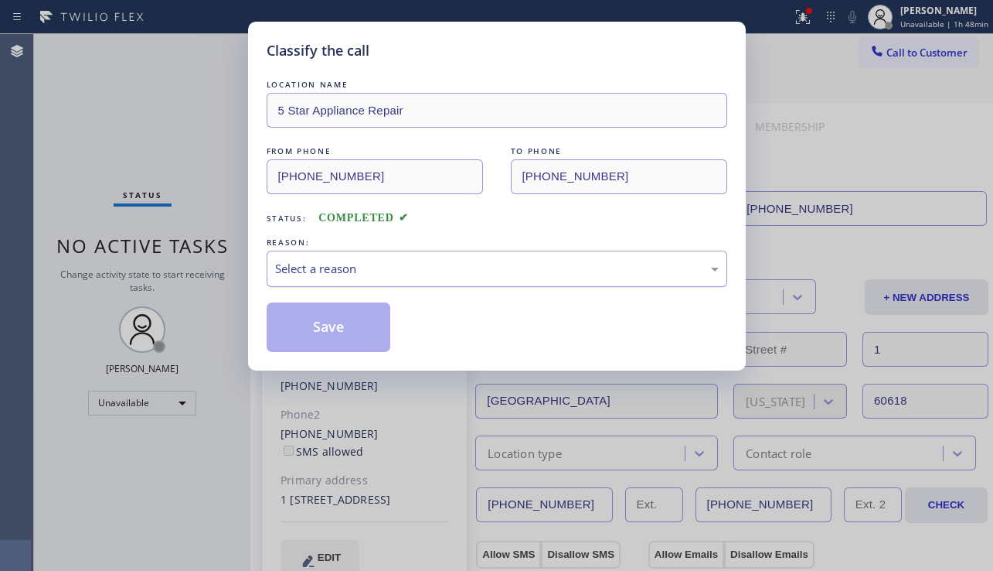
click at [430, 270] on div "Select a reason" at bounding box center [497, 269] width 444 height 18
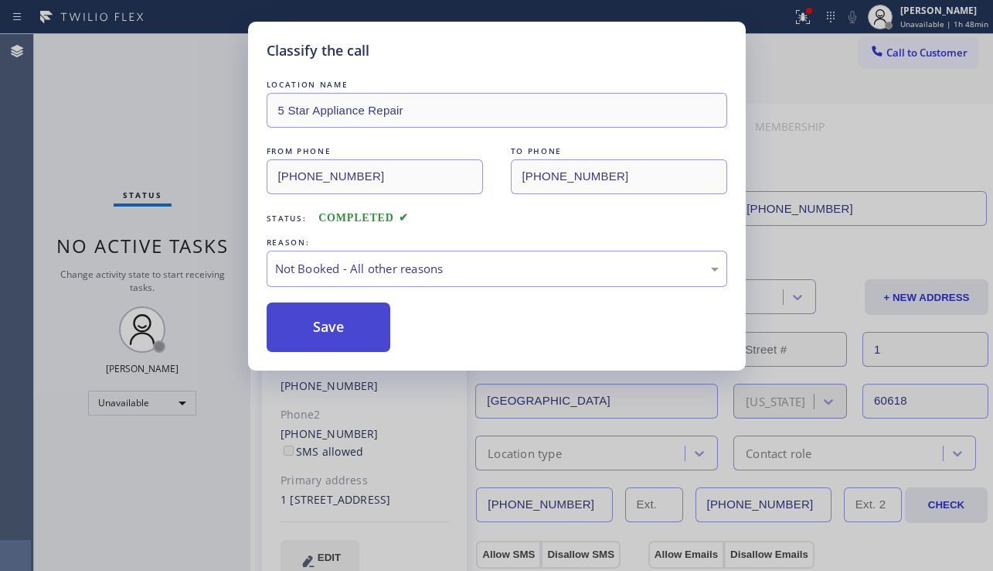
click at [337, 325] on button "Save" at bounding box center [329, 326] width 124 height 49
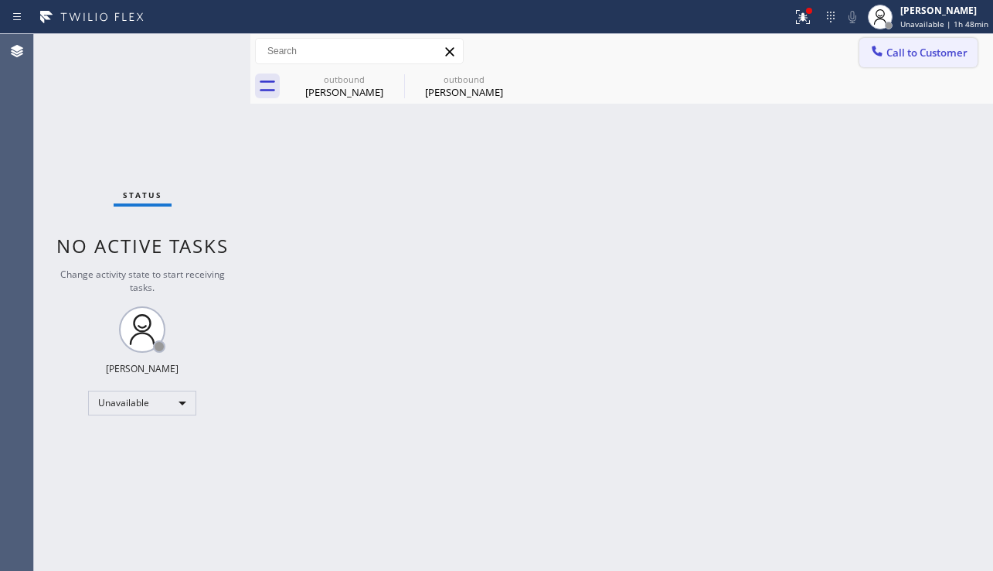
click at [888, 54] on span "Call to Customer" at bounding box center [927, 53] width 81 height 14
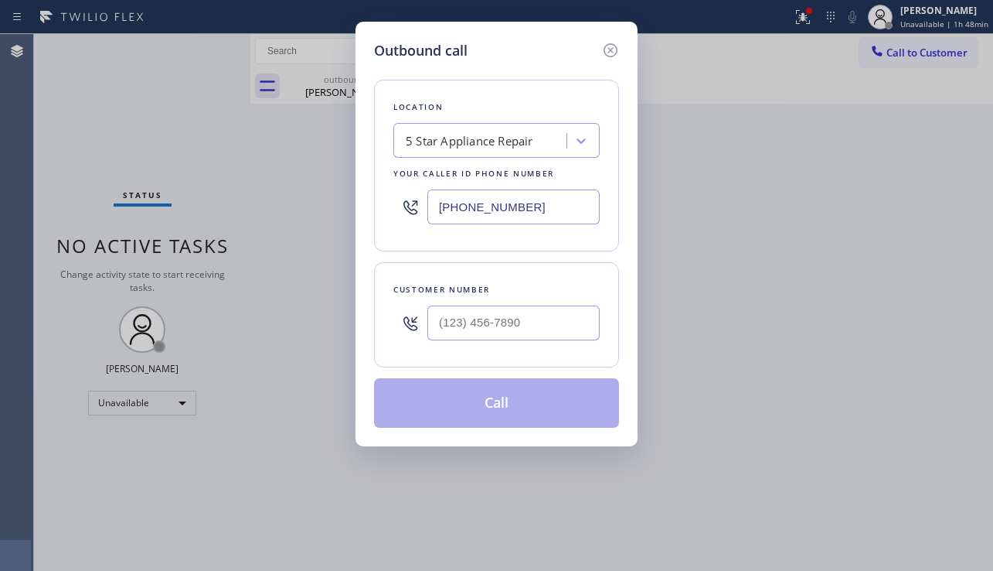
type input "(___) ___-____"
click at [472, 337] on input "(___) ___-____" at bounding box center [514, 322] width 172 height 35
click at [506, 312] on input "(___) ___-____" at bounding box center [514, 322] width 172 height 35
paste input "214) 293-8077"
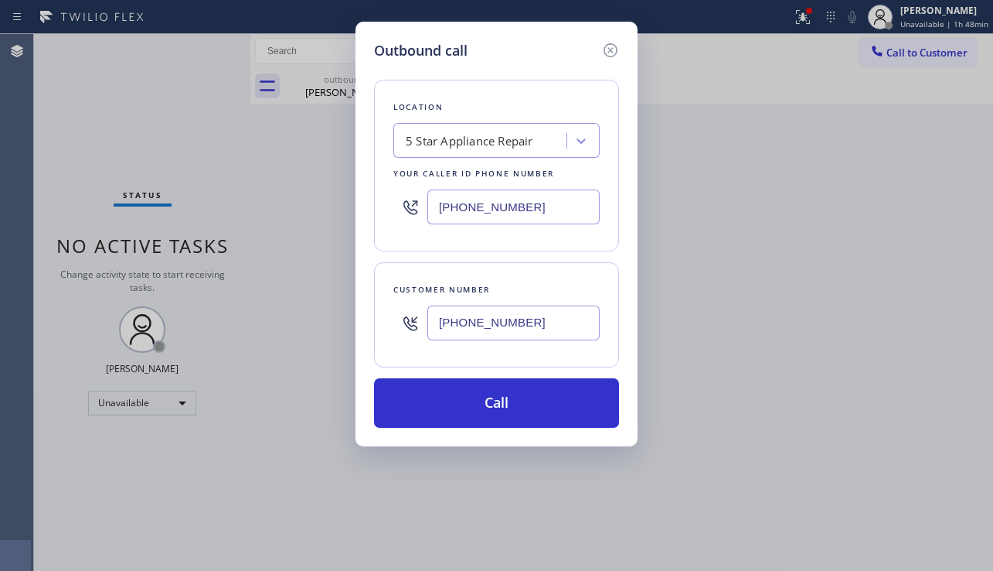
type input "[PHONE_NUMBER]"
drag, startPoint x: 544, startPoint y: 210, endPoint x: 332, endPoint y: 216, distance: 212.7
click at [332, 216] on div "Outbound call Location 5 Star Appliance Repair Your caller id phone number [PHO…" at bounding box center [496, 285] width 993 height 571
paste input "310) 818-758"
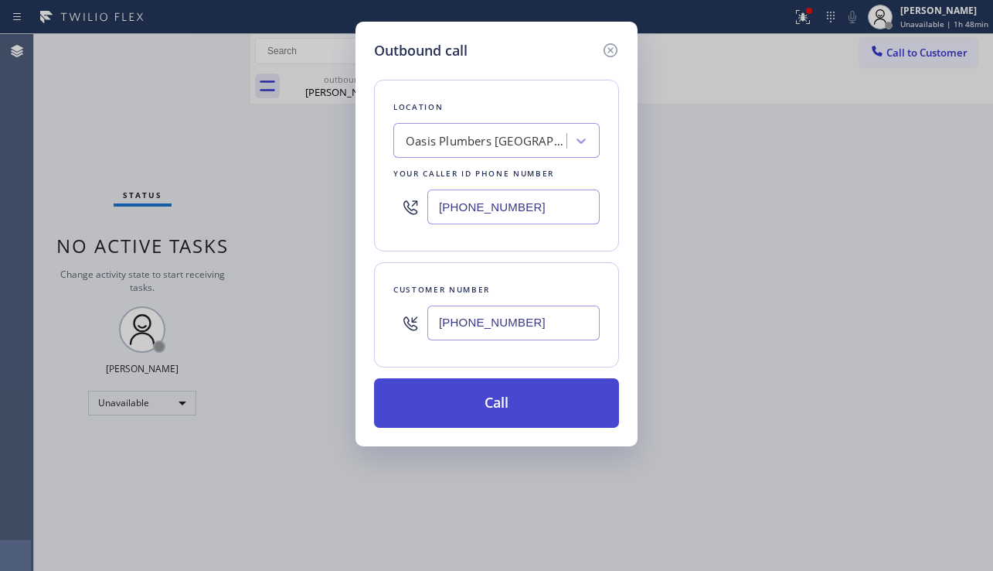
type input "[PHONE_NUMBER]"
click at [428, 404] on button "Call" at bounding box center [496, 402] width 245 height 49
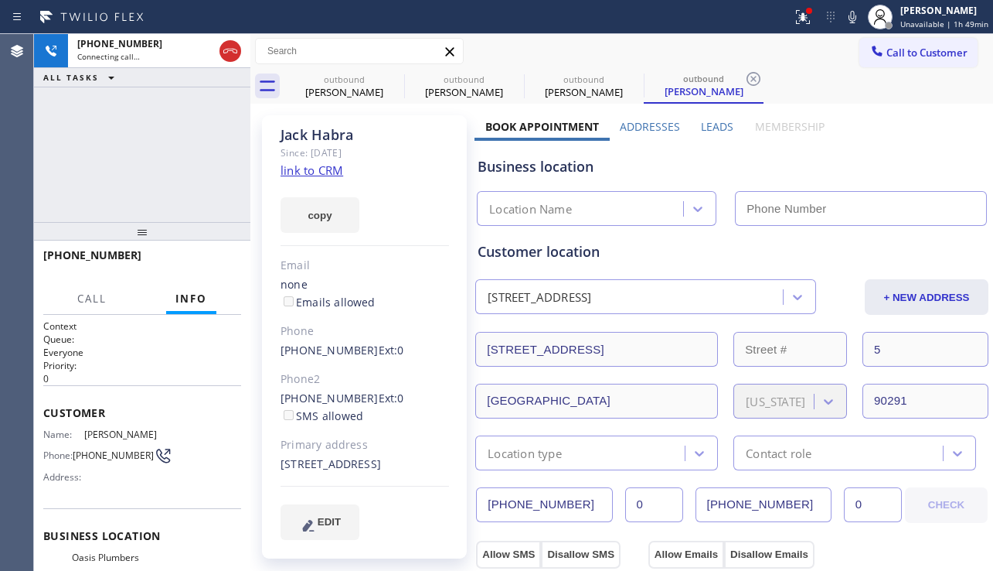
click at [701, 121] on label "Leads" at bounding box center [717, 126] width 32 height 15
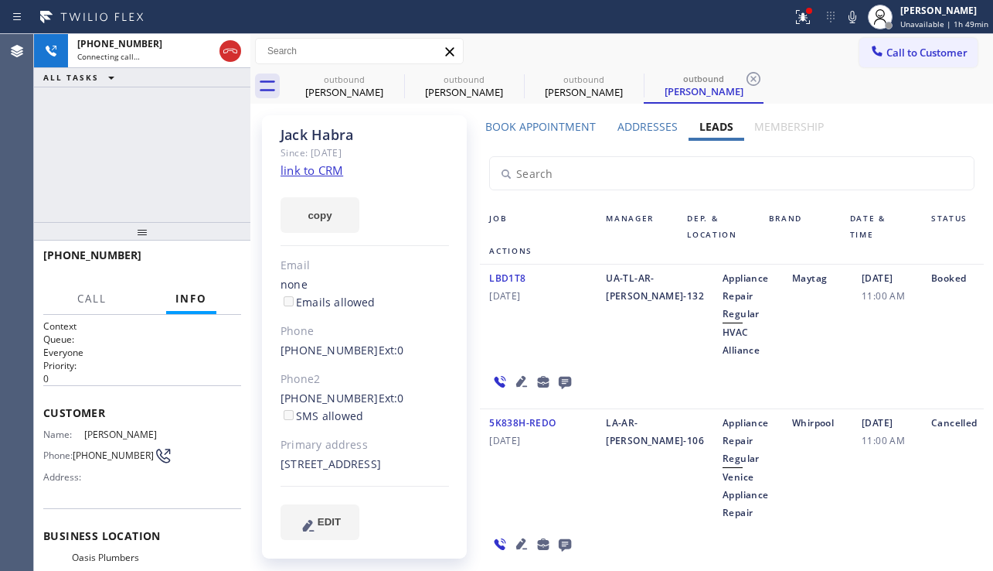
click at [559, 376] on icon at bounding box center [565, 381] width 19 height 19
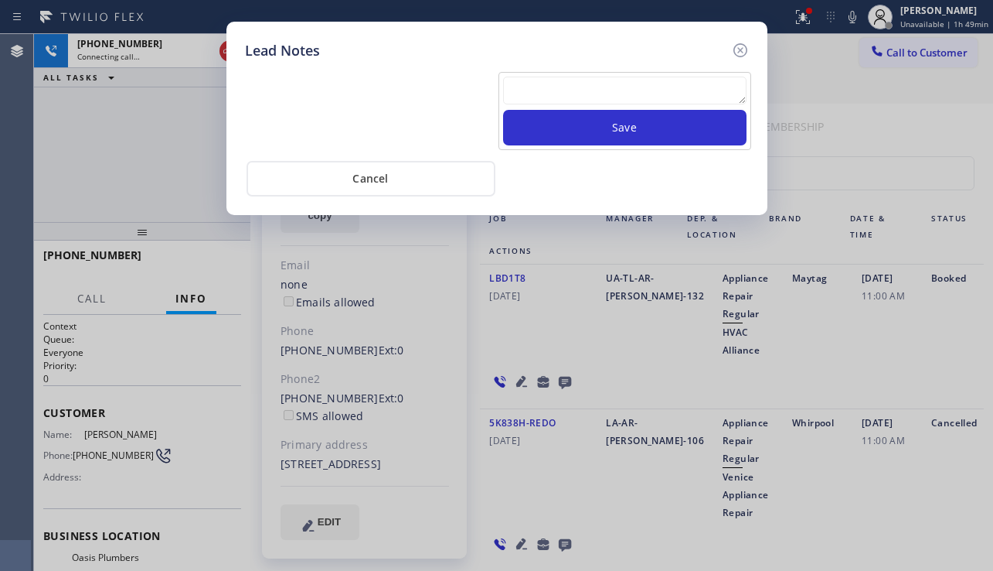
click at [576, 90] on textarea at bounding box center [625, 91] width 244 height 28
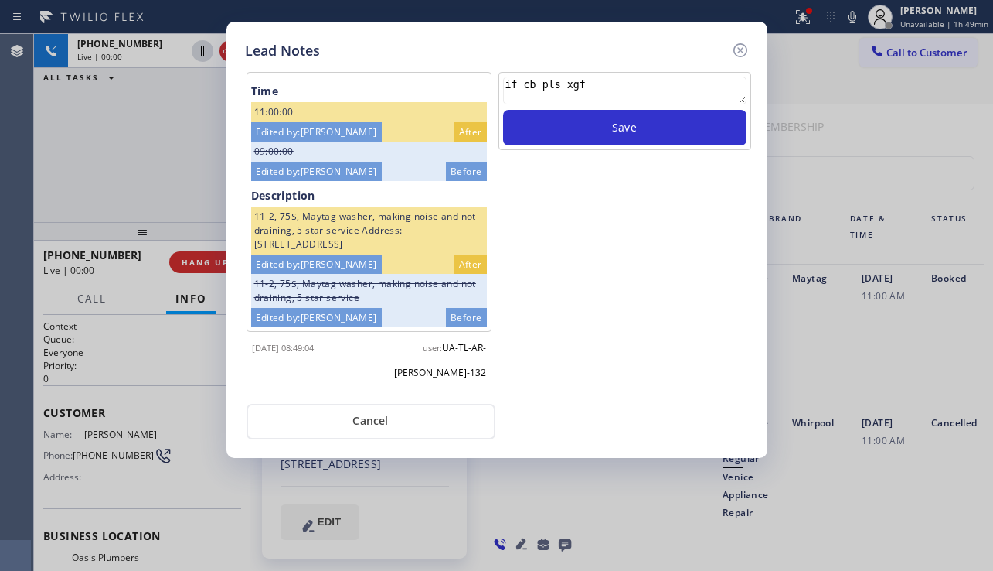
click at [591, 88] on textarea "if cb pls xgf" at bounding box center [625, 91] width 244 height 28
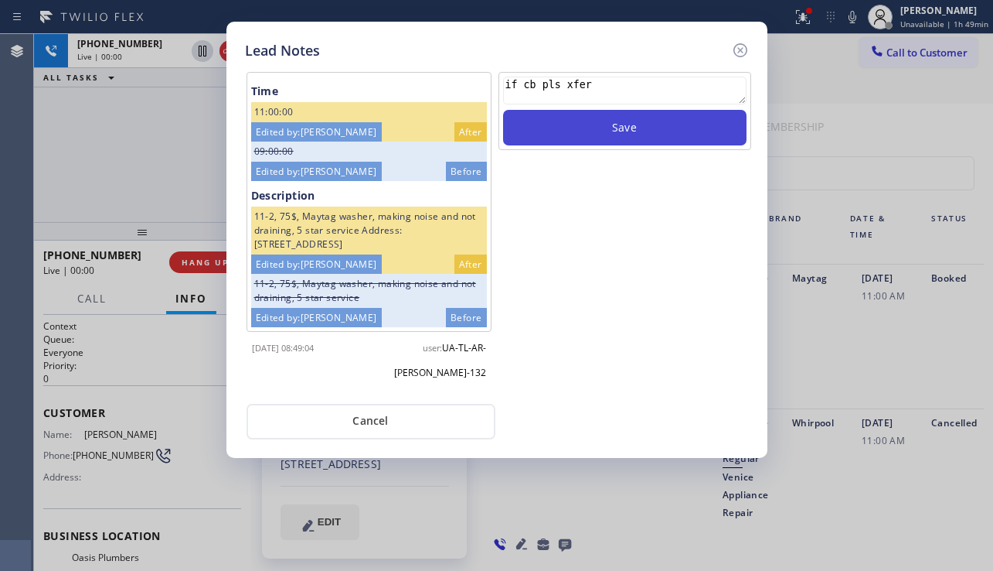
type textarea "if cb pls xfer"
click at [586, 125] on button "Save" at bounding box center [625, 128] width 244 height 36
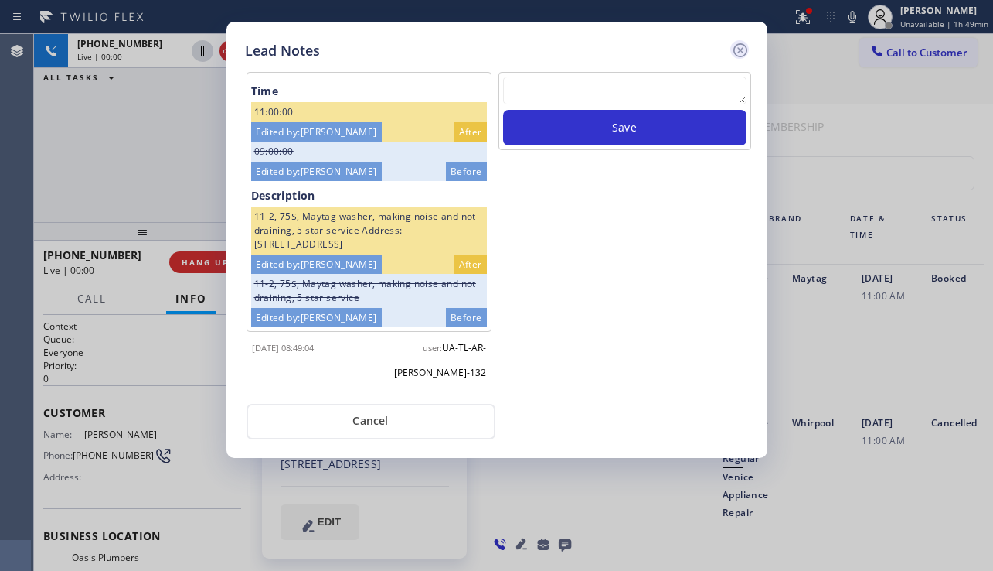
click at [742, 56] on icon at bounding box center [740, 50] width 14 height 14
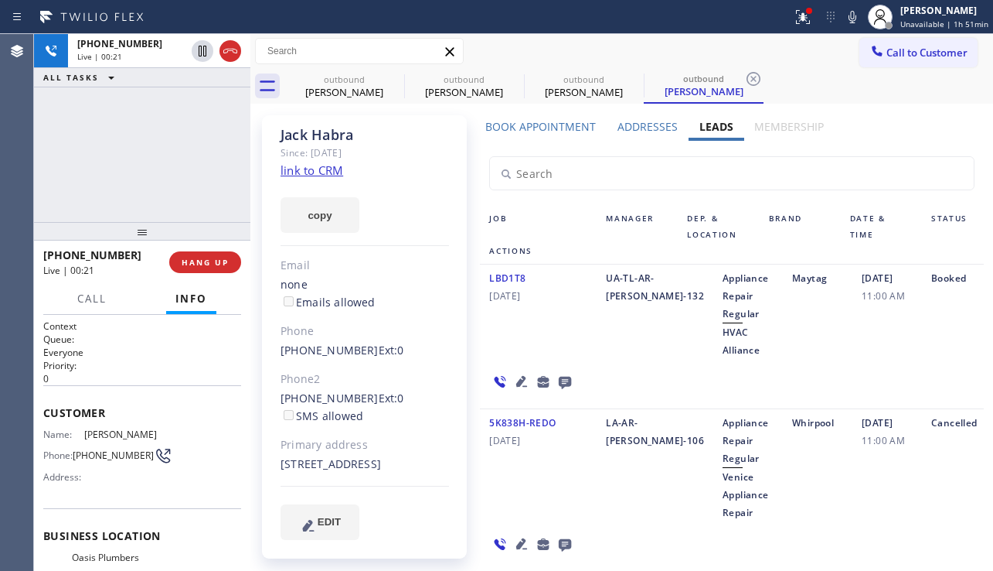
click at [135, 151] on div "[PHONE_NUMBER] Live | 00:21 ALL TASKS ALL TASKS ACTIVE TASKS TASKS IN WRAP UP" at bounding box center [142, 128] width 216 height 188
click at [422, 250] on div "[PERSON_NAME] Since: [DATE] link to CRM copy Email none Emails allowed Phone [P…" at bounding box center [364, 336] width 205 height 443
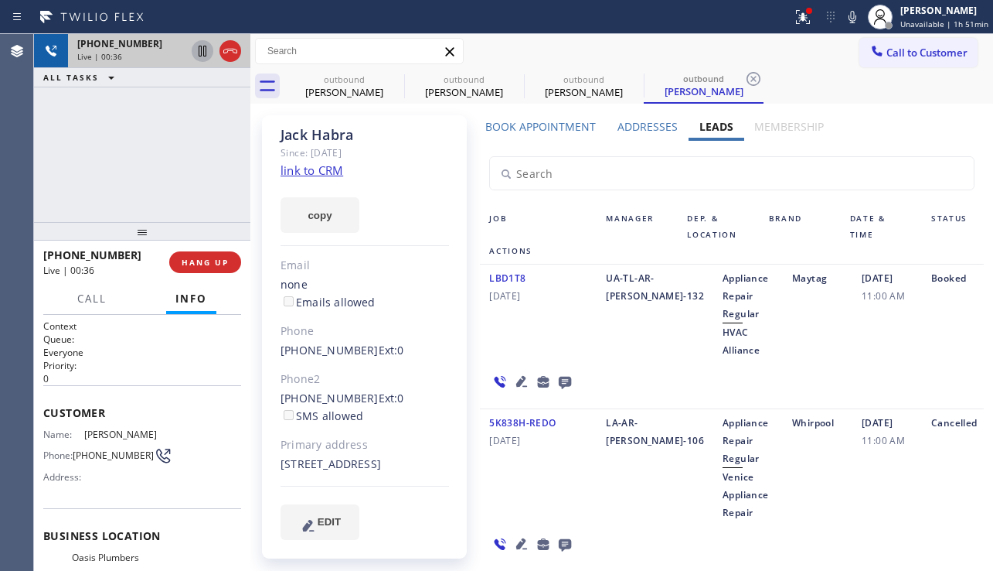
click at [203, 58] on icon at bounding box center [202, 51] width 19 height 19
click at [847, 23] on icon at bounding box center [852, 17] width 19 height 19
click at [135, 164] on div "[PHONE_NUMBER] Live | 00:48 ALL TASKS ALL TASKS ACTIVE TASKS TASKS IN WRAP UP" at bounding box center [142, 128] width 216 height 188
click at [201, 57] on icon at bounding box center [202, 51] width 19 height 19
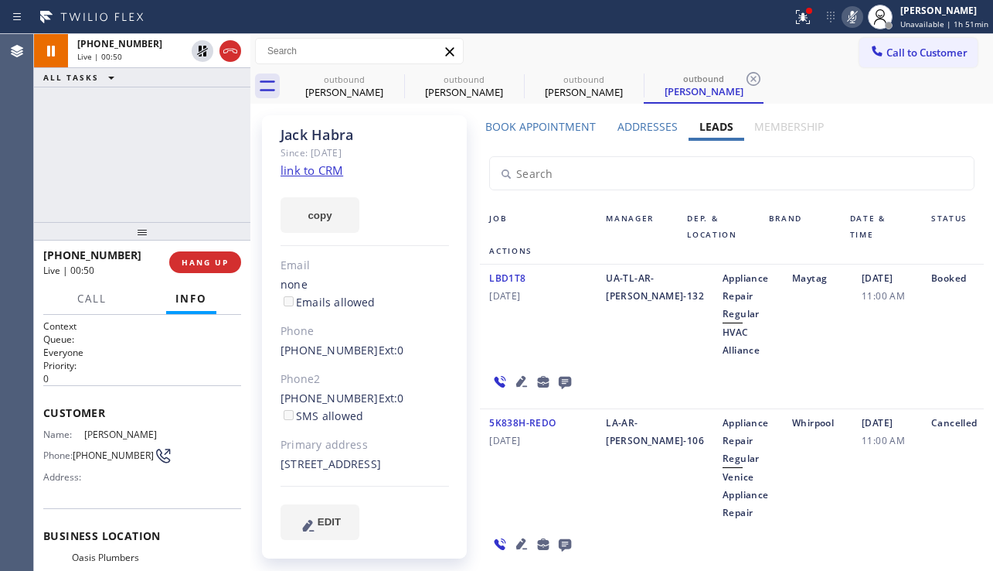
click at [850, 13] on icon at bounding box center [852, 17] width 19 height 19
click at [145, 173] on div "[PHONE_NUMBER] Live | 01:07 ALL TASKS ALL TASKS ACTIVE TASKS TASKS IN WRAP UP" at bounding box center [142, 128] width 216 height 188
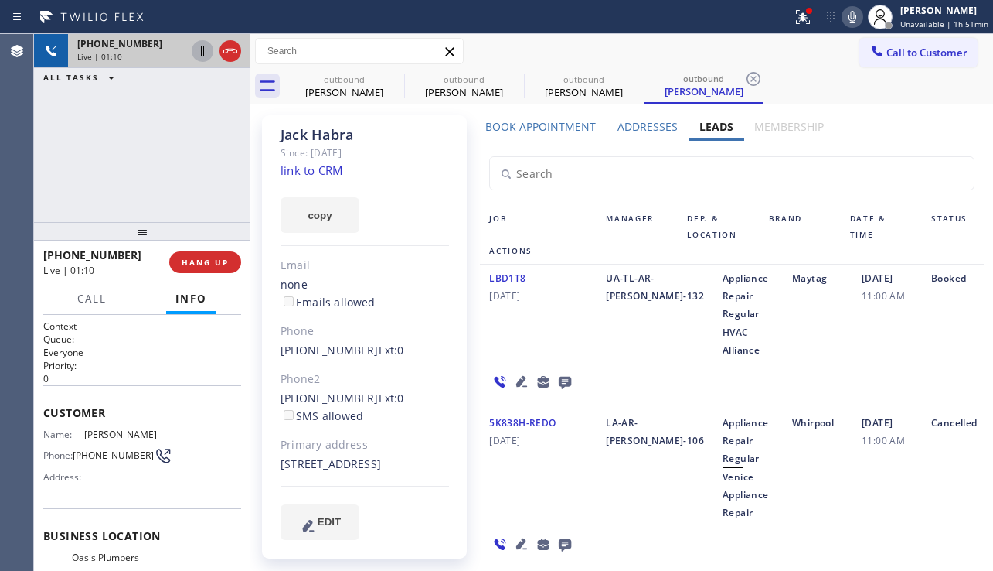
click at [203, 56] on icon at bounding box center [202, 51] width 19 height 19
click at [850, 21] on icon at bounding box center [852, 17] width 19 height 19
click at [924, 360] on div "LBD1T8 [DATE] UA-TL-AR-[PERSON_NAME]-132 Appliance Repair Regular HVAC Alliance…" at bounding box center [732, 336] width 504 height 145
click at [198, 56] on icon at bounding box center [202, 51] width 19 height 19
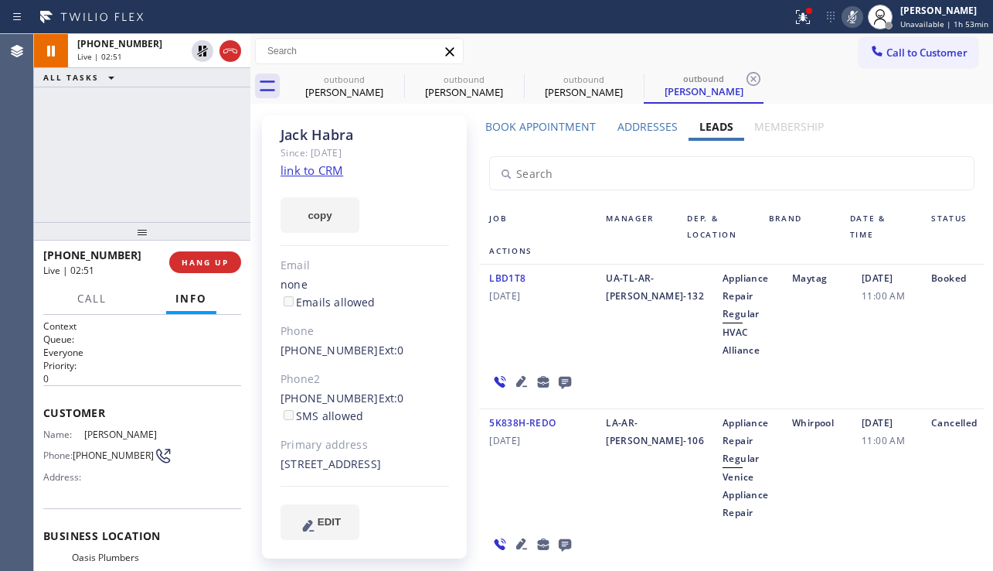
click at [849, 14] on icon at bounding box center [853, 17] width 8 height 12
click at [172, 185] on div "[PHONE_NUMBER] Live | 03:10 ALL TASKS ALL TASKS ACTIVE TASKS TASKS IN WRAP UP" at bounding box center [142, 128] width 216 height 188
click at [562, 128] on label "Book Appointment" at bounding box center [541, 126] width 111 height 15
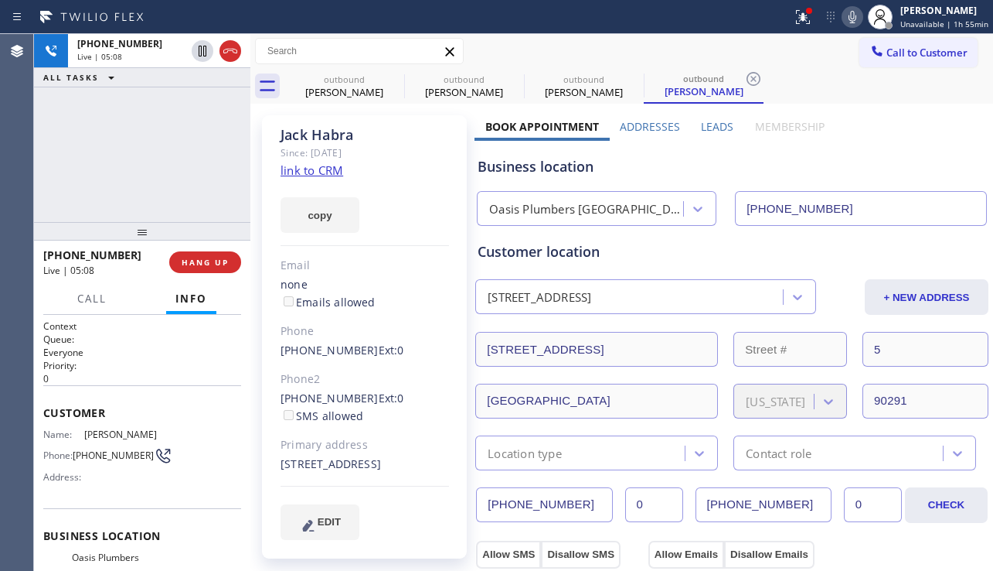
click at [307, 171] on link "link to CRM" at bounding box center [312, 169] width 63 height 15
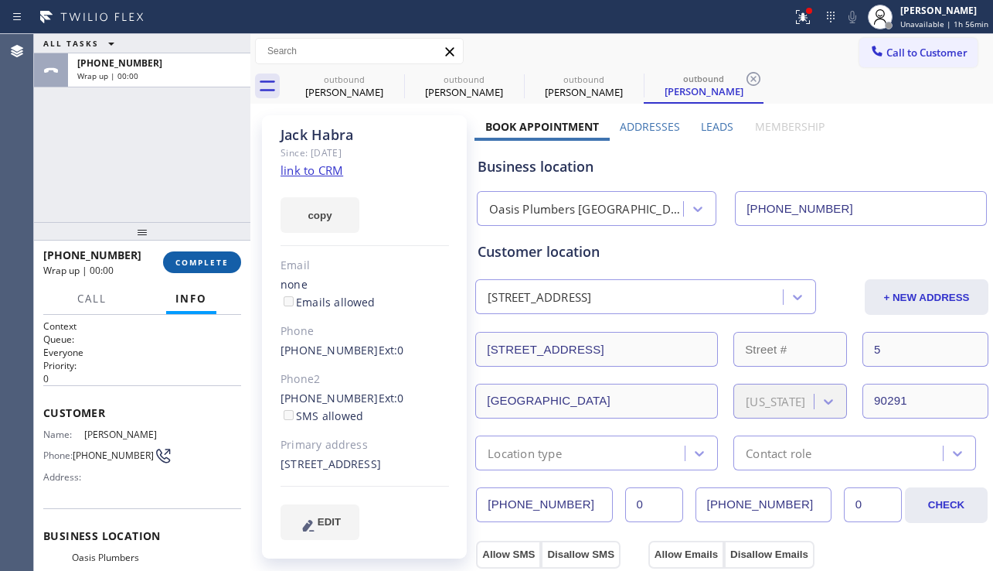
click at [207, 268] on button "COMPLETE" at bounding box center [202, 262] width 78 height 22
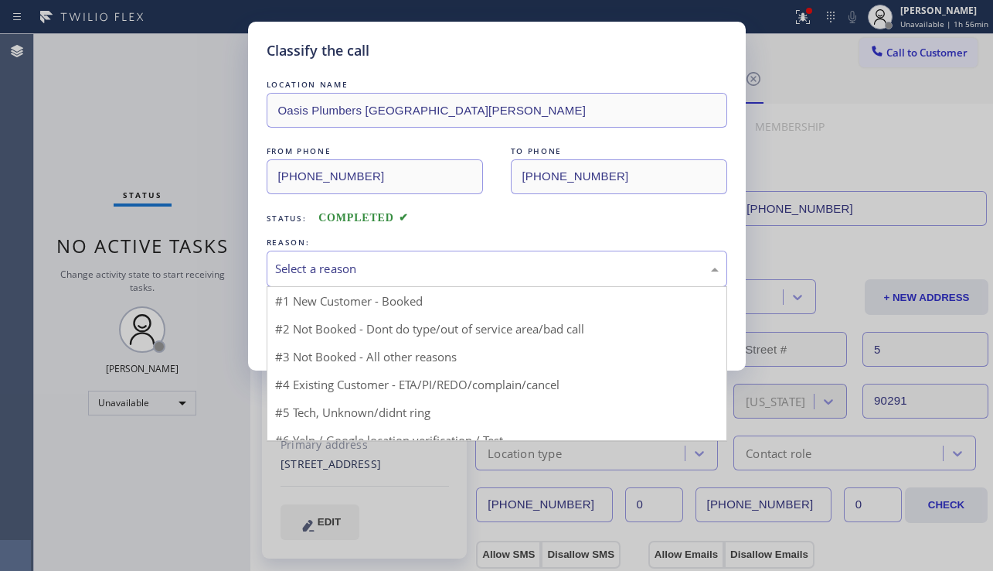
click at [349, 261] on div "Select a reason" at bounding box center [497, 269] width 444 height 18
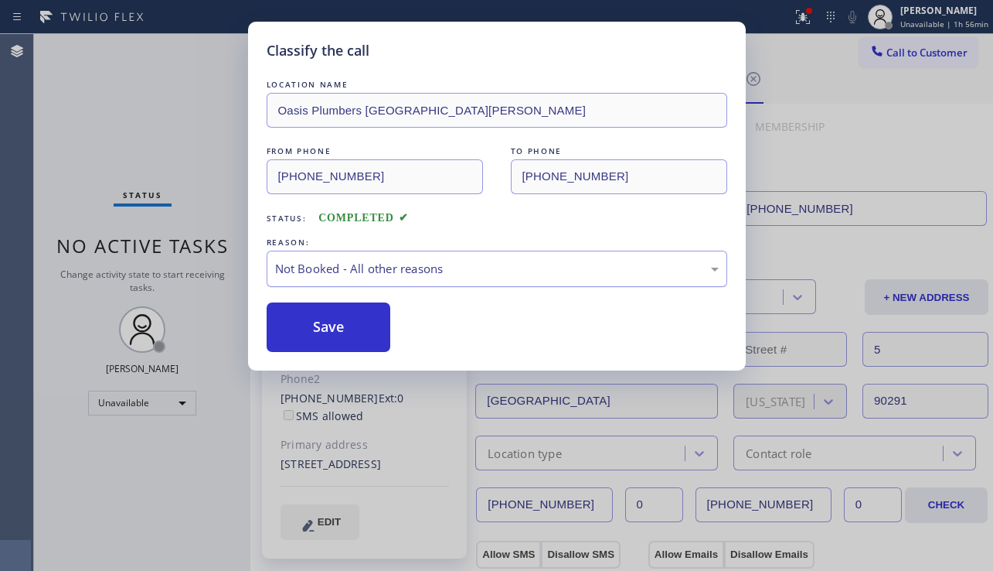
click at [375, 271] on div "Not Booked - All other reasons" at bounding box center [497, 269] width 444 height 18
click at [302, 331] on button "Save" at bounding box center [329, 326] width 124 height 49
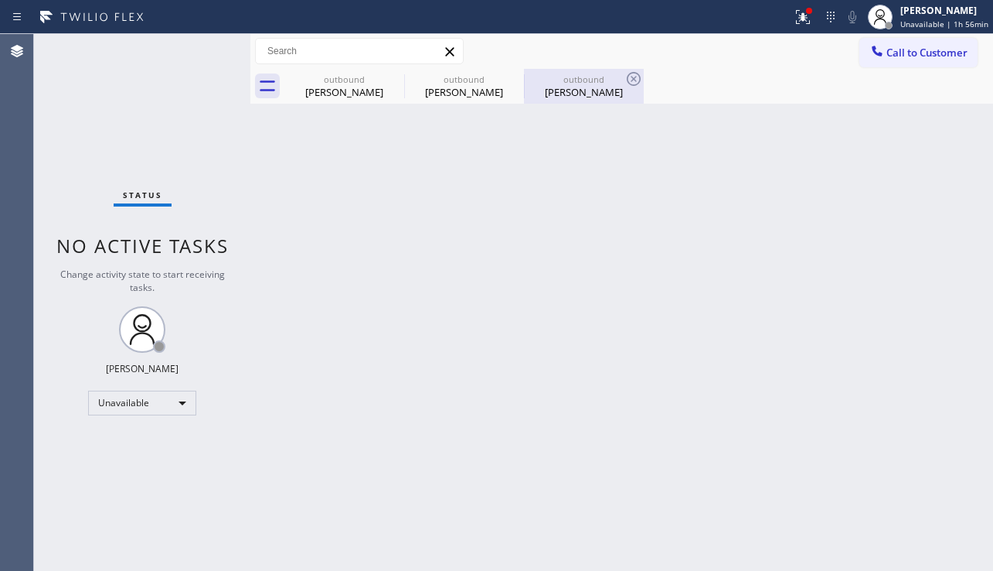
click at [554, 97] on div "[PERSON_NAME]" at bounding box center [584, 92] width 117 height 14
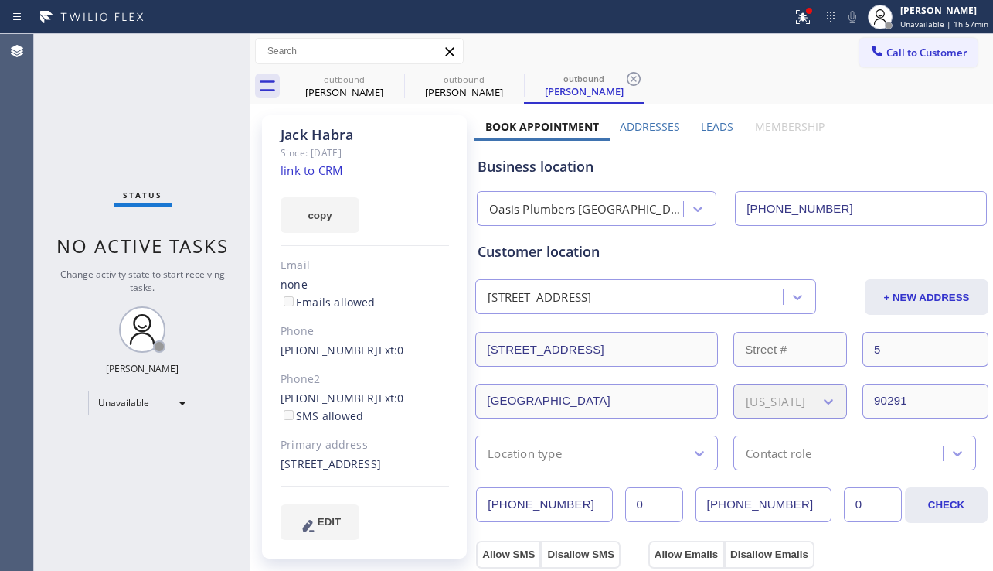
drag, startPoint x: 827, startPoint y: 212, endPoint x: 719, endPoint y: 211, distance: 108.2
click at [719, 211] on div "Oasis Plumbers [GEOGRAPHIC_DATA][PERSON_NAME] [PHONE_NUMBER]" at bounding box center [732, 205] width 516 height 41
drag, startPoint x: 637, startPoint y: 74, endPoint x: 533, endPoint y: 81, distance: 104.6
click at [638, 73] on icon at bounding box center [634, 79] width 19 height 19
type input "[PHONE_NUMBER]"
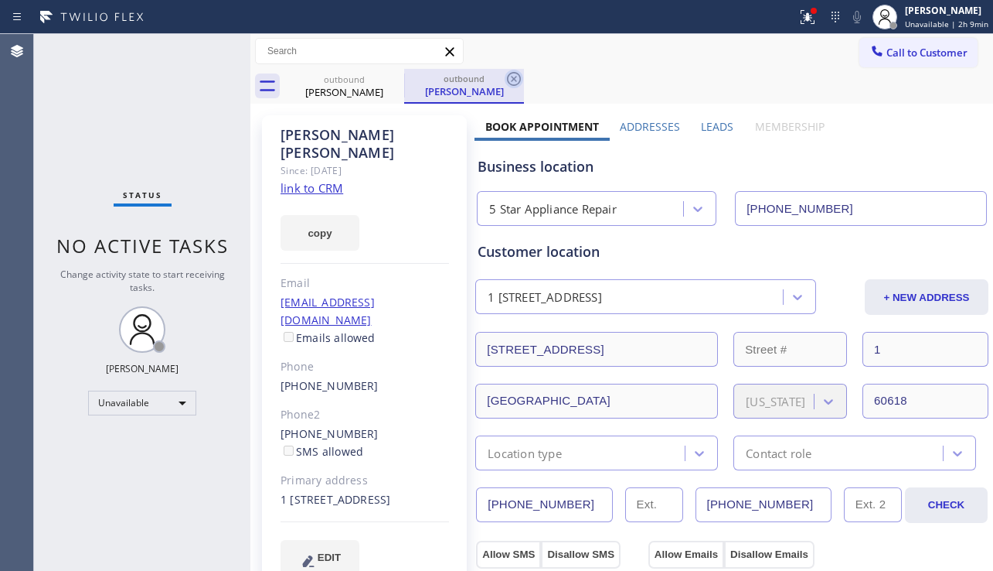
click at [517, 76] on icon at bounding box center [514, 79] width 19 height 19
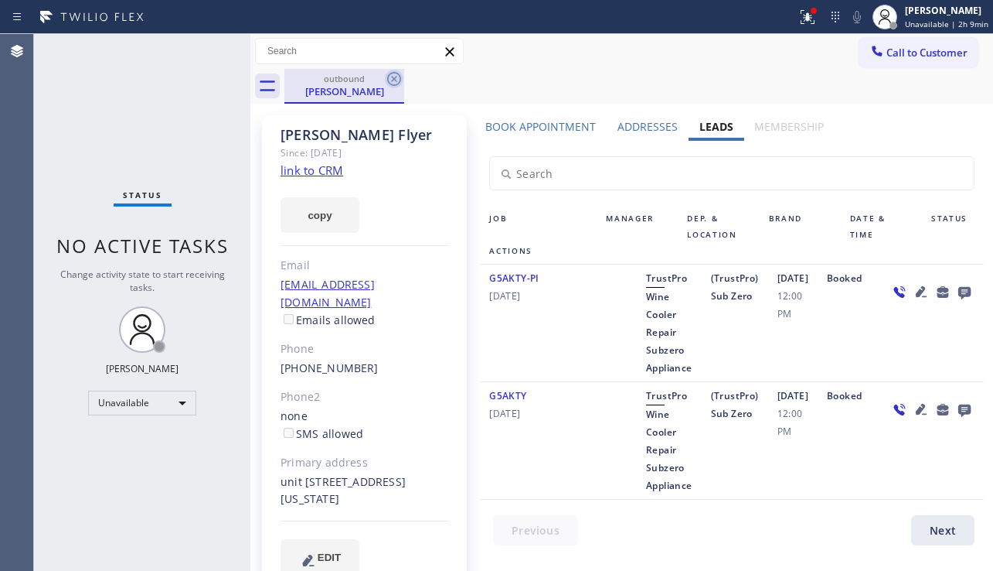
click at [397, 75] on icon at bounding box center [394, 79] width 19 height 19
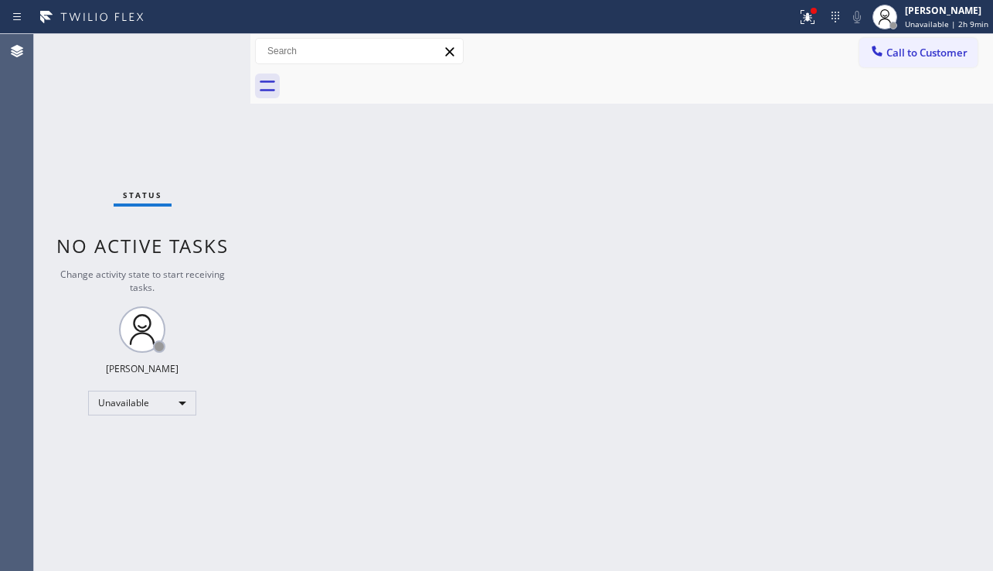
drag, startPoint x: 404, startPoint y: 215, endPoint x: 381, endPoint y: 272, distance: 61.7
click at [404, 216] on div "Back to Dashboard Change Sender ID Customers Technicians Select a contact Outbo…" at bounding box center [621, 302] width 743 height 537
click at [387, 535] on div "Back to Dashboard Change Sender ID Customers Technicians Select a contact Outbo…" at bounding box center [621, 302] width 743 height 537
click at [925, 329] on div "Back to Dashboard Change Sender ID Customers Technicians Select a contact Outbo…" at bounding box center [621, 302] width 743 height 537
drag, startPoint x: 802, startPoint y: 14, endPoint x: 799, endPoint y: 33, distance: 19.6
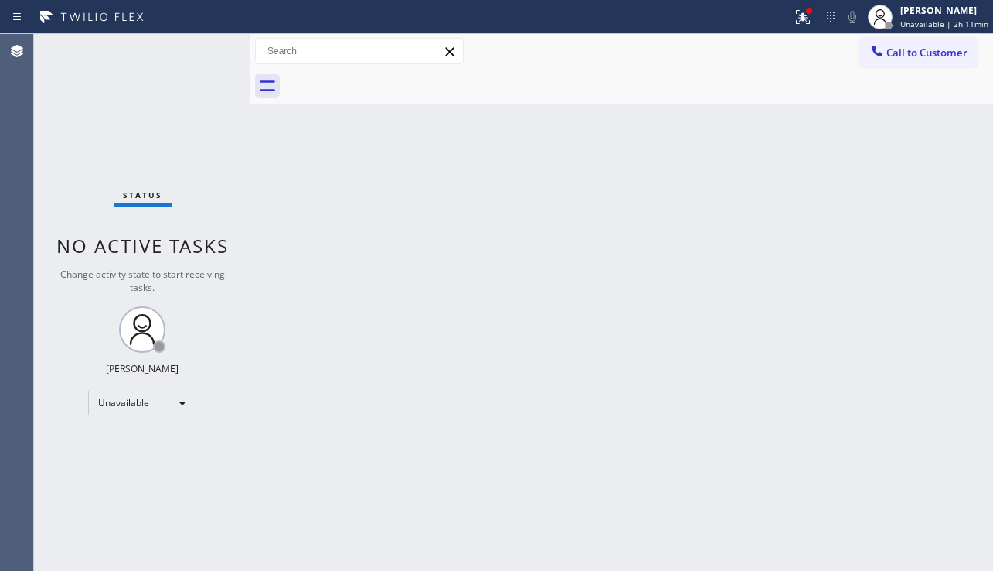
click at [805, 12] on div at bounding box center [809, 10] width 9 height 9
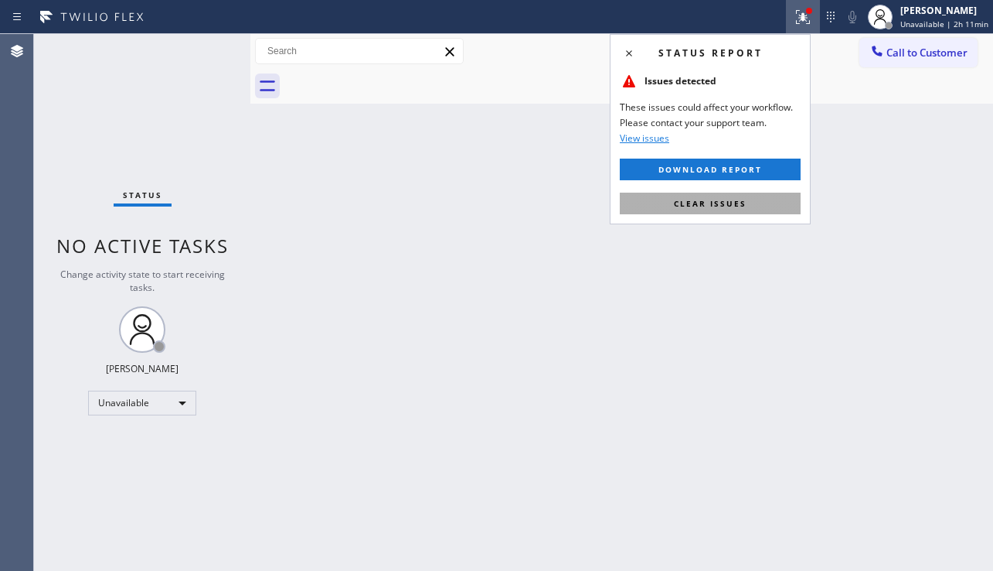
click at [698, 207] on span "Clear issues" at bounding box center [710, 203] width 73 height 11
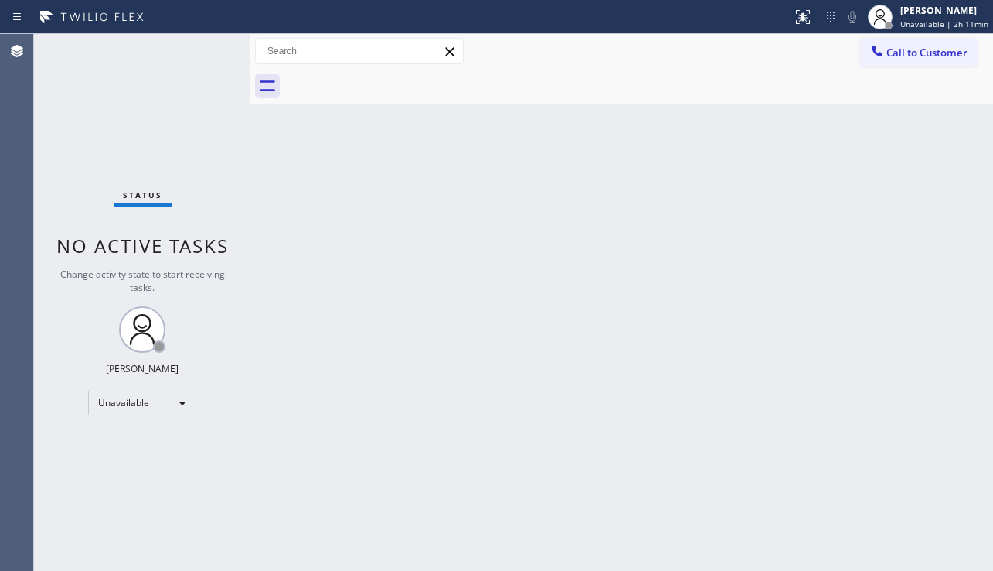
click at [521, 240] on div "Back to Dashboard Change Sender ID Customers Technicians Select a contact Outbo…" at bounding box center [621, 302] width 743 height 537
click at [383, 458] on div "Back to Dashboard Change Sender ID Customers Technicians Select a contact Outbo…" at bounding box center [621, 302] width 743 height 537
click at [898, 62] on button "Call to Customer" at bounding box center [919, 52] width 118 height 29
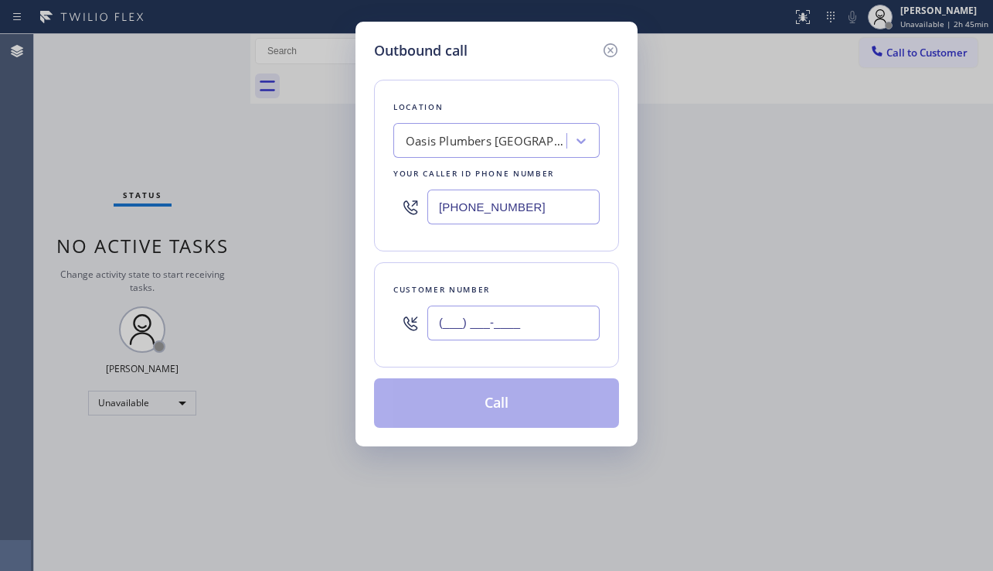
click at [487, 308] on input "(___) ___-____" at bounding box center [514, 322] width 172 height 35
paste input "513) 290-8791"
type input "[PHONE_NUMBER]"
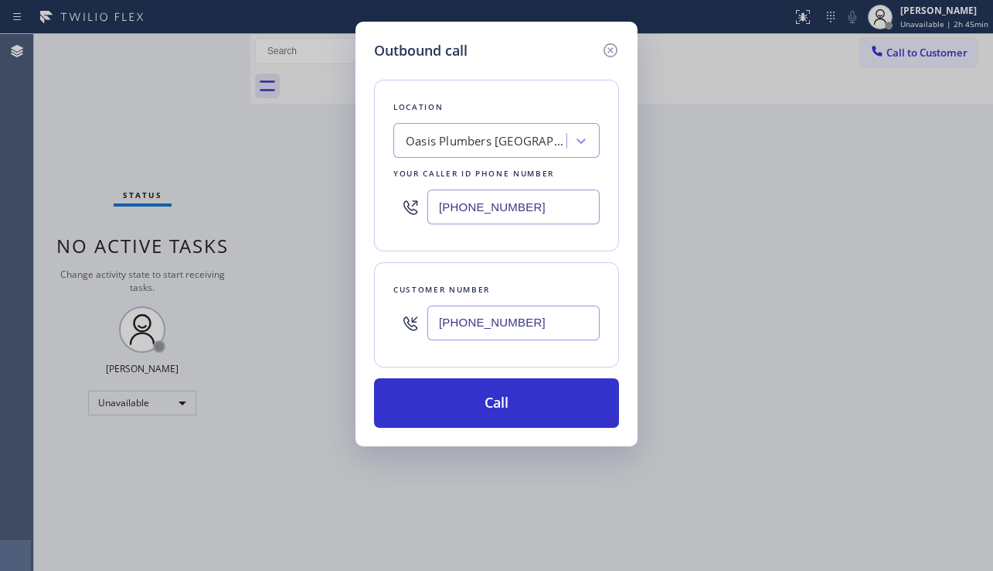
drag, startPoint x: 552, startPoint y: 214, endPoint x: 404, endPoint y: 209, distance: 148.5
click at [404, 209] on div "[PHONE_NUMBER]" at bounding box center [497, 207] width 206 height 50
paste input "602) 755-6398"
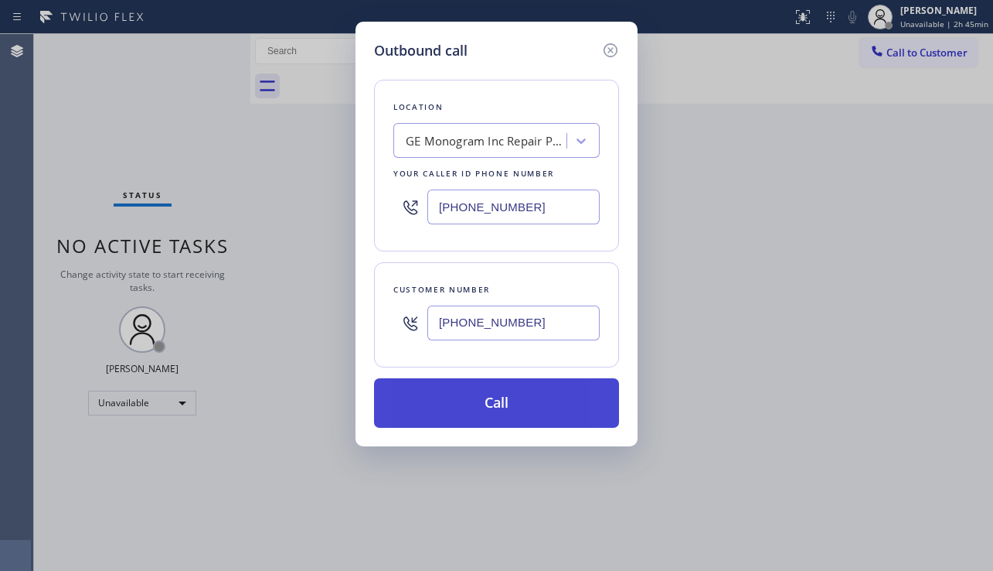
type input "[PHONE_NUMBER]"
click at [458, 397] on button "Call" at bounding box center [496, 402] width 245 height 49
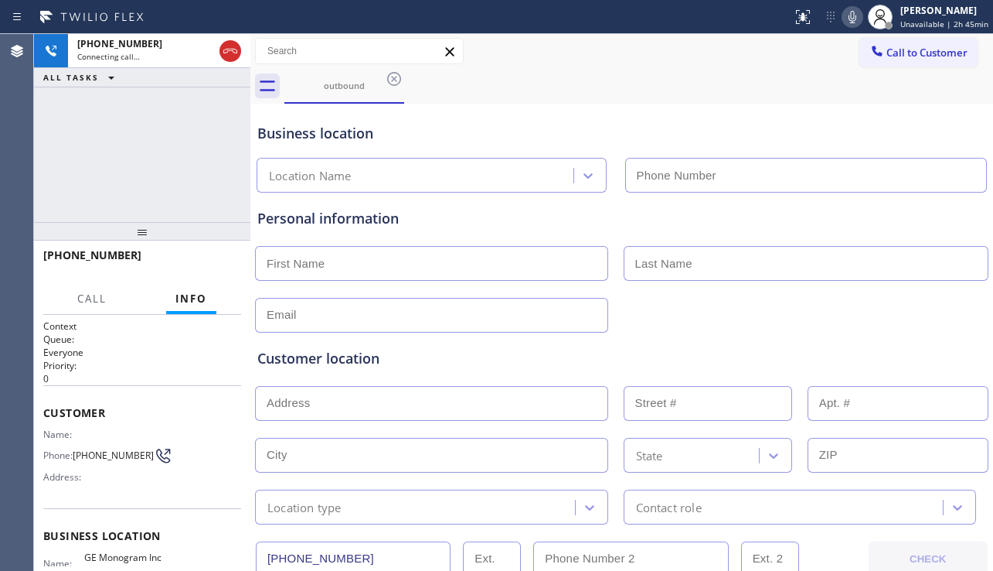
type input "[PHONE_NUMBER]"
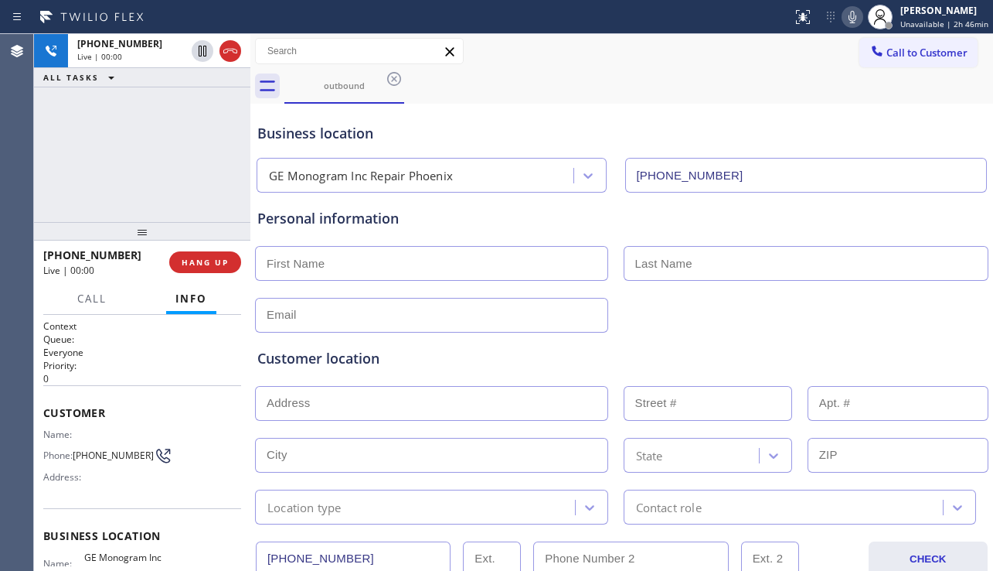
click at [438, 354] on div "Customer location" at bounding box center [621, 358] width 729 height 21
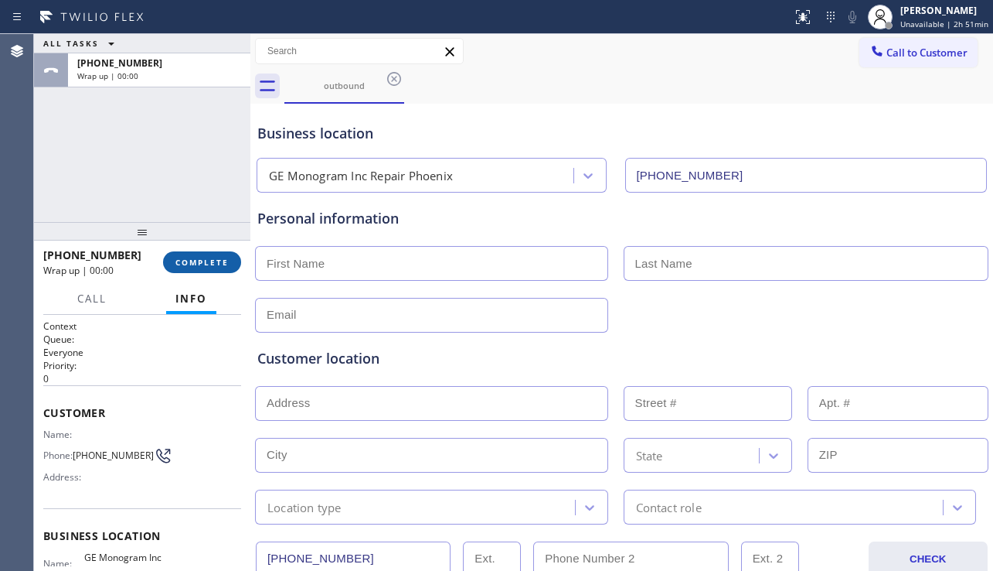
click at [205, 255] on button "COMPLETE" at bounding box center [202, 262] width 78 height 22
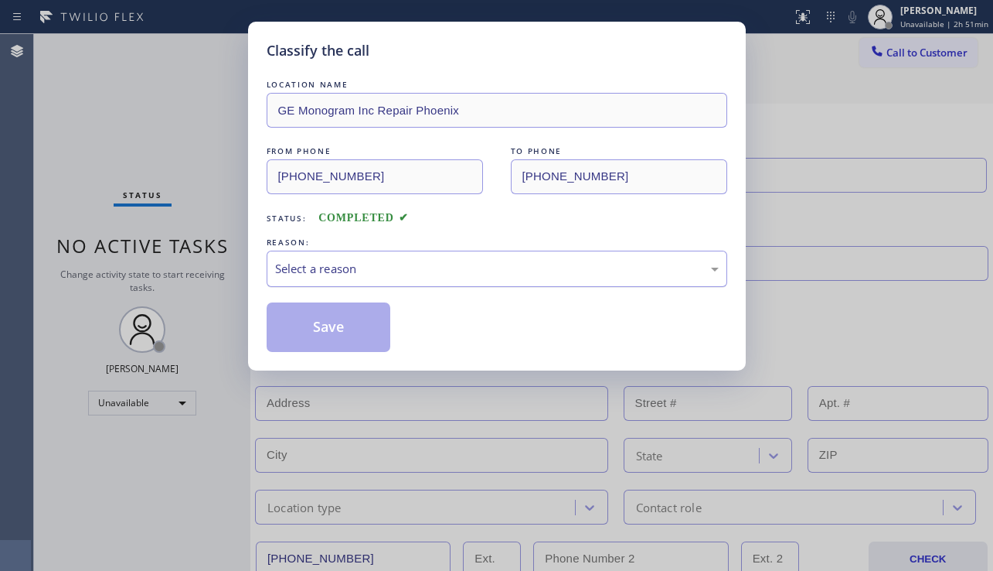
click at [372, 281] on div "Select a reason" at bounding box center [497, 268] width 461 height 36
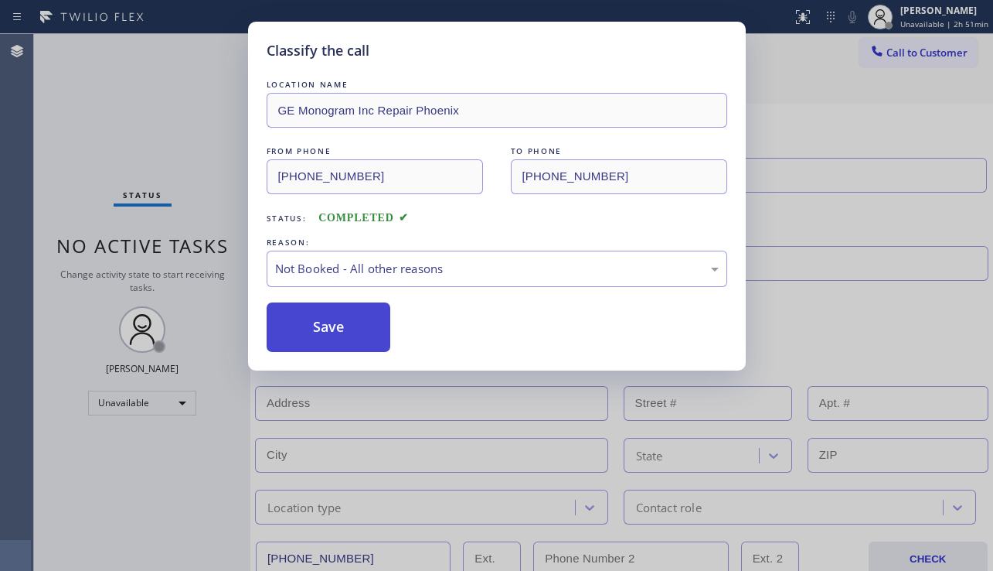
click at [332, 329] on button "Save" at bounding box center [329, 326] width 124 height 49
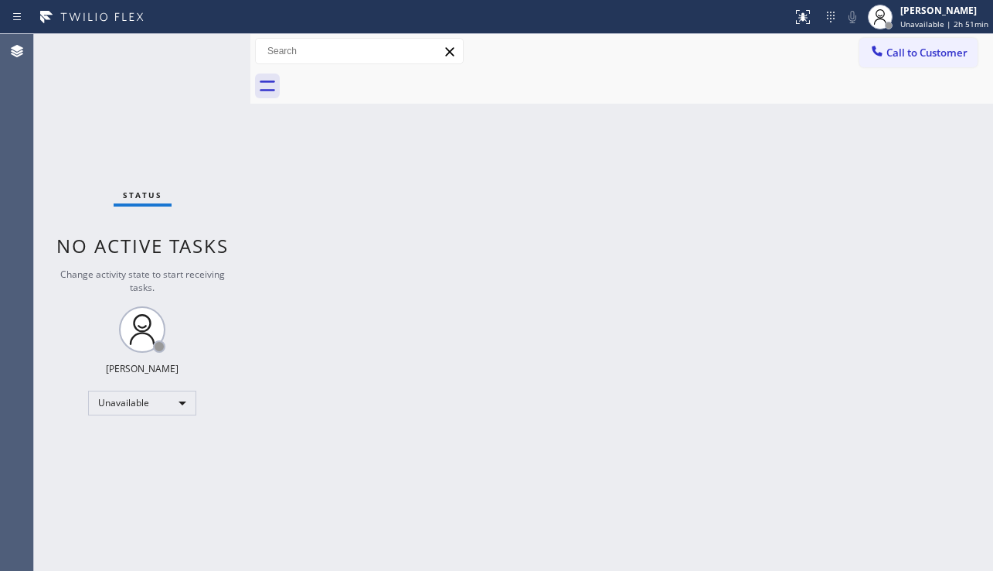
click at [896, 54] on span "Call to Customer" at bounding box center [927, 53] width 81 height 14
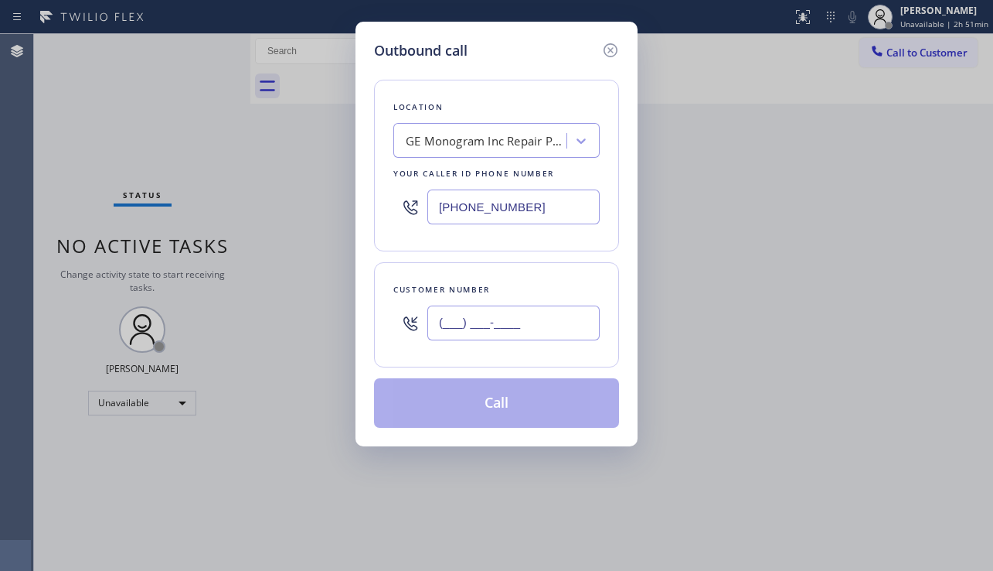
click at [497, 328] on input "(___) ___-____" at bounding box center [514, 322] width 172 height 35
paste input "905) 267-1222"
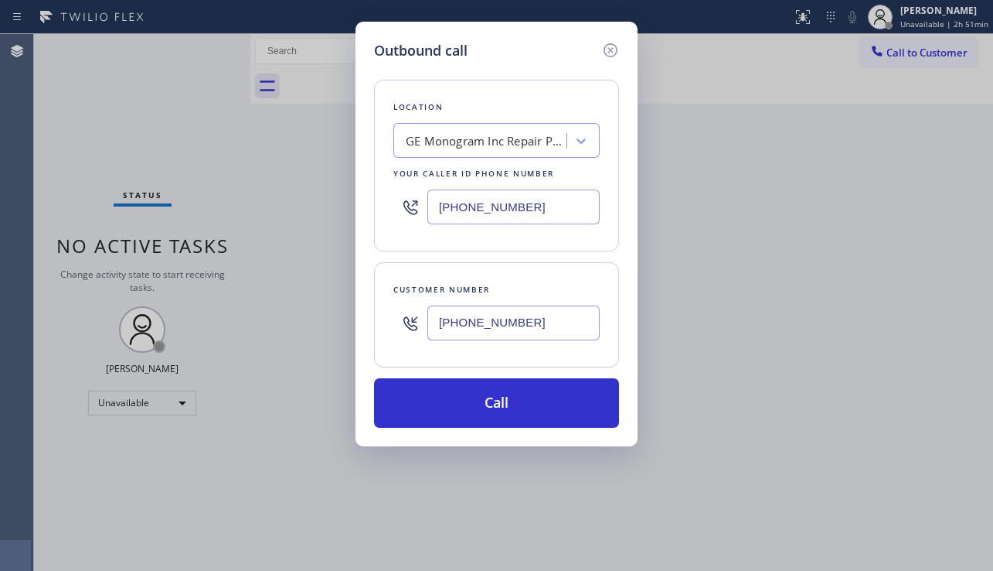
type input "[PHONE_NUMBER]"
drag, startPoint x: 573, startPoint y: 211, endPoint x: 377, endPoint y: 206, distance: 196.4
click at [377, 206] on div "Location GE Monogram Inc Repair [GEOGRAPHIC_DATA] Your caller id phone number […" at bounding box center [496, 166] width 245 height 172
paste input "818) 721-8563"
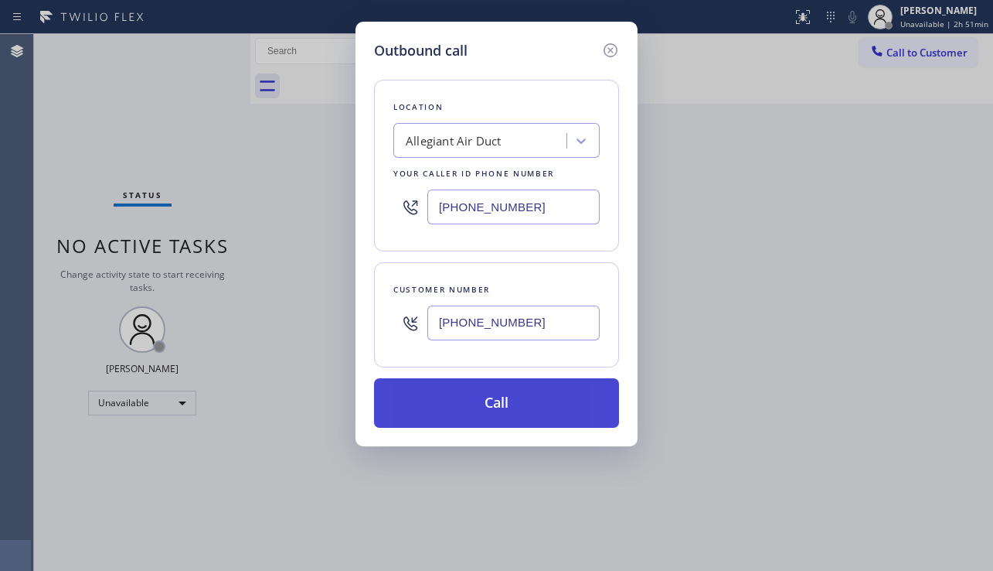
type input "[PHONE_NUMBER]"
click at [467, 395] on button "Call" at bounding box center [496, 402] width 245 height 49
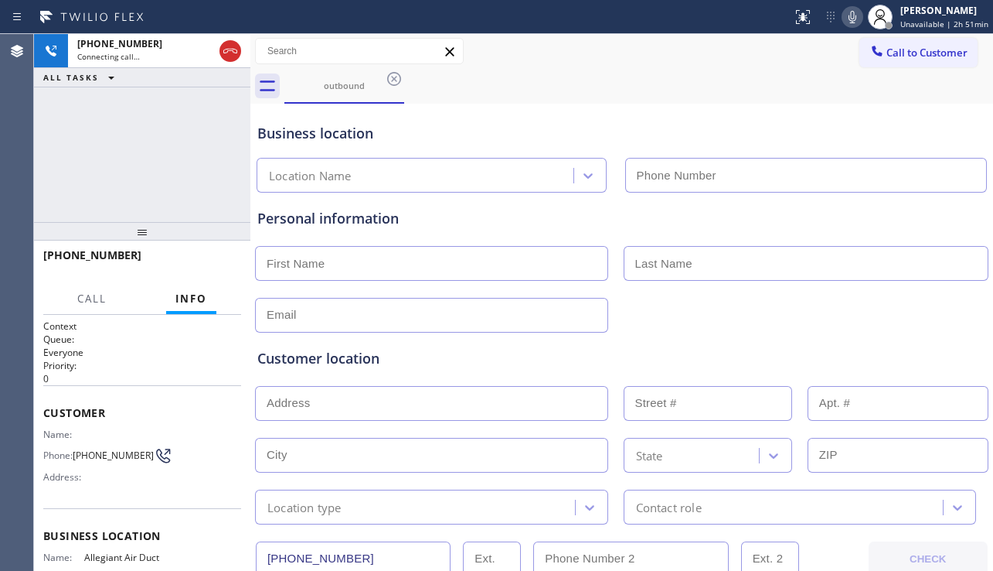
type input "[PHONE_NUMBER]"
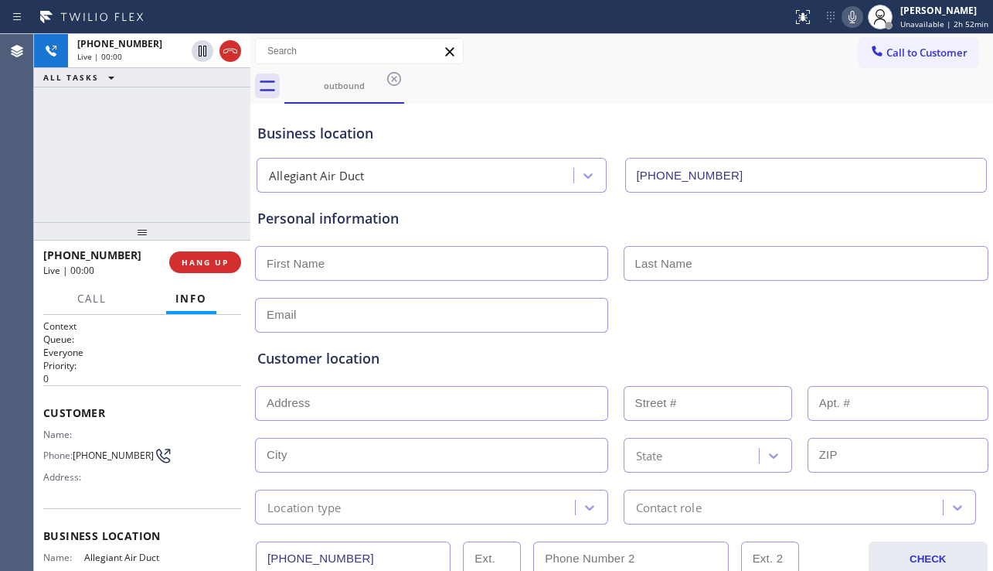
click at [555, 346] on div "Customer location >> ADD NEW ADDRESS << + NEW ADDRESS State Location type Conta…" at bounding box center [621, 428] width 735 height 192
click at [365, 361] on div "Customer location" at bounding box center [621, 358] width 729 height 21
click at [356, 363] on div "Customer location" at bounding box center [621, 358] width 729 height 21
click at [340, 361] on div "Customer location" at bounding box center [621, 358] width 729 height 21
click at [327, 360] on div "Customer location" at bounding box center [621, 358] width 729 height 21
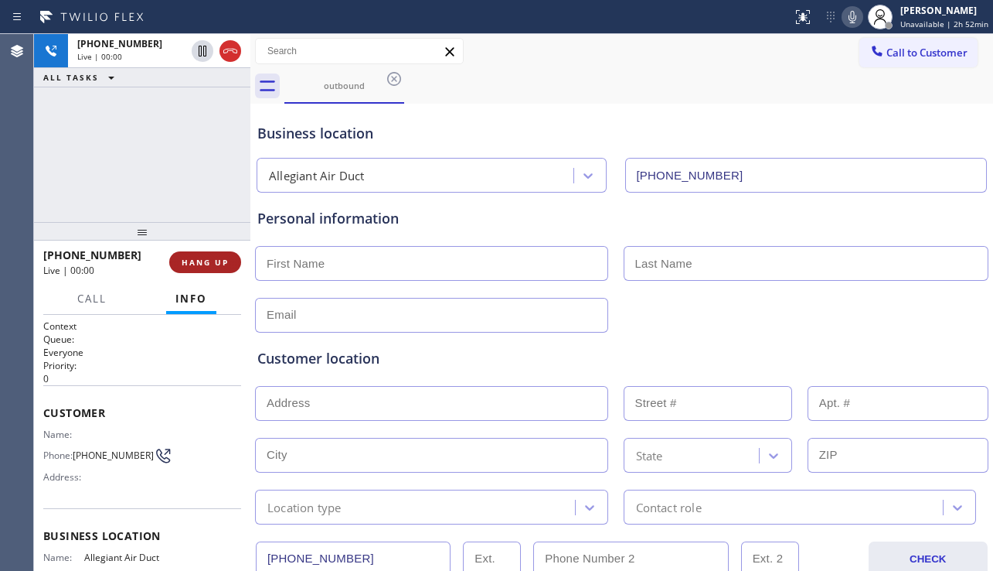
click at [193, 265] on span "HANG UP" at bounding box center [205, 262] width 47 height 11
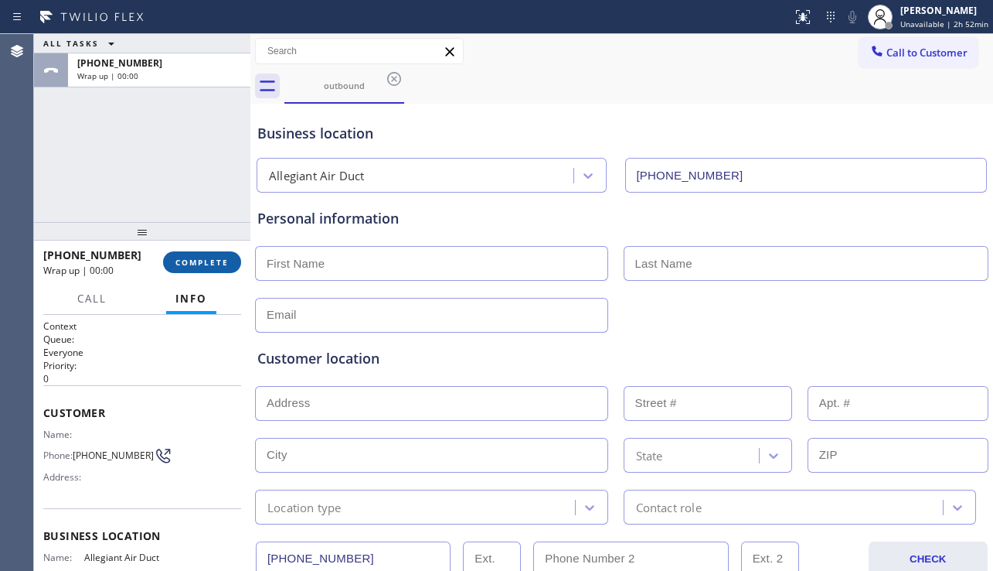
click at [199, 262] on span "COMPLETE" at bounding box center [202, 262] width 53 height 11
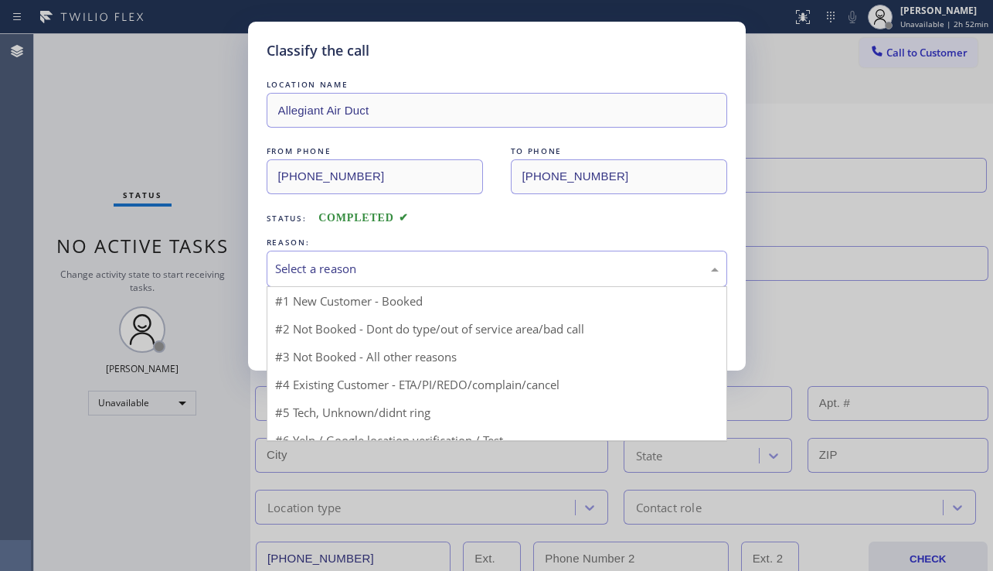
click at [385, 261] on div "Select a reason" at bounding box center [497, 269] width 444 height 18
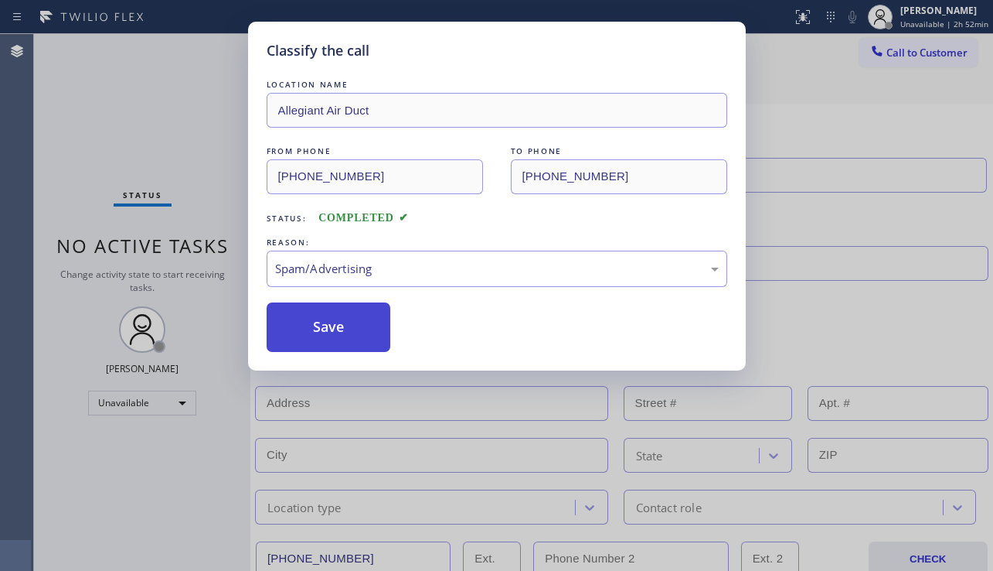
click at [331, 338] on button "Save" at bounding box center [329, 326] width 124 height 49
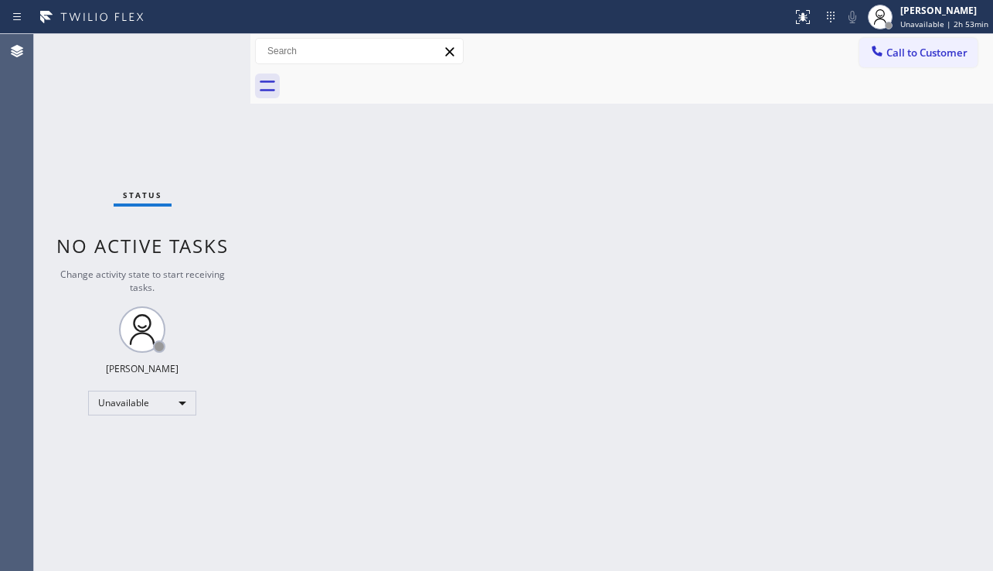
click at [343, 414] on div "Back to Dashboard Change Sender ID Customers Technicians Select a contact Outbo…" at bounding box center [621, 302] width 743 height 537
click at [974, 322] on div "Back to Dashboard Change Sender ID Customers Technicians Select a contact Outbo…" at bounding box center [621, 302] width 743 height 537
click at [150, 397] on div "Unavailable" at bounding box center [142, 402] width 108 height 25
click at [135, 477] on li "Break" at bounding box center [141, 482] width 105 height 19
click at [366, 513] on div "Back to Dashboard Change Sender ID Customers Technicians Select a contact Outbo…" at bounding box center [621, 302] width 743 height 537
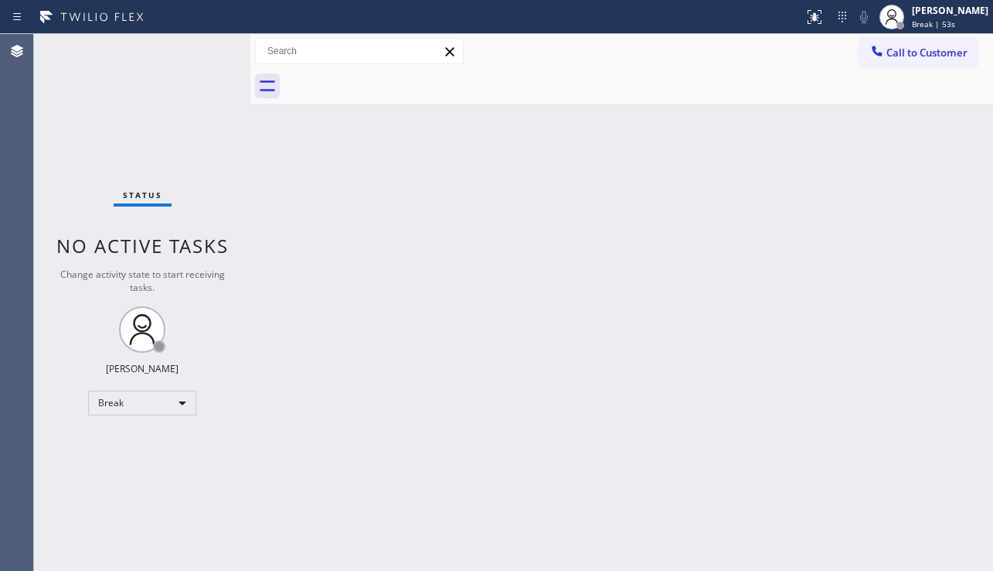
click at [344, 554] on div "Back to Dashboard Change Sender ID Customers Technicians Select a contact Outbo…" at bounding box center [621, 302] width 743 height 537
click at [544, 325] on div "Back to Dashboard Change Sender ID Customers Technicians Select a contact Outbo…" at bounding box center [621, 302] width 743 height 537
click at [151, 401] on div "Break" at bounding box center [142, 402] width 108 height 25
click at [140, 459] on li "Unavailable" at bounding box center [141, 463] width 105 height 19
click at [297, 467] on div "Back to Dashboard Change Sender ID Customers Technicians Select a contact Outbo…" at bounding box center [621, 302] width 743 height 537
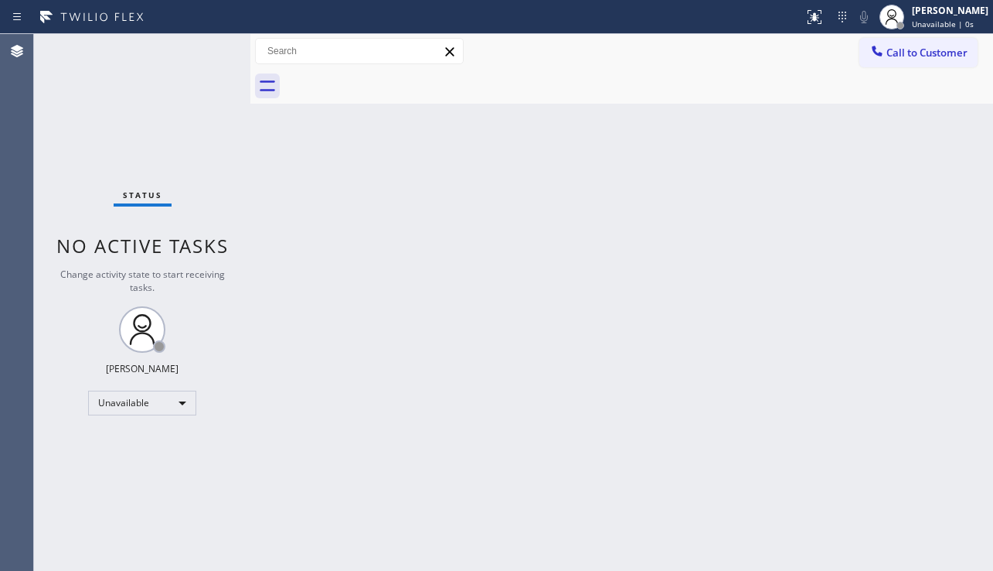
click at [369, 545] on div "Back to Dashboard Change Sender ID Customers Technicians Select a contact Outbo…" at bounding box center [621, 302] width 743 height 537
click at [336, 554] on div "Back to Dashboard Change Sender ID Customers Technicians Select a contact Outbo…" at bounding box center [621, 302] width 743 height 537
click at [322, 226] on div "Back to Dashboard Change Sender ID Customers Technicians Select a contact Outbo…" at bounding box center [621, 302] width 743 height 537
click at [965, 363] on div "Back to Dashboard Change Sender ID Customers Technicians Select a contact Outbo…" at bounding box center [621, 302] width 743 height 537
click at [79, 465] on div "Status No active tasks Change activity state to start receiving tasks. [PERSON_…" at bounding box center [142, 302] width 216 height 537
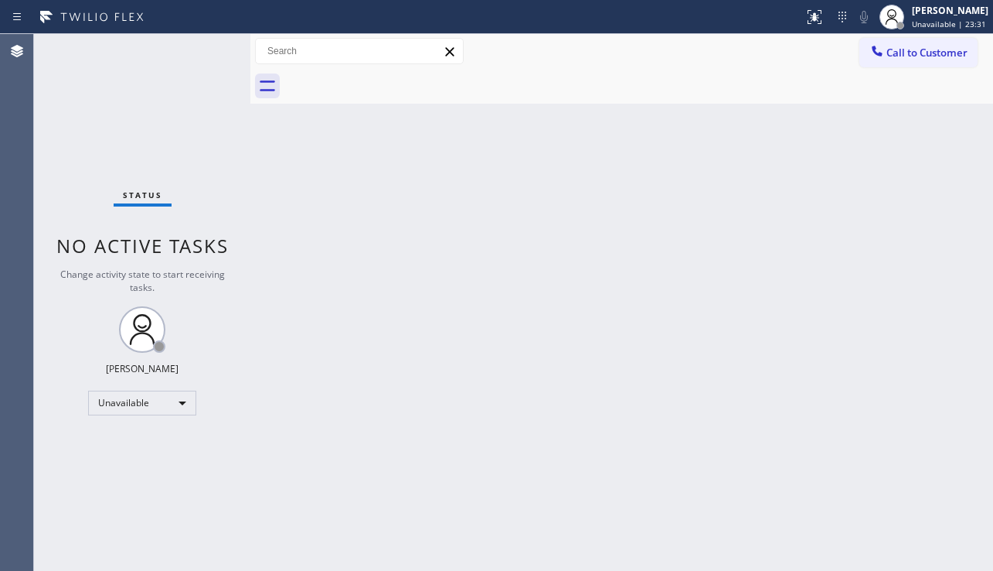
click at [149, 471] on div "Status No active tasks Change activity state to start receiving tasks. [PERSON_…" at bounding box center [142, 302] width 216 height 537
click at [335, 533] on div "Back to Dashboard Change Sender ID Customers Technicians Select a contact Outbo…" at bounding box center [621, 302] width 743 height 537
click at [101, 146] on div "Status No active tasks Change activity state to start receiving tasks. [PERSON_…" at bounding box center [142, 302] width 216 height 537
click at [410, 170] on div "Back to Dashboard Change Sender ID Customers Technicians Select a contact Outbo…" at bounding box center [621, 302] width 743 height 537
click at [944, 59] on span "Call to Customer" at bounding box center [927, 53] width 81 height 14
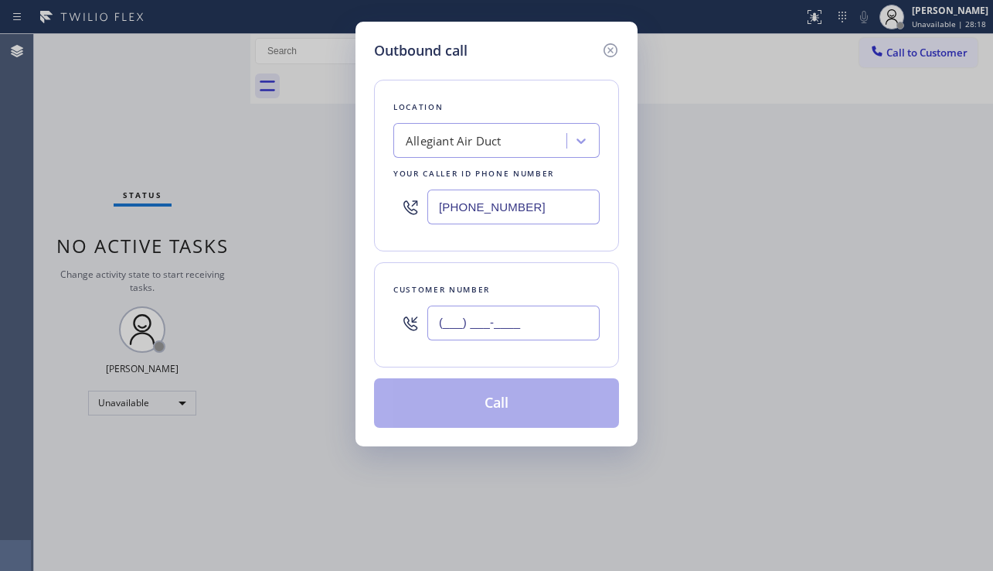
click at [512, 326] on input "(___) ___-____" at bounding box center [514, 322] width 172 height 35
paste input "773) 895-9880"
type input "[PHONE_NUMBER]"
click at [423, 132] on div "Allegiant Air Duct" at bounding box center [454, 141] width 96 height 18
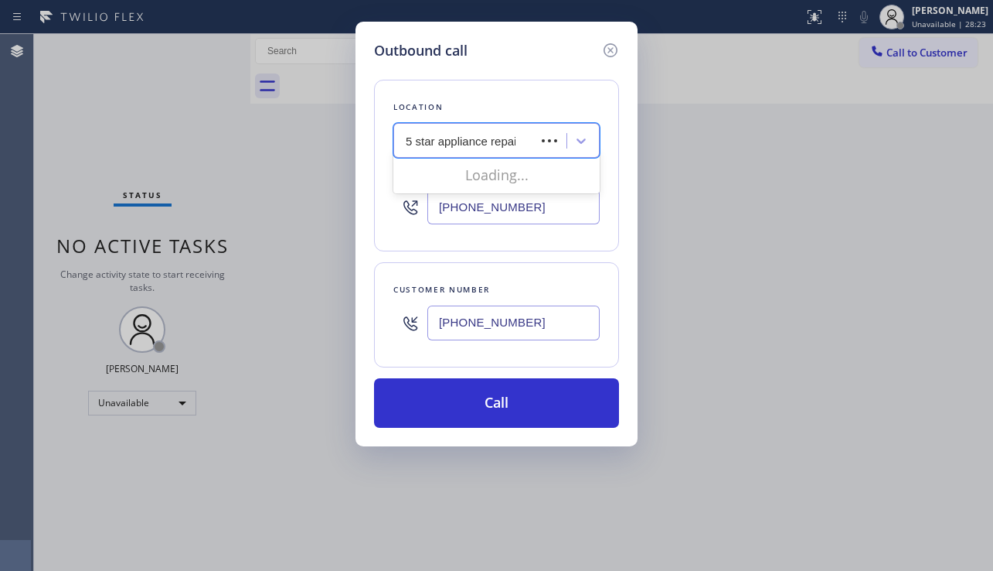
type input "5 star appliance repair"
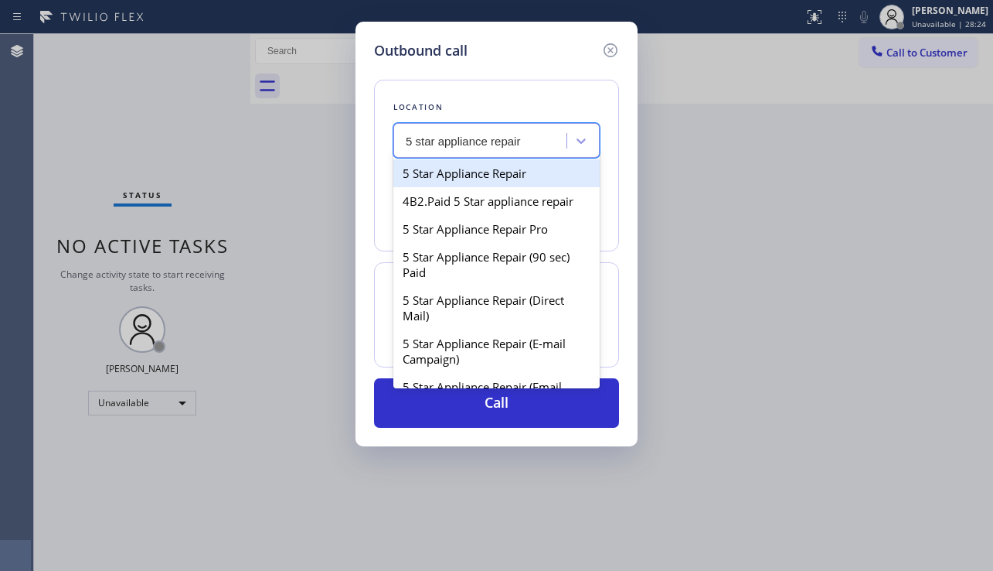
click at [442, 170] on div "5 Star Appliance Repair" at bounding box center [497, 173] width 206 height 28
type input "[PHONE_NUMBER]"
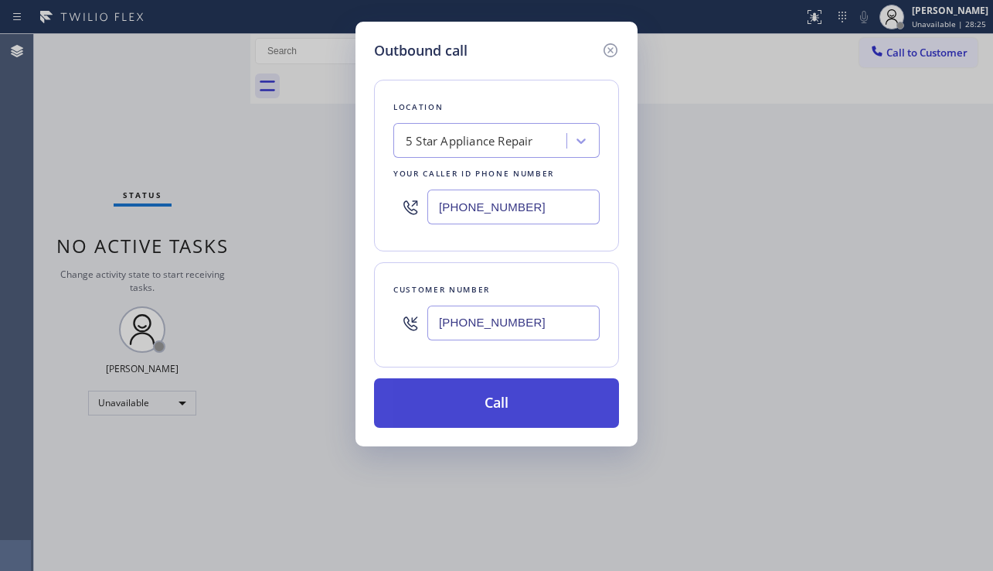
click at [499, 405] on button "Call" at bounding box center [496, 402] width 245 height 49
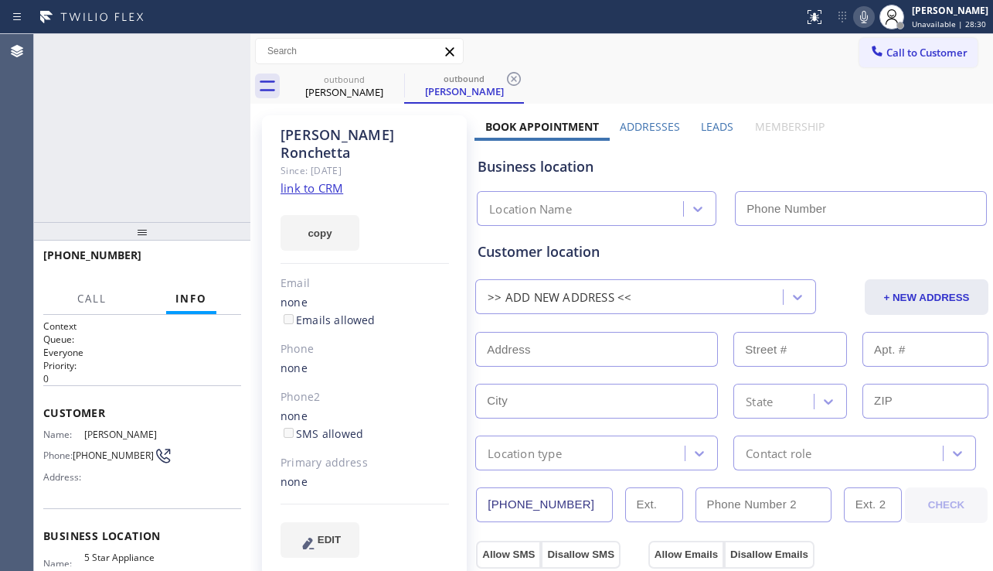
type input "[PHONE_NUMBER]"
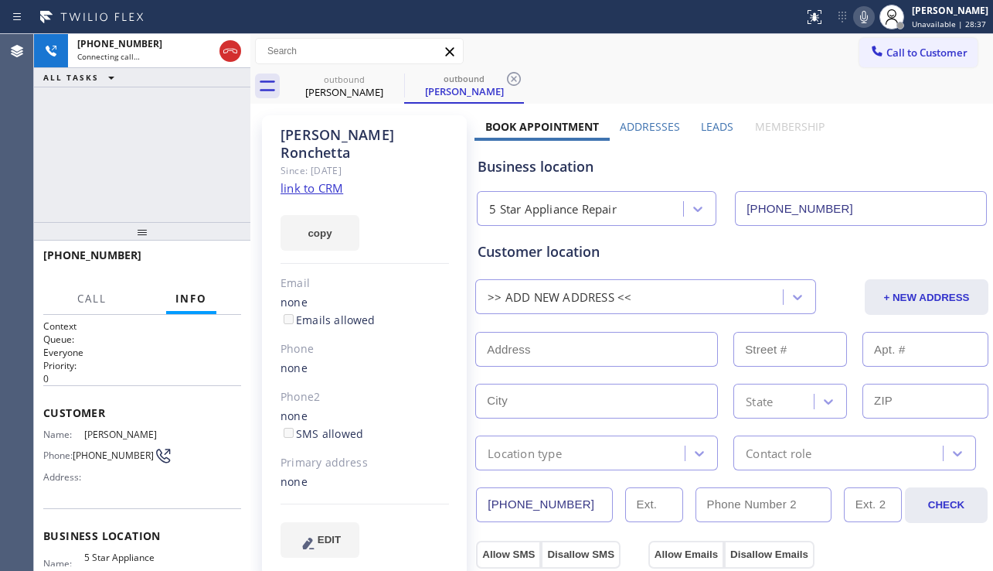
click at [709, 127] on label "Leads" at bounding box center [717, 126] width 32 height 15
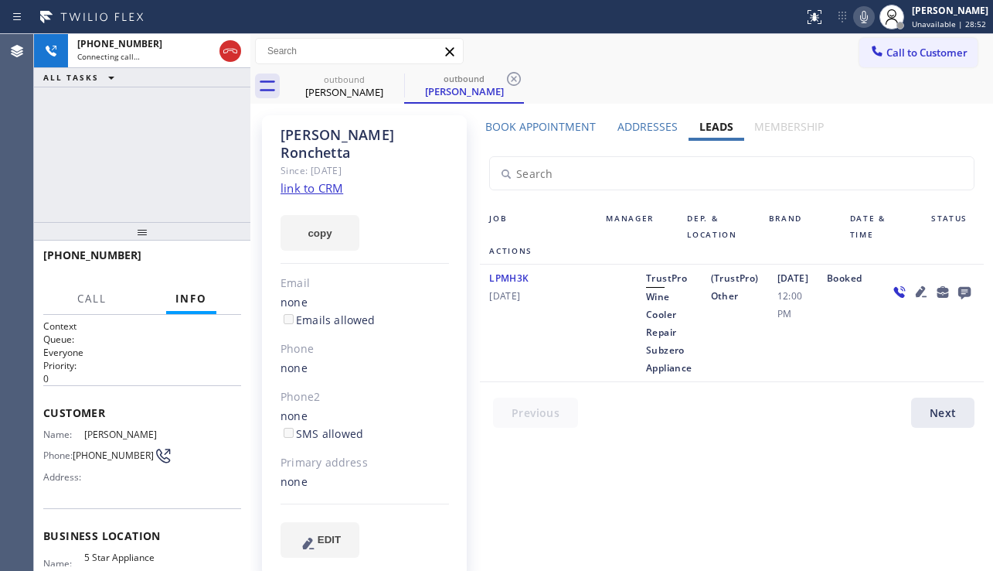
click at [575, 533] on div "Book Appointment Addresses Leads Membership Business location 5 Star Appliance …" at bounding box center [732, 351] width 515 height 465
click at [212, 259] on span "HANG UP" at bounding box center [205, 262] width 47 height 11
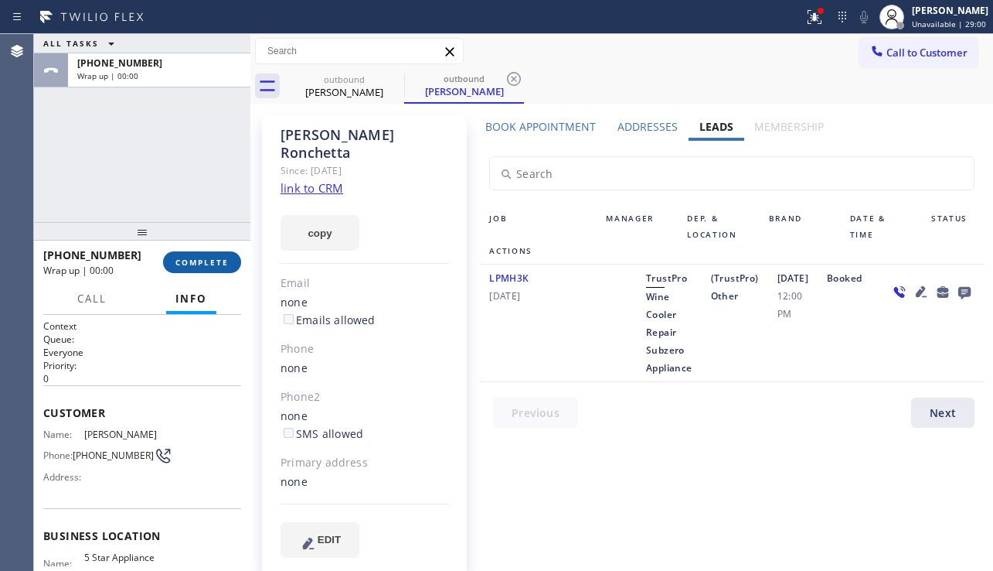
click at [212, 259] on span "COMPLETE" at bounding box center [202, 262] width 53 height 11
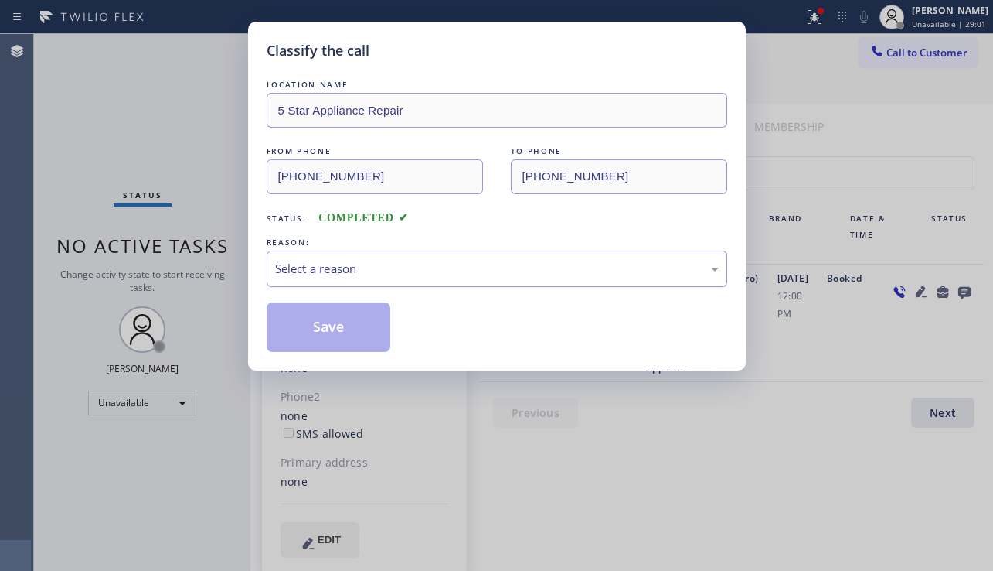
click at [466, 284] on div "Select a reason" at bounding box center [497, 268] width 461 height 36
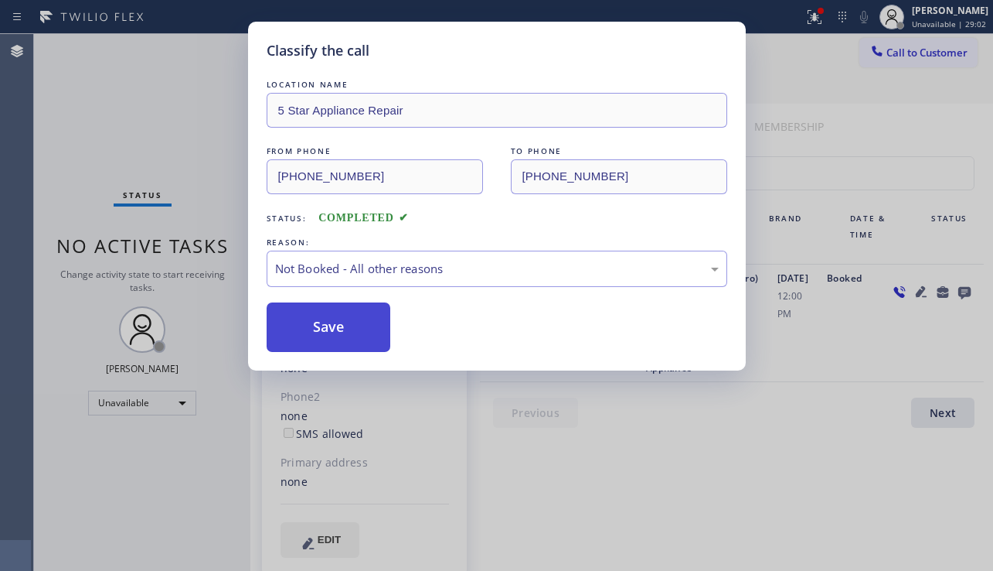
click at [317, 329] on button "Save" at bounding box center [329, 326] width 124 height 49
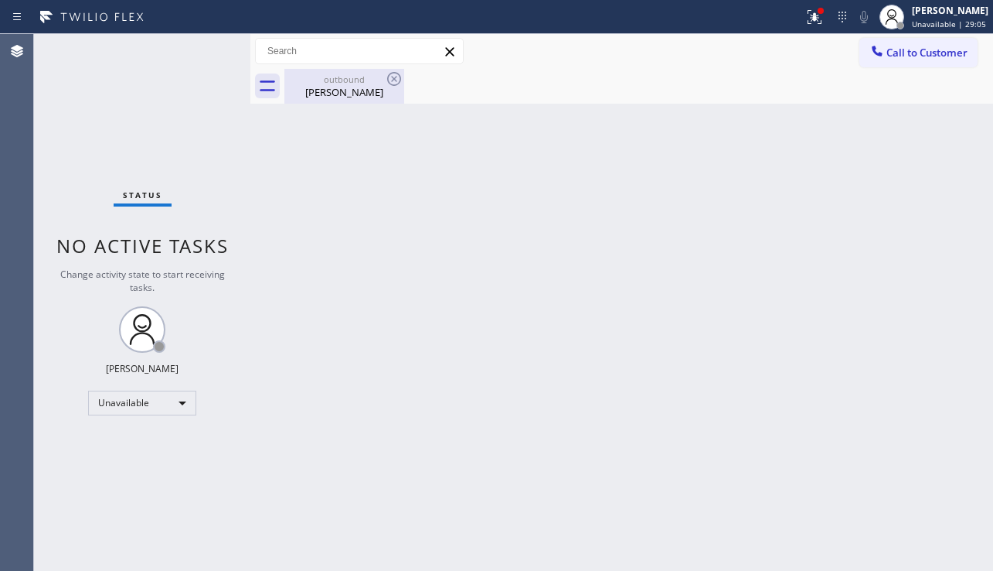
click at [369, 83] on div "outbound" at bounding box center [344, 79] width 117 height 12
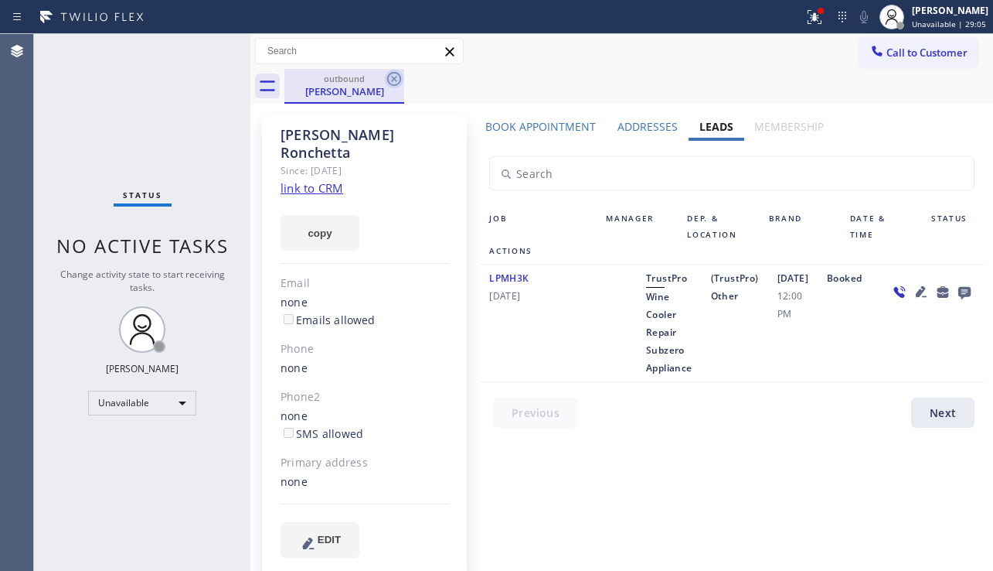
click at [390, 75] on icon at bounding box center [394, 79] width 19 height 19
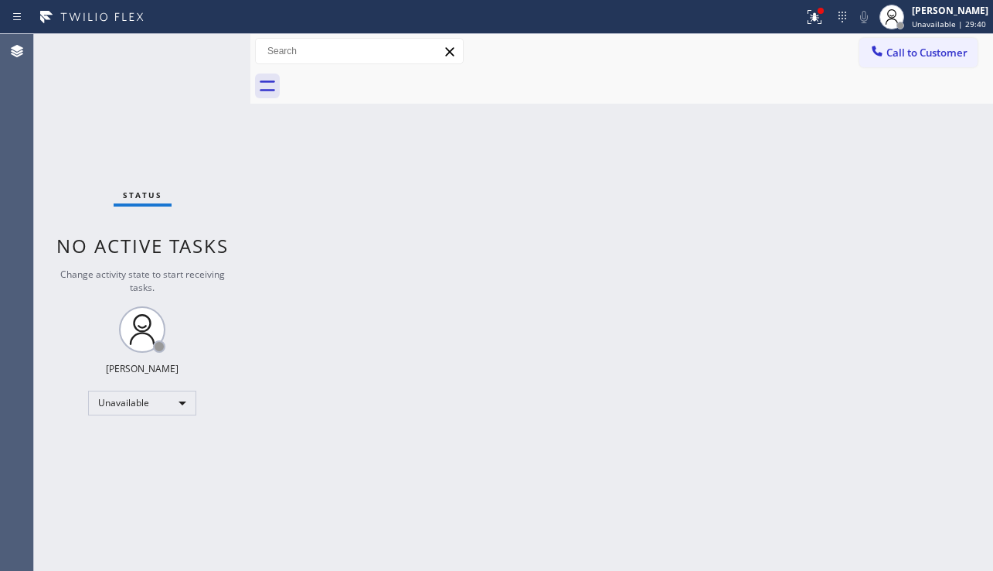
click at [520, 518] on div "Back to Dashboard Change Sender ID Customers Technicians Select a contact Outbo…" at bounding box center [621, 302] width 743 height 537
click at [554, 403] on div "Back to Dashboard Change Sender ID Customers Technicians Select a contact Outbo…" at bounding box center [621, 302] width 743 height 537
click at [476, 532] on div "Back to Dashboard Change Sender ID Customers Technicians Select a contact Outbo…" at bounding box center [621, 302] width 743 height 537
click at [925, 53] on span "Call to Customer" at bounding box center [927, 53] width 81 height 14
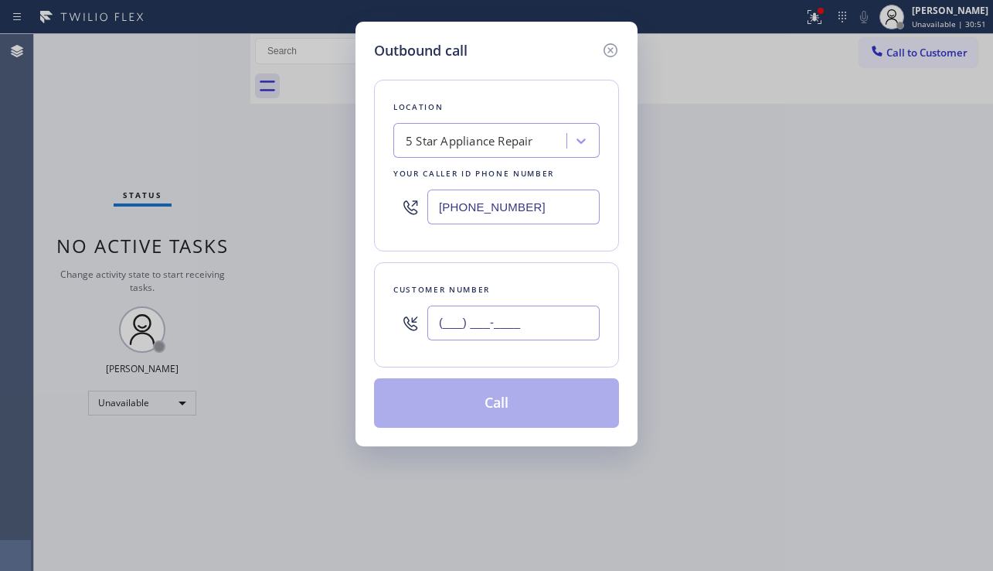
click at [489, 315] on input "(___) ___-____" at bounding box center [514, 322] width 172 height 35
paste input "312) 972-5511"
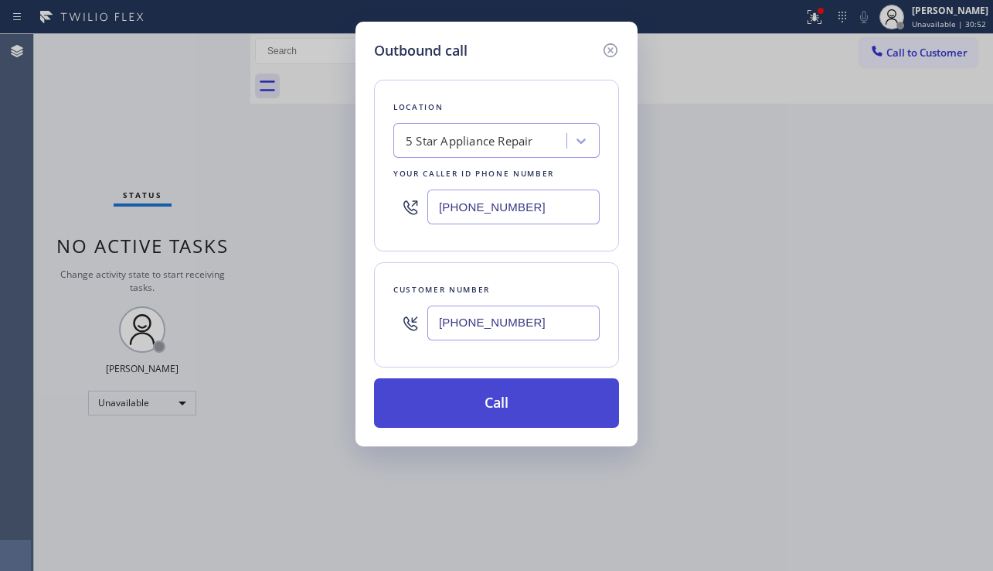
type input "[PHONE_NUMBER]"
click at [518, 404] on button "Call" at bounding box center [496, 402] width 245 height 49
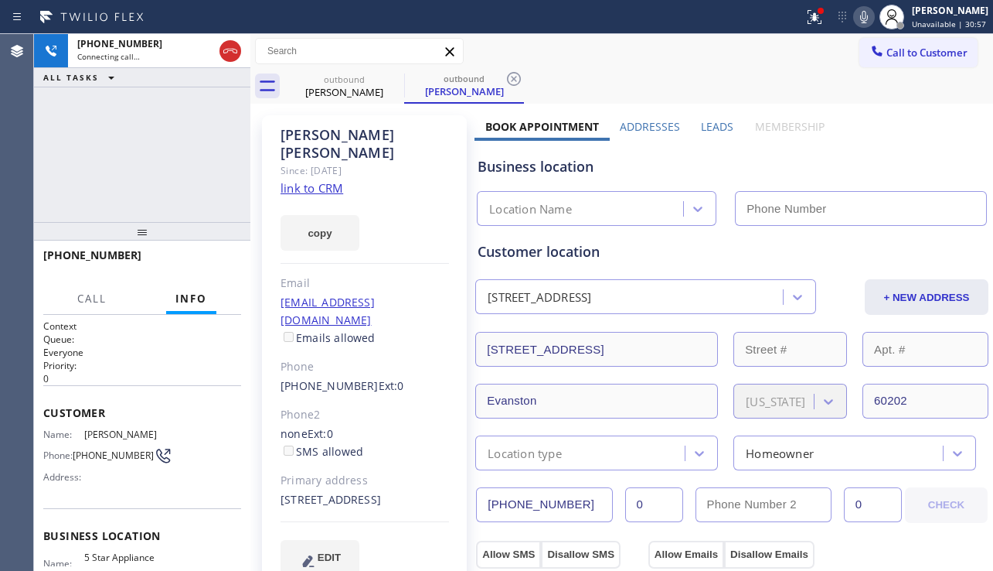
type input "[PHONE_NUMBER]"
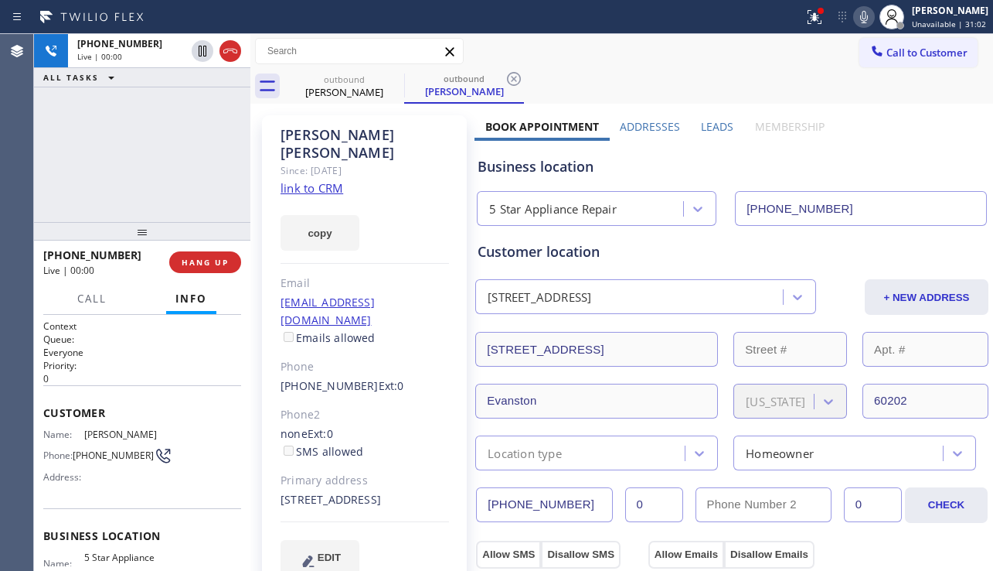
click at [140, 195] on div "[PHONE_NUMBER] Live | 00:00 ALL TASKS ALL TASKS ACTIVE TASKS TASKS IN WRAP UP" at bounding box center [142, 128] width 216 height 188
click at [191, 257] on span "HANG UP" at bounding box center [205, 262] width 47 height 11
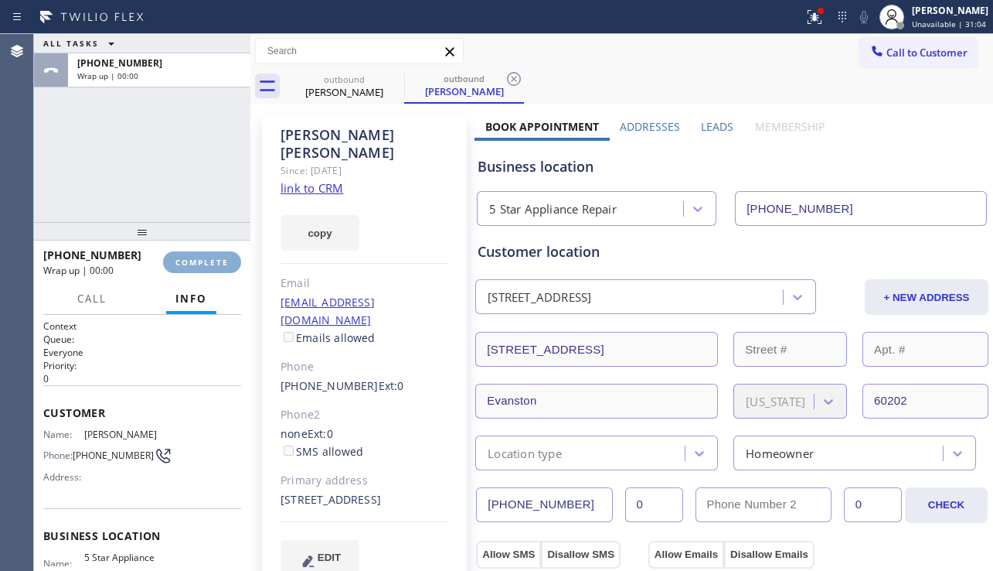
click at [193, 257] on span "COMPLETE" at bounding box center [202, 262] width 53 height 11
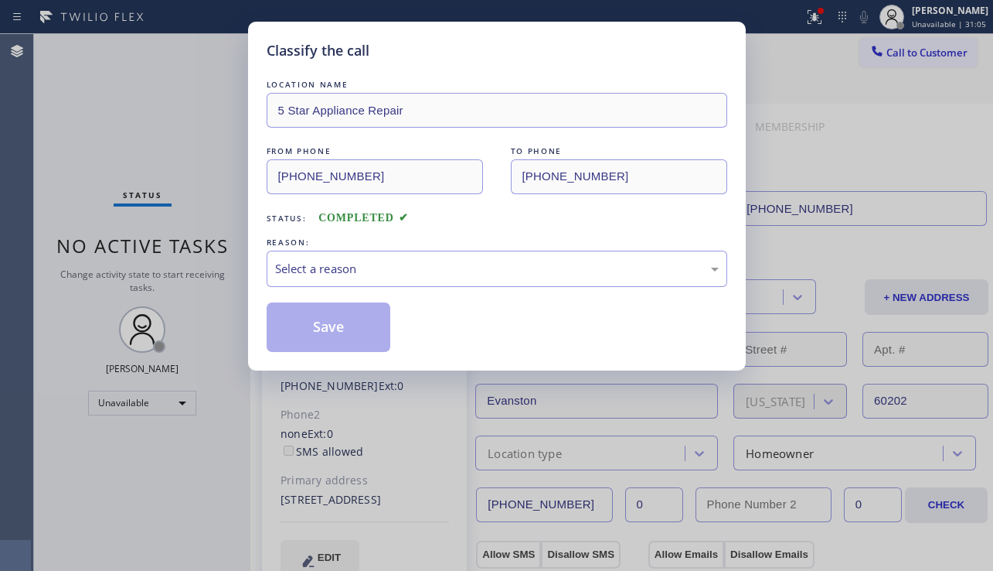
click at [452, 274] on div "Select a reason" at bounding box center [497, 269] width 444 height 18
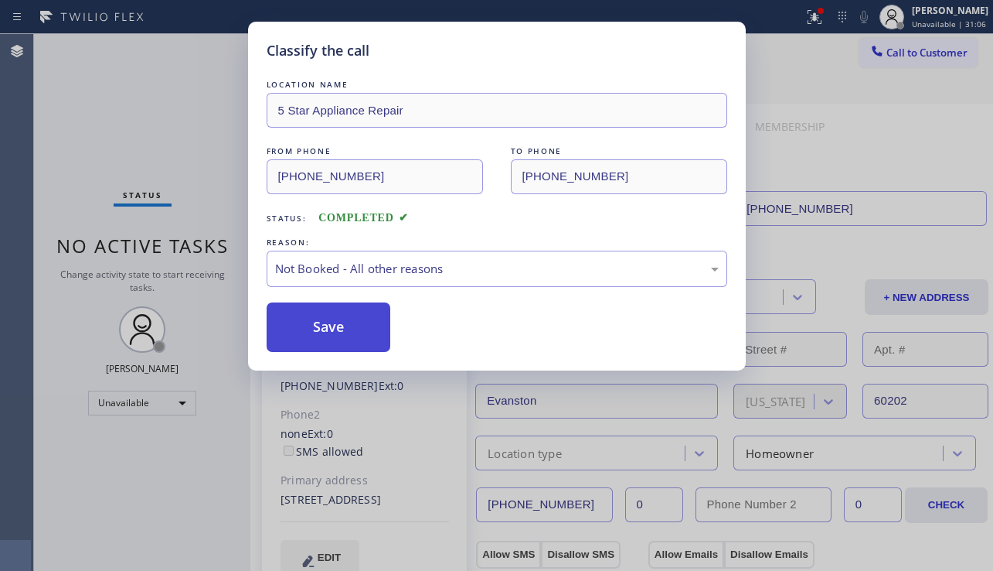
click at [350, 331] on button "Save" at bounding box center [329, 326] width 124 height 49
click at [909, 52] on span "Call to Customer" at bounding box center [927, 53] width 81 height 14
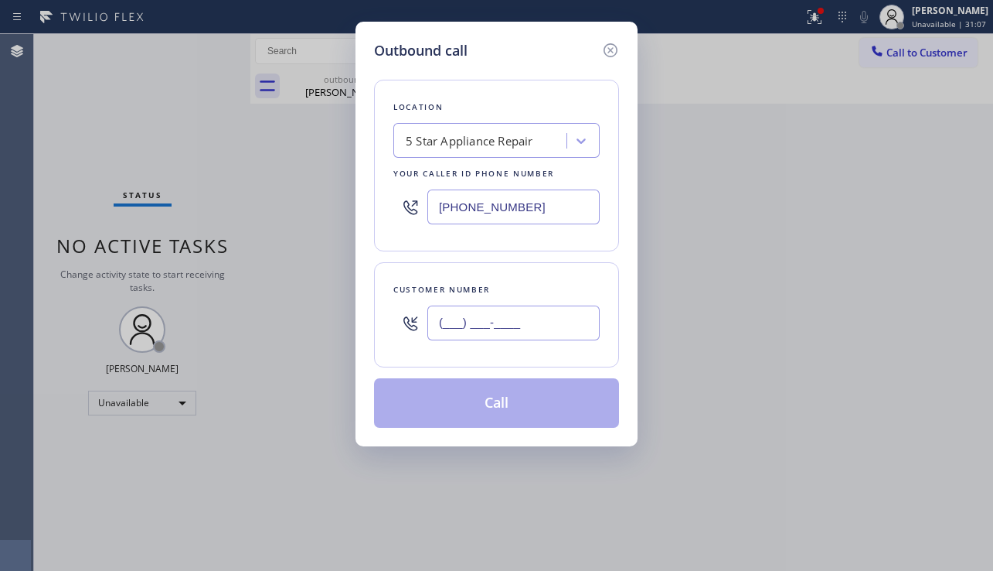
click at [480, 323] on input "(___) ___-____" at bounding box center [514, 322] width 172 height 35
paste input "917) 684-9545"
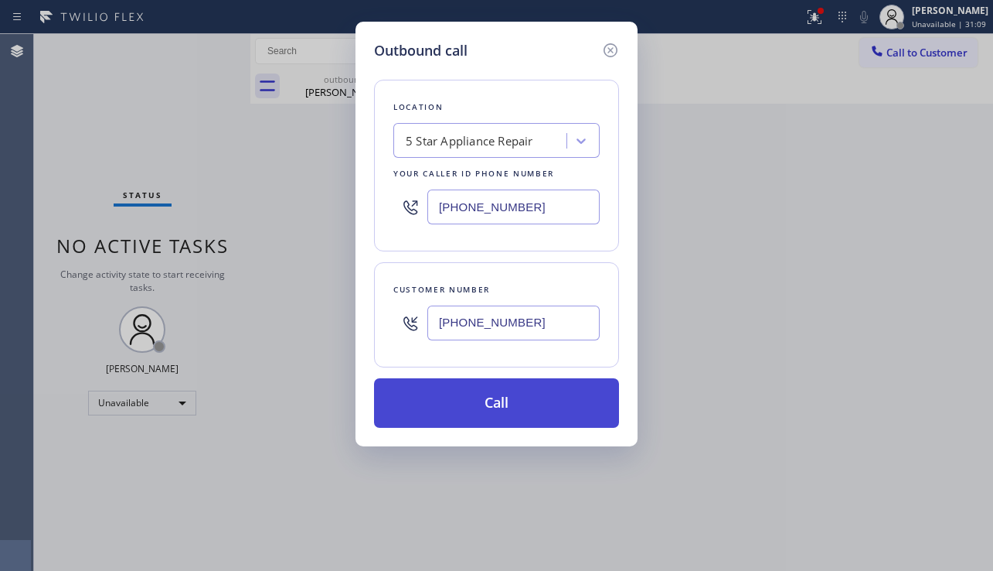
type input "[PHONE_NUMBER]"
click at [483, 412] on button "Call" at bounding box center [496, 402] width 245 height 49
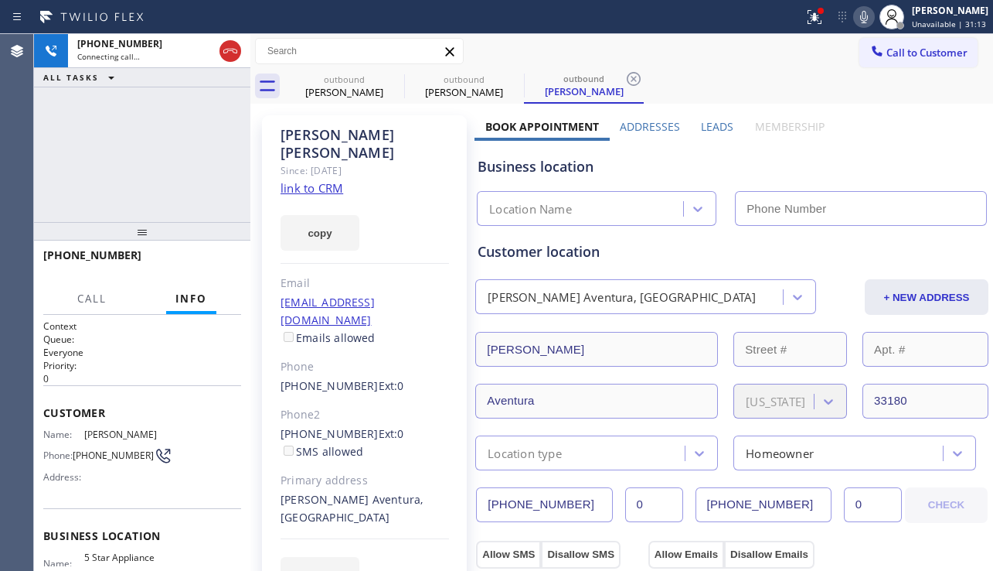
type input "[PHONE_NUMBER]"
drag, startPoint x: 83, startPoint y: 189, endPoint x: 105, endPoint y: 192, distance: 22.6
click at [83, 188] on div "[PHONE_NUMBER] Connecting call… ALL TASKS ALL TASKS ACTIVE TASKS TASKS IN WRAP …" at bounding box center [142, 128] width 216 height 188
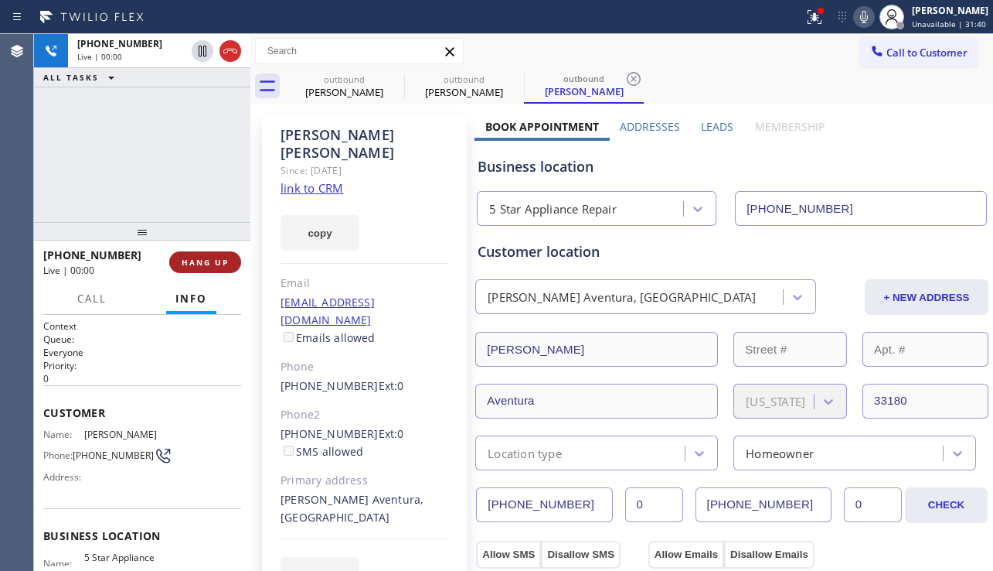
click at [224, 263] on span "HANG UP" at bounding box center [205, 262] width 47 height 11
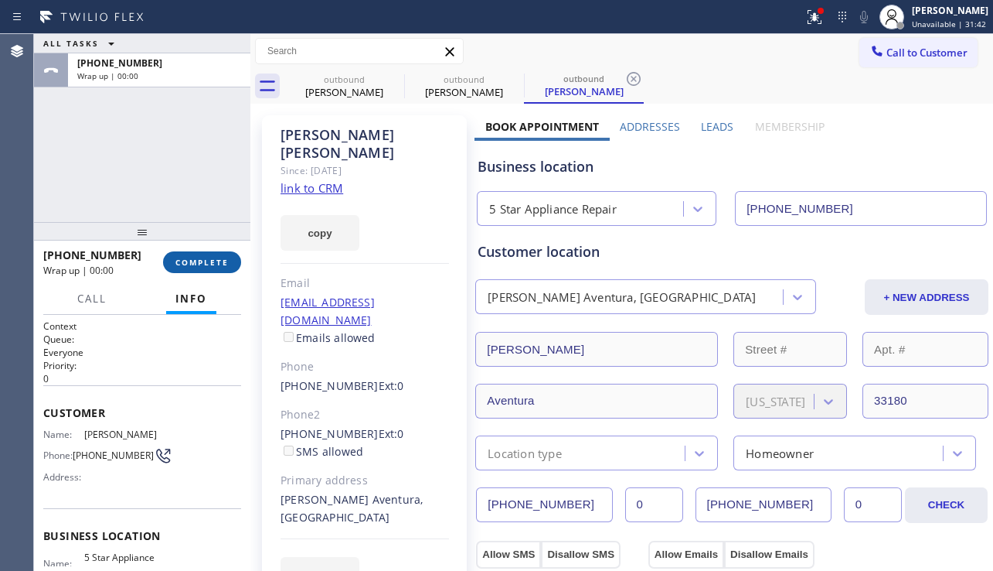
click at [224, 266] on span "COMPLETE" at bounding box center [202, 262] width 53 height 11
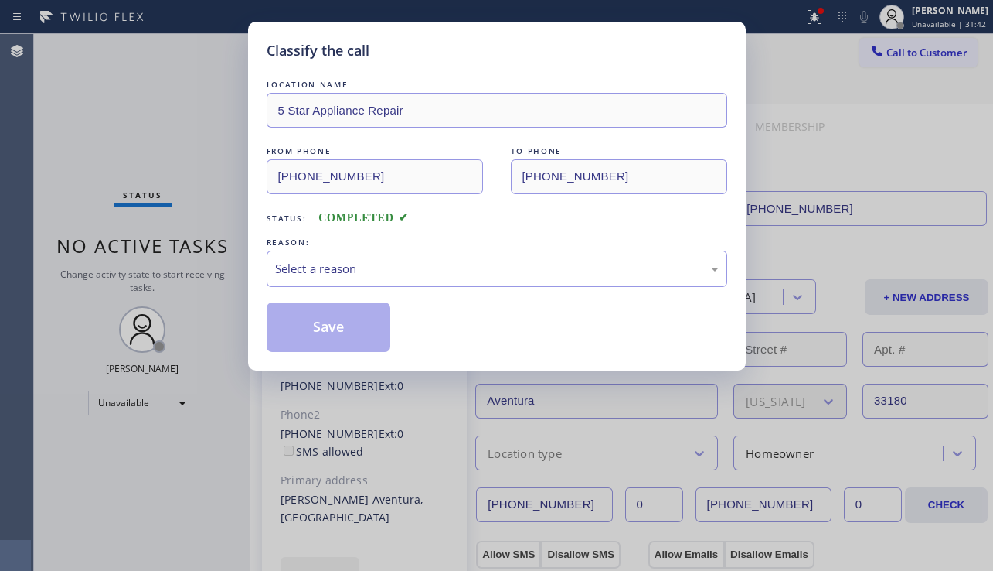
click at [492, 264] on div "Select a reason" at bounding box center [497, 269] width 444 height 18
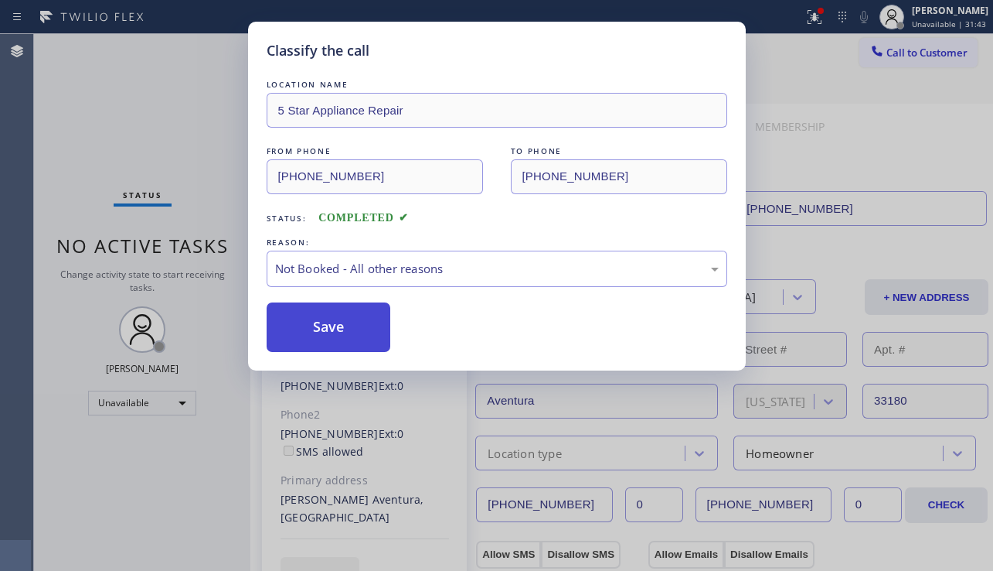
click at [358, 322] on button "Save" at bounding box center [329, 326] width 124 height 49
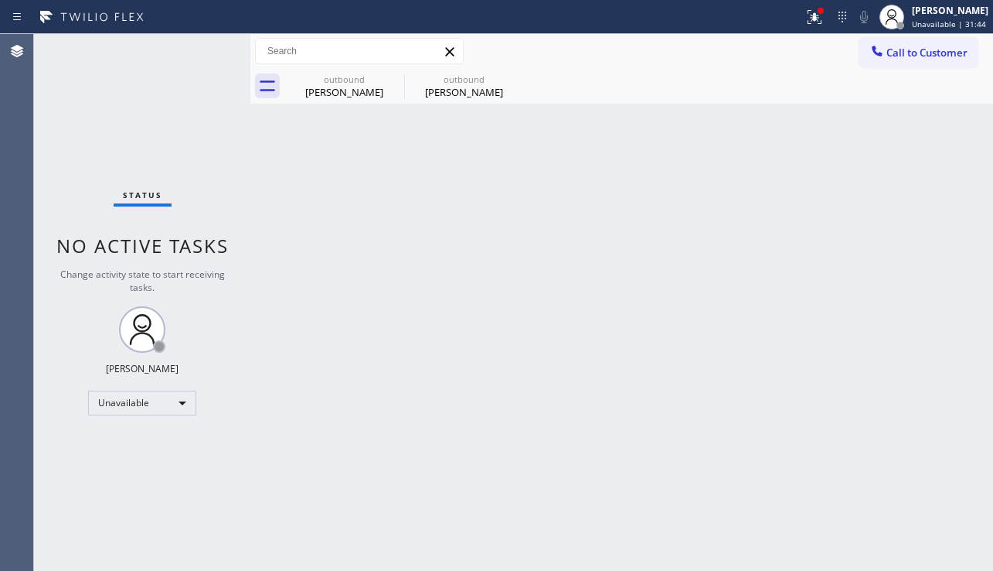
click at [880, 59] on div at bounding box center [877, 52] width 19 height 19
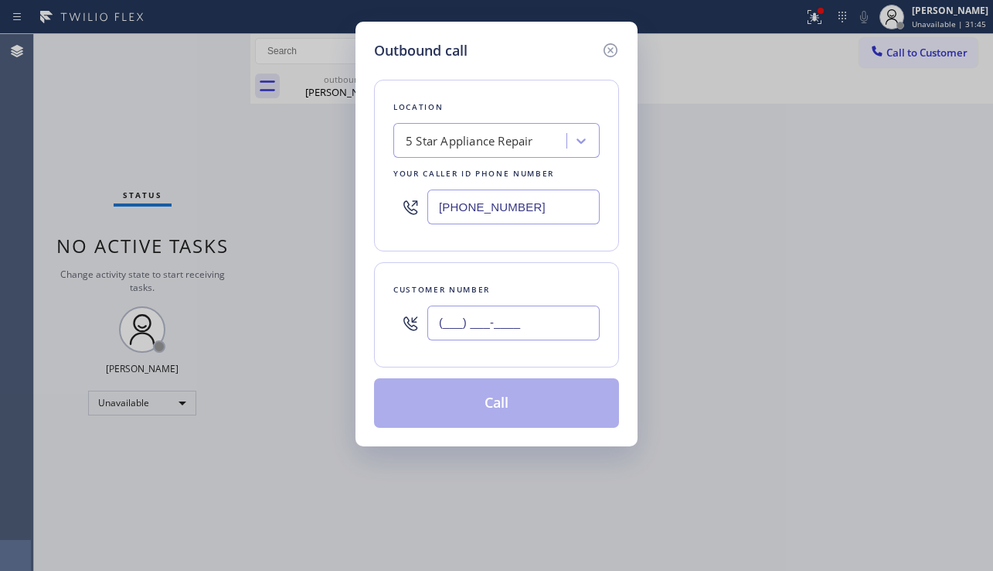
click at [482, 326] on input "(___) ___-____" at bounding box center [514, 322] width 172 height 35
paste input "310) 699-8105"
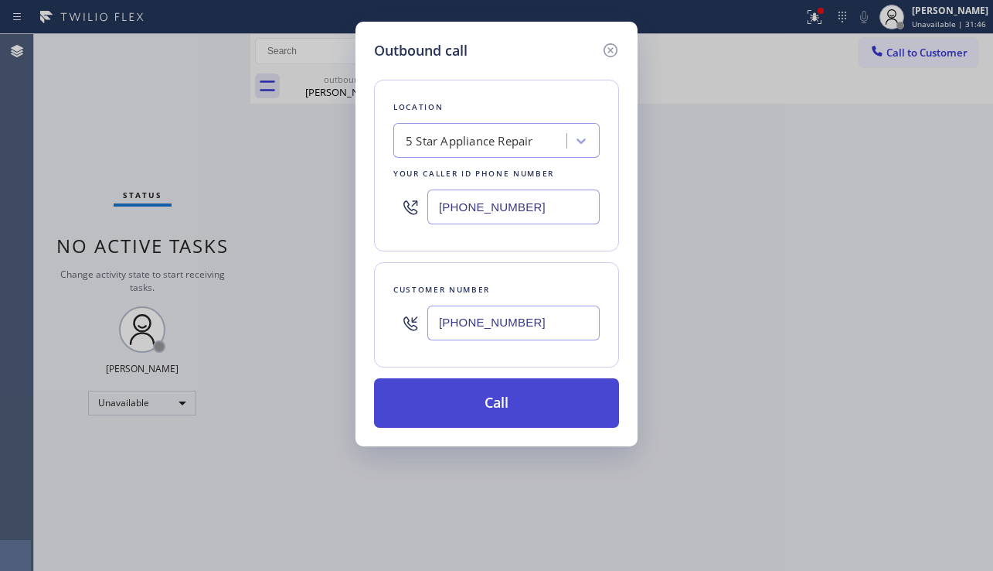
type input "[PHONE_NUMBER]"
click at [526, 396] on button "Call" at bounding box center [496, 402] width 245 height 49
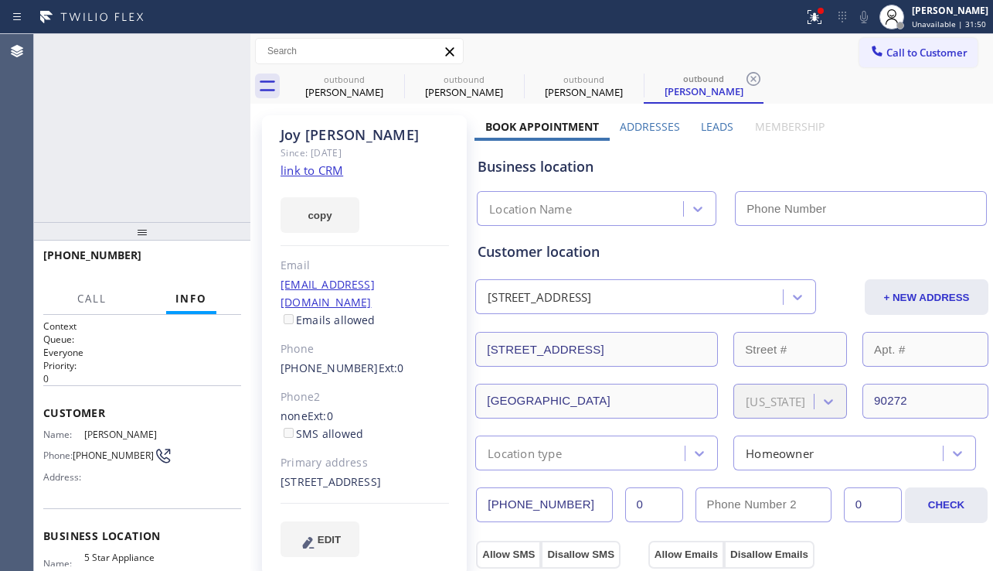
type input "[PHONE_NUMBER]"
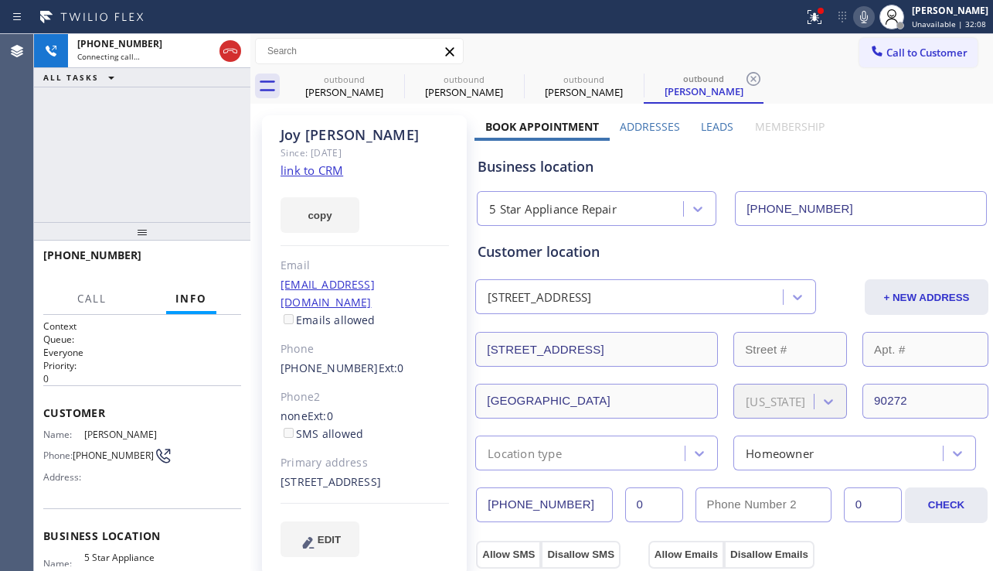
click at [128, 178] on div "[PHONE_NUMBER] Connecting call… ALL TASKS ALL TASKS ACTIVE TASKS TASKS IN WRAP …" at bounding box center [142, 128] width 216 height 188
click at [662, 140] on div "Business location 5 Star Appliance Repair [PHONE_NUMBER]" at bounding box center [732, 180] width 515 height 91
click at [706, 127] on label "Leads" at bounding box center [717, 126] width 32 height 15
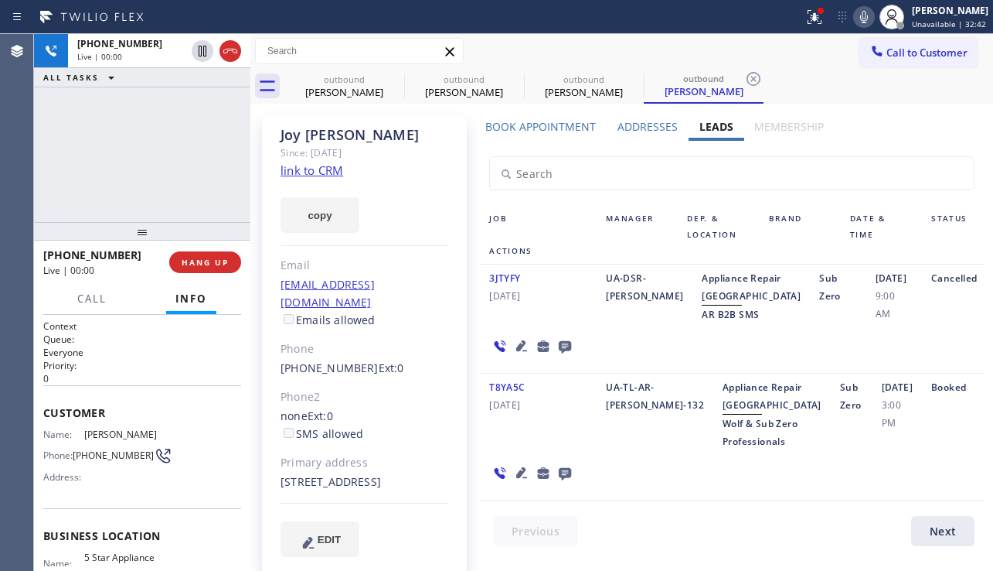
click at [516, 355] on icon at bounding box center [522, 345] width 19 height 19
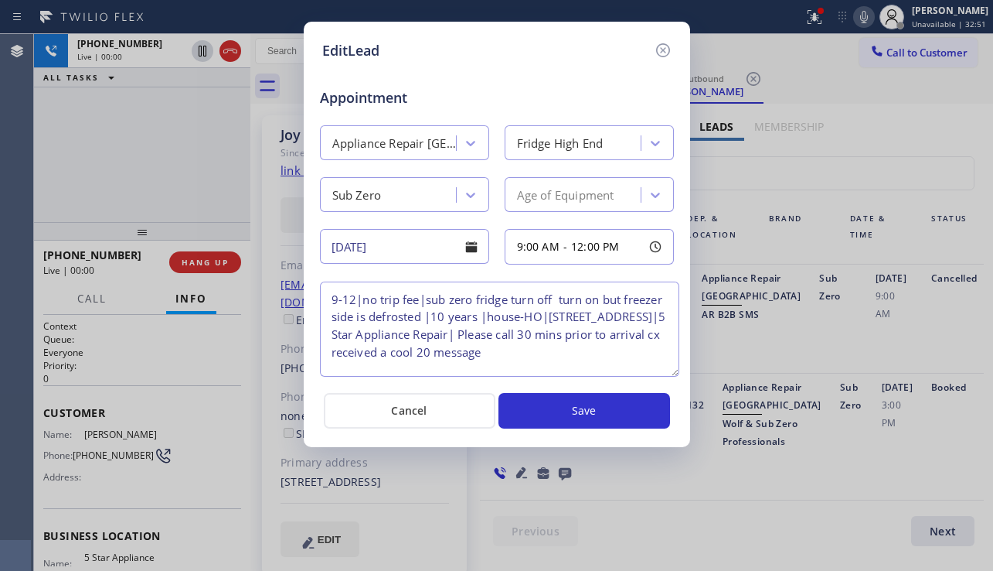
drag, startPoint x: 664, startPoint y: 349, endPoint x: 670, endPoint y: 370, distance: 22.3
click at [670, 370] on textarea "9-12|no trip fee|sub zero fridge turn off turn on but freezer side is defrosted…" at bounding box center [500, 328] width 360 height 95
click at [662, 56] on icon at bounding box center [663, 50] width 14 height 14
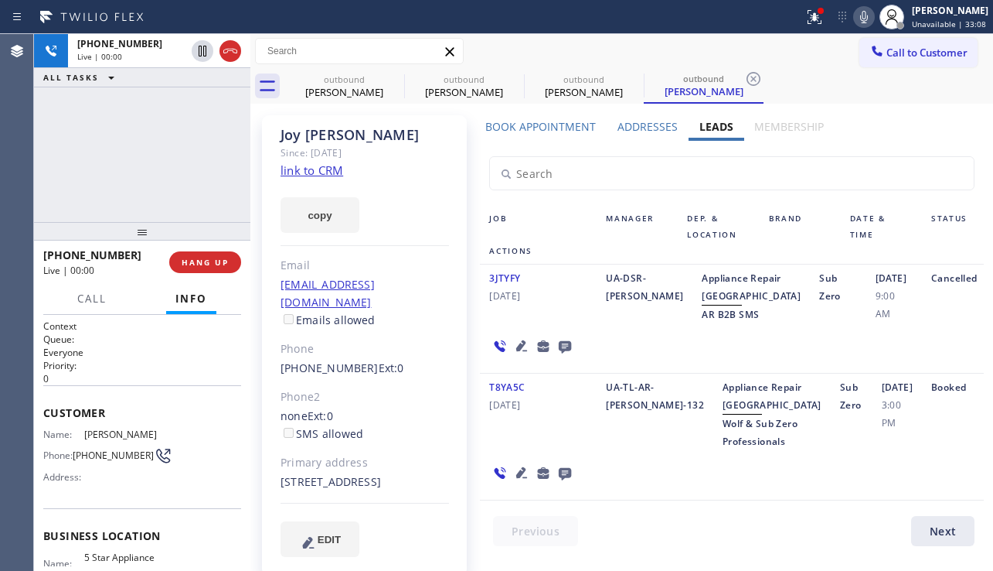
click at [521, 355] on icon at bounding box center [522, 345] width 19 height 19
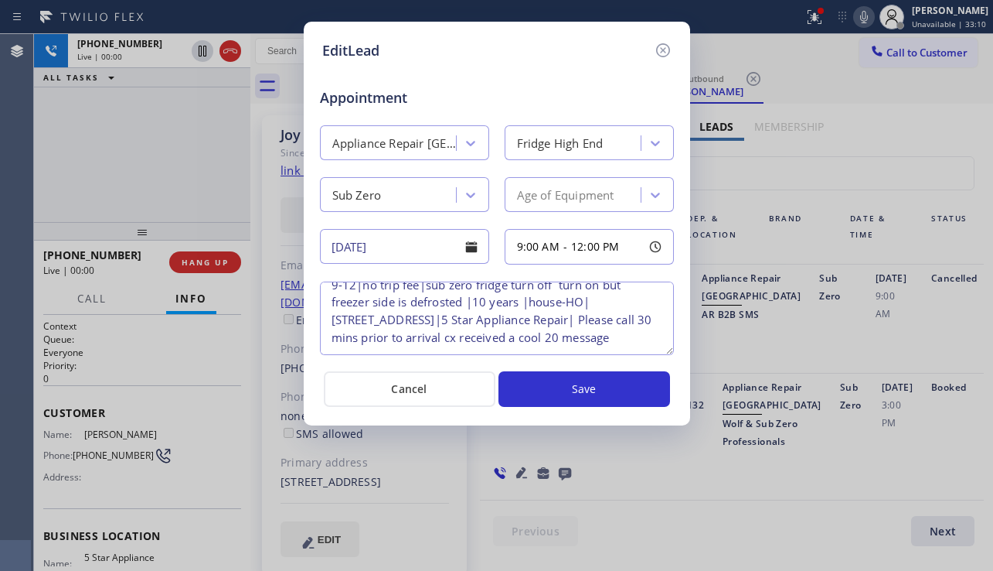
scroll to position [22, 0]
click at [664, 53] on icon at bounding box center [663, 50] width 19 height 19
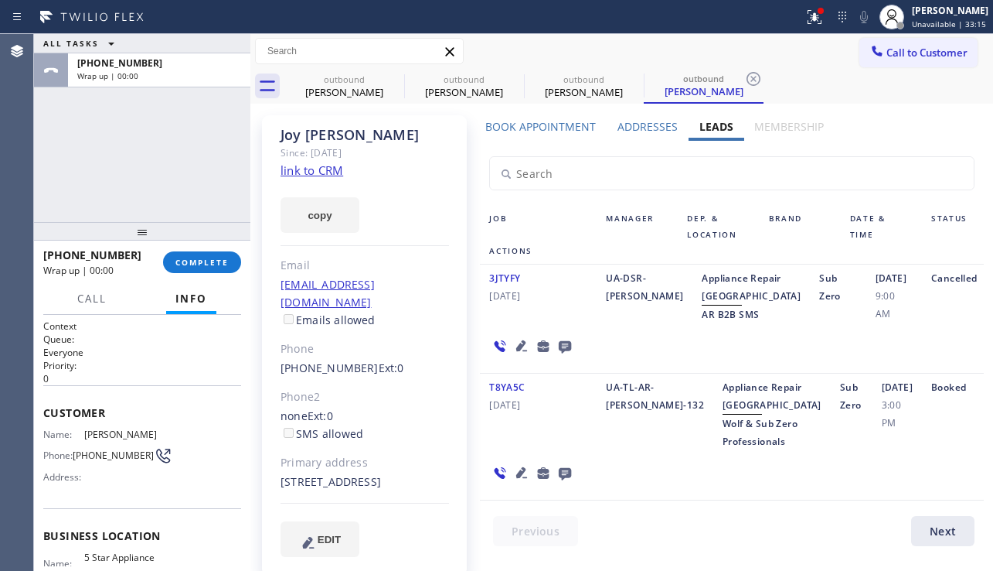
click at [205, 274] on div "[PHONE_NUMBER] Wrap up | 00:00 COMPLETE" at bounding box center [142, 262] width 198 height 40
click at [213, 264] on span "COMPLETE" at bounding box center [202, 262] width 53 height 11
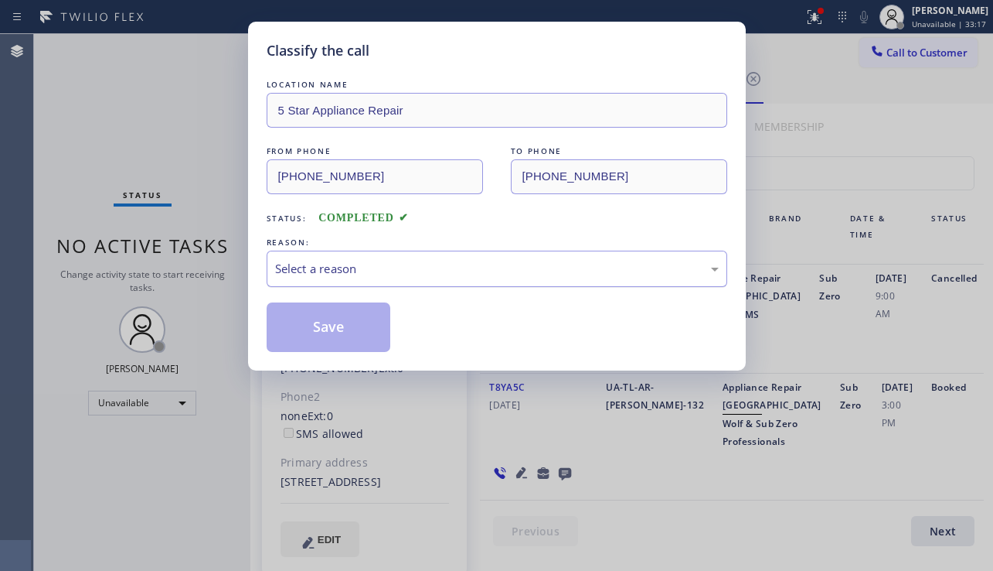
click at [379, 263] on div "Select a reason" at bounding box center [497, 269] width 444 height 18
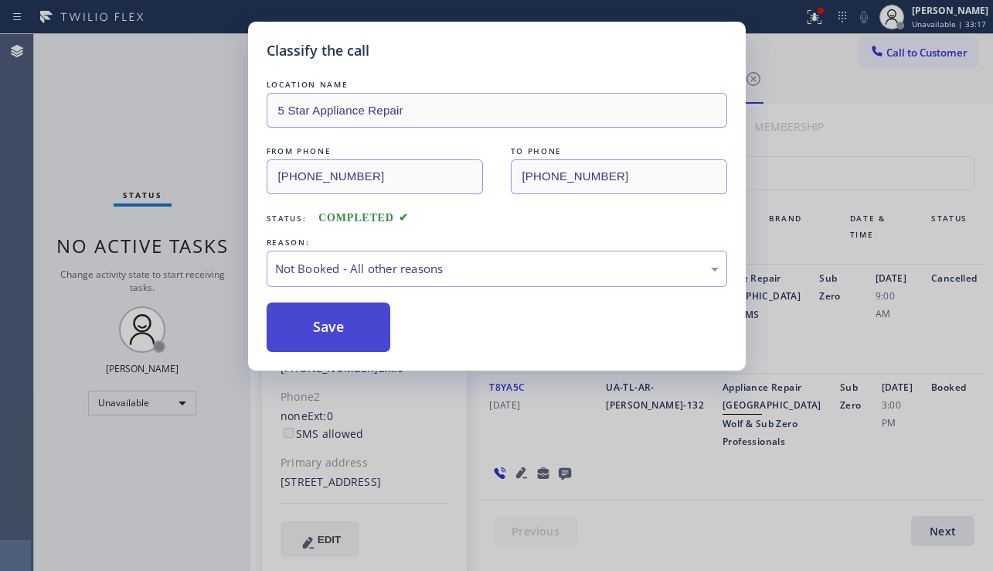
click at [332, 325] on button "Save" at bounding box center [329, 326] width 124 height 49
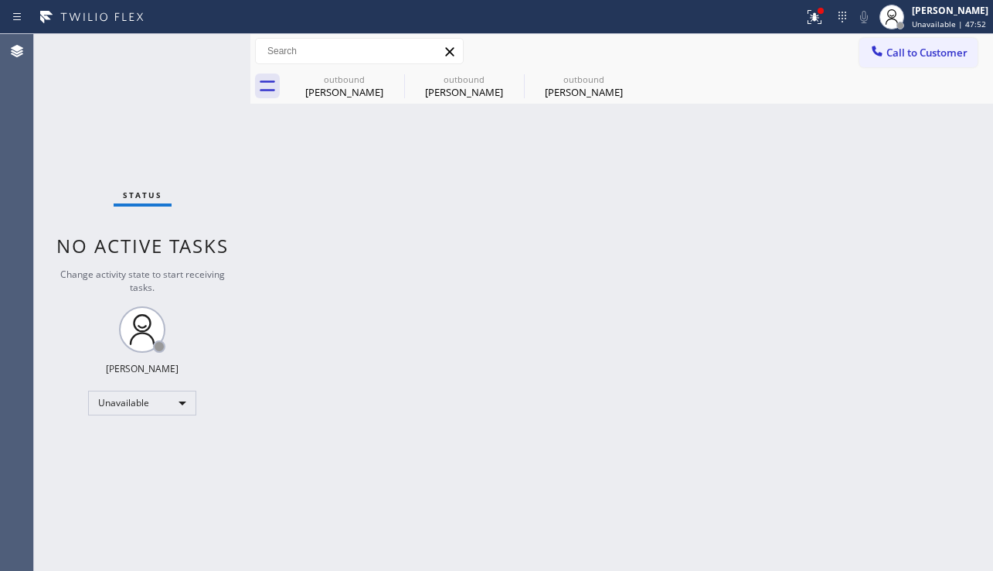
click at [605, 216] on div "Back to Dashboard Change Sender ID Customers Technicians Select a contact Outbo…" at bounding box center [621, 302] width 743 height 537
click at [627, 75] on icon at bounding box center [634, 79] width 19 height 19
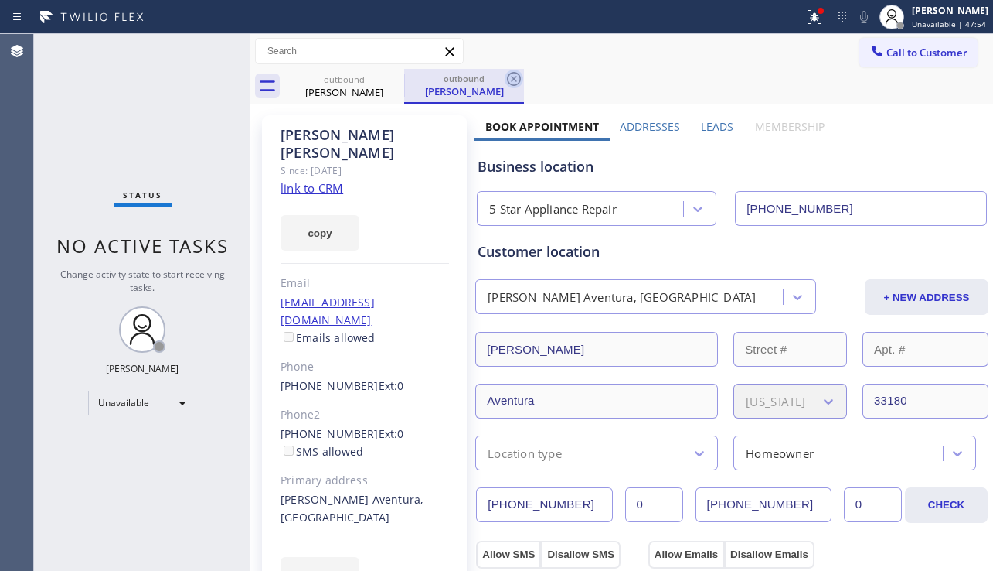
click at [515, 79] on icon at bounding box center [514, 79] width 14 height 14
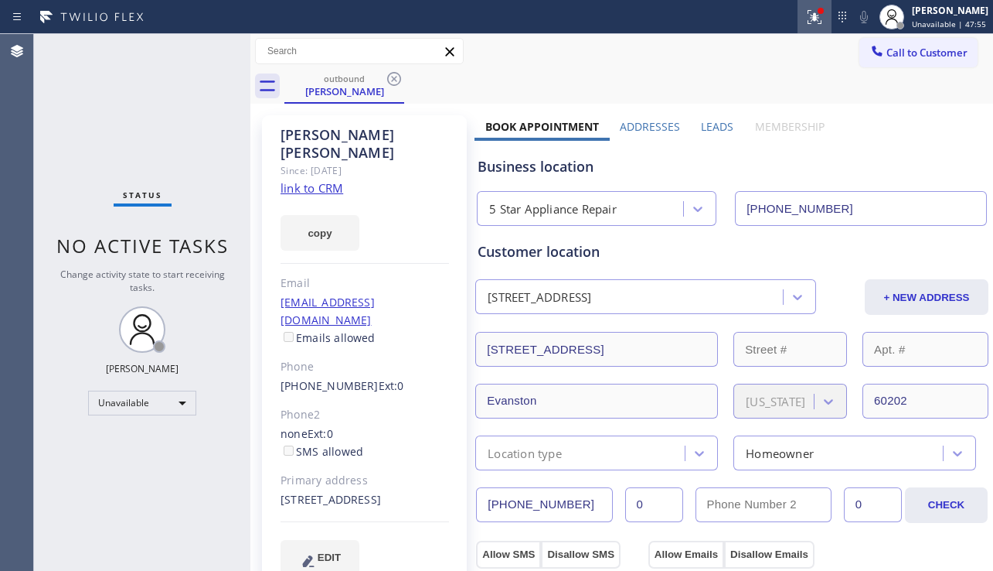
click at [798, 26] on button at bounding box center [815, 17] width 34 height 34
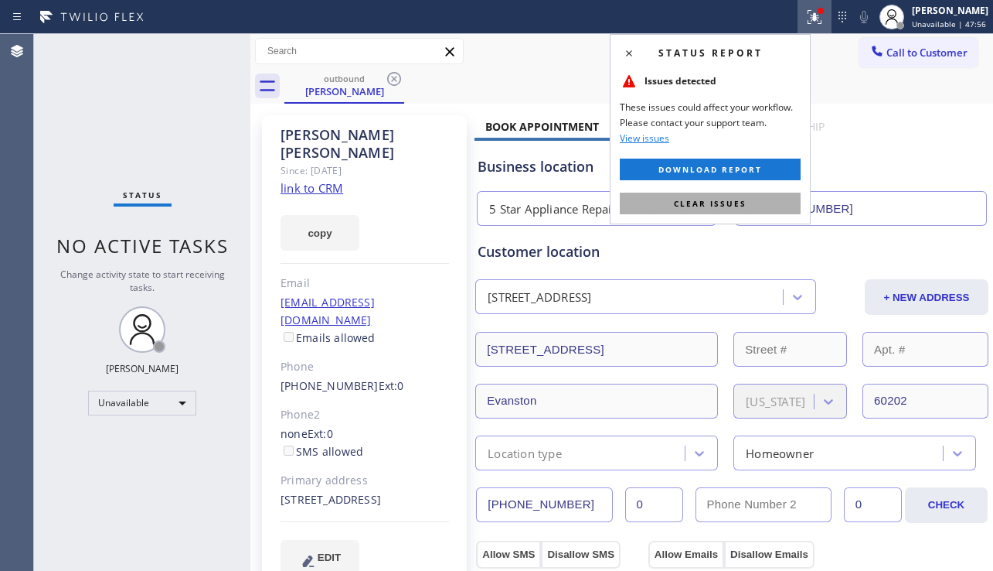
click at [680, 206] on span "Clear issues" at bounding box center [710, 203] width 73 height 11
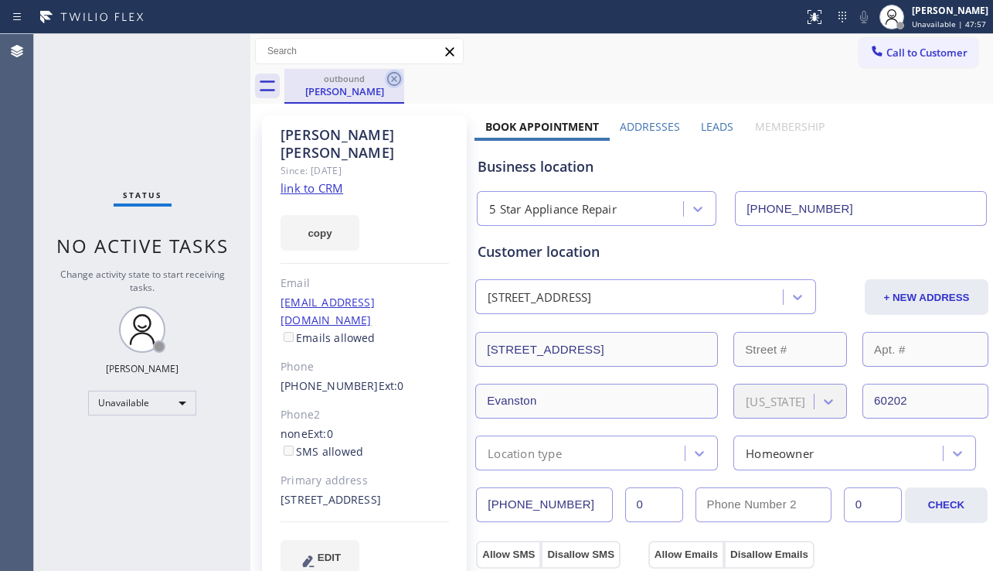
click at [397, 80] on icon at bounding box center [394, 79] width 14 height 14
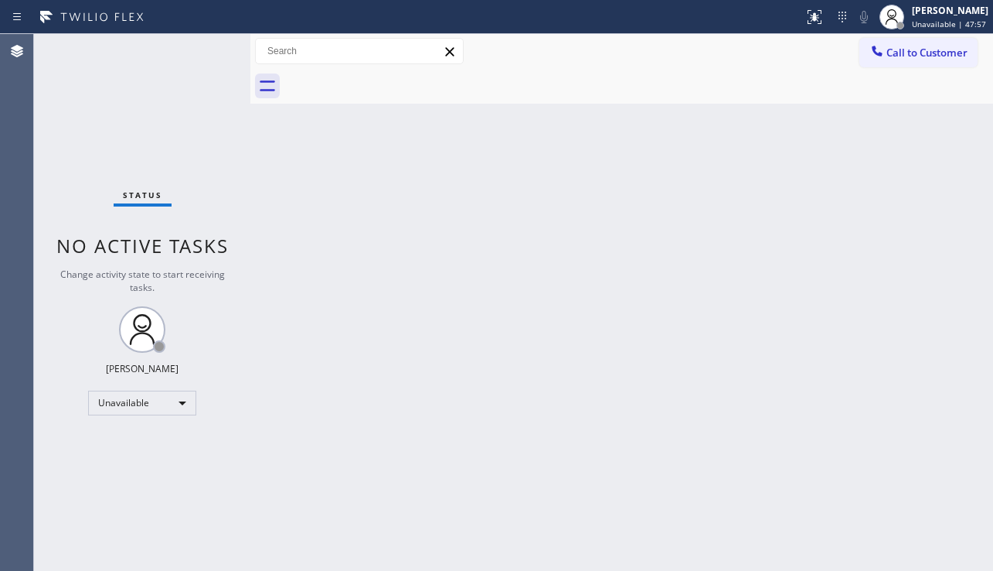
click at [432, 239] on div "Back to Dashboard Change Sender ID Customers Technicians Select a contact Outbo…" at bounding box center [621, 302] width 743 height 537
drag, startPoint x: 966, startPoint y: 377, endPoint x: 926, endPoint y: 343, distance: 52.1
click at [966, 377] on div "Back to Dashboard Change Sender ID Customers Technicians Select a contact Outbo…" at bounding box center [621, 302] width 743 height 537
click at [949, 61] on button "Call to Customer" at bounding box center [919, 52] width 118 height 29
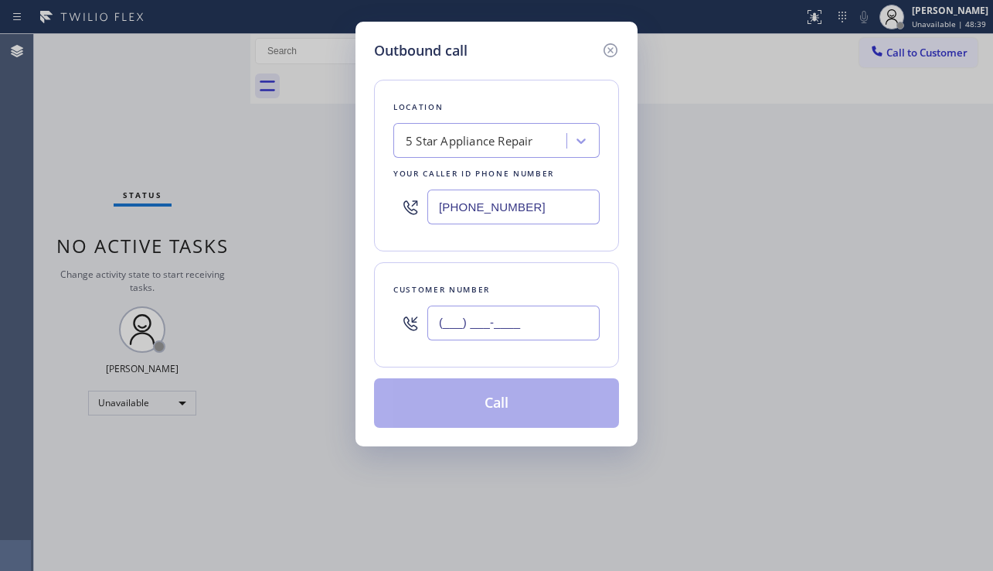
click at [482, 320] on input "(___) ___-____" at bounding box center [514, 322] width 172 height 35
paste input "408) 507-3008"
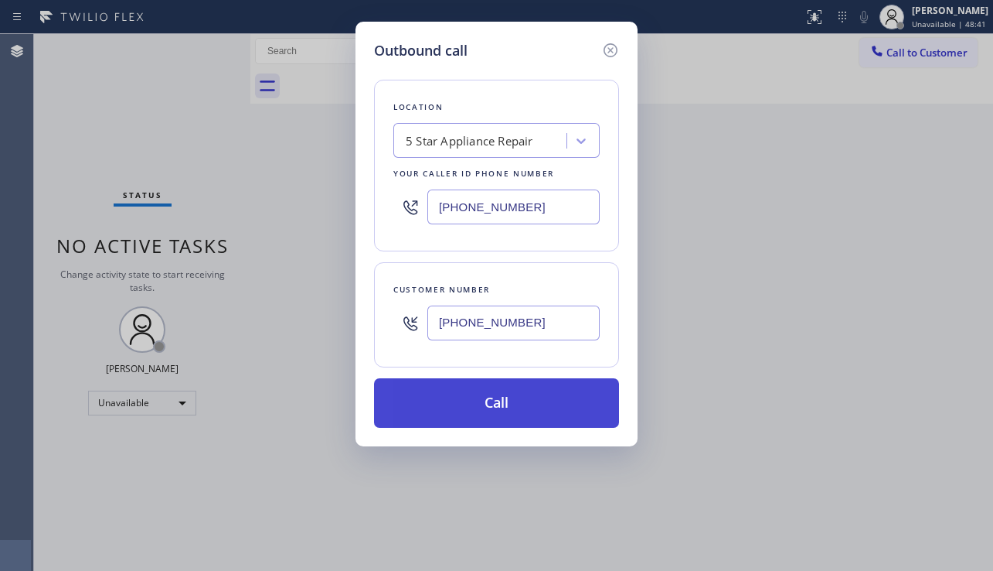
type input "[PHONE_NUMBER]"
click at [496, 411] on button "Call" at bounding box center [496, 402] width 245 height 49
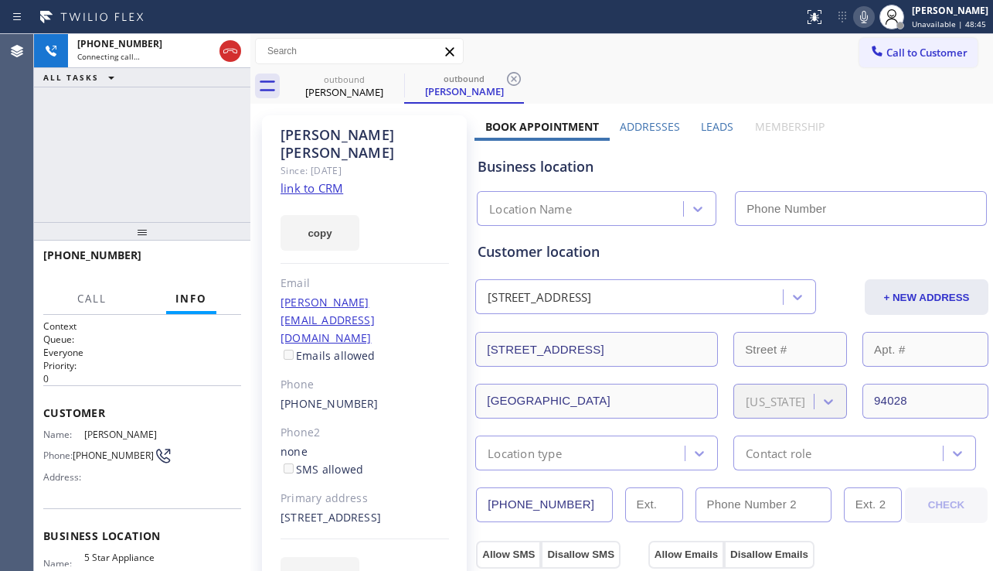
type input "[PHONE_NUMBER]"
click at [706, 132] on label "Leads" at bounding box center [717, 126] width 32 height 15
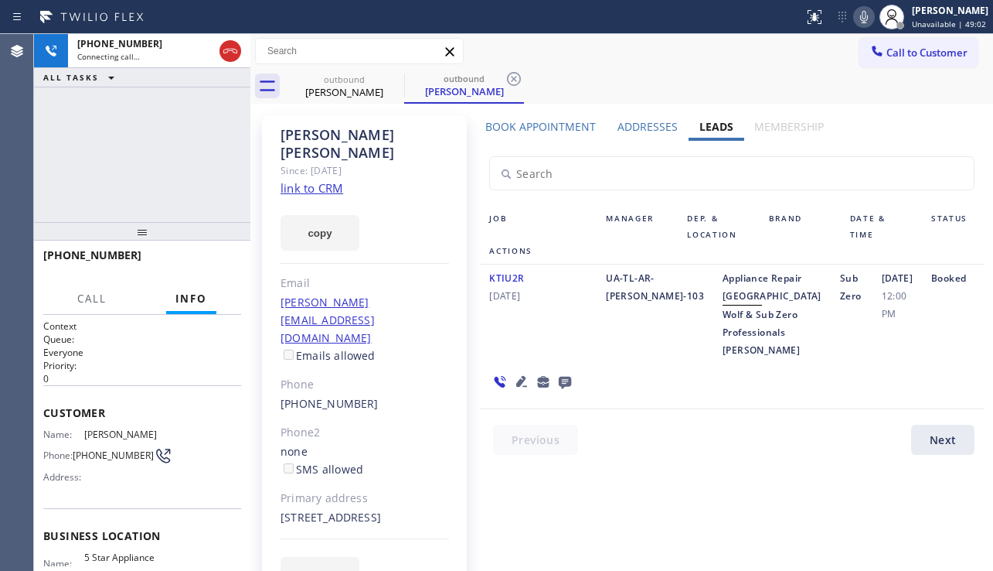
drag, startPoint x: 484, startPoint y: 279, endPoint x: 543, endPoint y: 297, distance: 61.4
click at [540, 297] on div "KTIU2R [DATE]" at bounding box center [538, 314] width 117 height 90
click at [636, 305] on div "UA-TL-AR-[PERSON_NAME]-103" at bounding box center [655, 314] width 117 height 90
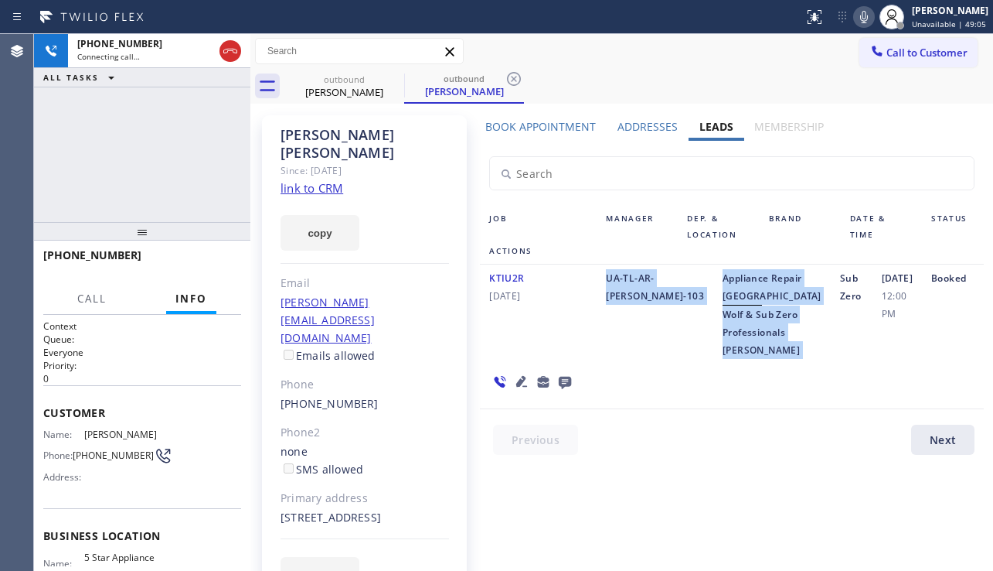
drag, startPoint x: 604, startPoint y: 278, endPoint x: 755, endPoint y: 373, distance: 178.9
click at [755, 373] on div "KTIU2R [DATE] UA-TL-AR-[PERSON_NAME]-103 Appliance Repair High End Wolf & Sub Z…" at bounding box center [732, 336] width 504 height 145
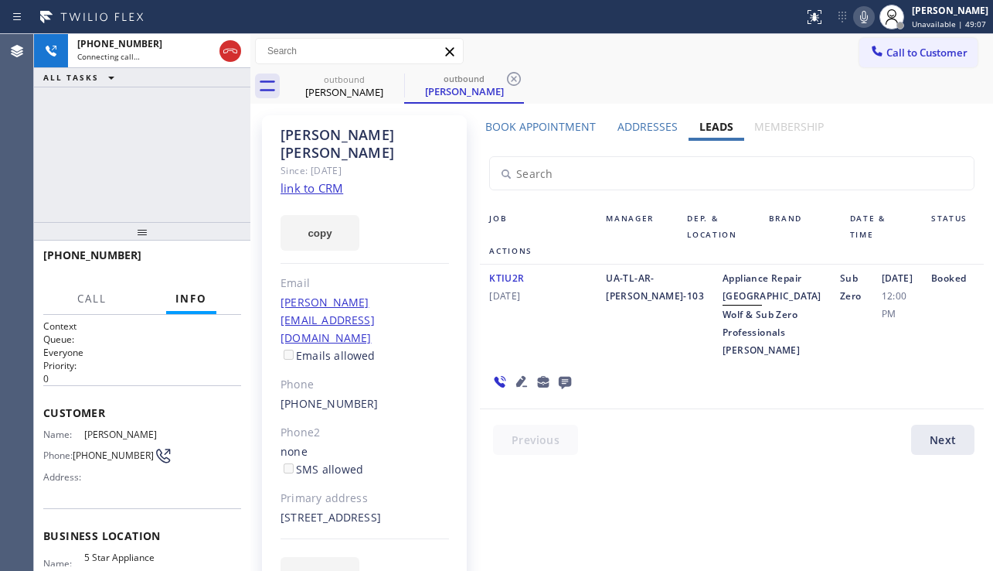
click at [831, 309] on div "Sub Zero" at bounding box center [852, 314] width 42 height 90
drag, startPoint x: 758, startPoint y: 277, endPoint x: 891, endPoint y: 325, distance: 141.6
click at [891, 325] on div "KTIU2R [DATE] UA-TL-AR-[PERSON_NAME]-103 Appliance Repair High End Wolf & Sub Z…" at bounding box center [732, 336] width 504 height 145
click at [831, 357] on div "Sub Zero" at bounding box center [852, 314] width 42 height 90
click at [208, 264] on span "HANG UP" at bounding box center [205, 262] width 47 height 11
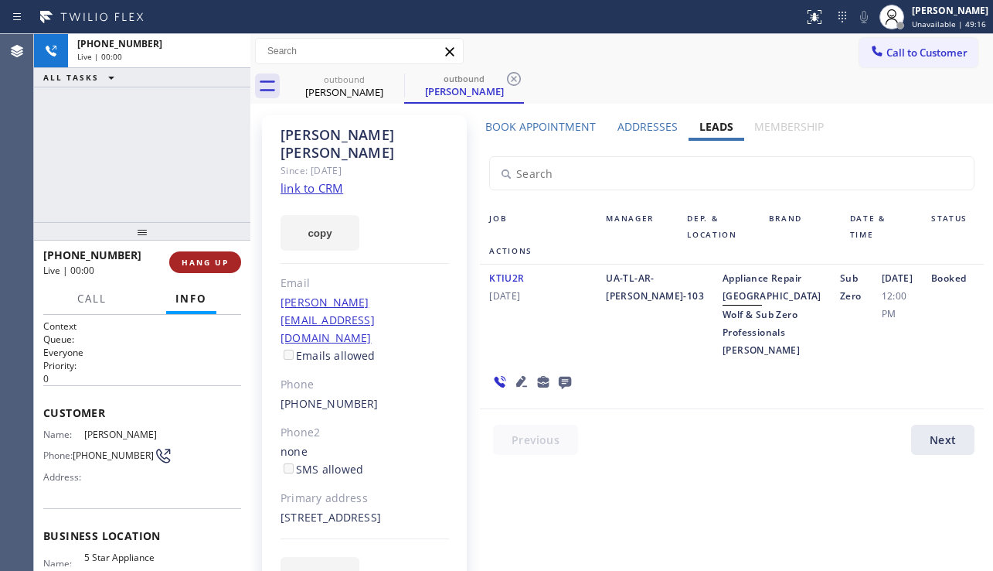
click at [208, 264] on span "HANG UP" at bounding box center [205, 262] width 47 height 11
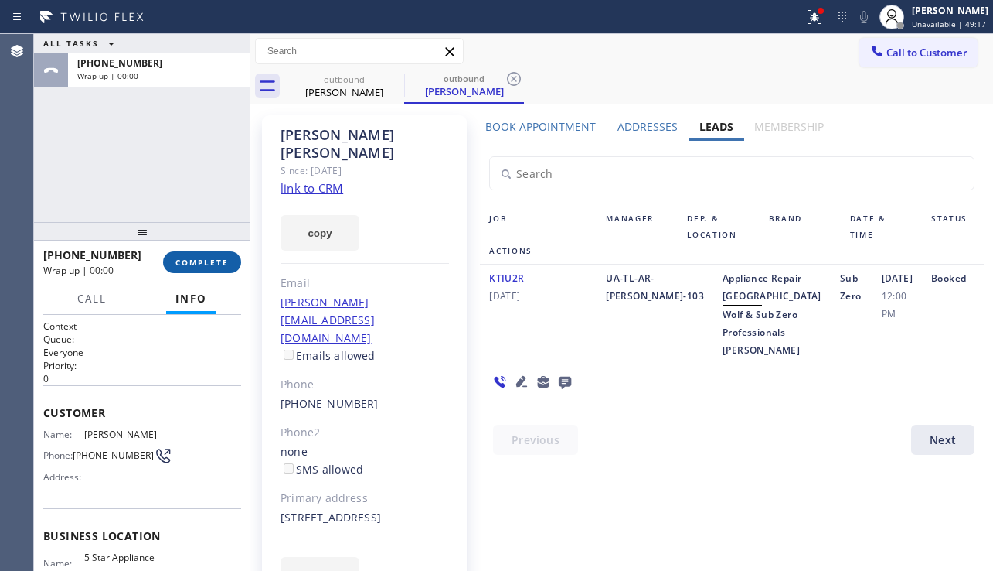
click at [208, 264] on span "COMPLETE" at bounding box center [202, 262] width 53 height 11
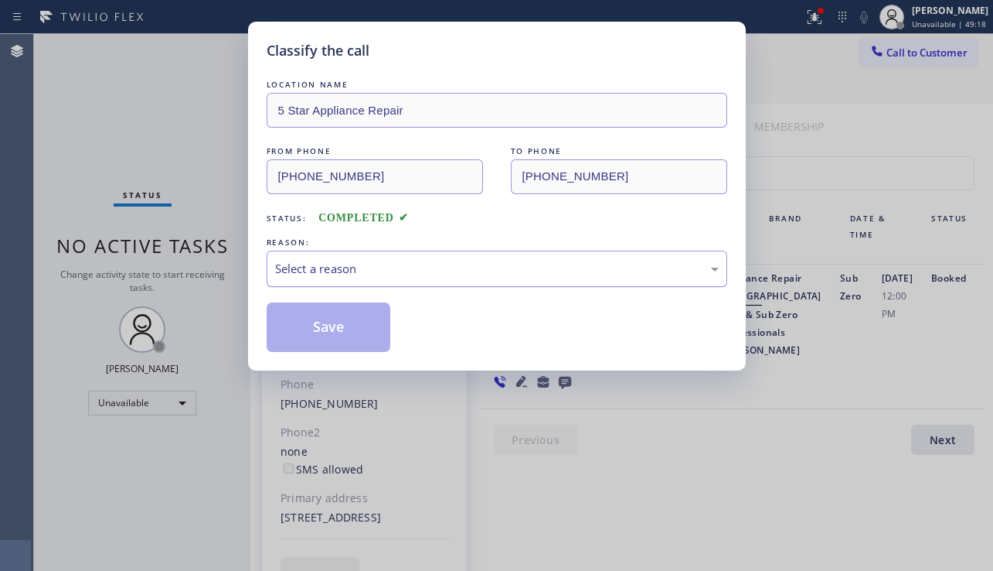
click at [488, 271] on div "Select a reason" at bounding box center [497, 269] width 444 height 18
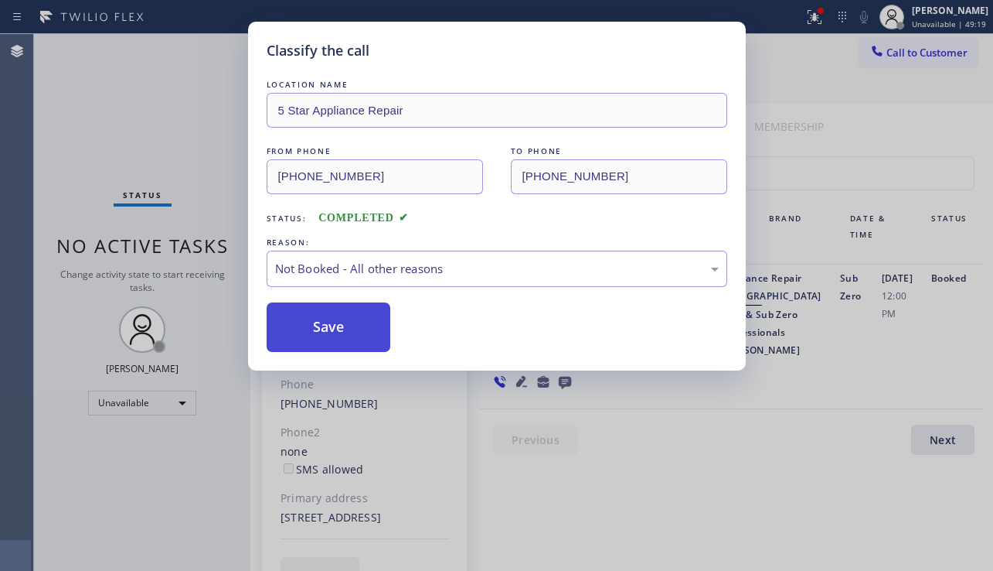
click at [326, 332] on button "Save" at bounding box center [329, 326] width 124 height 49
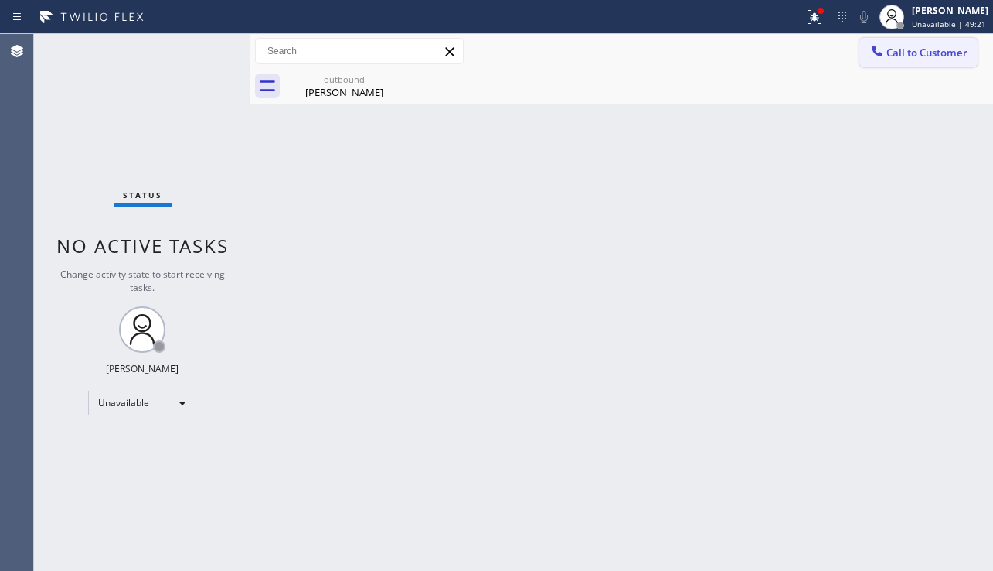
click at [922, 47] on span "Call to Customer" at bounding box center [927, 53] width 81 height 14
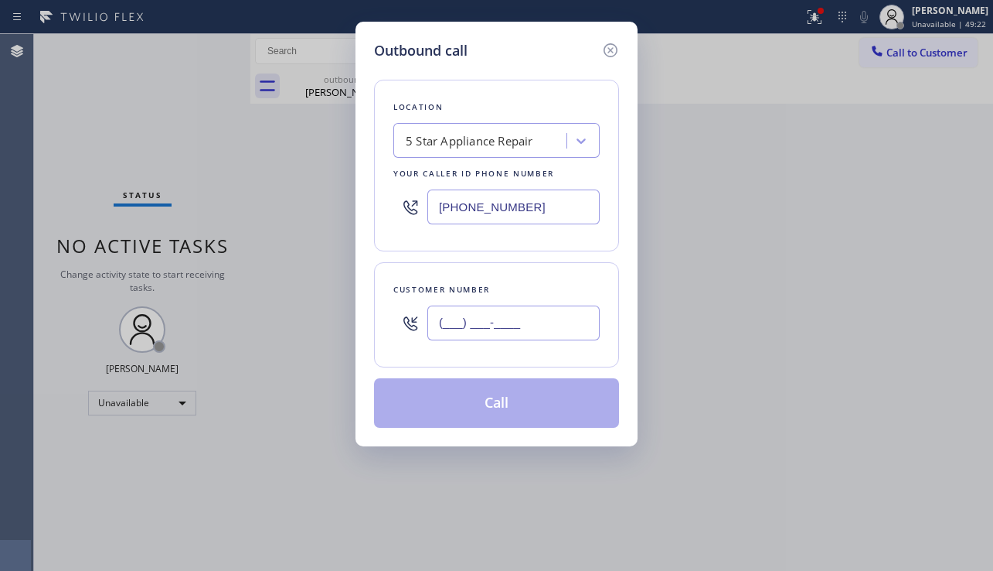
click at [515, 314] on input "(___) ___-____" at bounding box center [514, 322] width 172 height 35
paste input "773) 704-6515"
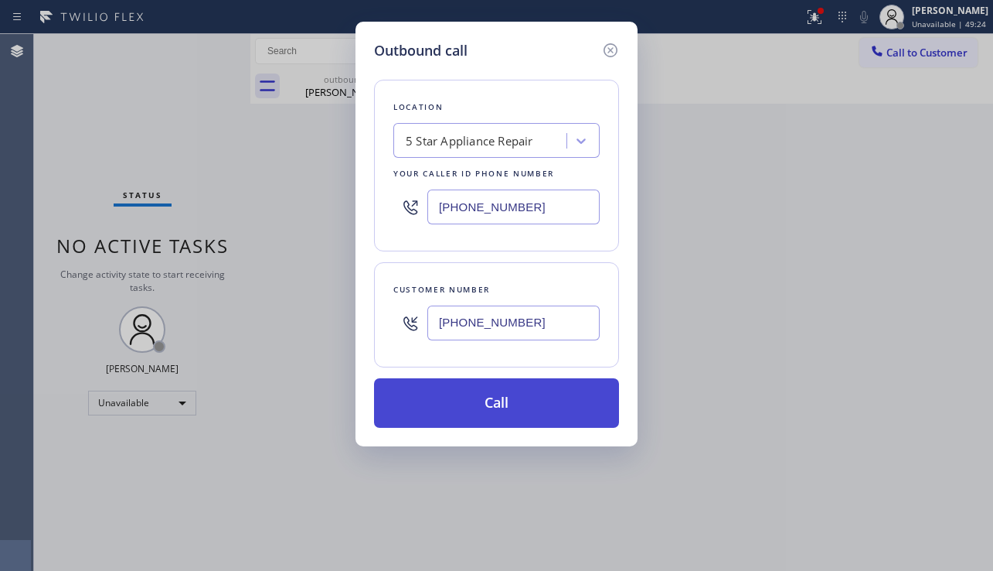
type input "[PHONE_NUMBER]"
click at [503, 400] on button "Call" at bounding box center [496, 402] width 245 height 49
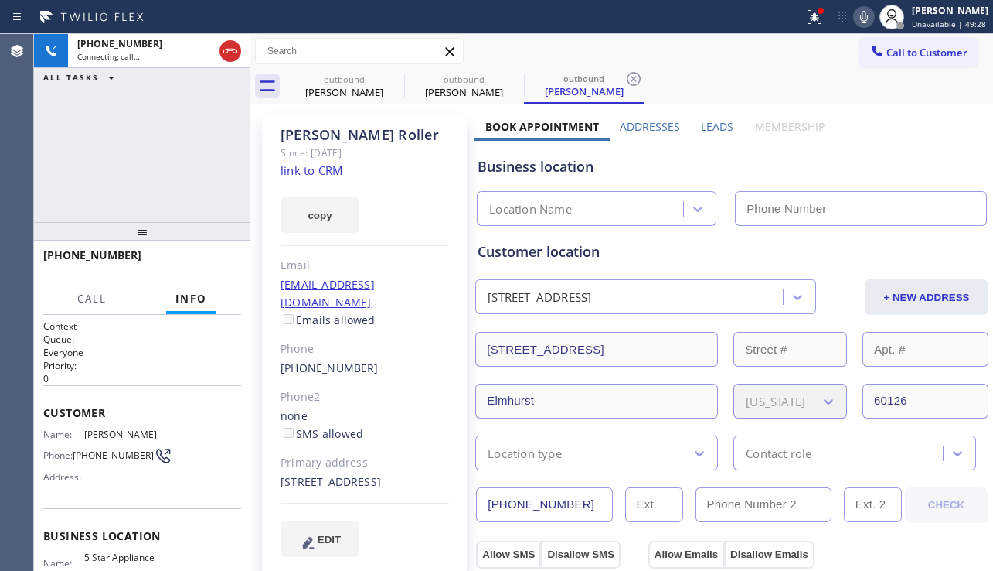
type input "[PHONE_NUMBER]"
click at [179, 186] on div "[PHONE_NUMBER] Connecting call… ALL TASKS ALL TASKS ACTIVE TASKS TASKS IN WRAP …" at bounding box center [142, 128] width 216 height 188
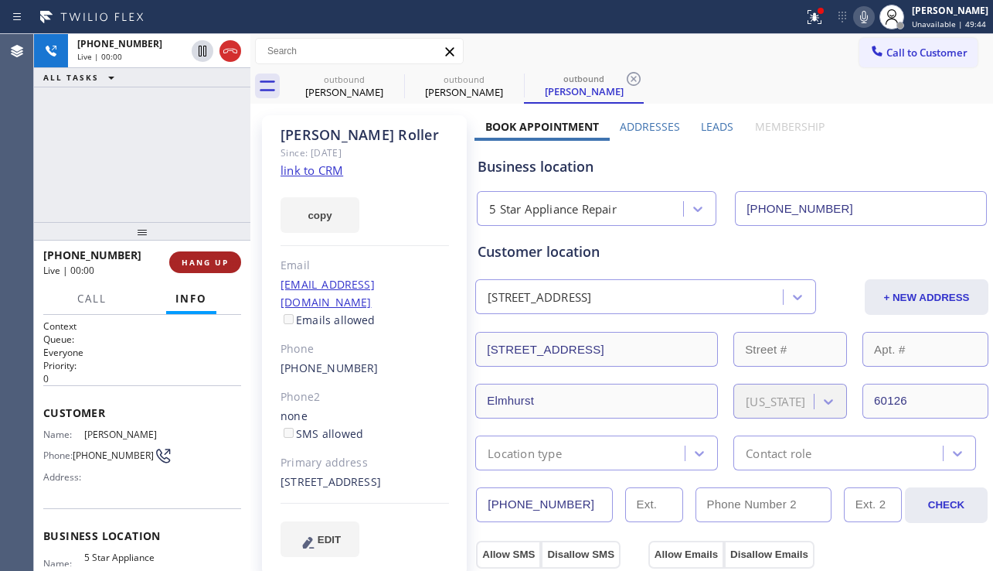
click at [196, 257] on span "HANG UP" at bounding box center [205, 262] width 47 height 11
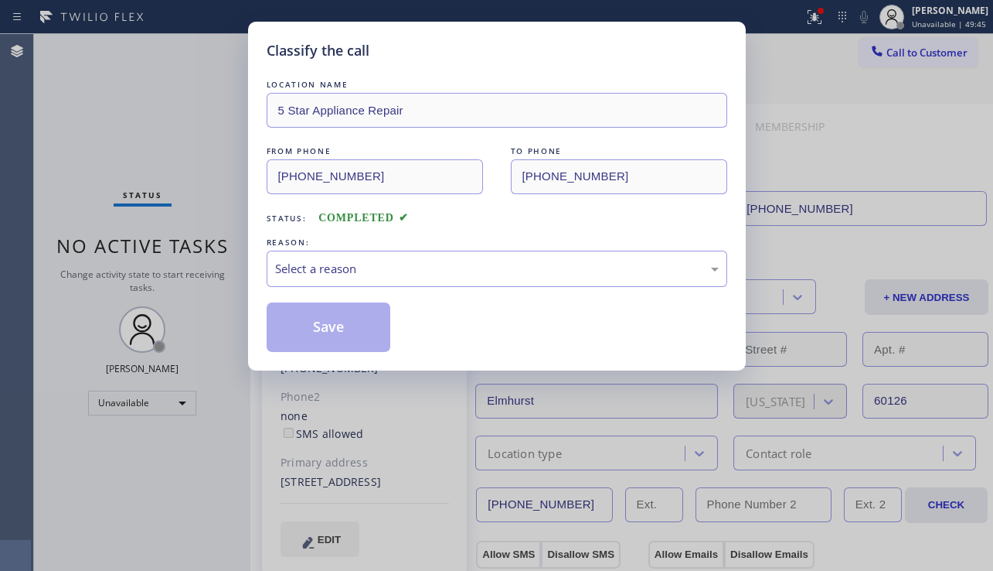
click at [419, 262] on div "Select a reason" at bounding box center [497, 269] width 444 height 18
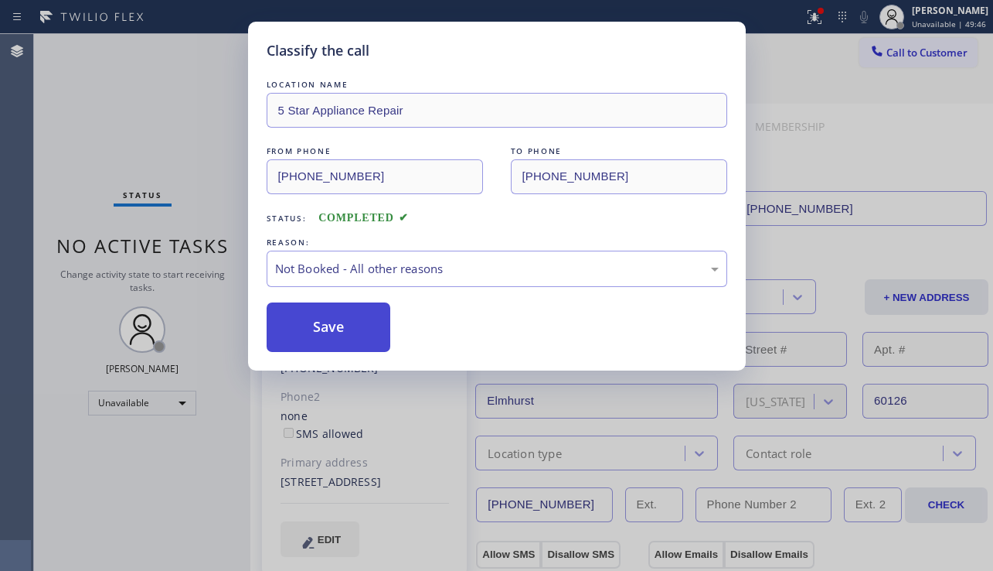
click at [335, 324] on button "Save" at bounding box center [329, 326] width 124 height 49
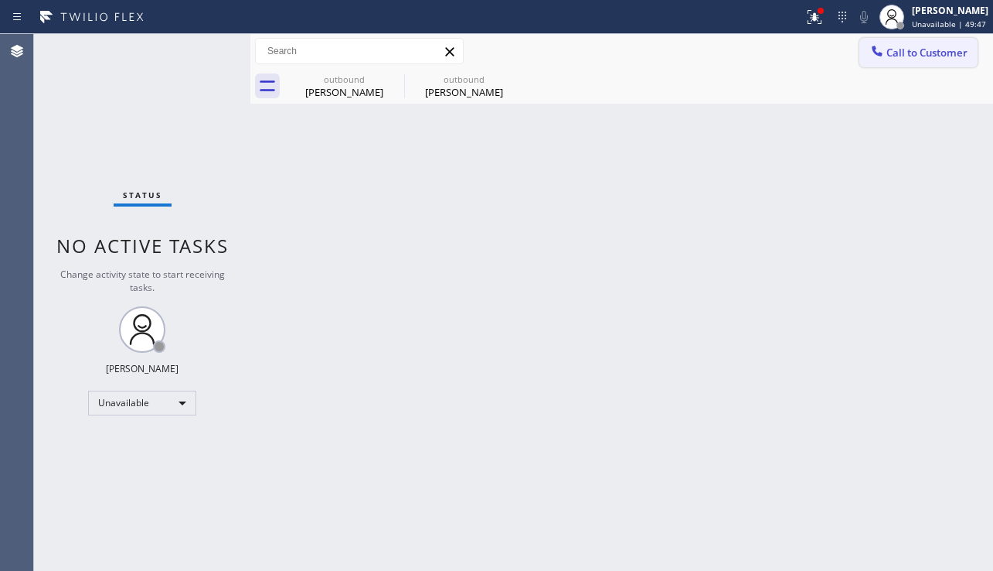
click at [909, 57] on span "Call to Customer" at bounding box center [927, 53] width 81 height 14
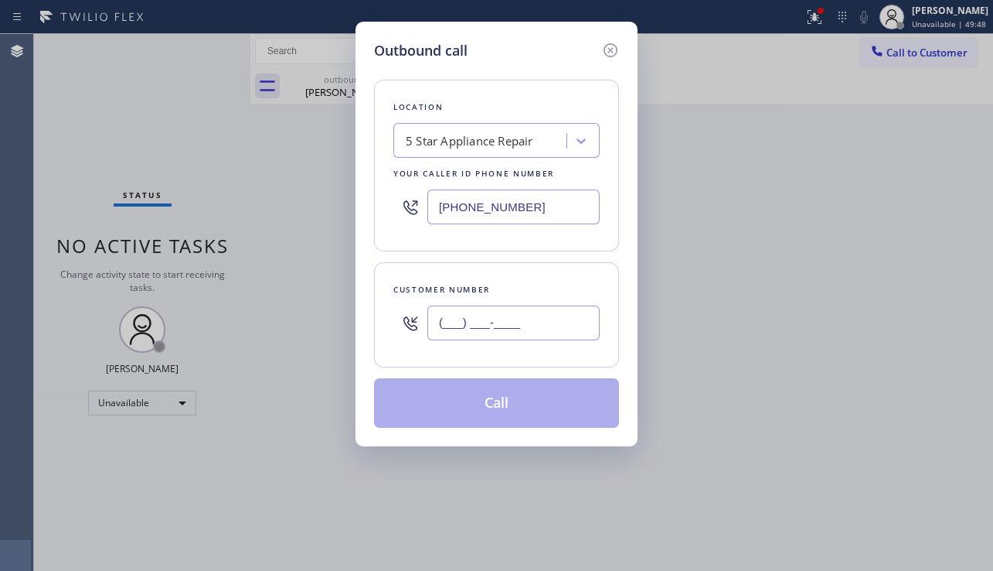
click at [530, 326] on input "(___) ___-____" at bounding box center [514, 322] width 172 height 35
paste input "248) 495-1175"
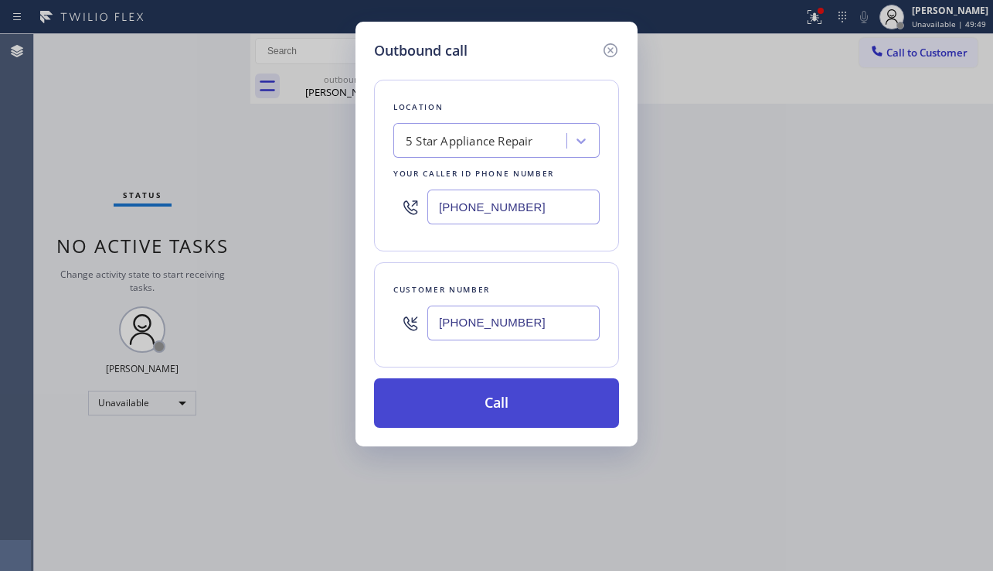
type input "[PHONE_NUMBER]"
click at [467, 407] on button "Call" at bounding box center [496, 402] width 245 height 49
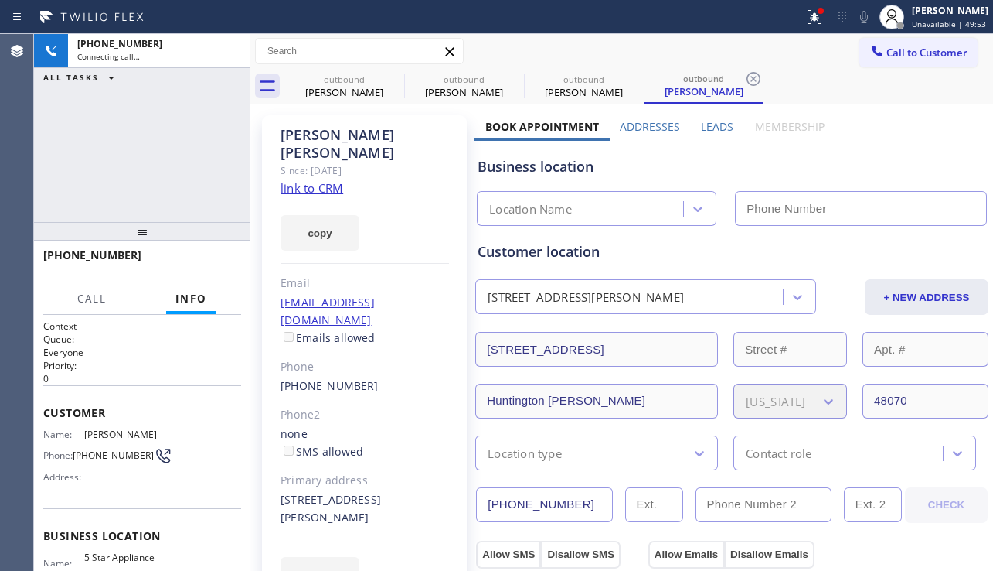
type input "[PHONE_NUMBER]"
click at [121, 192] on div "[PHONE_NUMBER] Connecting call… ALL TASKS ALL TASKS ACTIVE TASKS TASKS IN WRAP …" at bounding box center [142, 128] width 216 height 188
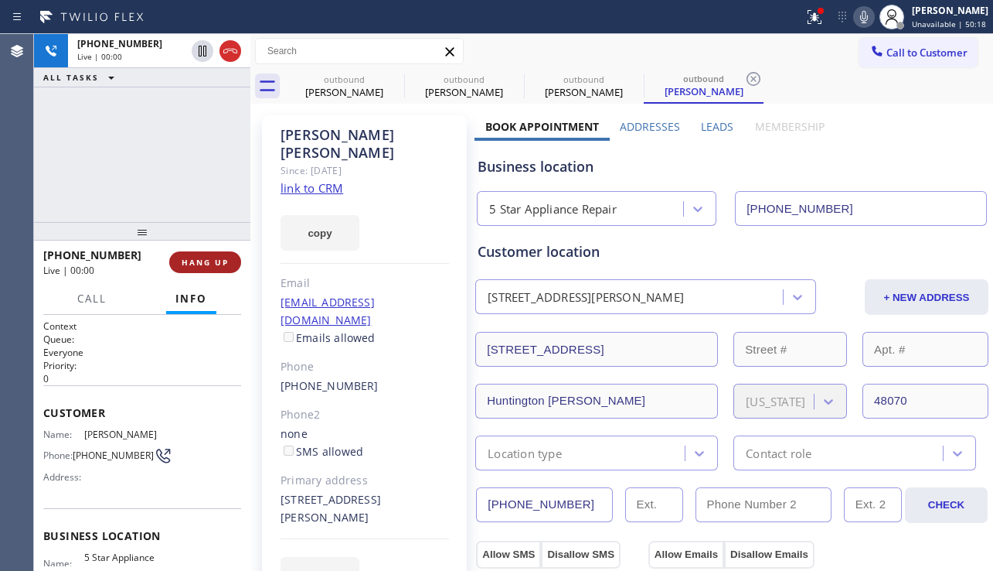
click at [202, 270] on button "HANG UP" at bounding box center [205, 262] width 72 height 22
click at [202, 268] on button "HANG UP" at bounding box center [205, 262] width 72 height 22
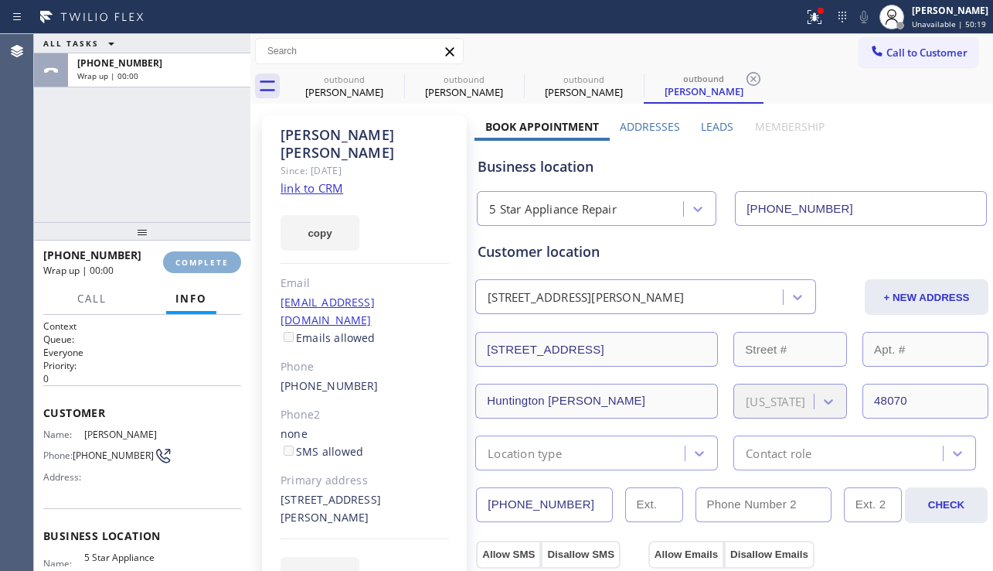
click at [203, 268] on button "COMPLETE" at bounding box center [202, 262] width 78 height 22
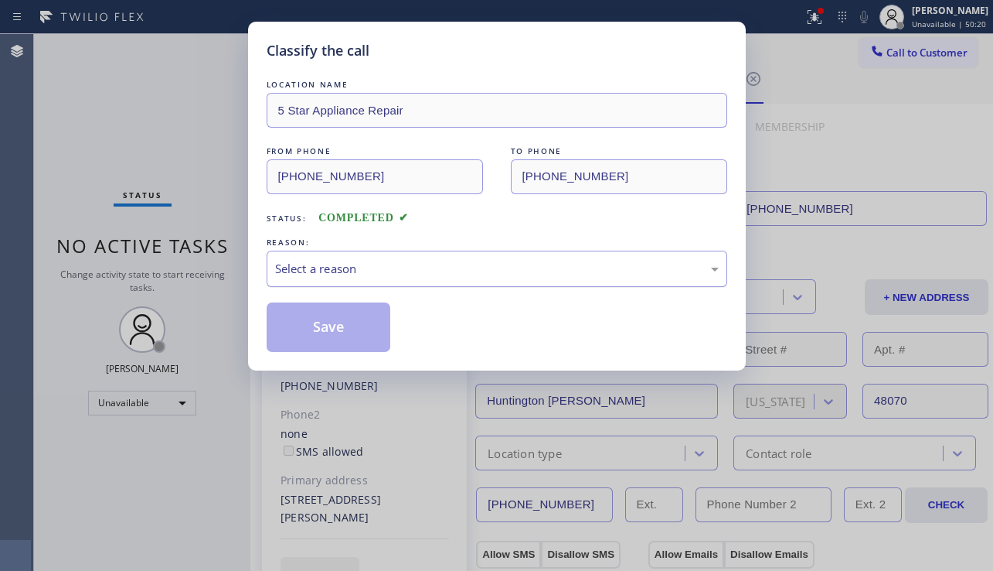
click at [414, 260] on div "Select a reason" at bounding box center [497, 269] width 444 height 18
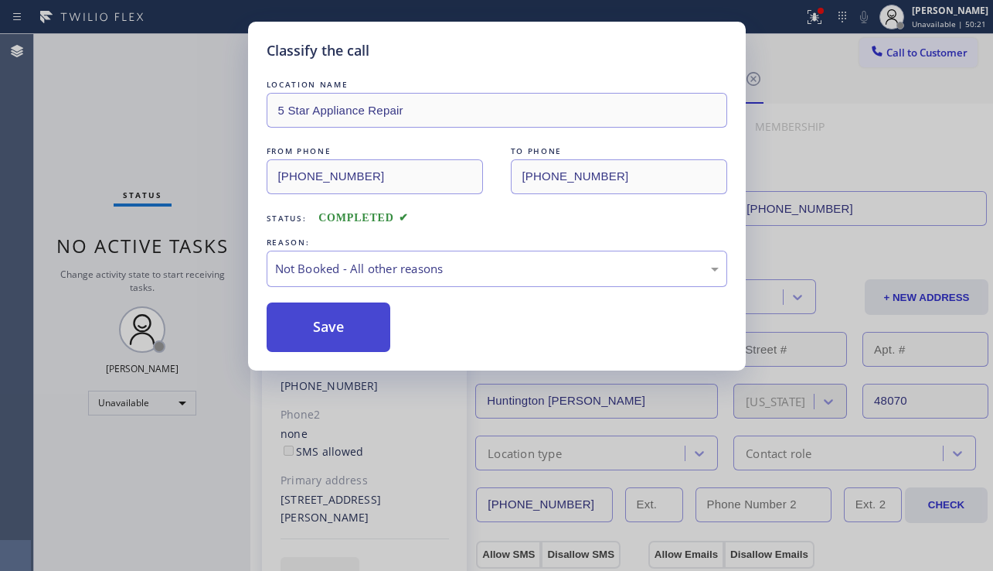
click at [318, 326] on button "Save" at bounding box center [329, 326] width 124 height 49
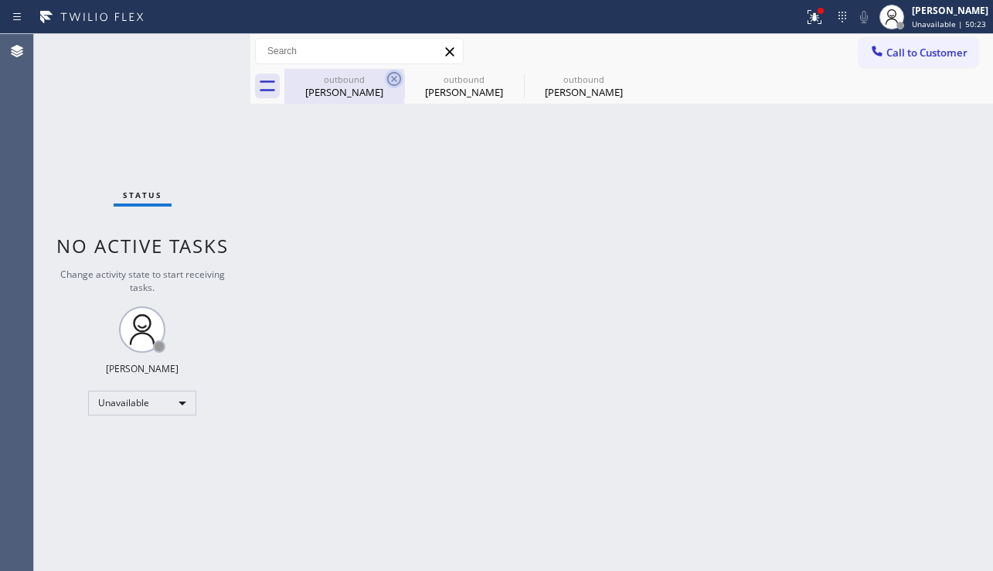
click at [386, 77] on icon at bounding box center [394, 79] width 19 height 19
click at [0, 0] on icon at bounding box center [0, 0] width 0 height 0
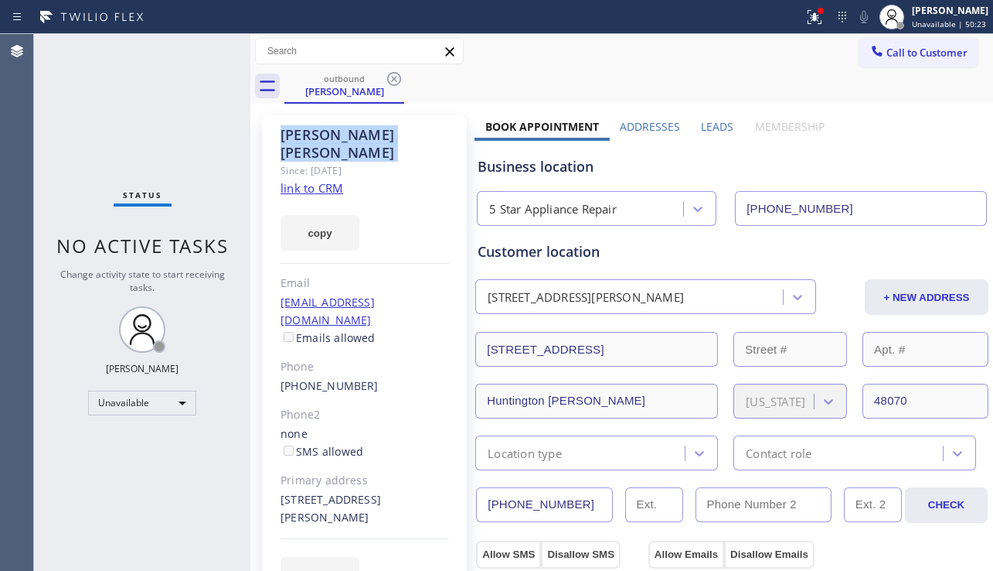
click at [386, 77] on icon at bounding box center [394, 79] width 19 height 19
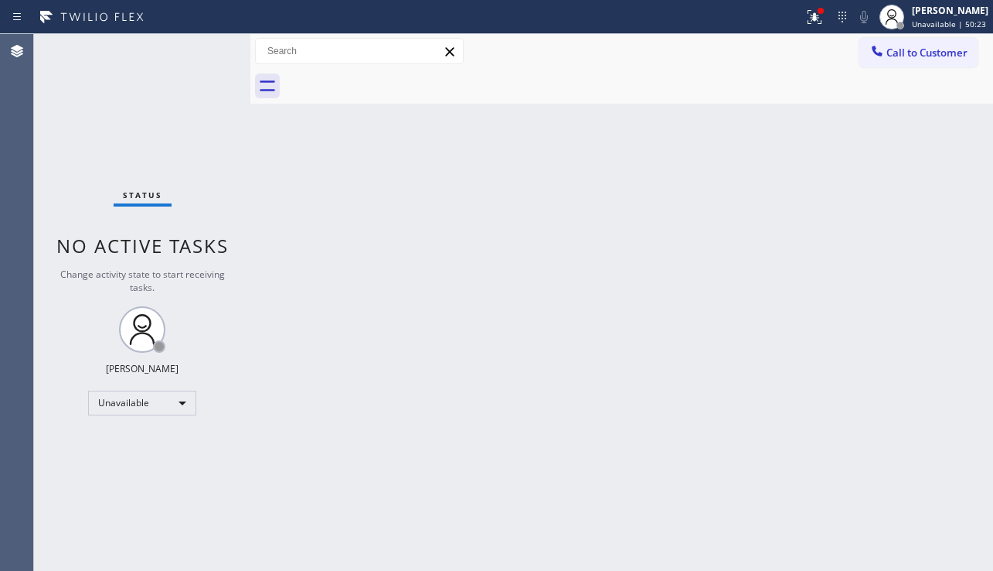
click at [386, 77] on div at bounding box center [639, 86] width 709 height 35
click at [447, 141] on div "Back to Dashboard Change Sender ID Customers Technicians Select a contact Outbo…" at bounding box center [621, 302] width 743 height 537
click at [808, 12] on icon at bounding box center [812, 15] width 9 height 11
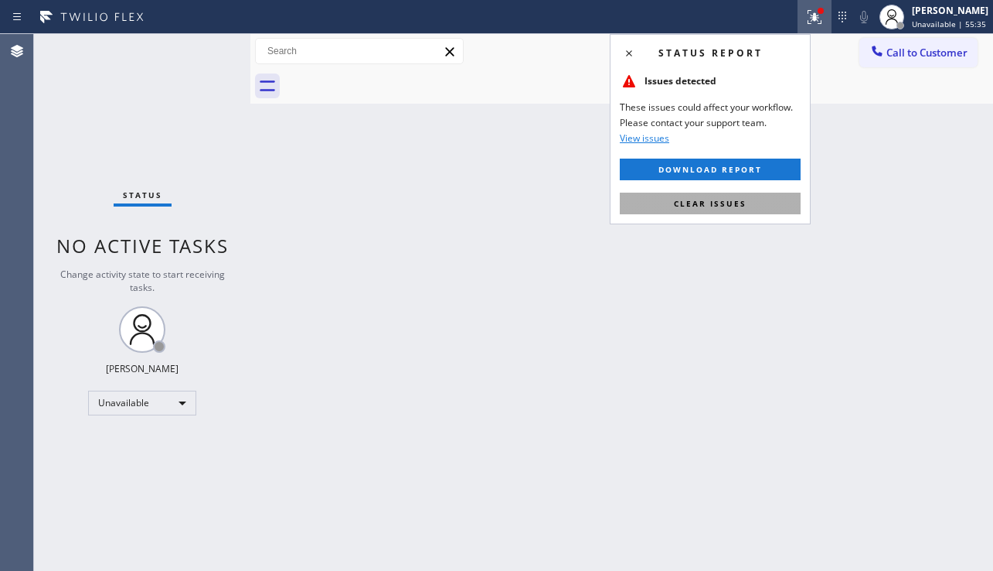
click at [693, 206] on span "Clear issues" at bounding box center [710, 203] width 73 height 11
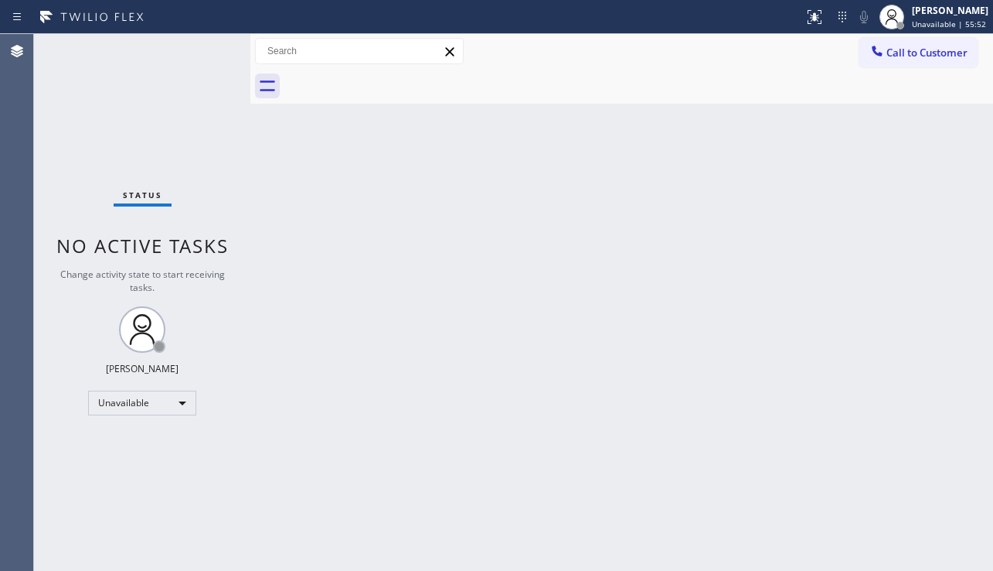
click at [382, 331] on div "Back to Dashboard Change Sender ID Customers Technicians Select a contact Outbo…" at bounding box center [621, 302] width 743 height 537
click at [173, 404] on div "Unavailable" at bounding box center [142, 402] width 108 height 25
click at [354, 533] on div at bounding box center [496, 285] width 993 height 571
click at [404, 542] on div "Back to Dashboard Change Sender ID Customers Technicians Select a contact Outbo…" at bounding box center [621, 302] width 743 height 537
click at [170, 403] on div "Unavailable" at bounding box center [142, 402] width 108 height 25
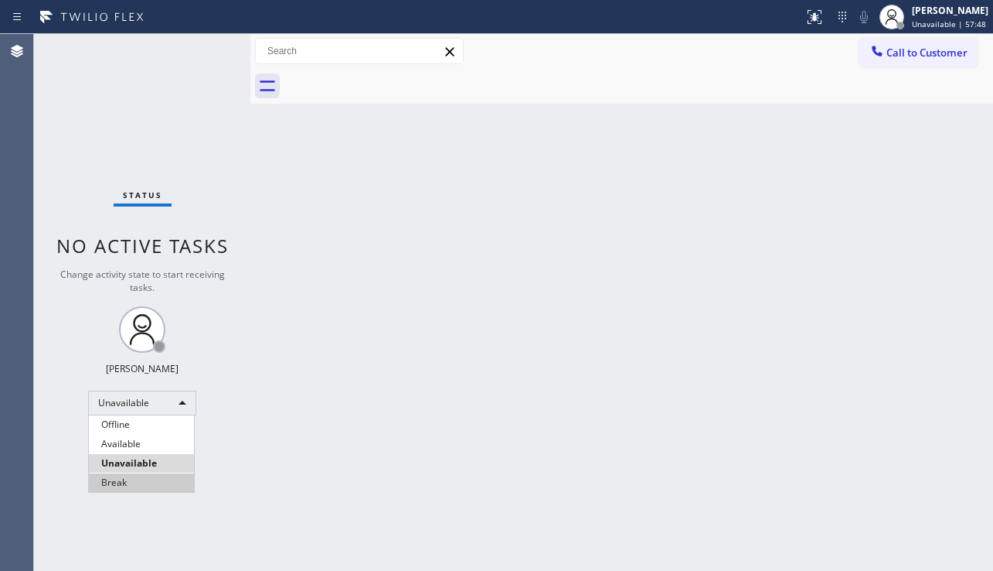
click at [128, 476] on li "Break" at bounding box center [141, 482] width 105 height 19
click at [307, 465] on div "Back to Dashboard Change Sender ID Customers Technicians Select a contact Outbo…" at bounding box center [621, 302] width 743 height 537
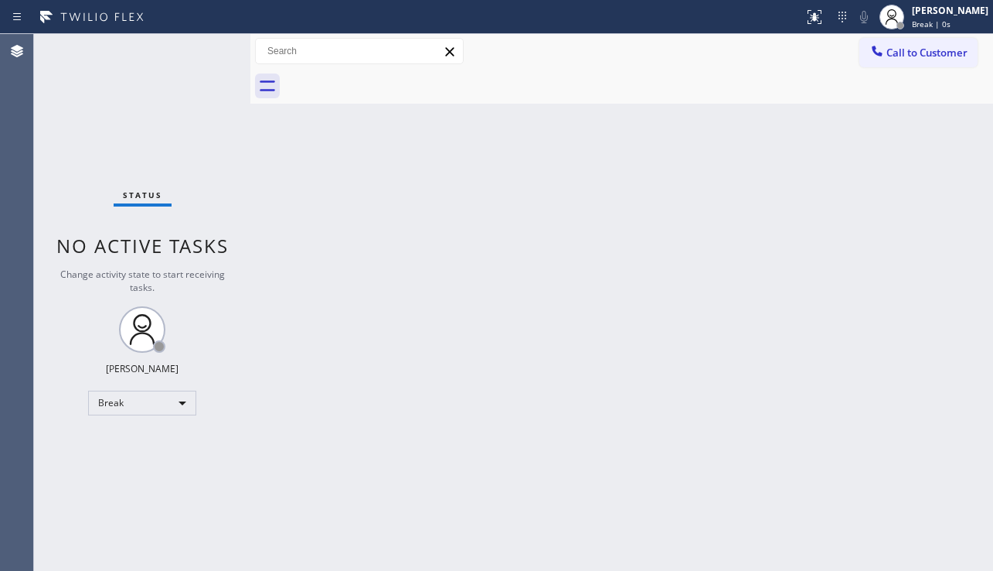
click at [615, 357] on div "Back to Dashboard Change Sender ID Customers Technicians Select a contact Outbo…" at bounding box center [621, 302] width 743 height 537
